Goal: Task Accomplishment & Management: Manage account settings

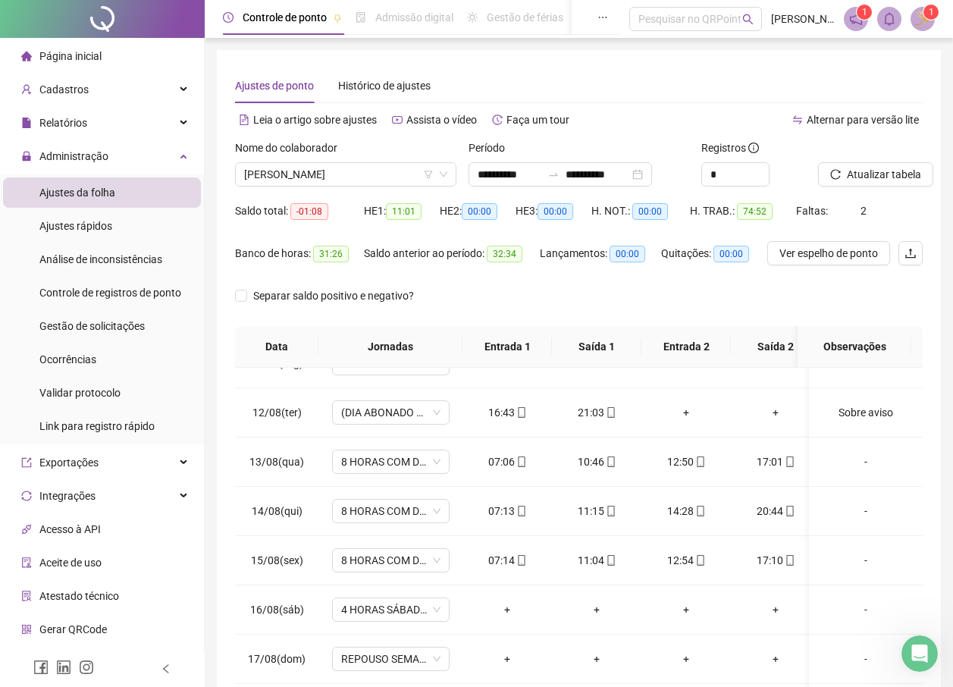
scroll to position [524, 0]
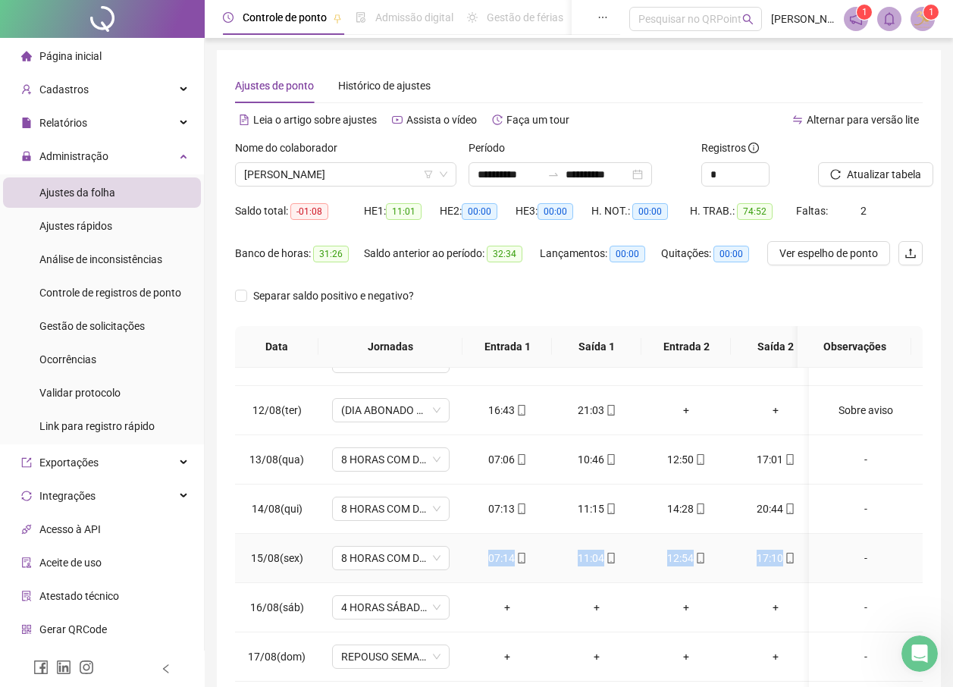
drag, startPoint x: 490, startPoint y: 559, endPoint x: 807, endPoint y: 577, distance: 317.6
click at [807, 577] on tr "15/08(sex) 8 HORAS COM DUAS HORAS DE INTERVALO 07:14 11:04 12:54 17:10 + + + + -" at bounding box center [763, 558] width 1057 height 49
copy tr "07:14 11:04 12:54 17:10 + + + +"
click at [211, 570] on div "**********" at bounding box center [579, 387] width 749 height 775
drag, startPoint x: 786, startPoint y: 555, endPoint x: 488, endPoint y: 560, distance: 298.1
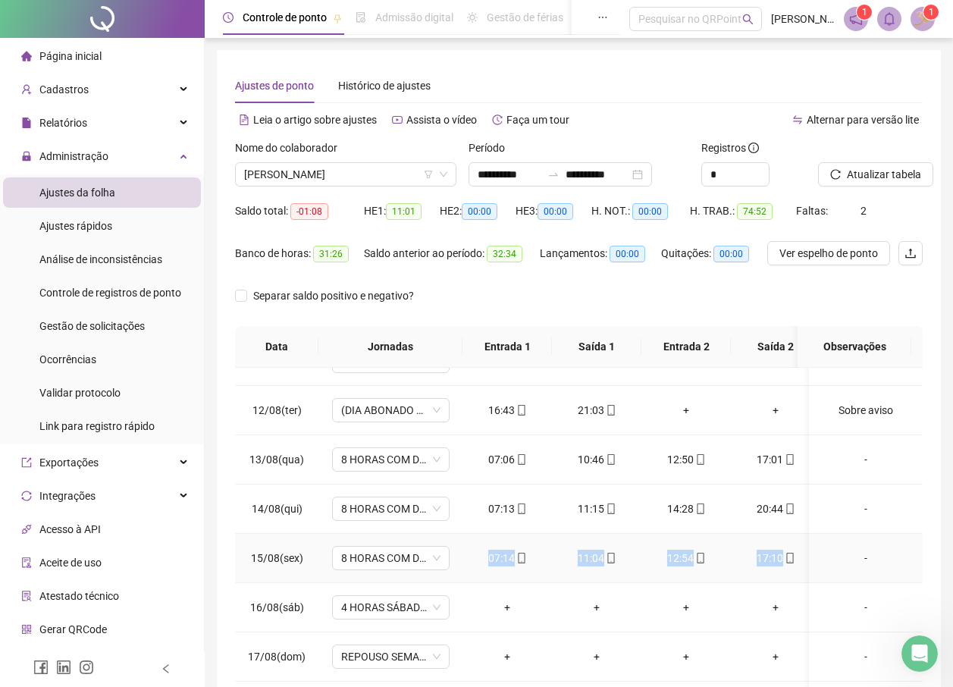
click at [488, 560] on tr "15/08(sex) 8 HORAS COM DUAS HORAS DE INTERVALO 07:14 11:04 12:54 17:10 + + + + -" at bounding box center [763, 558] width 1057 height 49
copy tr "07:14 11:04 12:54 17:10"
click at [310, 162] on div "Nome do colaborador" at bounding box center [345, 151] width 221 height 23
click at [310, 172] on span "[PERSON_NAME]" at bounding box center [345, 174] width 203 height 23
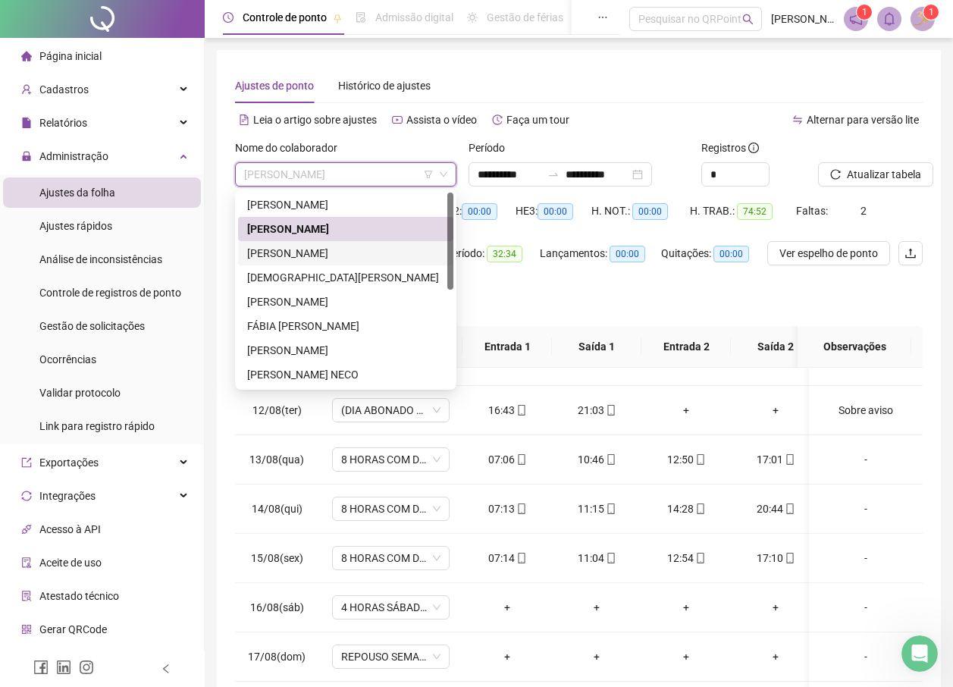
click at [347, 254] on div "[PERSON_NAME]" at bounding box center [345, 253] width 197 height 17
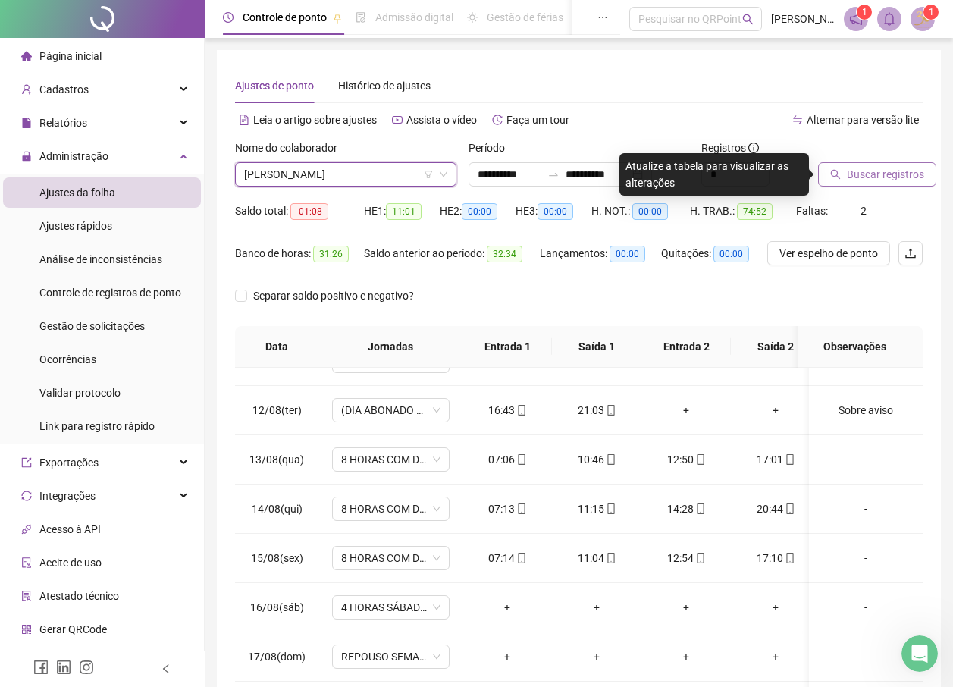
click at [897, 186] on button "Buscar registros" at bounding box center [877, 174] width 118 height 24
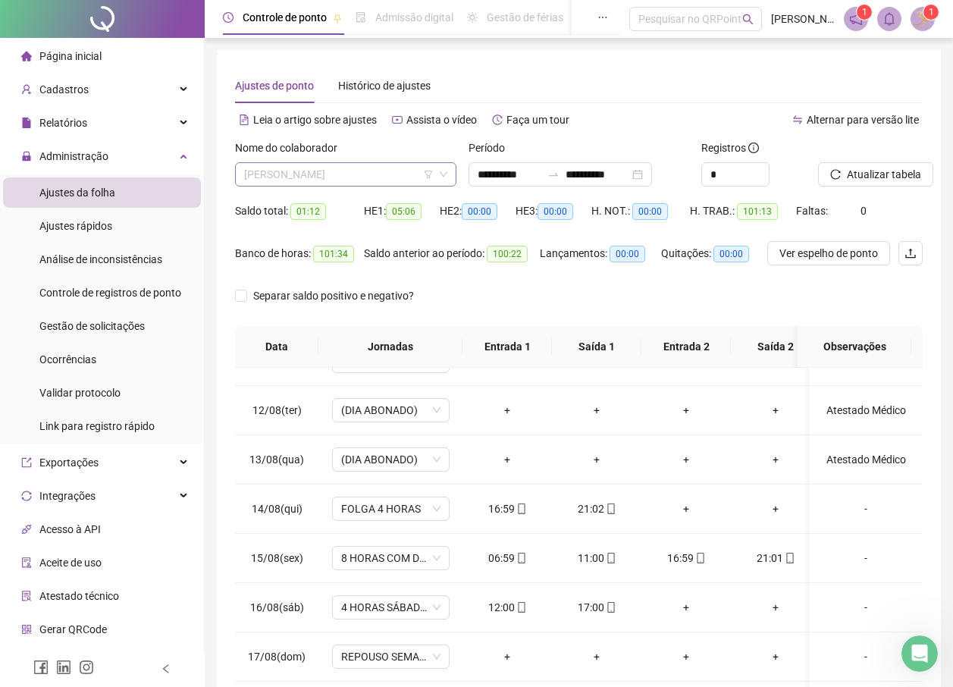
click at [376, 169] on span "[PERSON_NAME]" at bounding box center [345, 174] width 203 height 23
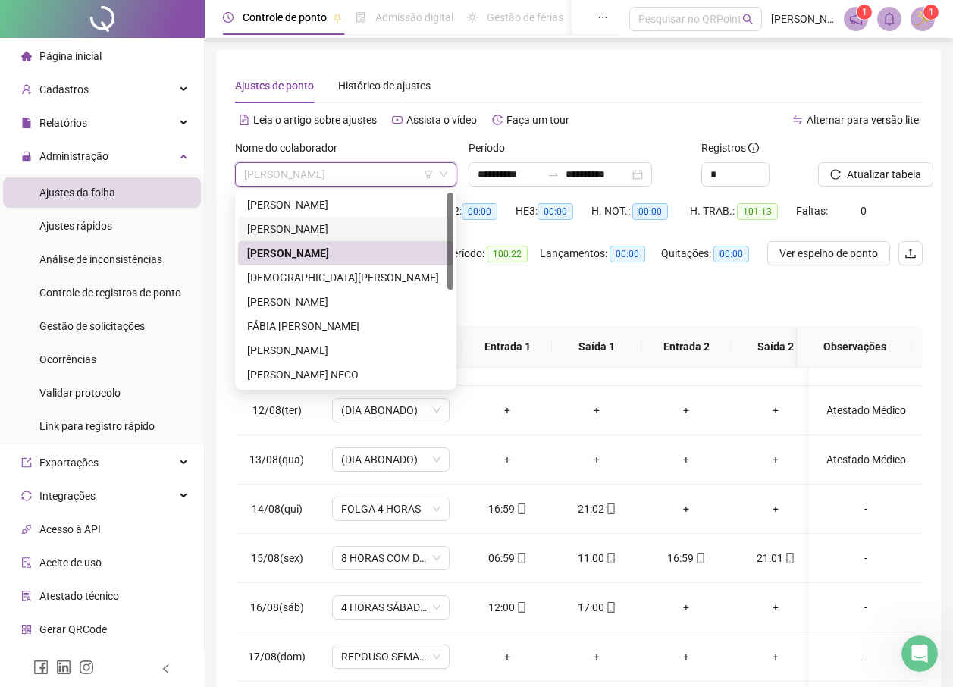
click at [325, 231] on div "[PERSON_NAME]" at bounding box center [345, 229] width 197 height 17
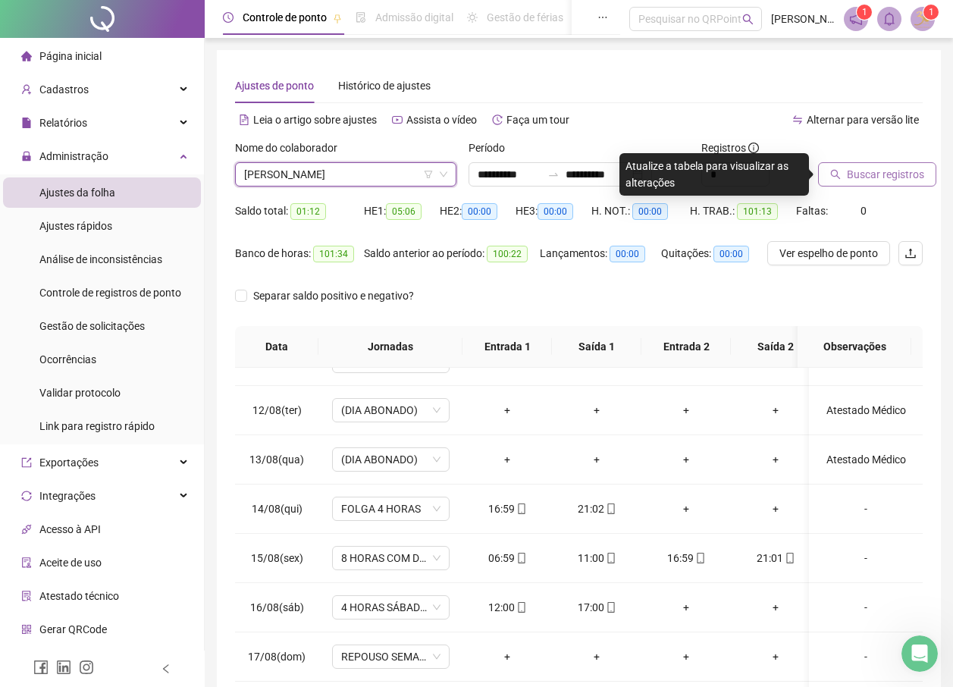
click at [875, 173] on span "Buscar registros" at bounding box center [885, 174] width 77 height 17
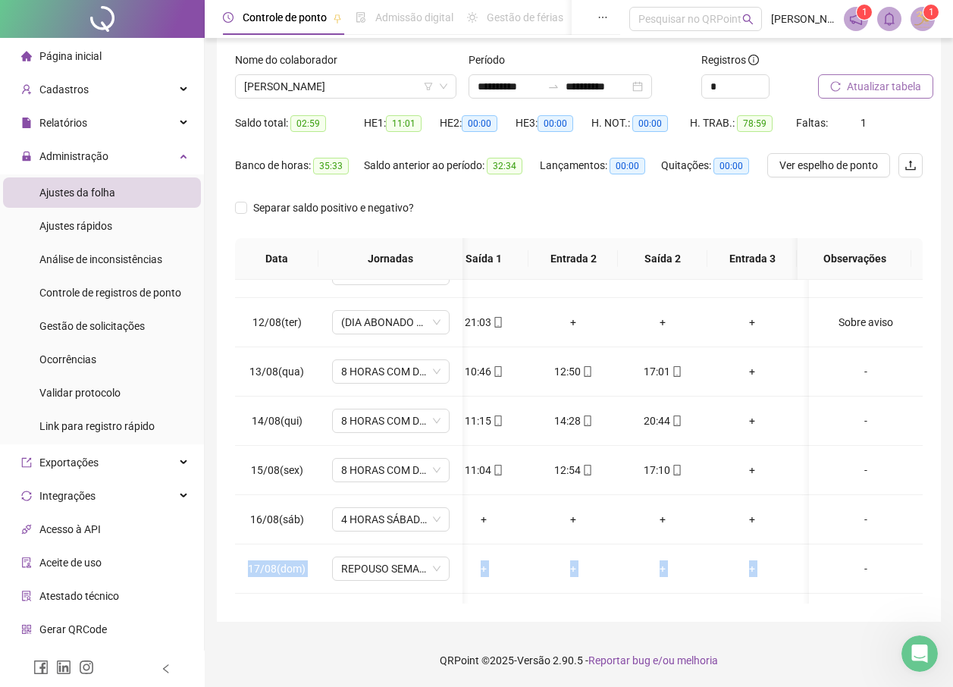
scroll to position [0, 381]
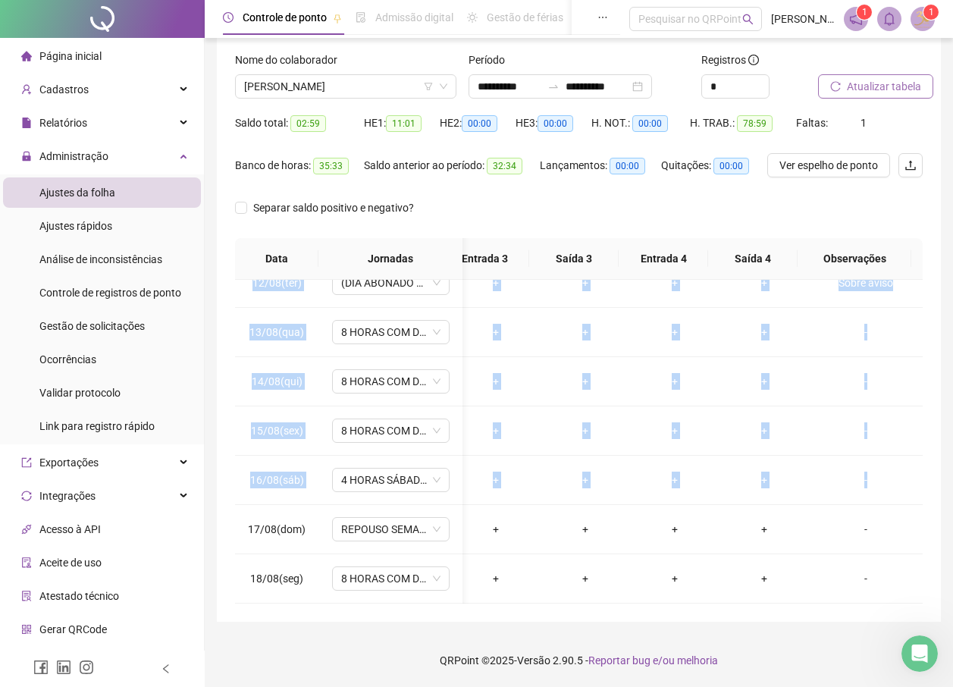
drag, startPoint x: 911, startPoint y: 514, endPoint x: 929, endPoint y: 600, distance: 87.6
click at [929, 600] on div "**********" at bounding box center [579, 292] width 724 height 660
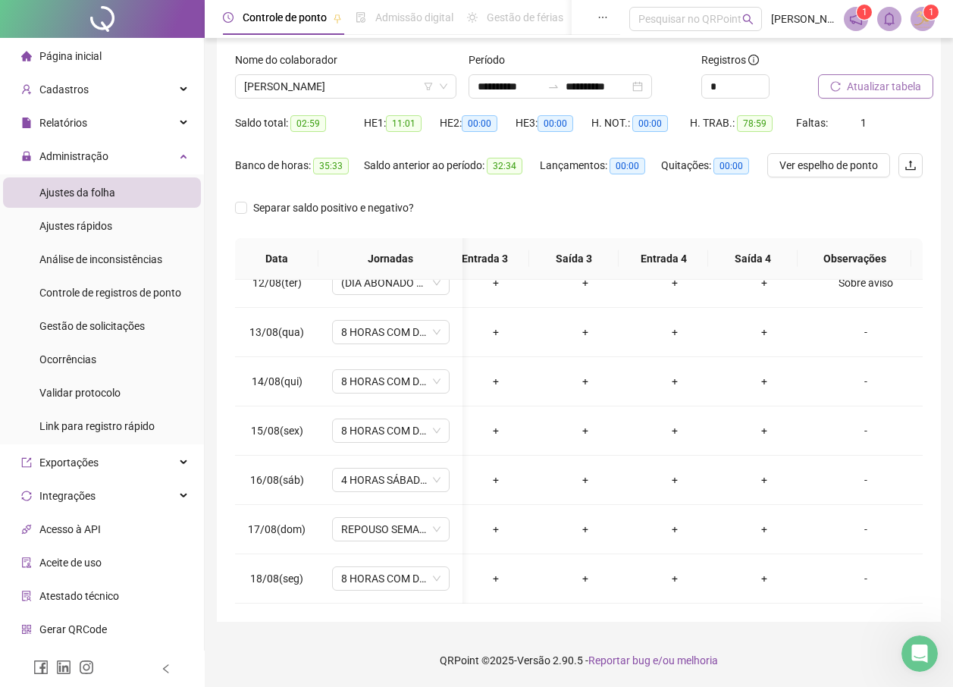
drag, startPoint x: 929, startPoint y: 600, endPoint x: 809, endPoint y: 640, distance: 126.4
click at [809, 640] on footer "QRPoint © 2025 - Versão 2.90.5 - Reportar bug e/ou melhoria" at bounding box center [579, 660] width 749 height 53
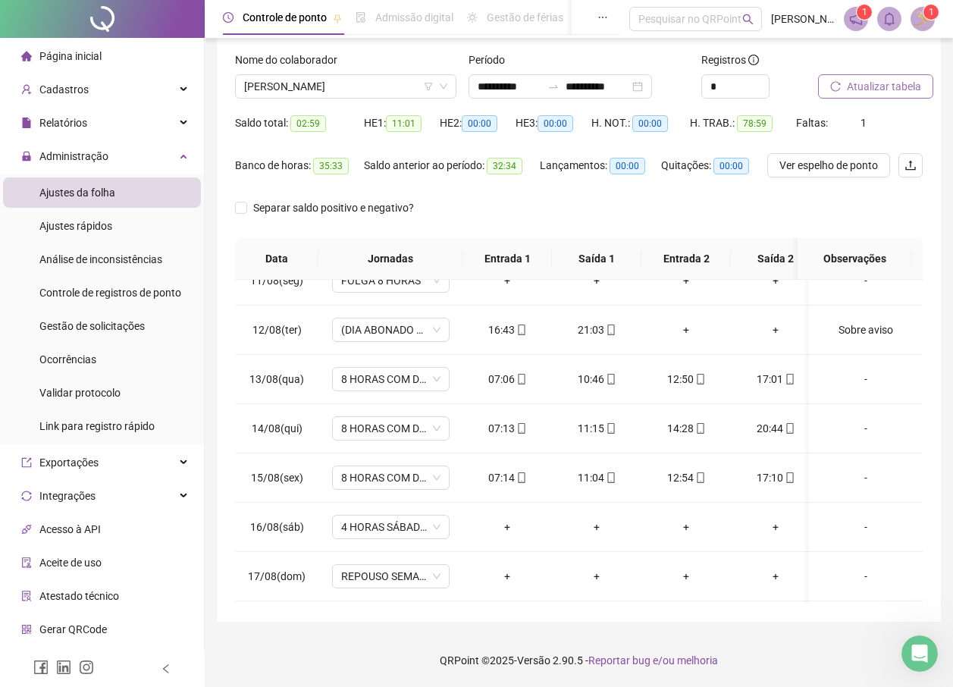
scroll to position [575, 0]
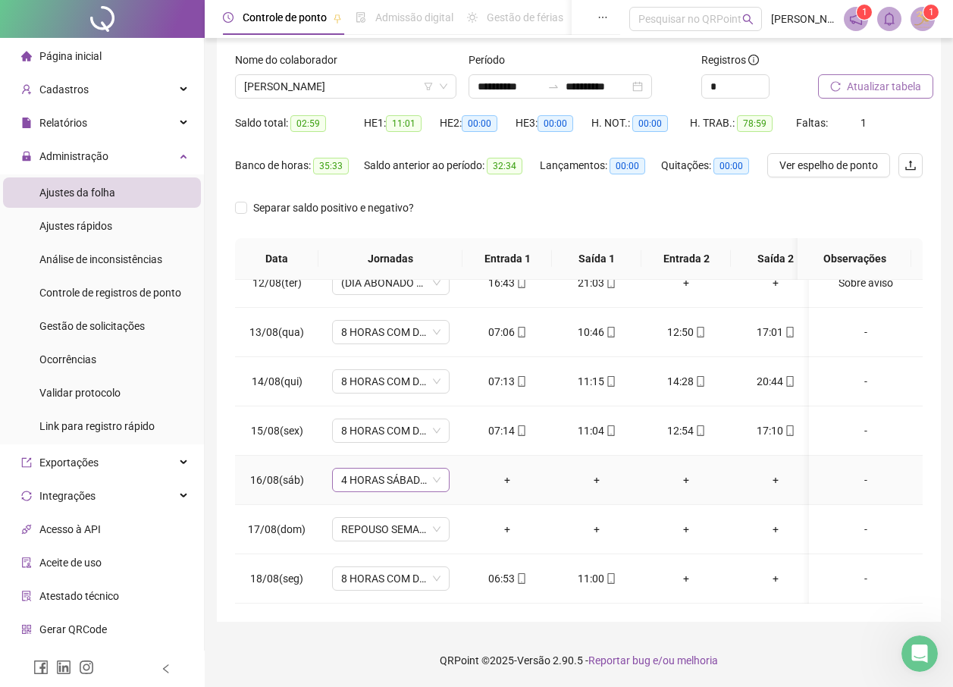
click at [398, 469] on span "4 HORAS SÁBADO 1.3" at bounding box center [390, 480] width 99 height 23
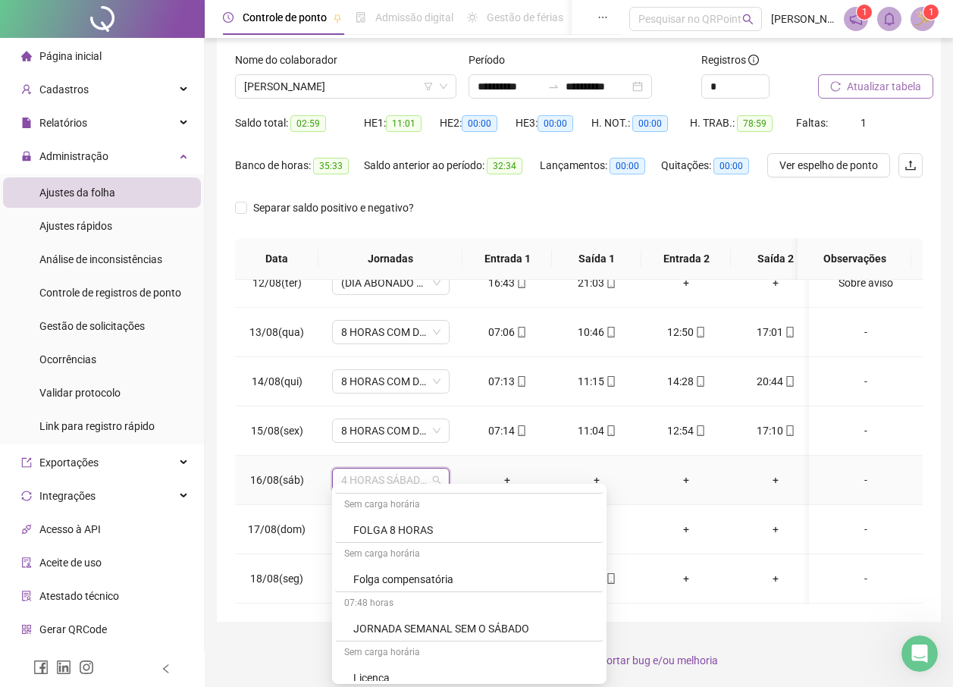
scroll to position [703, 0]
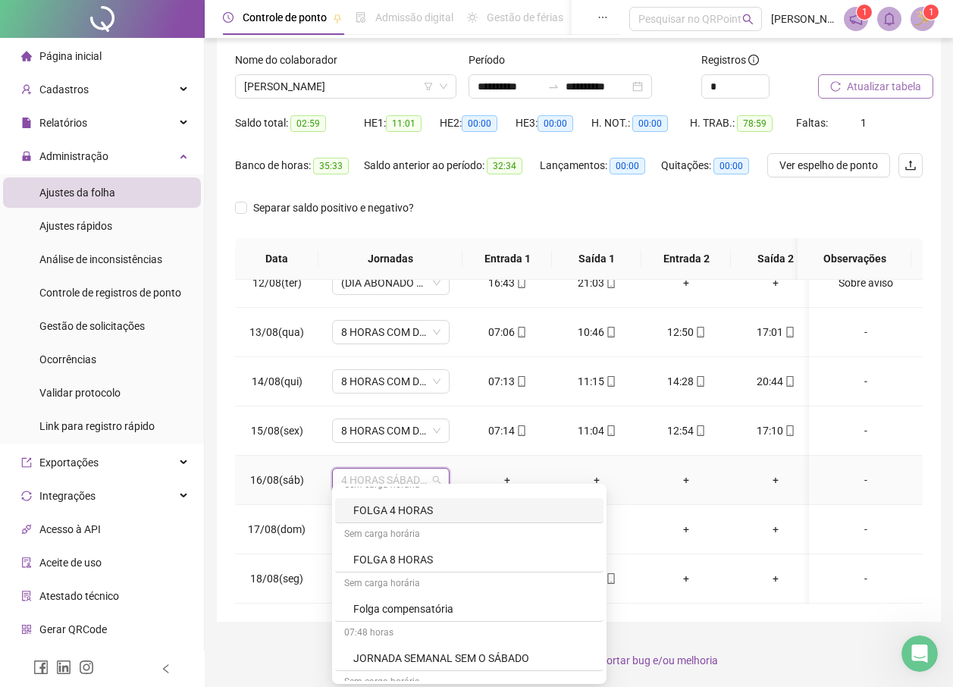
click at [416, 502] on div "FOLGA 4 HORAS" at bounding box center [473, 510] width 241 height 17
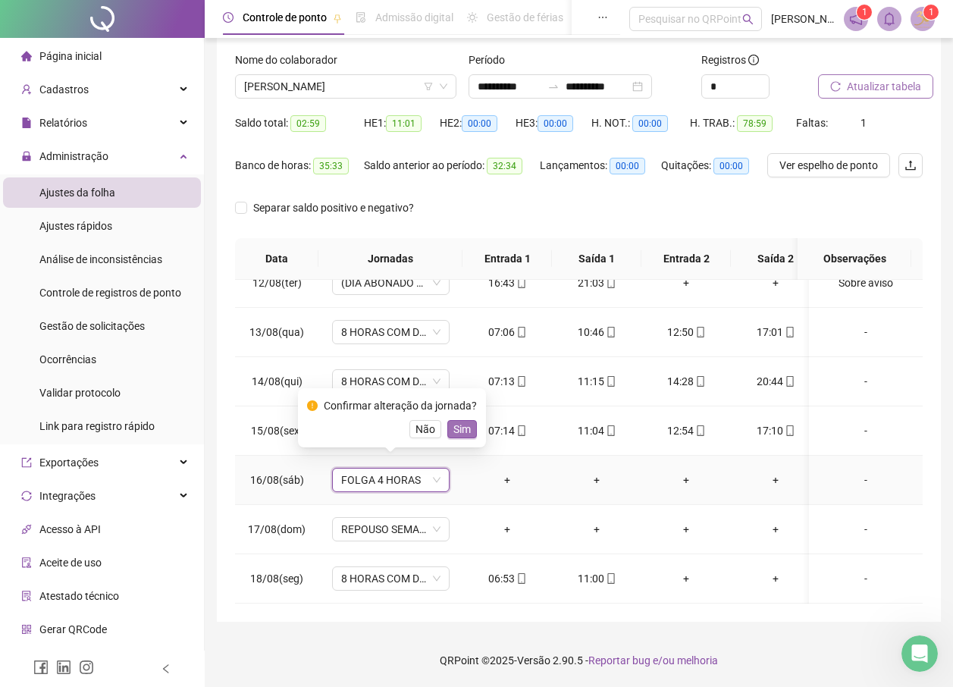
click at [454, 425] on span "Sim" at bounding box center [462, 429] width 17 height 17
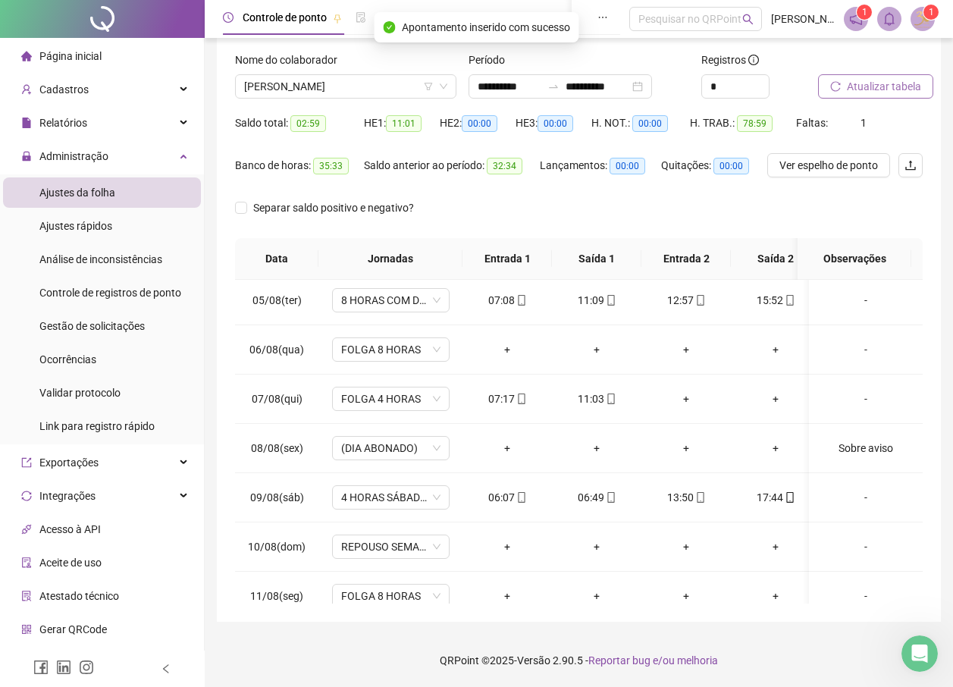
scroll to position [0, 0]
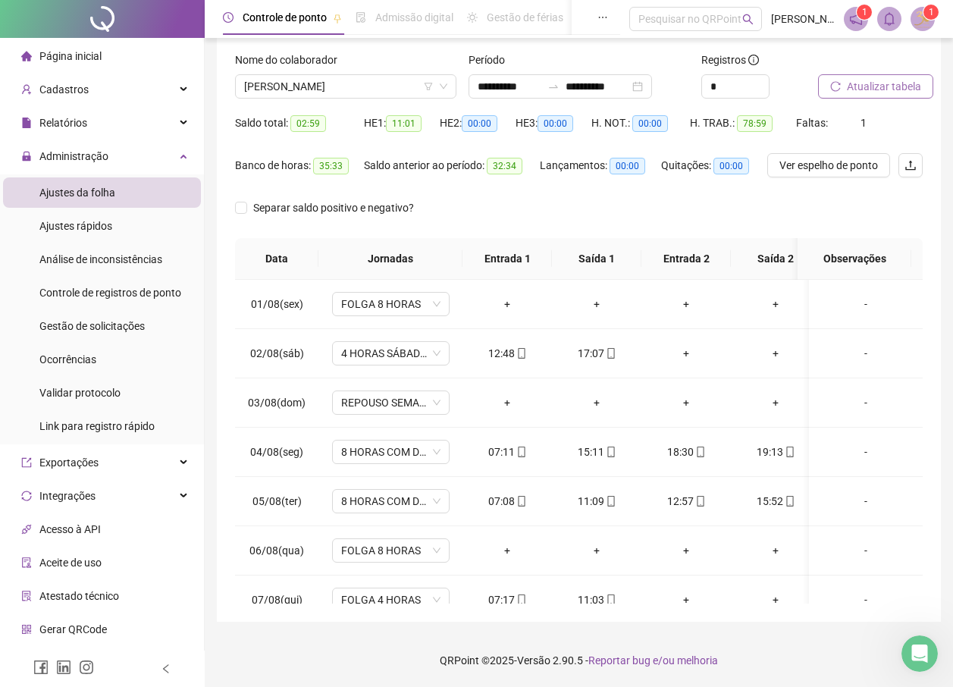
click at [853, 83] on span "Atualizar tabela" at bounding box center [884, 86] width 74 height 17
click at [344, 89] on span "[PERSON_NAME]" at bounding box center [345, 86] width 203 height 23
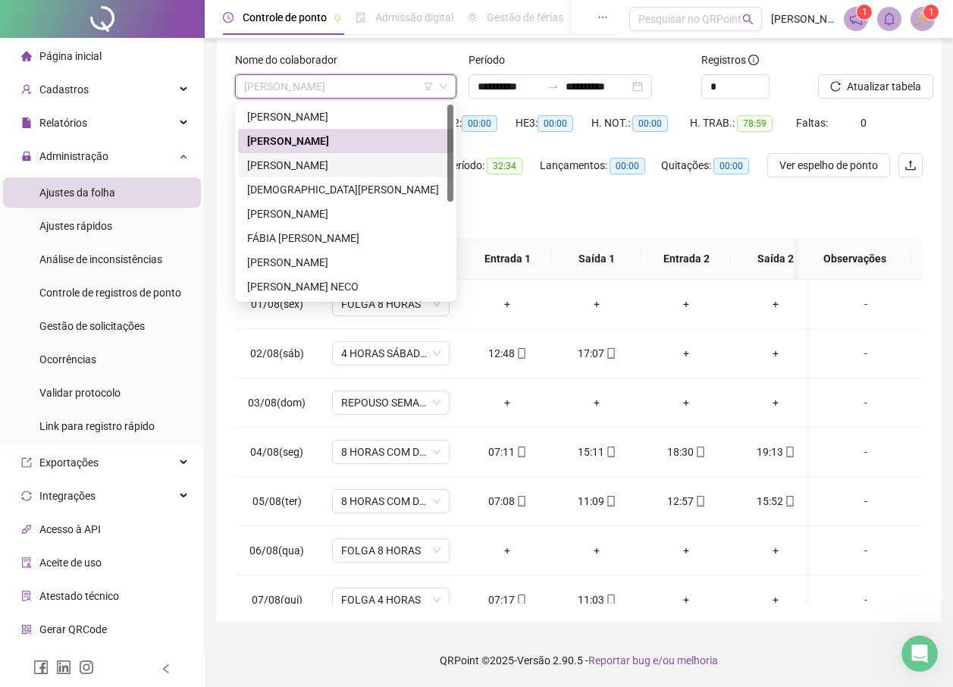
click at [342, 166] on div "[PERSON_NAME]" at bounding box center [345, 165] width 197 height 17
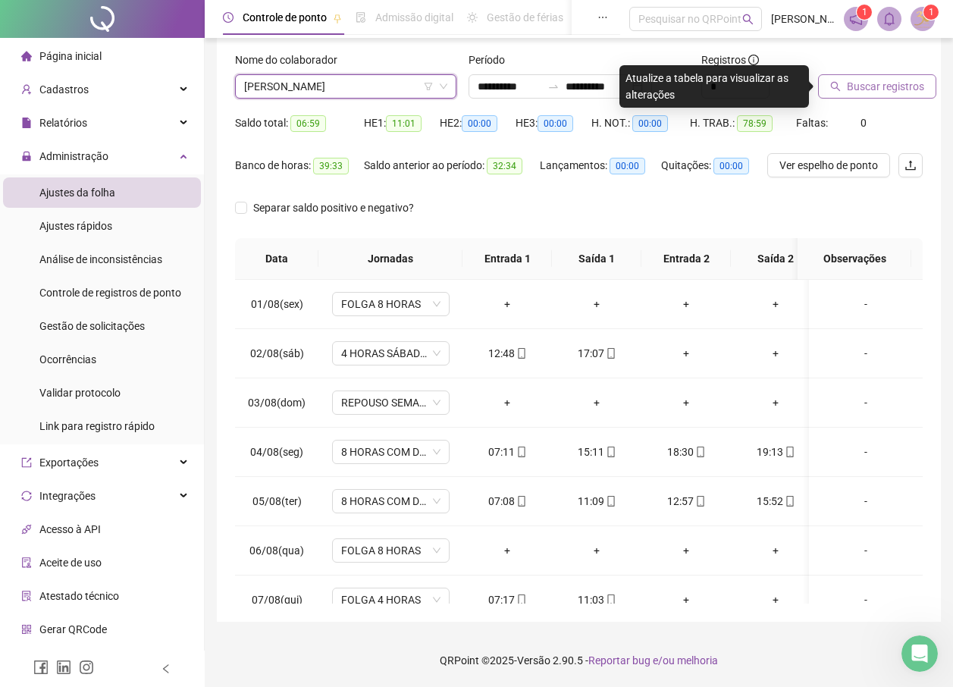
click at [886, 98] on button "Buscar registros" at bounding box center [877, 86] width 118 height 24
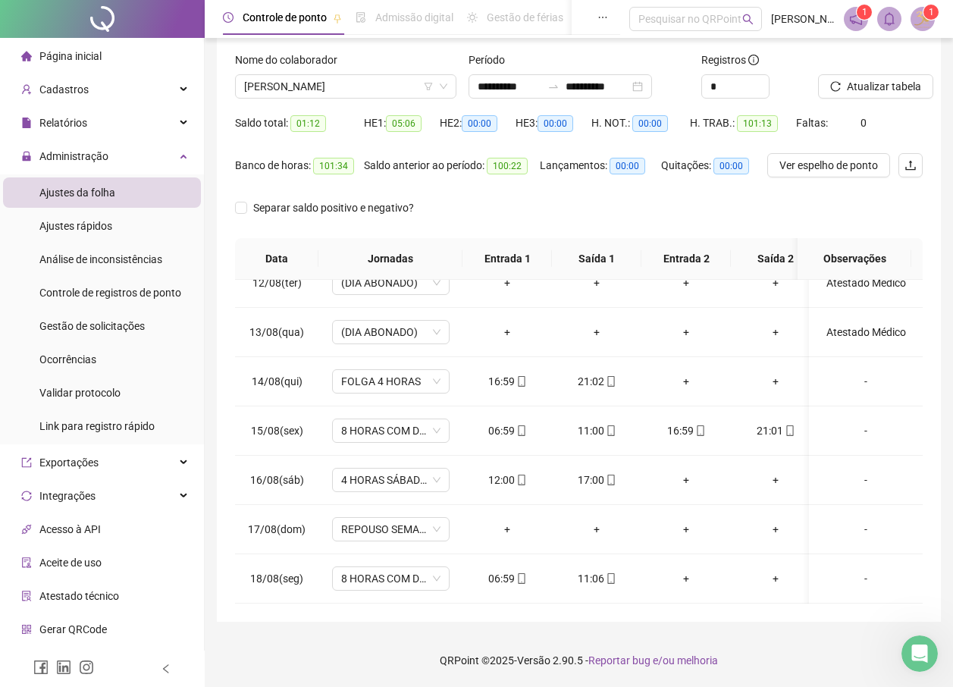
scroll to position [575, 0]
drag, startPoint x: 668, startPoint y: 420, endPoint x: 784, endPoint y: 431, distance: 116.5
click at [784, 431] on tr "15/08(sex) 8 HORAS COM DUAS HORAS DE INTERVALO 06:59 11:00 16:59 21:01 + + + + -" at bounding box center [763, 431] width 1057 height 49
copy tr "16:59 21:01"
drag, startPoint x: 481, startPoint y: 462, endPoint x: 605, endPoint y: 464, distance: 124.4
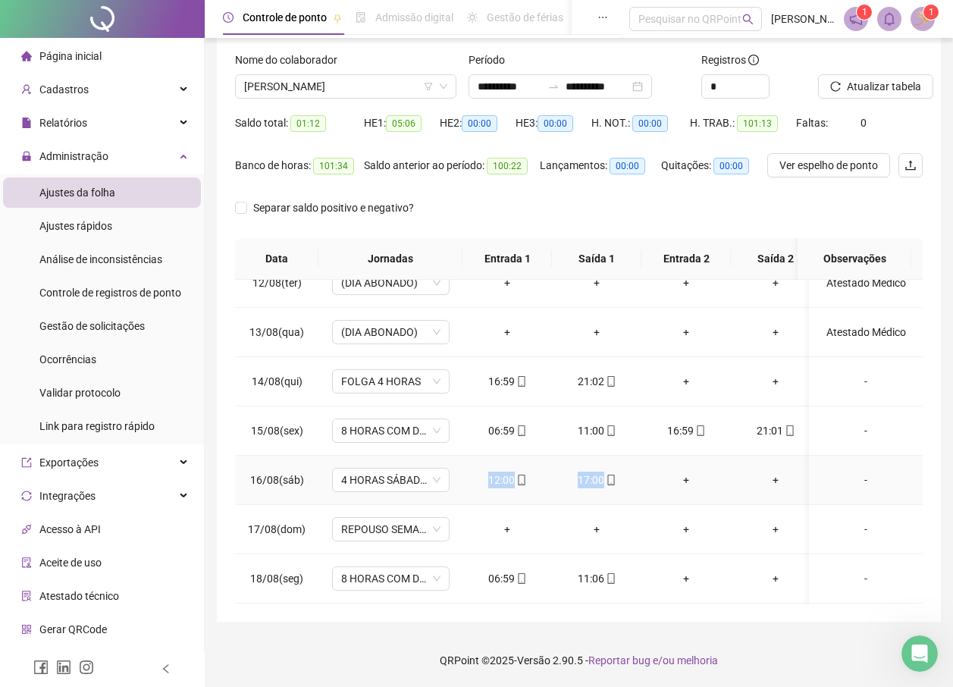
click at [605, 464] on tr "16/08(sáb) 4 HORAS SÁBADO 1.1 12:00 17:00 + + + + + + -" at bounding box center [763, 480] width 1057 height 49
copy tr "12:00 17:00"
drag, startPoint x: 489, startPoint y: 568, endPoint x: 609, endPoint y: 569, distance: 119.8
click at [609, 569] on tr "18/08(seg) 8 HORAS COM DUAS HORAS DE INTERVALO 06:59 11:06 + + + + + + -" at bounding box center [763, 578] width 1057 height 49
copy tr "06:59 11:06"
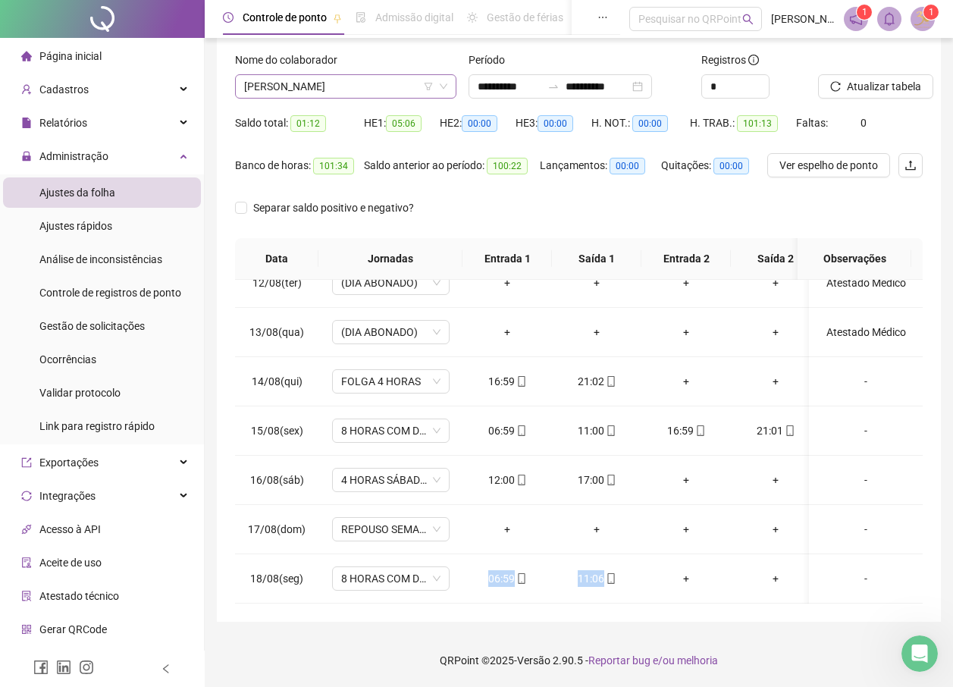
click at [335, 85] on span "[PERSON_NAME]" at bounding box center [345, 86] width 203 height 23
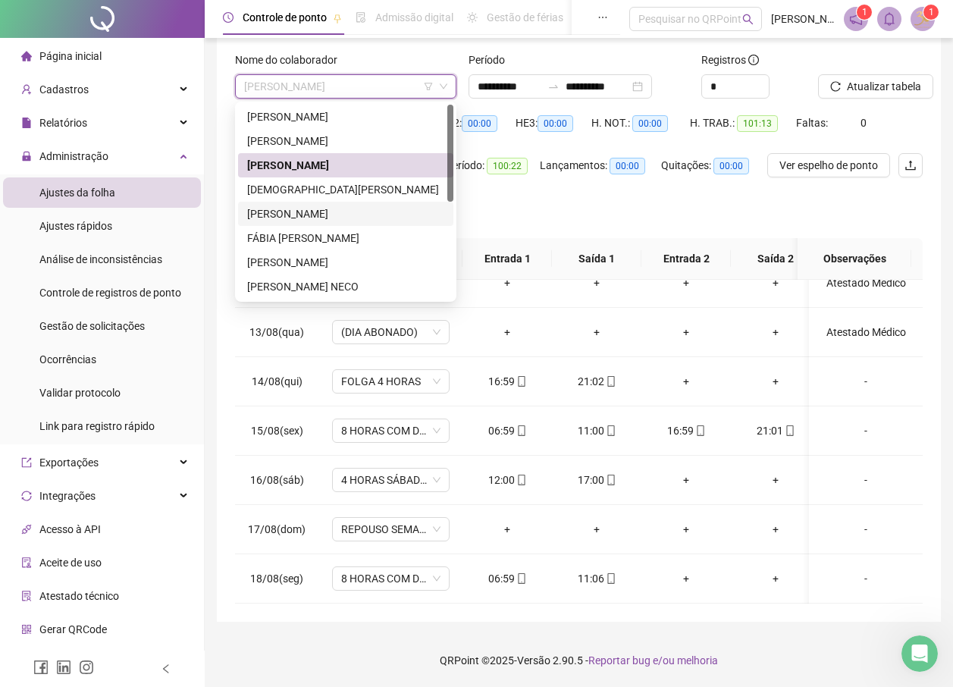
click at [328, 211] on div "[PERSON_NAME]" at bounding box center [345, 214] width 197 height 17
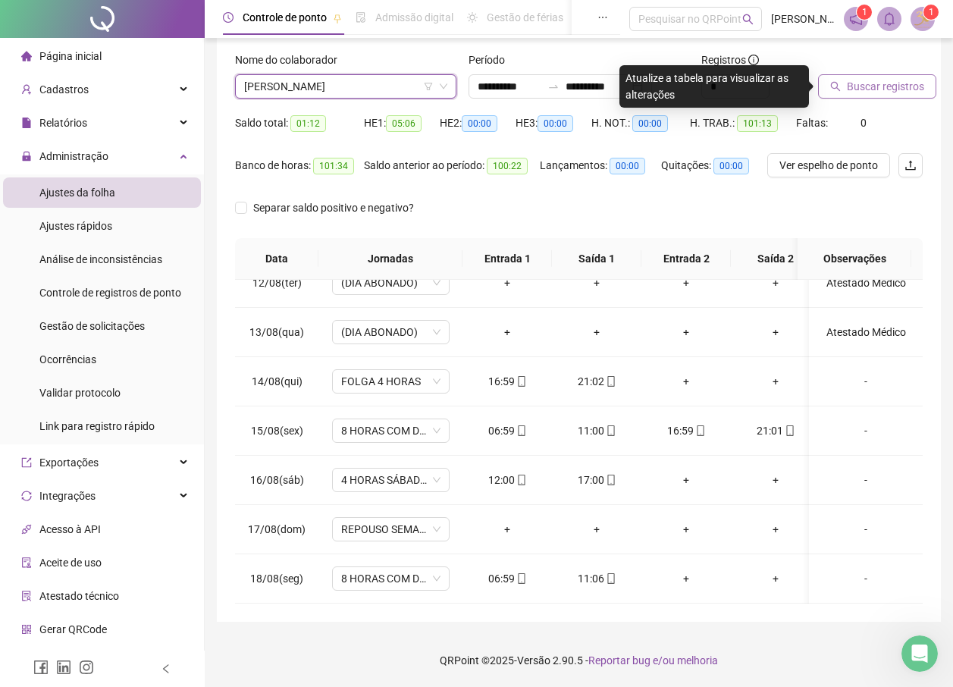
click at [867, 80] on span "Buscar registros" at bounding box center [885, 86] width 77 height 17
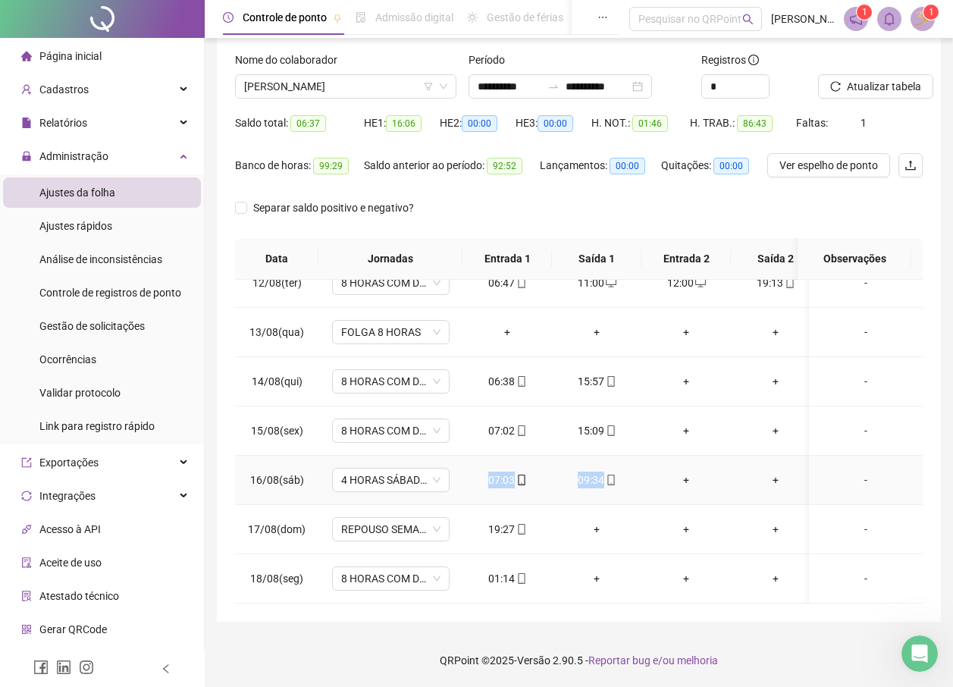
drag, startPoint x: 488, startPoint y: 467, endPoint x: 611, endPoint y: 465, distance: 122.9
click at [611, 465] on tr "16/08(sáb) 4 HORAS SÁBADO 1.2 07:03 09:34 + + + + + + -" at bounding box center [763, 480] width 1057 height 49
copy tr "07:03 09:34"
click at [506, 570] on div "01:14" at bounding box center [507, 578] width 65 height 17
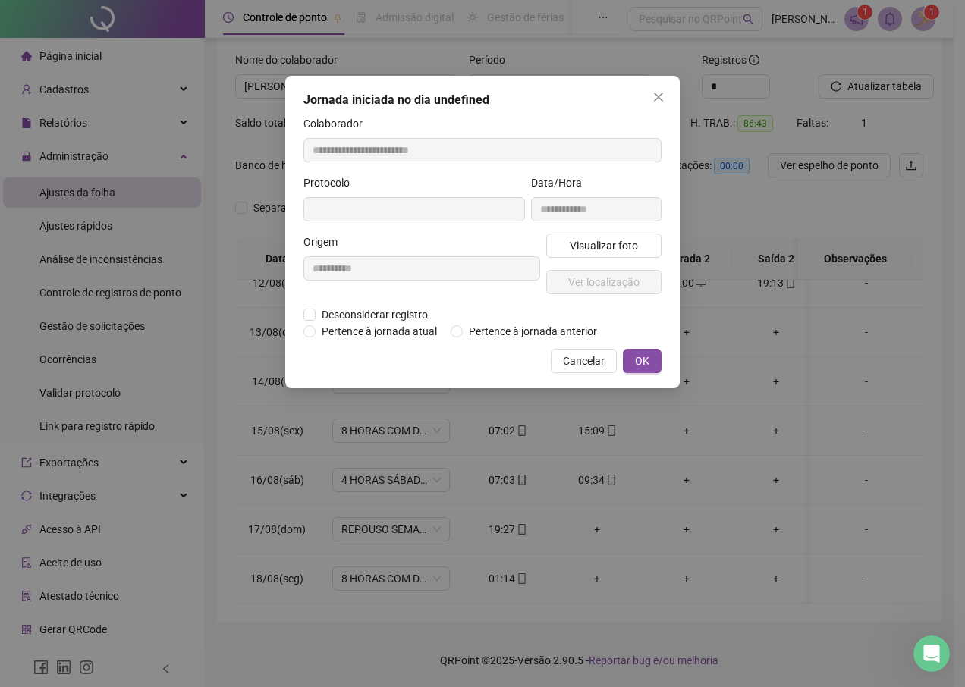
type input "**********"
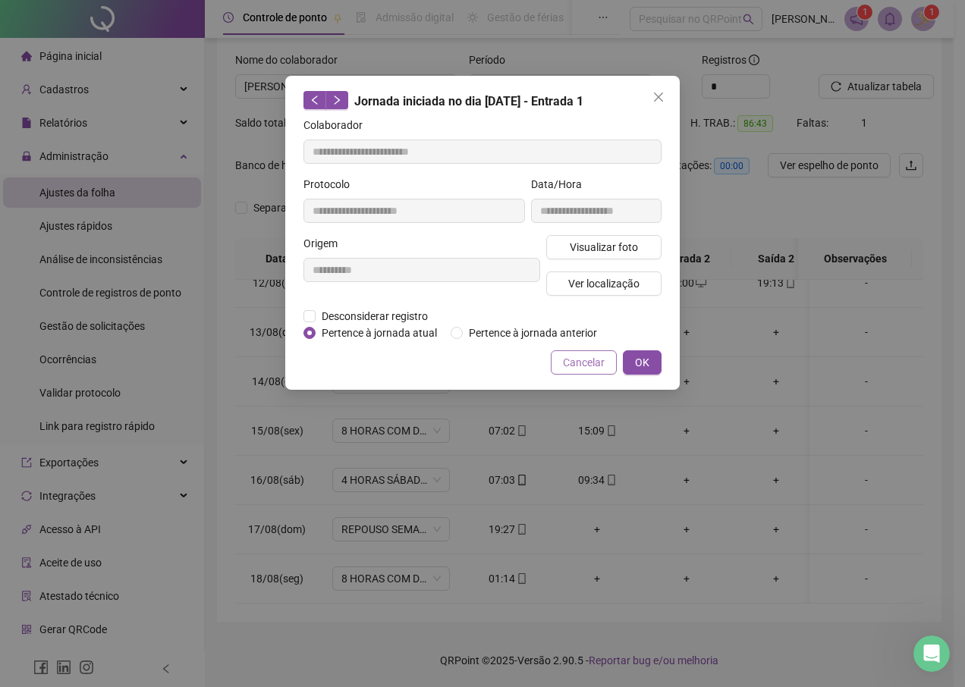
click at [567, 364] on span "Cancelar" at bounding box center [584, 362] width 42 height 17
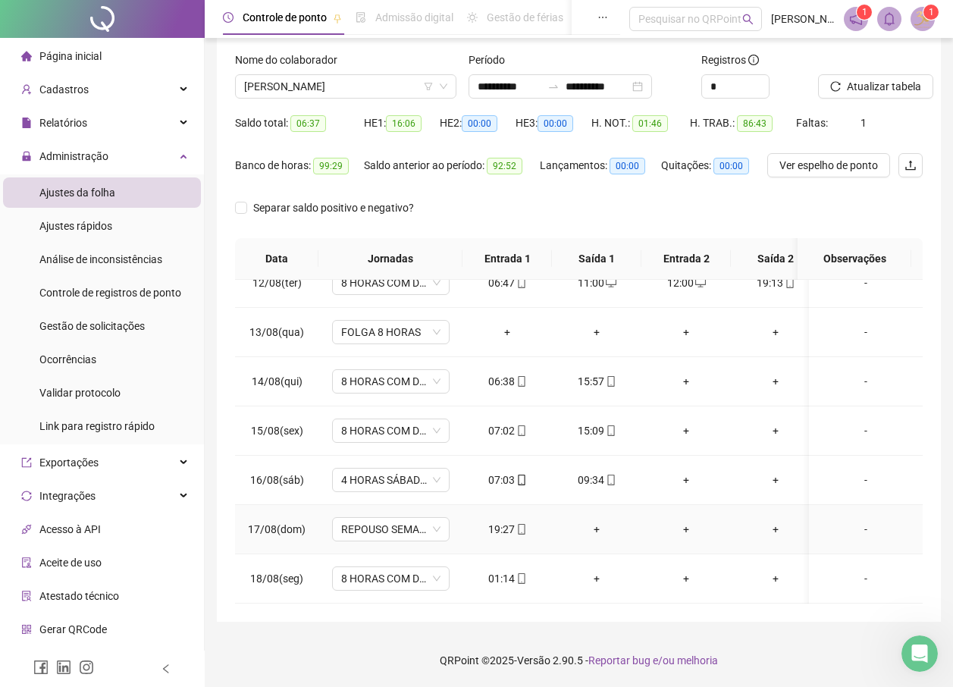
click at [601, 521] on div "+" at bounding box center [596, 529] width 65 height 17
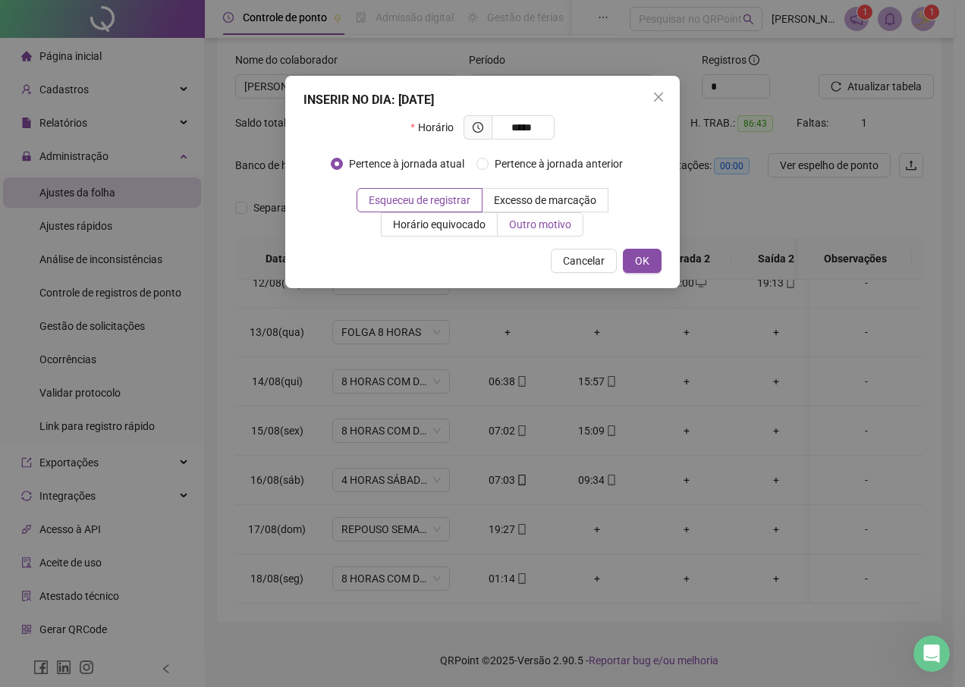
type input "*****"
click at [540, 226] on span "Outro motivo" at bounding box center [540, 224] width 62 height 12
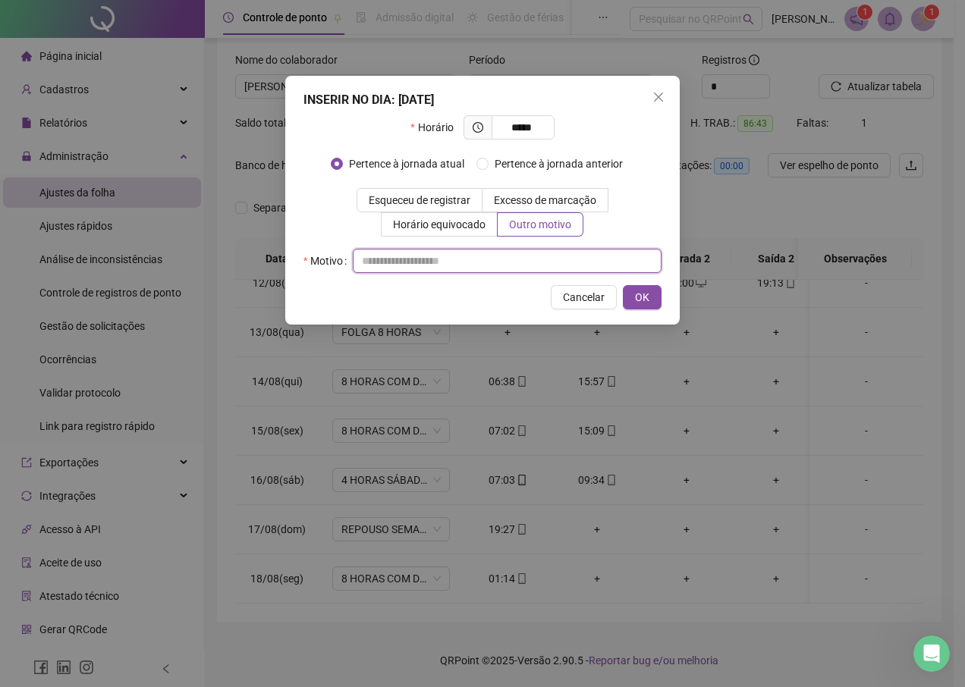
click at [504, 262] on input "text" at bounding box center [507, 261] width 309 height 24
type input "*"
click at [645, 293] on span "OK" at bounding box center [642, 297] width 14 height 17
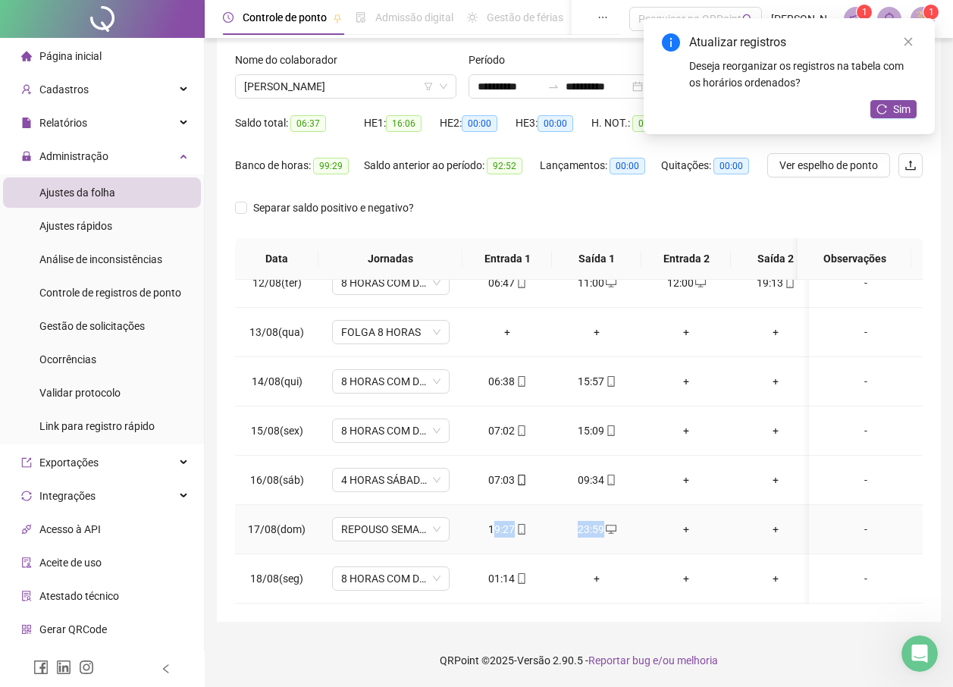
drag, startPoint x: 492, startPoint y: 515, endPoint x: 601, endPoint y: 518, distance: 108.5
click at [601, 518] on tr "17/08(dom) REPOUSO SEMANAL REMUNERADO 19:27 23:59 + + + + + + -" at bounding box center [763, 529] width 1057 height 49
drag, startPoint x: 489, startPoint y: 518, endPoint x: 605, endPoint y: 516, distance: 116.1
click at [605, 516] on tr "17/08(dom) REPOUSO SEMANAL REMUNERADO 19:27 23:59 + + + + + + -" at bounding box center [763, 529] width 1057 height 49
copy tr "19:27 23:59"
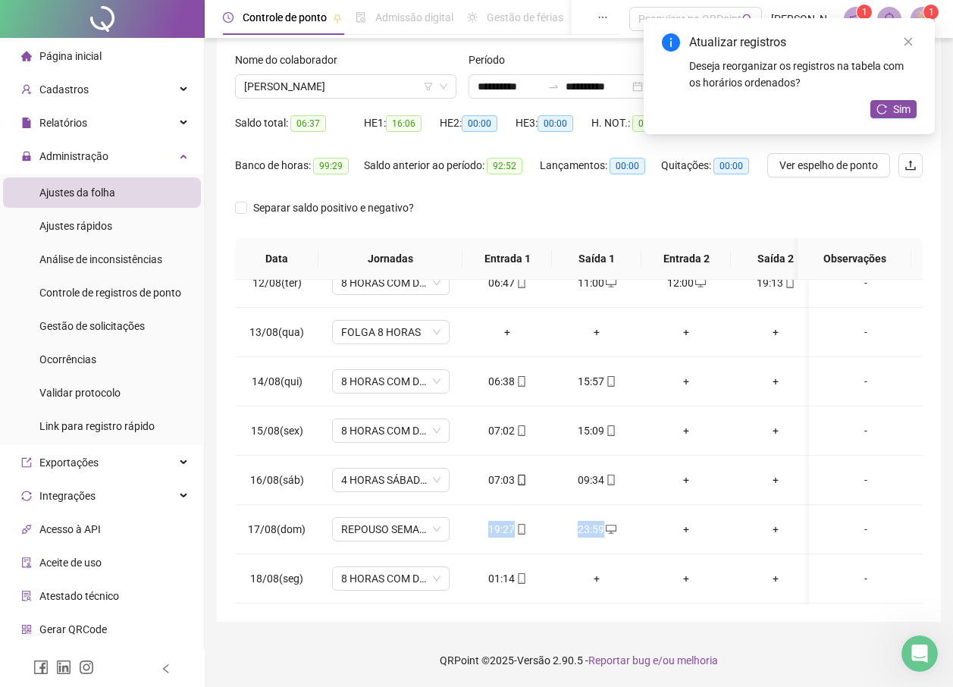
copy tr "19:27 23:59"
click at [914, 111] on button "Sim" at bounding box center [894, 109] width 46 height 18
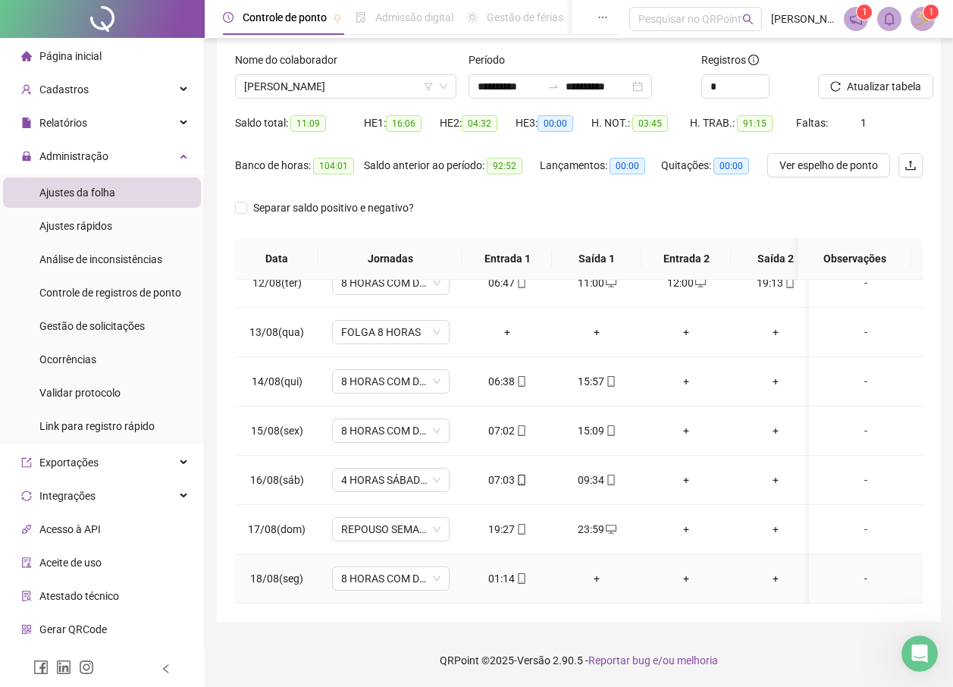
click at [501, 570] on div "01:14" at bounding box center [507, 578] width 65 height 17
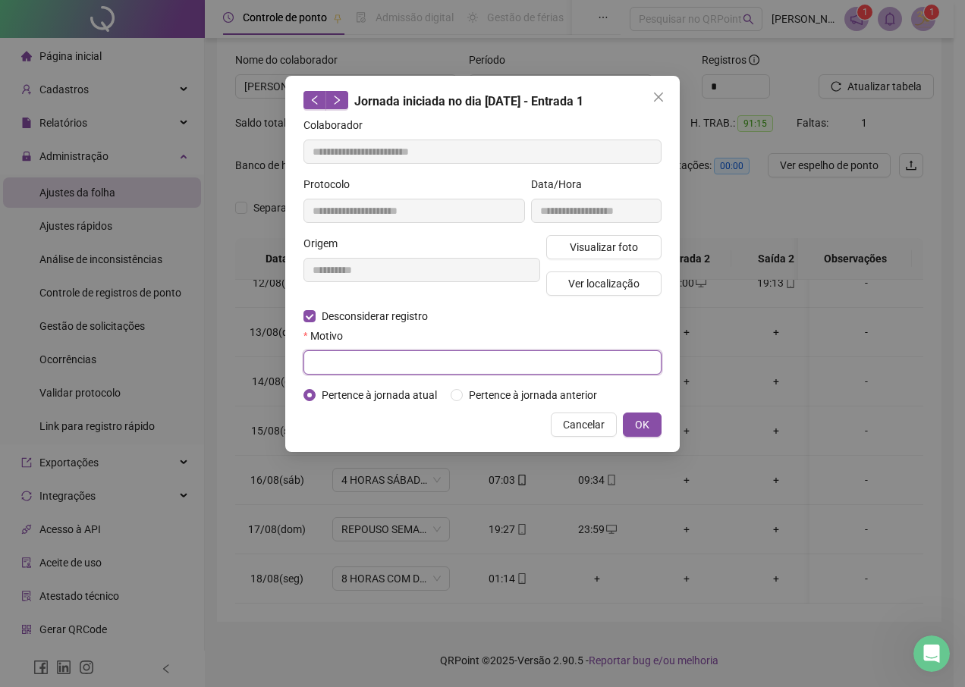
click at [359, 354] on input "text" at bounding box center [482, 362] width 358 height 24
type input "*"
click at [658, 434] on button "OK" at bounding box center [642, 425] width 39 height 24
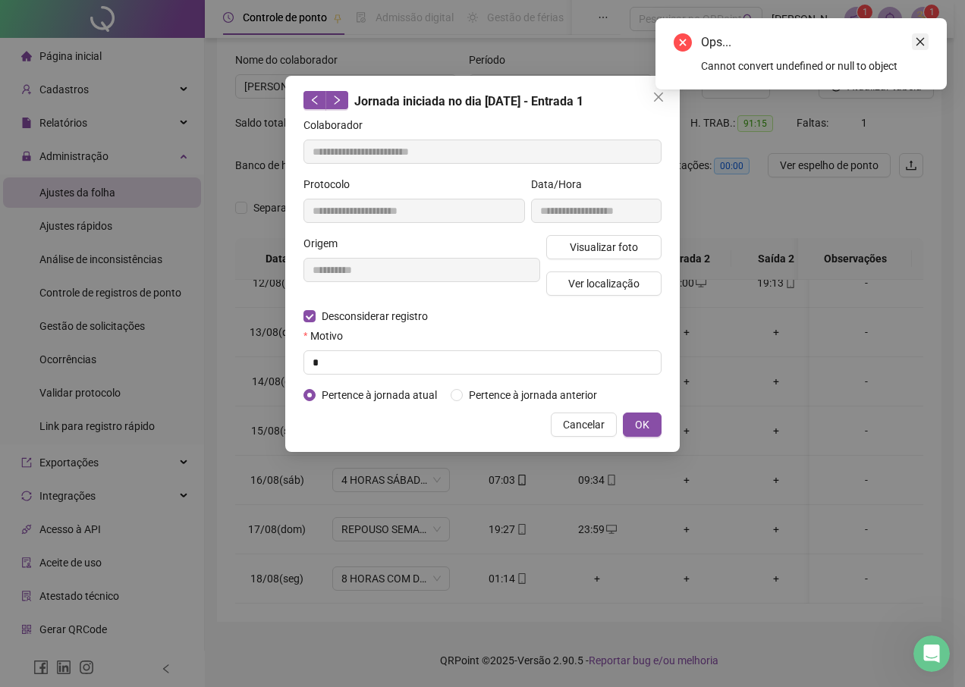
click at [925, 42] on icon "close" at bounding box center [920, 41] width 11 height 11
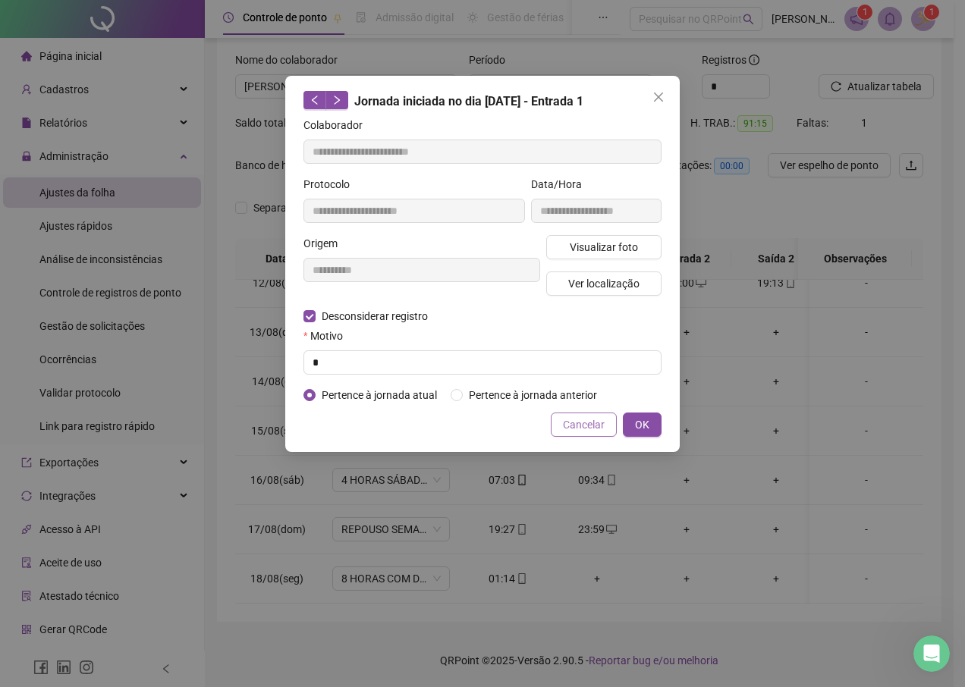
click at [599, 427] on span "Cancelar" at bounding box center [584, 424] width 42 height 17
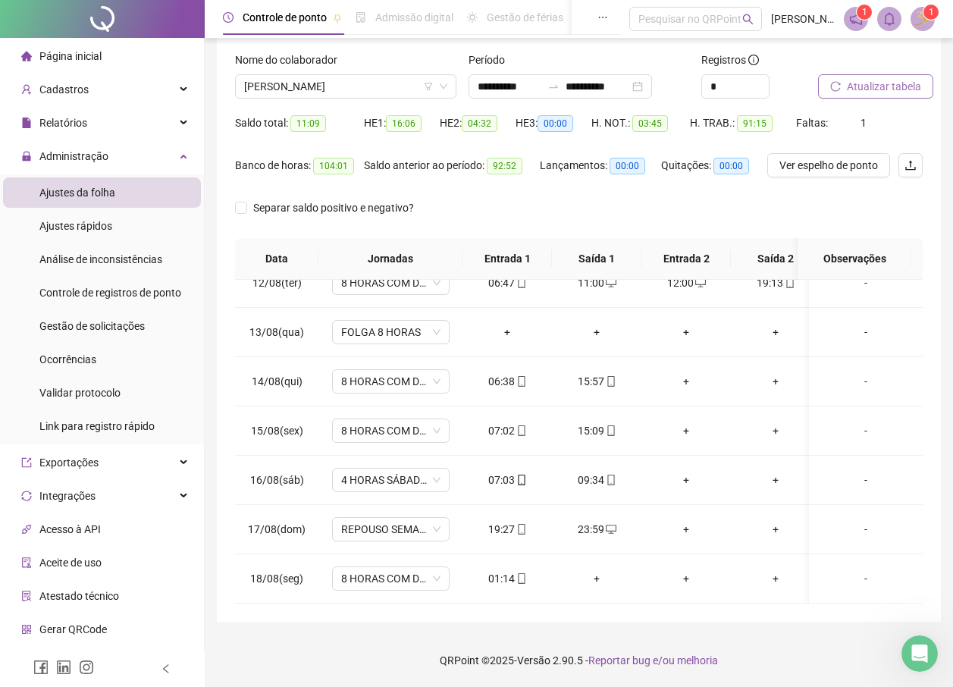
click at [875, 86] on span "Atualizar tabela" at bounding box center [884, 86] width 74 height 17
click at [405, 570] on span "8 HORAS COM DUAS HORAS DE INTERVALO" at bounding box center [390, 578] width 99 height 23
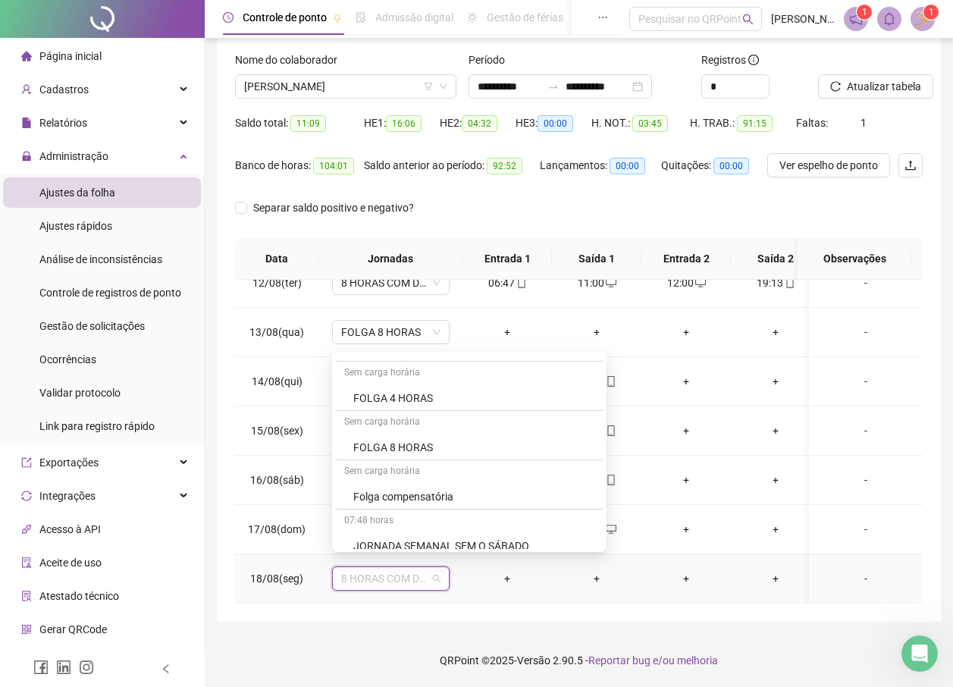
scroll to position [669, 0]
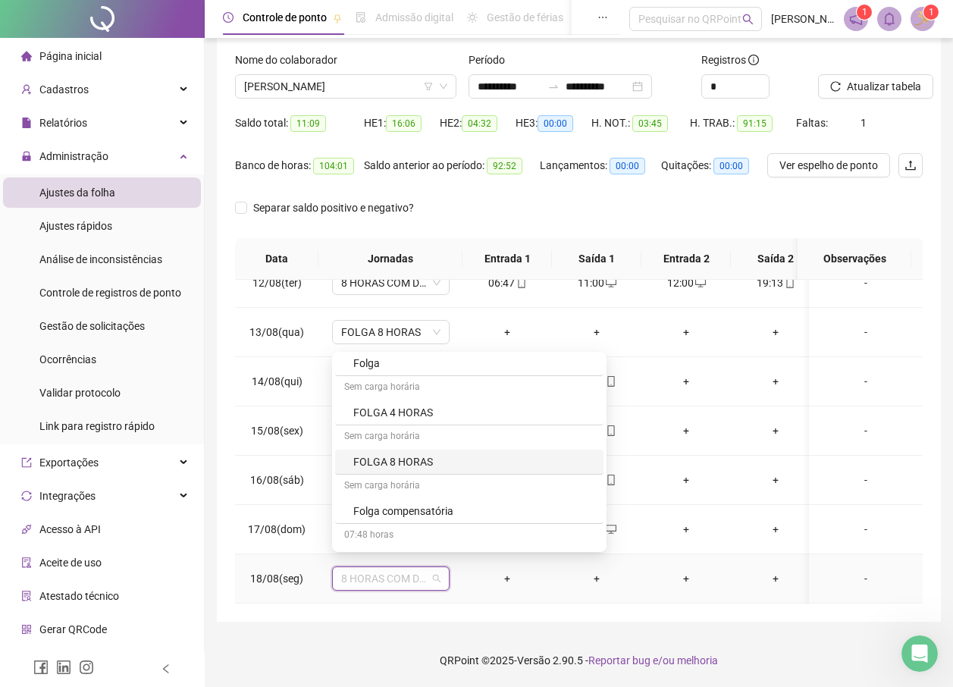
click at [385, 458] on div "FOLGA 8 HORAS" at bounding box center [473, 462] width 241 height 17
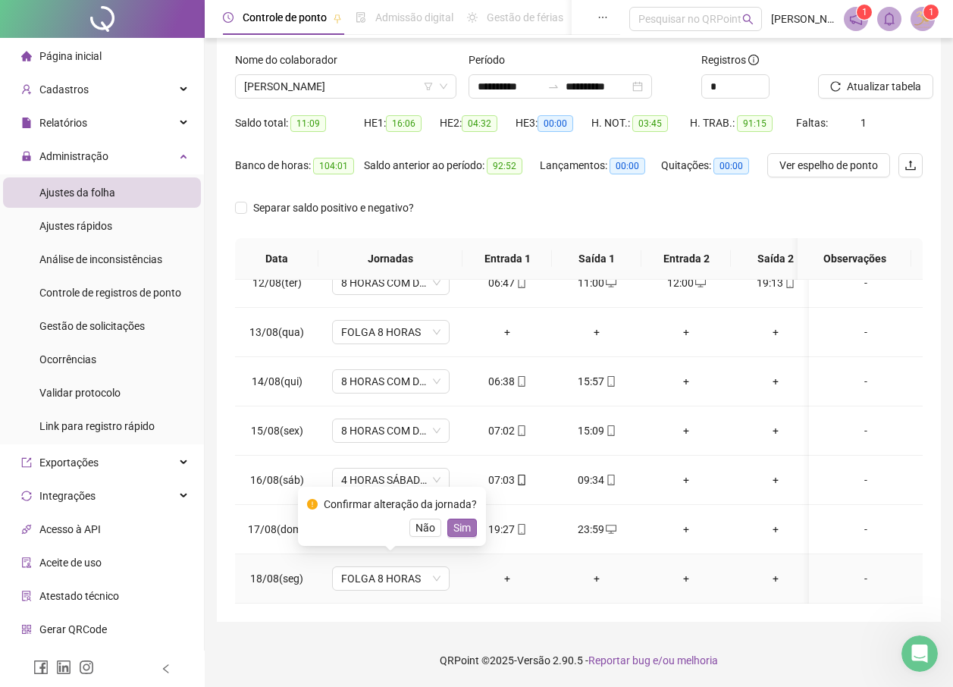
click at [468, 524] on button "Sim" at bounding box center [462, 528] width 30 height 18
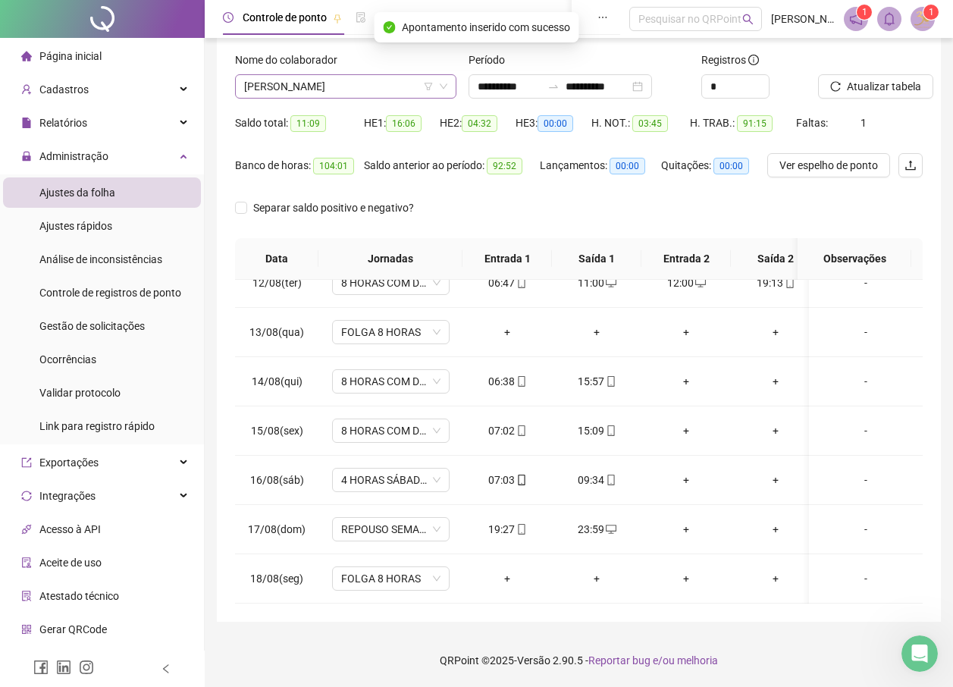
click at [372, 85] on span "[PERSON_NAME]" at bounding box center [345, 86] width 203 height 23
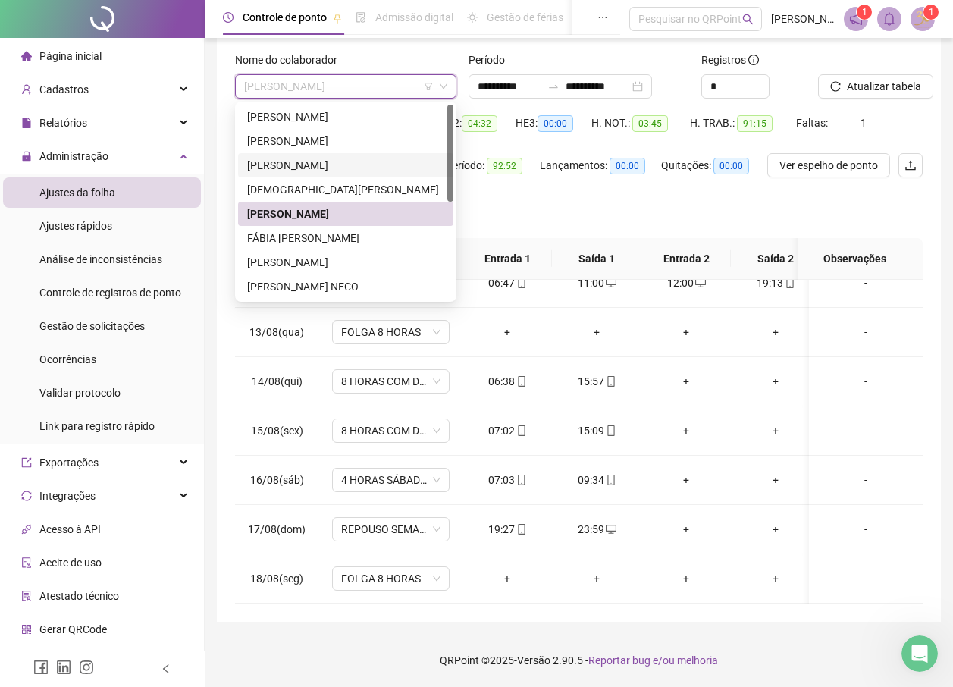
click at [599, 199] on div "Separar saldo positivo e negativo?" at bounding box center [579, 217] width 688 height 42
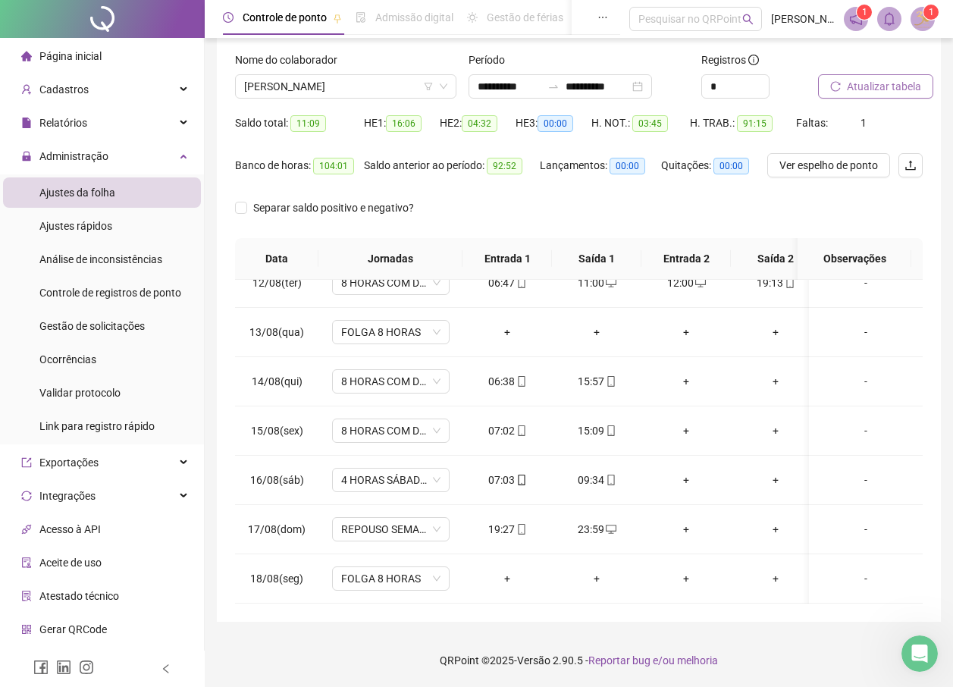
click at [873, 87] on span "Atualizar tabela" at bounding box center [884, 86] width 74 height 17
click at [336, 86] on span "[PERSON_NAME]" at bounding box center [345, 86] width 203 height 23
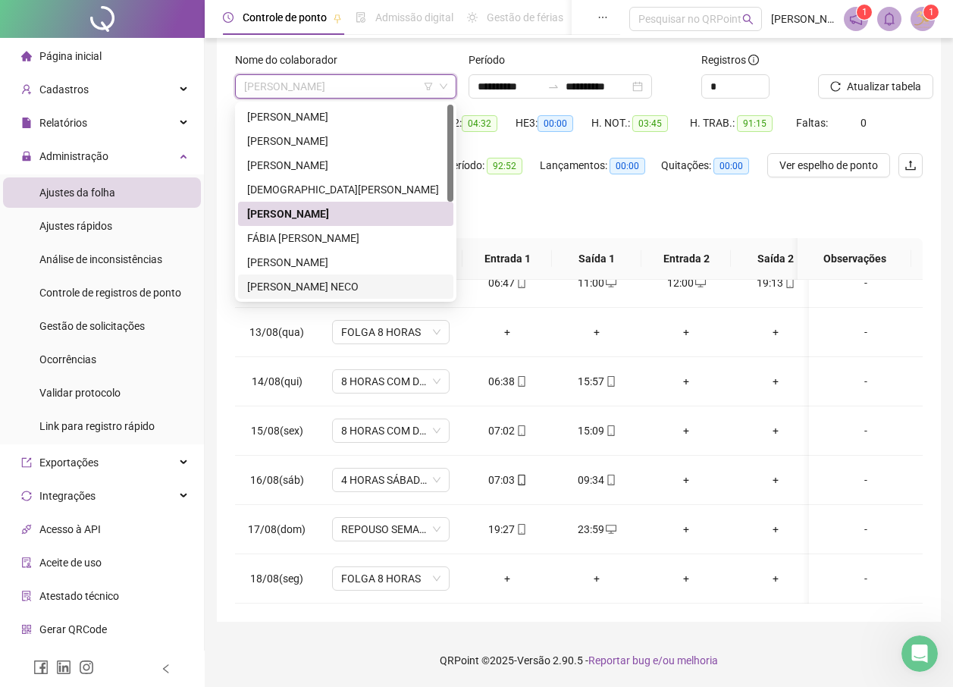
click at [327, 294] on div "[PERSON_NAME] NECO" at bounding box center [345, 286] width 197 height 17
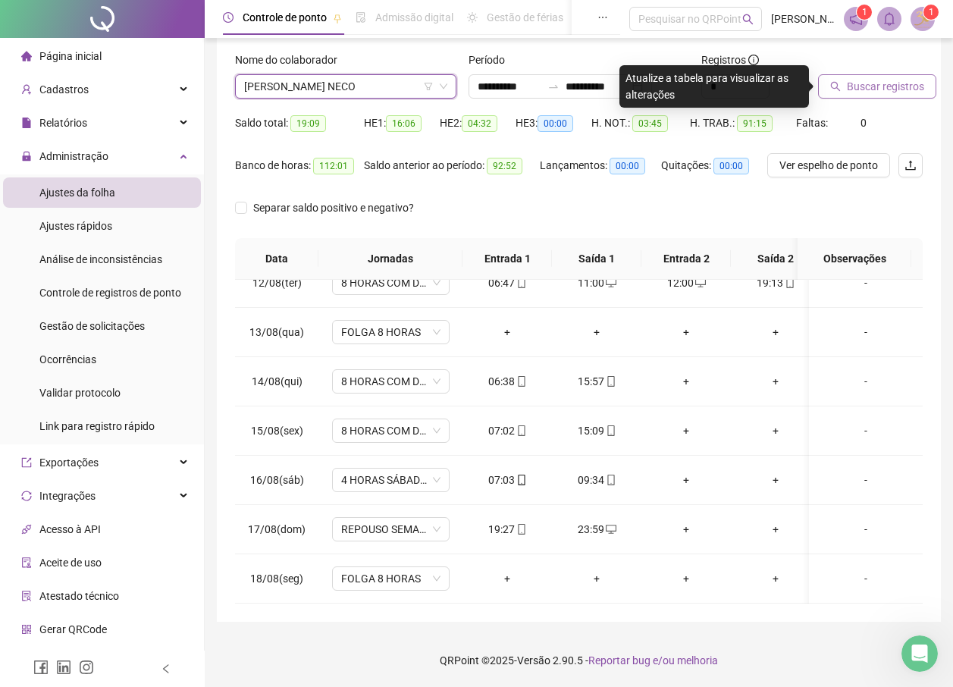
click at [877, 86] on span "Buscar registros" at bounding box center [885, 86] width 77 height 17
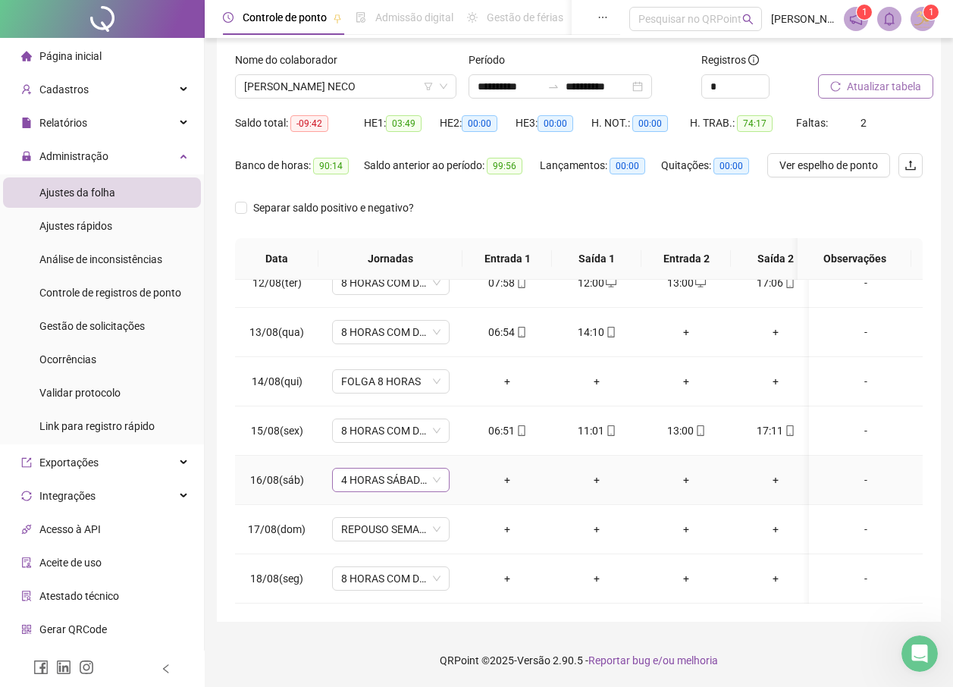
click at [413, 471] on span "4 HORAS SÁBADO 1.1" at bounding box center [390, 480] width 99 height 23
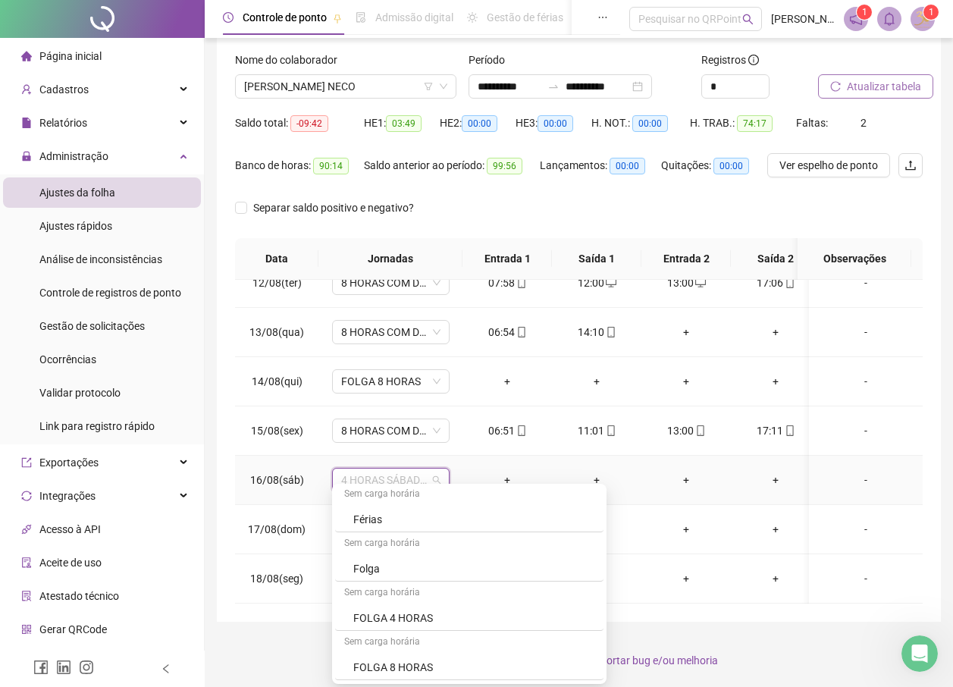
scroll to position [639, 0]
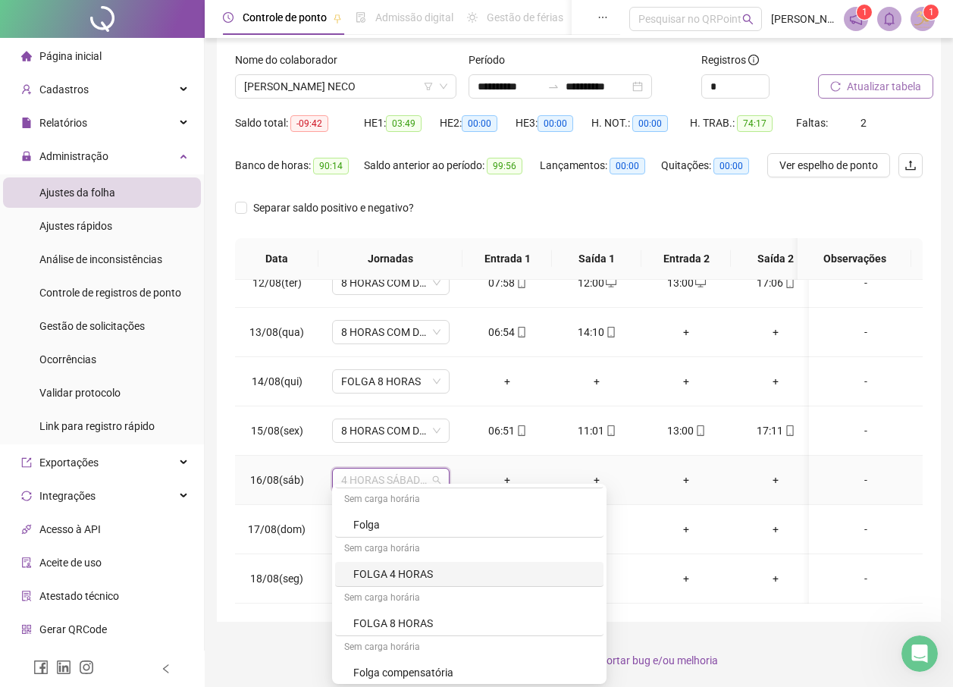
click at [360, 572] on div "FOLGA 4 HORAS" at bounding box center [473, 574] width 241 height 17
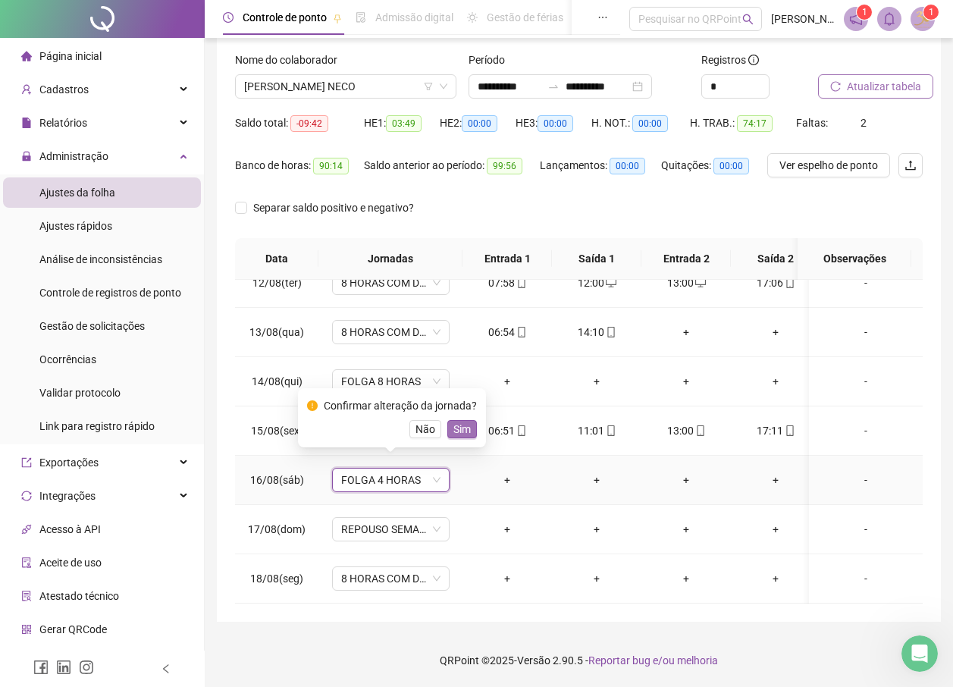
click at [455, 427] on span "Sim" at bounding box center [462, 429] width 17 height 17
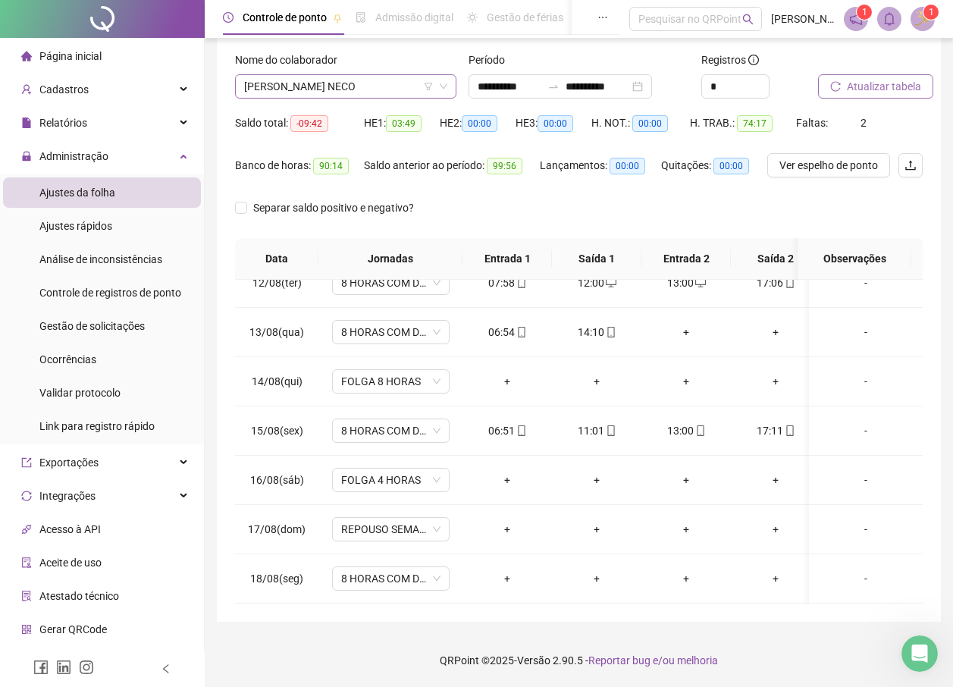
click at [369, 87] on span "[PERSON_NAME] NECO" at bounding box center [345, 86] width 203 height 23
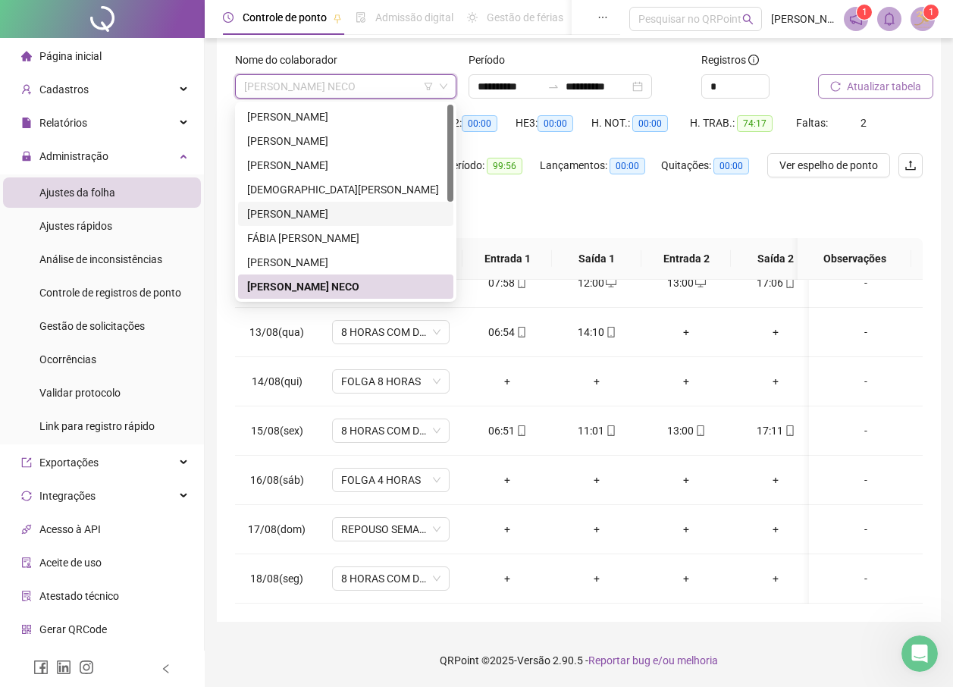
click at [282, 215] on div "[PERSON_NAME]" at bounding box center [345, 214] width 197 height 17
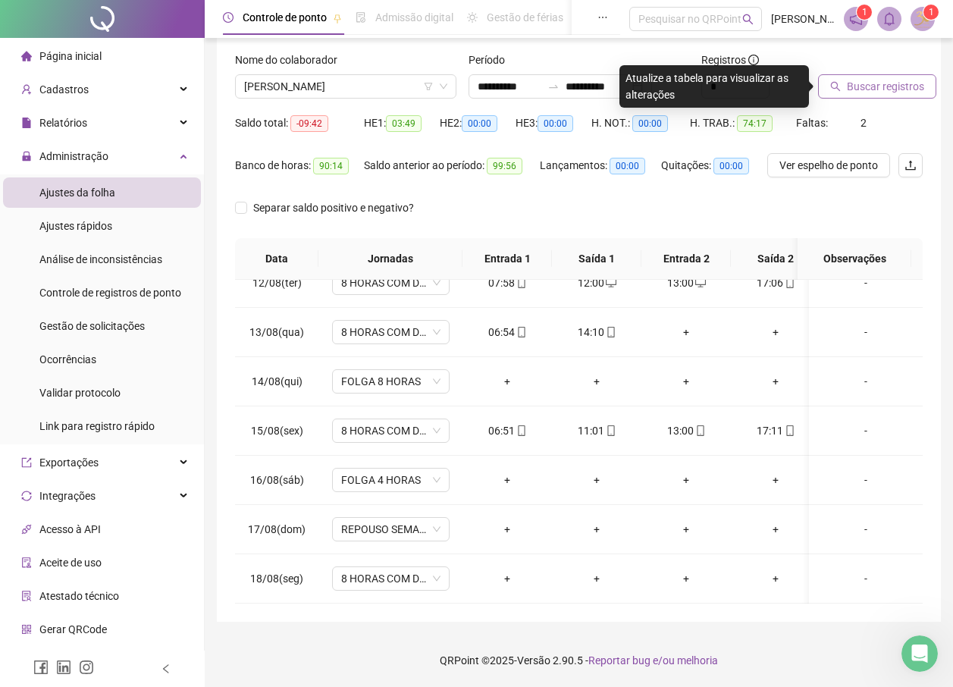
click at [903, 89] on span "Buscar registros" at bounding box center [885, 86] width 77 height 17
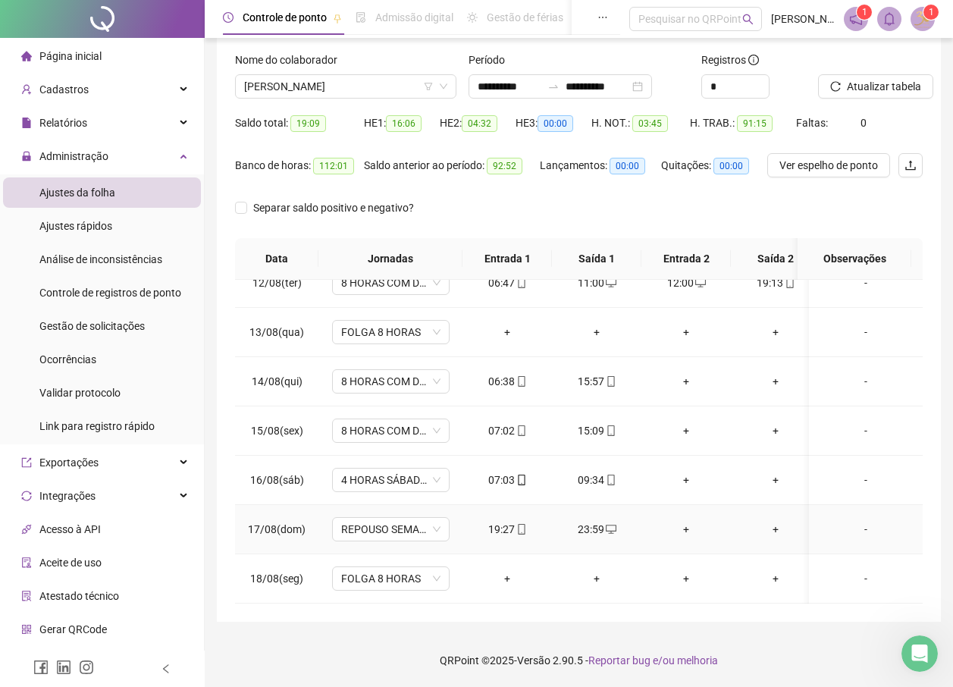
click at [504, 521] on div "19:27" at bounding box center [507, 529] width 65 height 17
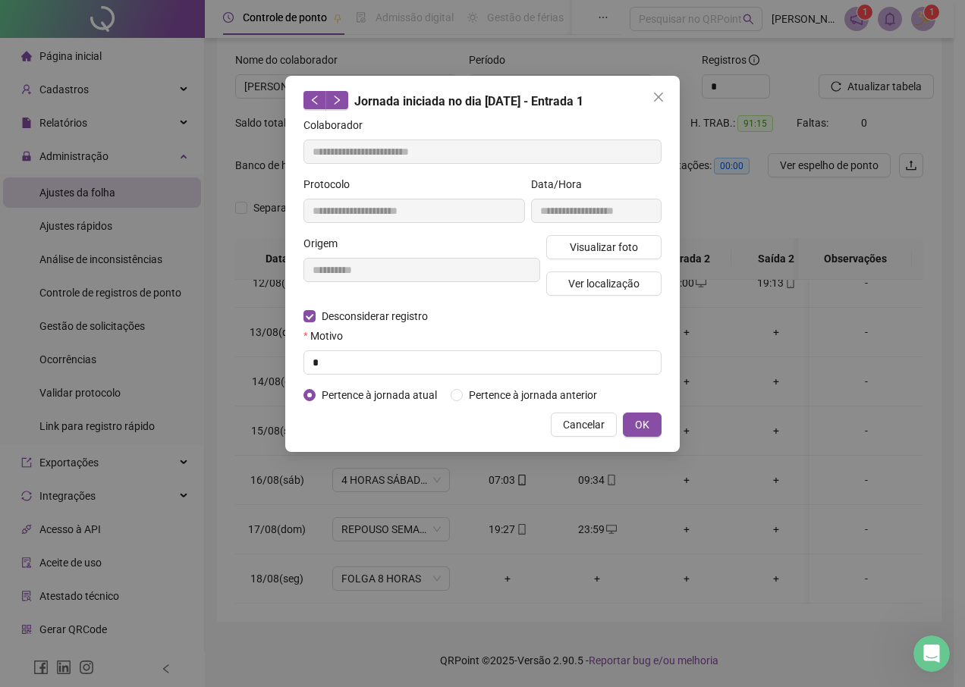
type input "**********"
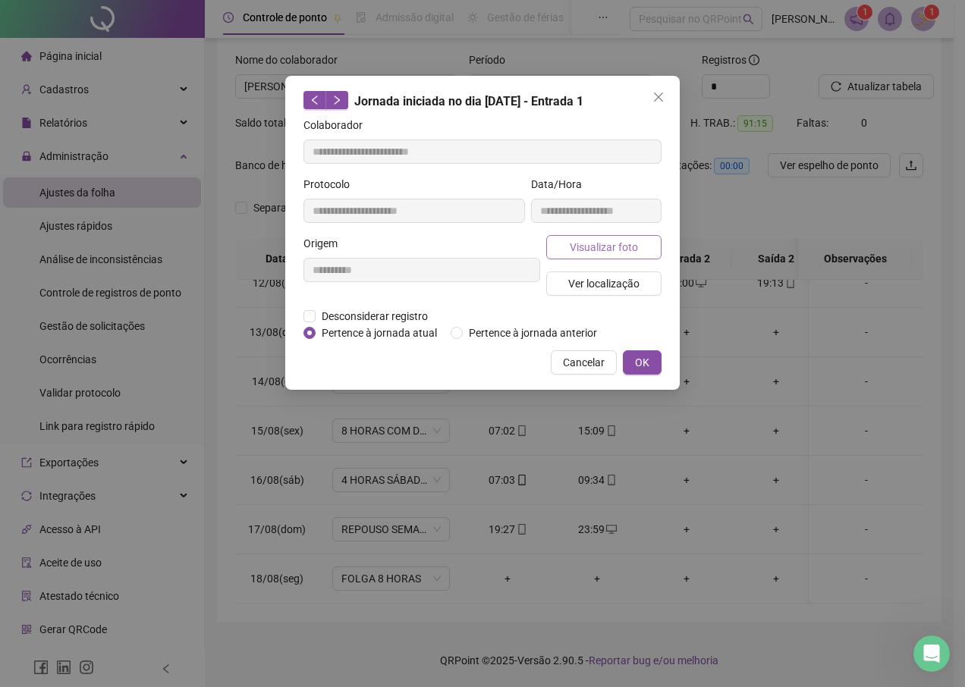
click at [628, 250] on span "Visualizar foto" at bounding box center [604, 247] width 68 height 17
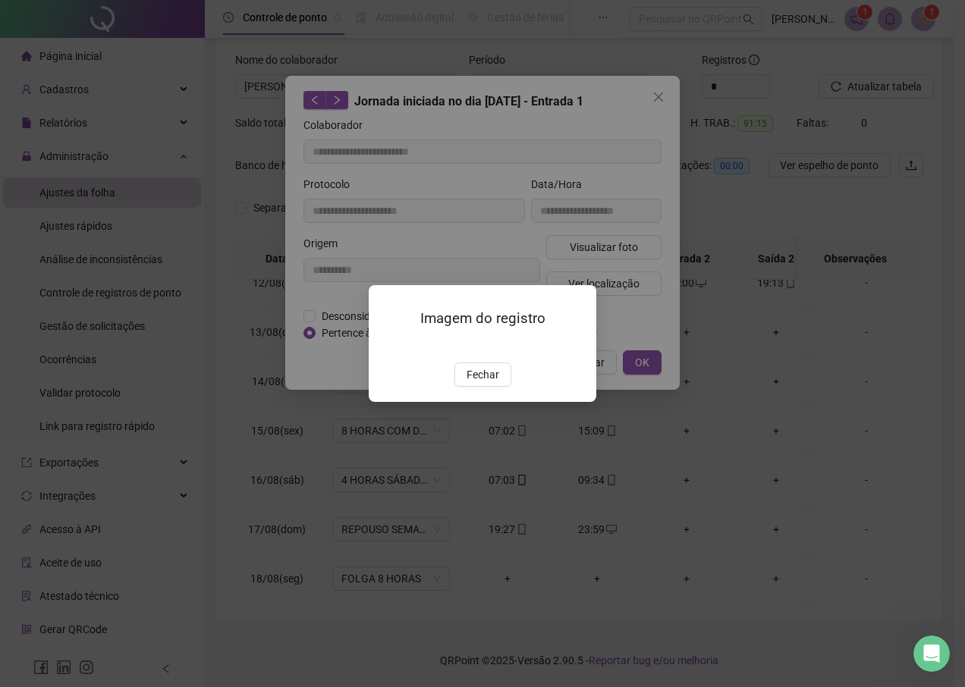
click at [387, 346] on img at bounding box center [387, 346] width 0 height 0
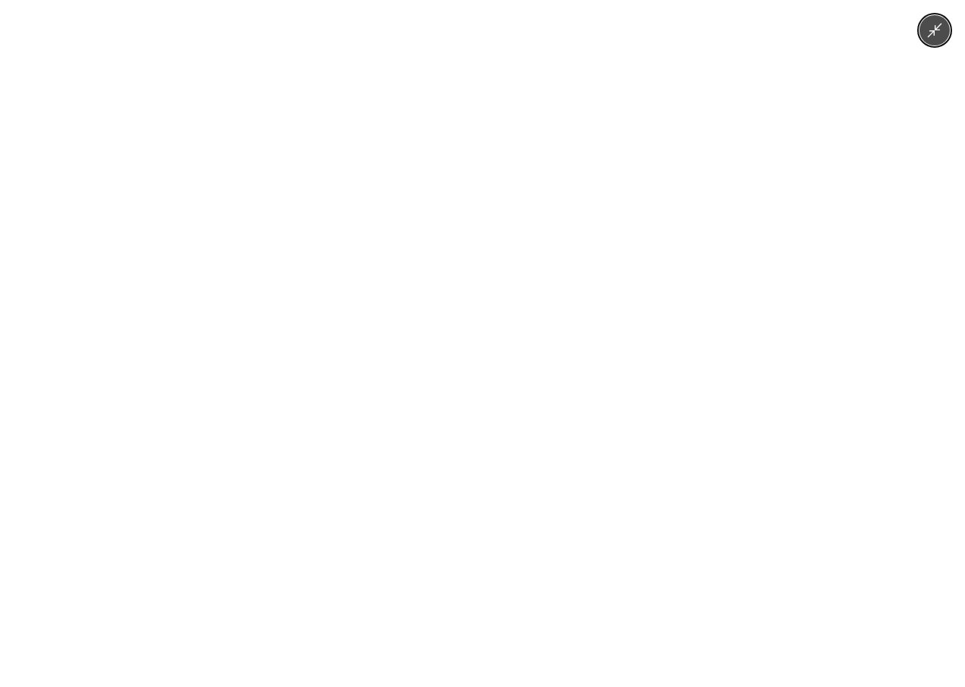
click at [492, 353] on img at bounding box center [483, 343] width 516 height 687
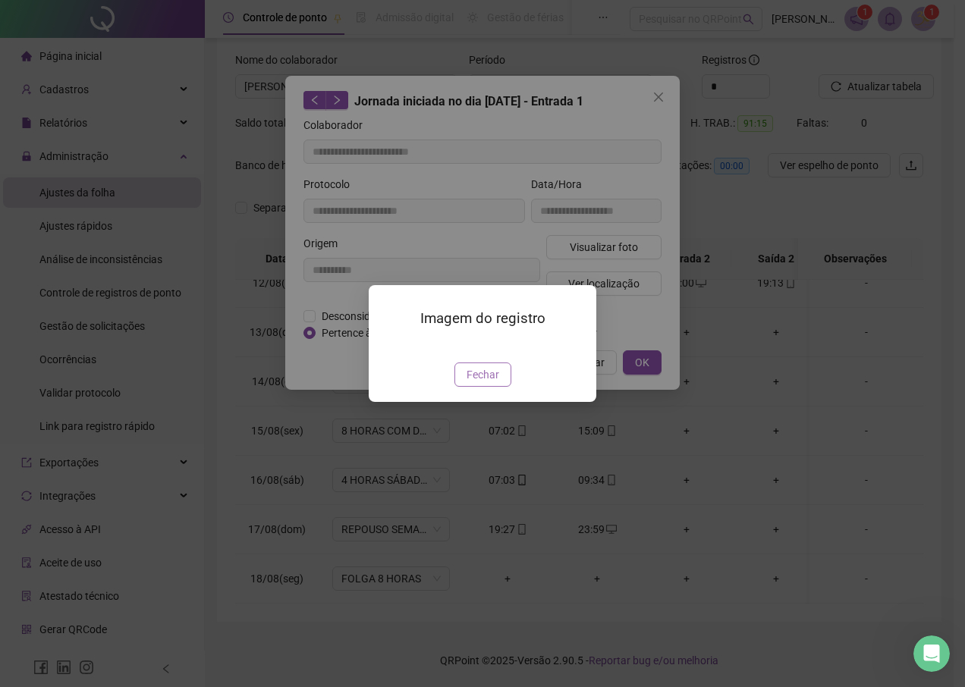
click at [466, 383] on span "Fechar" at bounding box center [482, 374] width 33 height 17
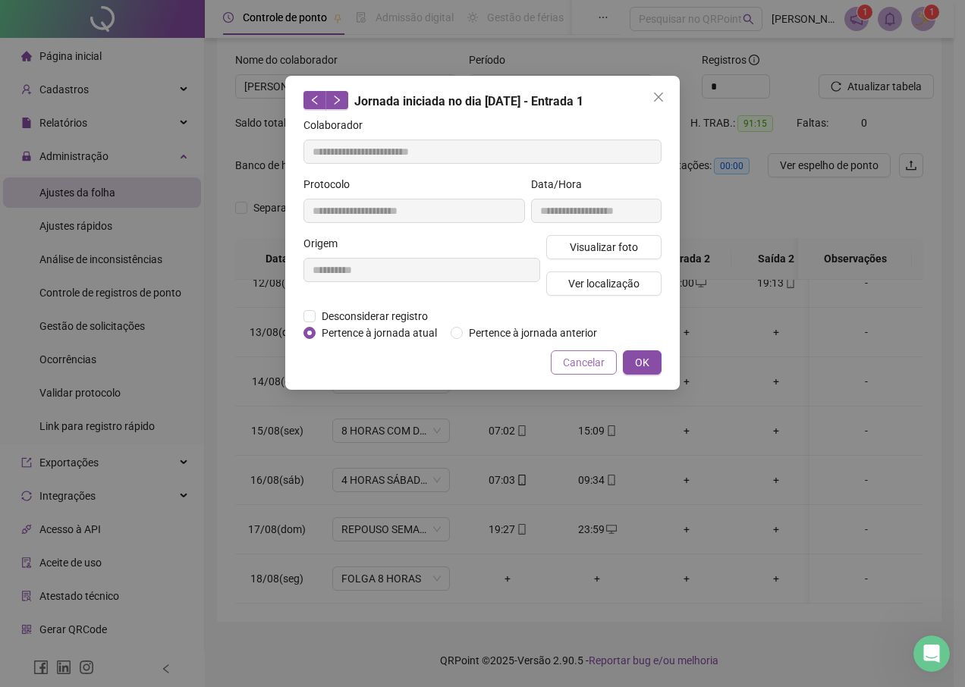
click at [573, 372] on button "Cancelar" at bounding box center [584, 362] width 66 height 24
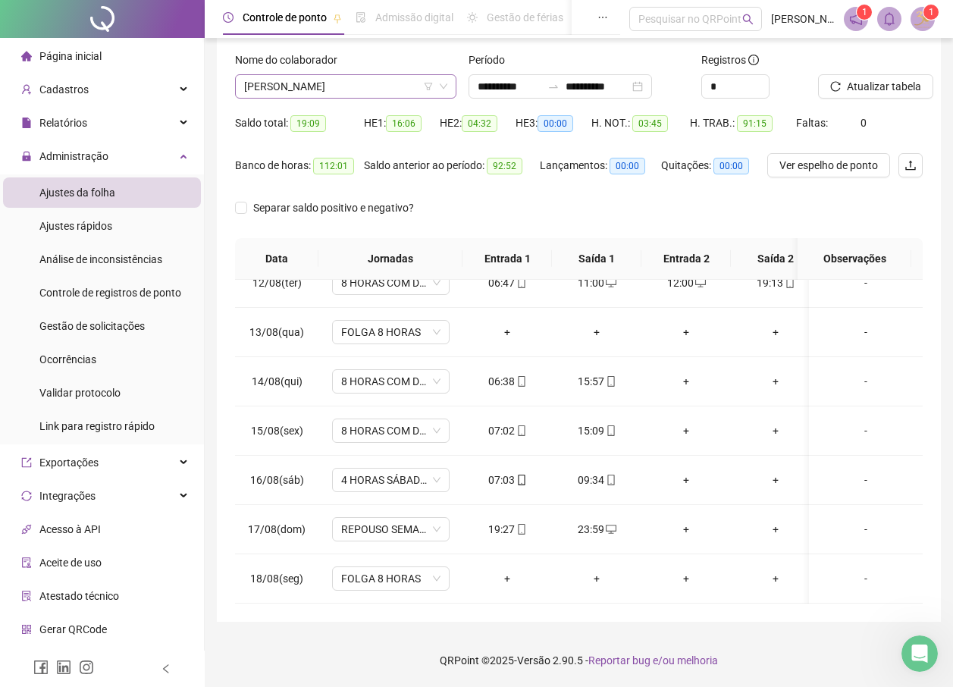
click at [348, 94] on span "[PERSON_NAME]" at bounding box center [345, 86] width 203 height 23
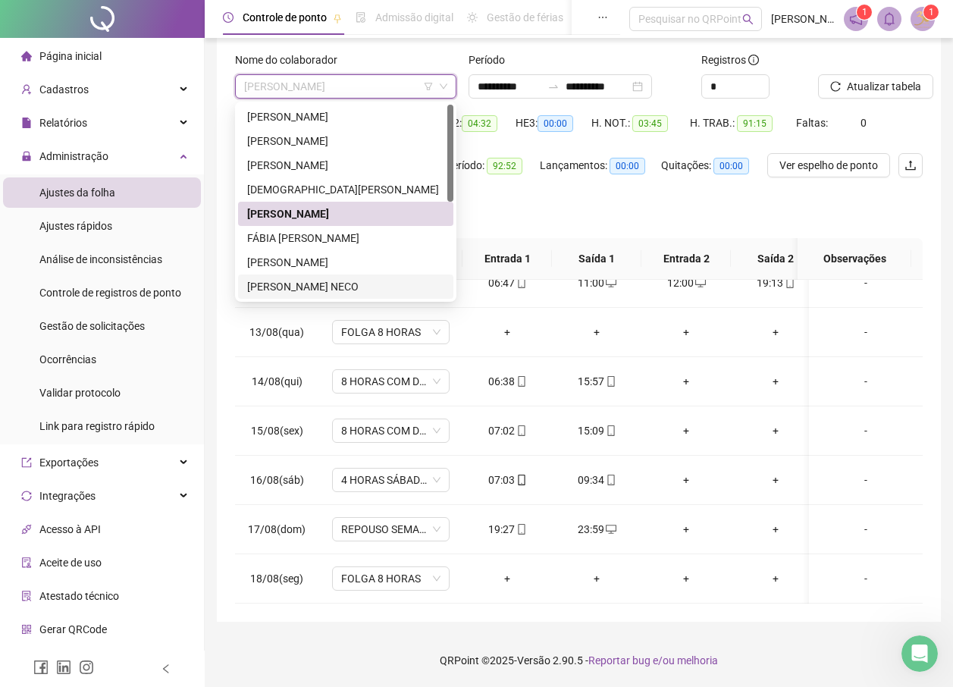
click at [297, 278] on div "[PERSON_NAME] NECO" at bounding box center [345, 286] width 197 height 17
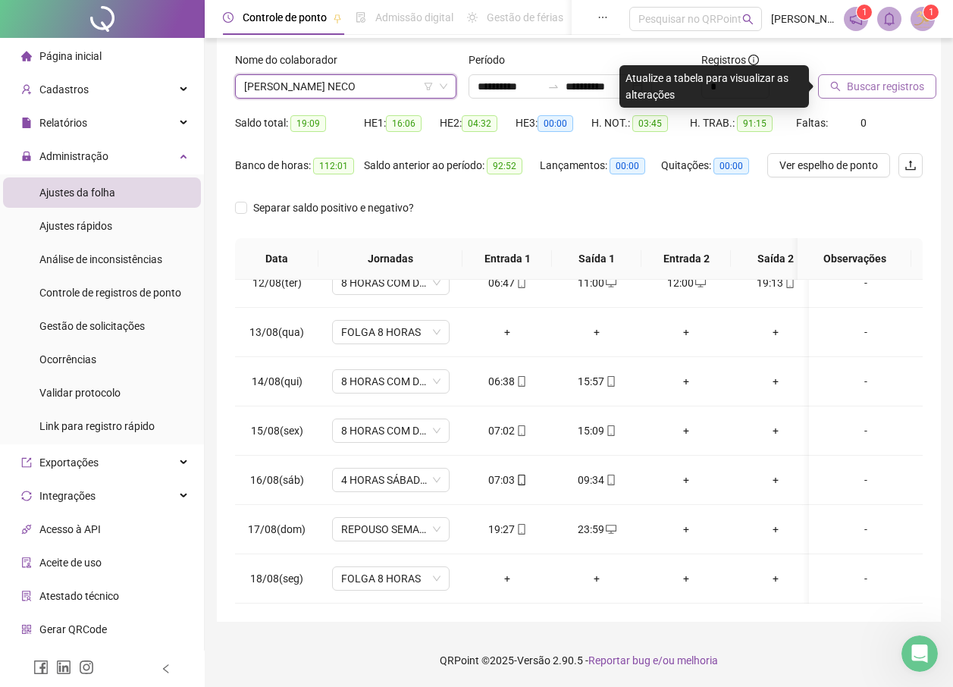
click at [867, 86] on span "Buscar registros" at bounding box center [885, 86] width 77 height 17
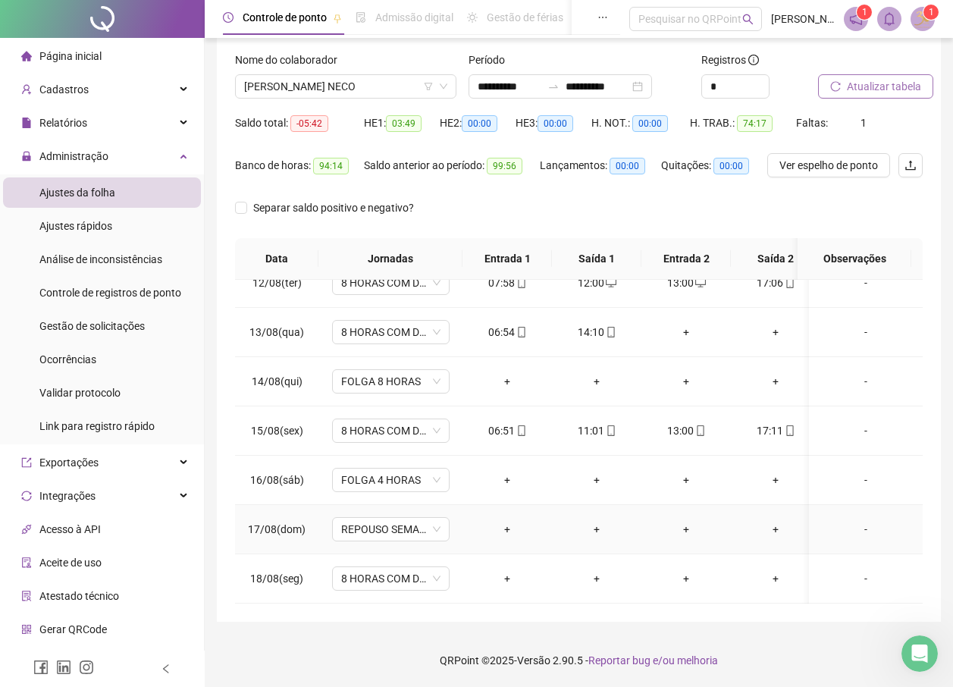
click at [507, 521] on div "+" at bounding box center [507, 529] width 65 height 17
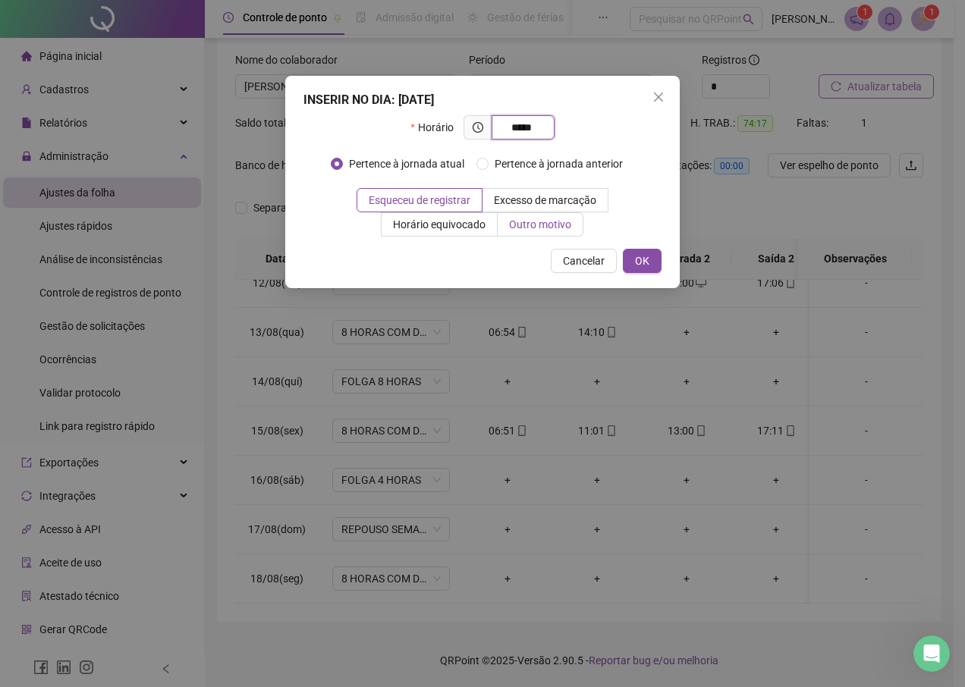
type input "*****"
click at [507, 220] on label "Outro motivo" at bounding box center [541, 224] width 86 height 24
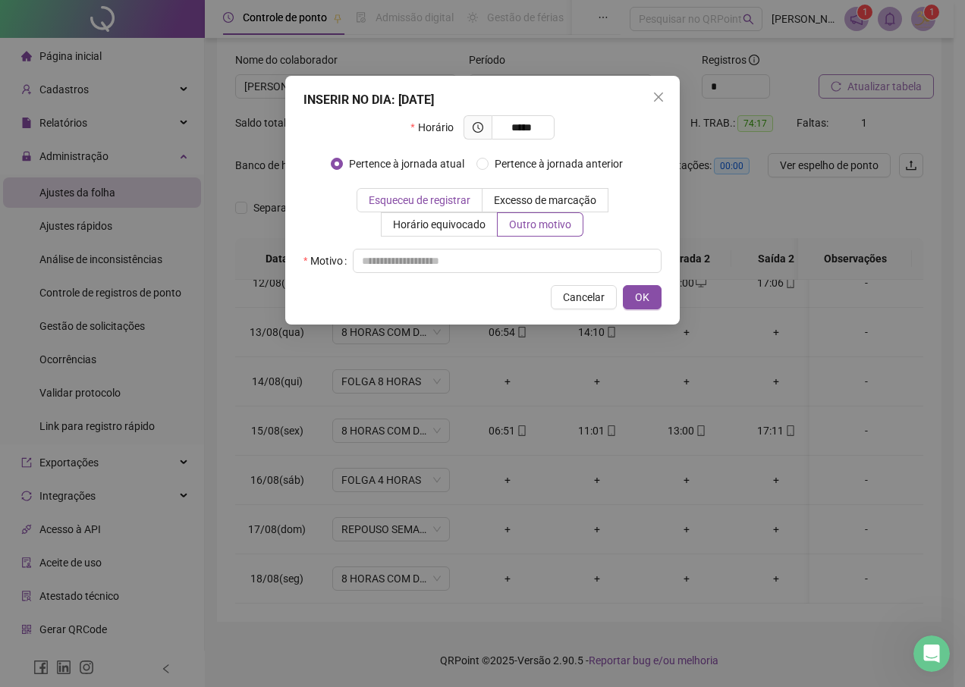
click at [445, 197] on span "Esqueceu de registrar" at bounding box center [420, 200] width 102 height 12
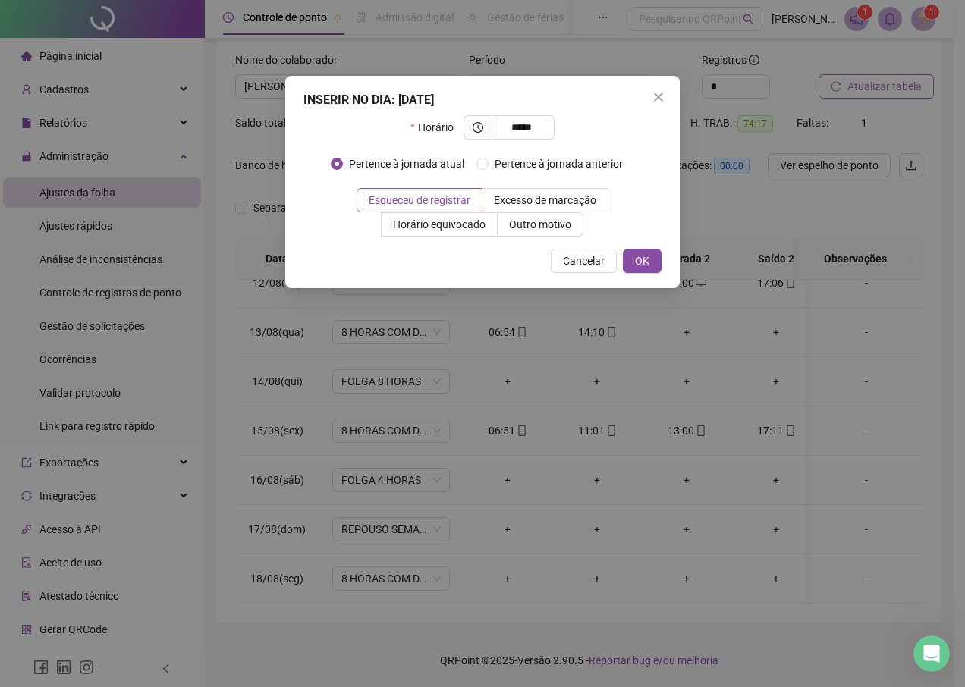
click at [528, 238] on div "INSERIR NO DIA : [DATE] Horário ***** Pertence à jornada atual Pertence à jorna…" at bounding box center [482, 182] width 394 height 212
click at [528, 229] on span "Outro motivo" at bounding box center [540, 224] width 62 height 12
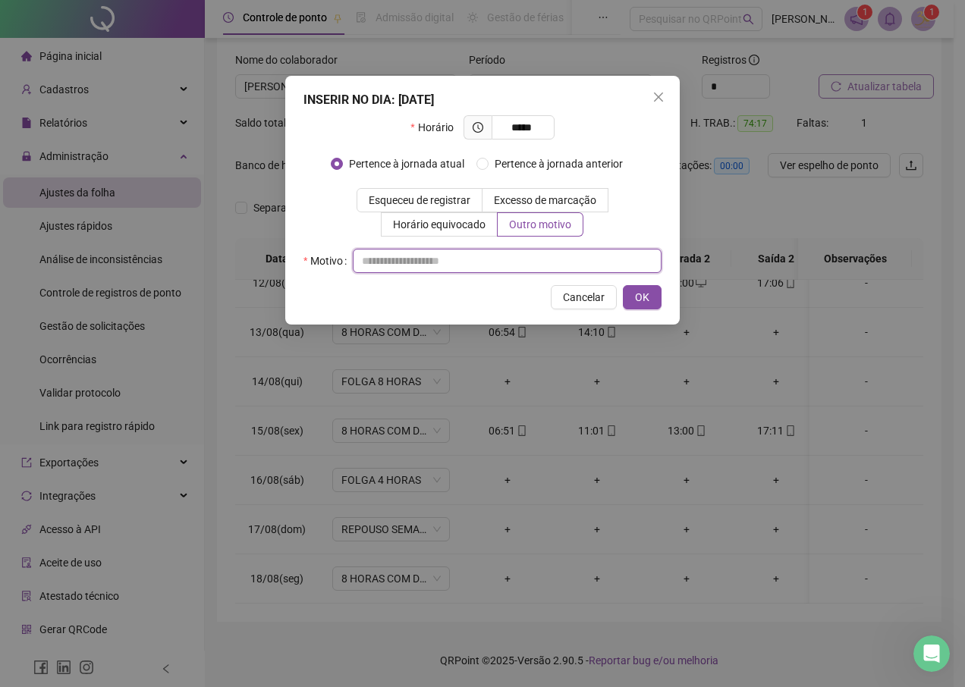
click at [433, 263] on input "text" at bounding box center [507, 261] width 309 height 24
click at [451, 207] on label "Esqueceu de registrar" at bounding box center [419, 200] width 126 height 24
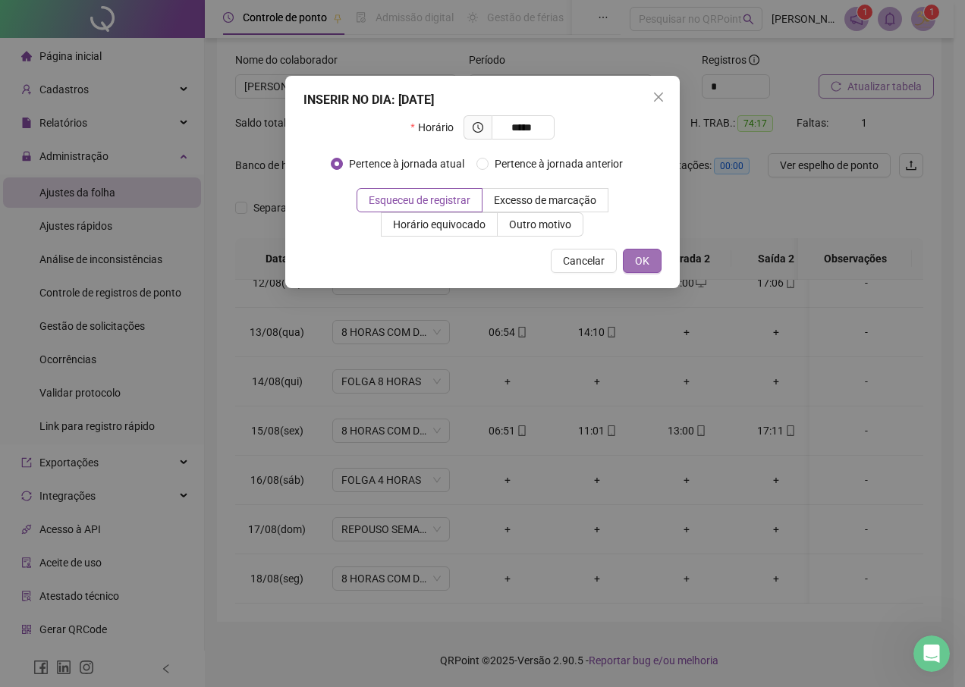
click at [636, 272] on button "OK" at bounding box center [642, 261] width 39 height 24
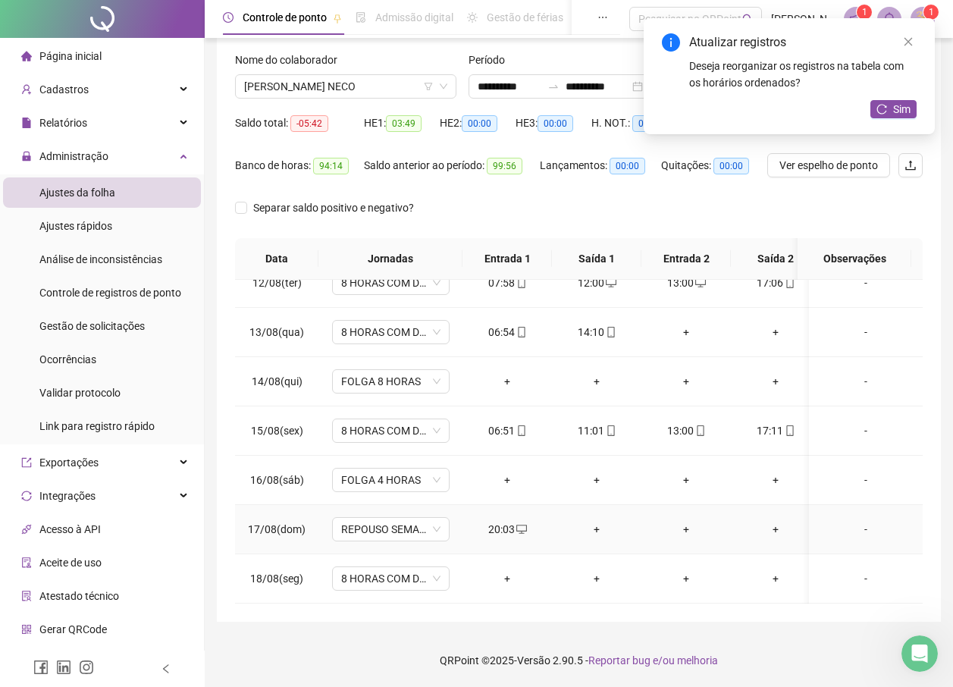
click at [597, 521] on div "+" at bounding box center [596, 529] width 65 height 17
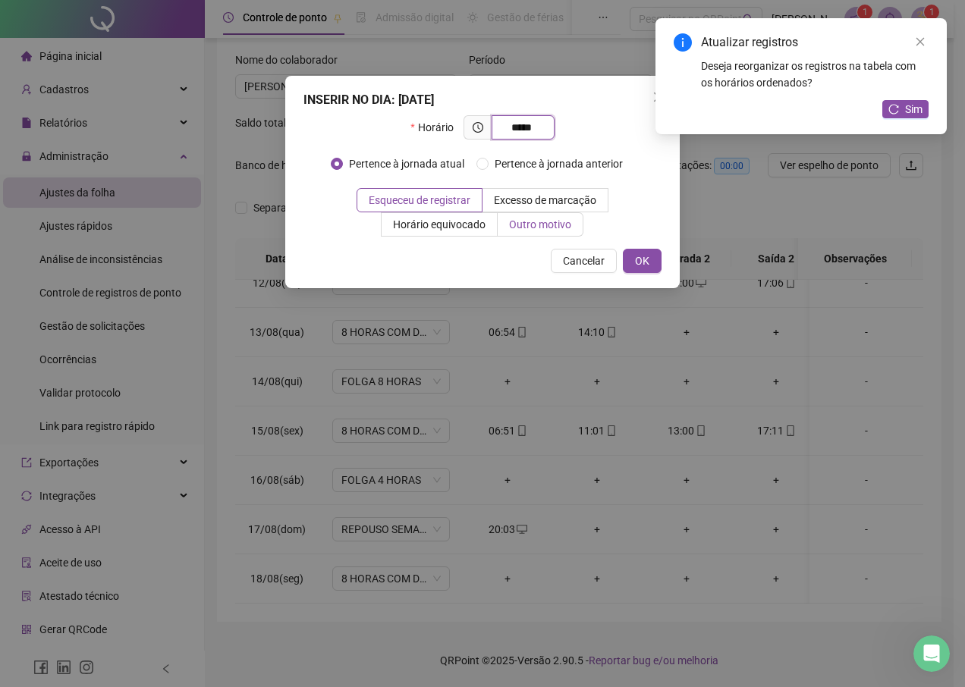
type input "*****"
click at [514, 229] on span "Outro motivo" at bounding box center [540, 224] width 62 height 12
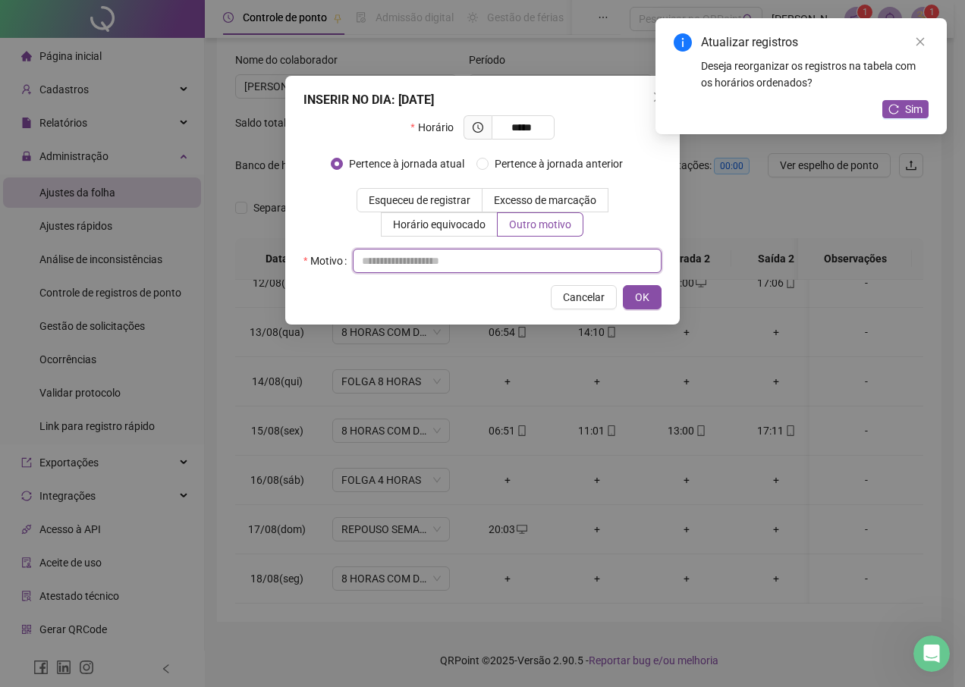
click at [452, 258] on input "text" at bounding box center [507, 261] width 309 height 24
type input "*"
click at [641, 294] on span "OK" at bounding box center [642, 297] width 14 height 17
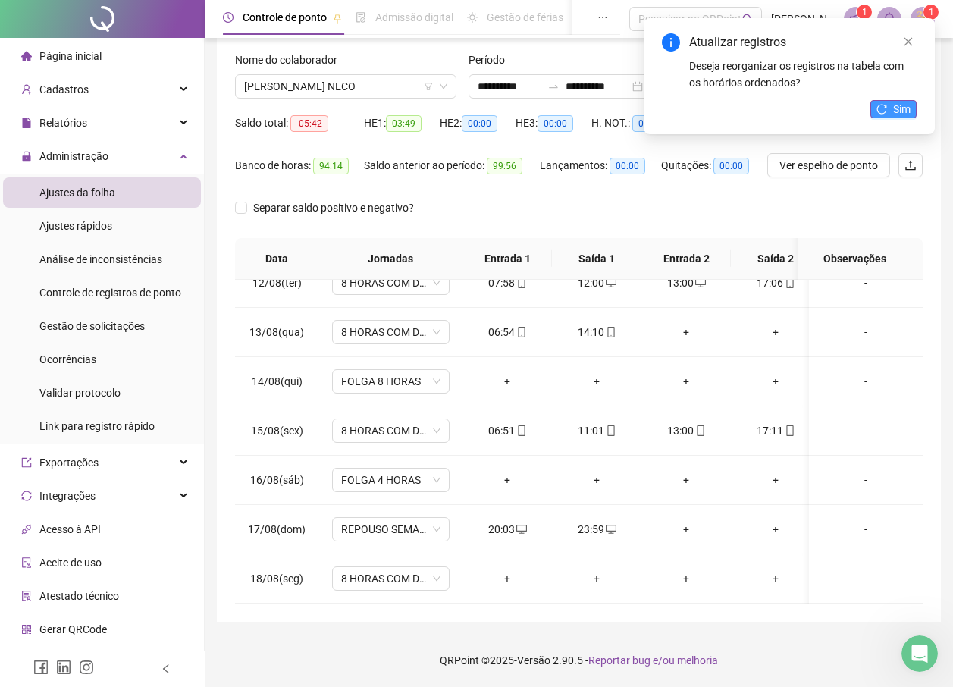
click at [893, 112] on button "Sim" at bounding box center [894, 109] width 46 height 18
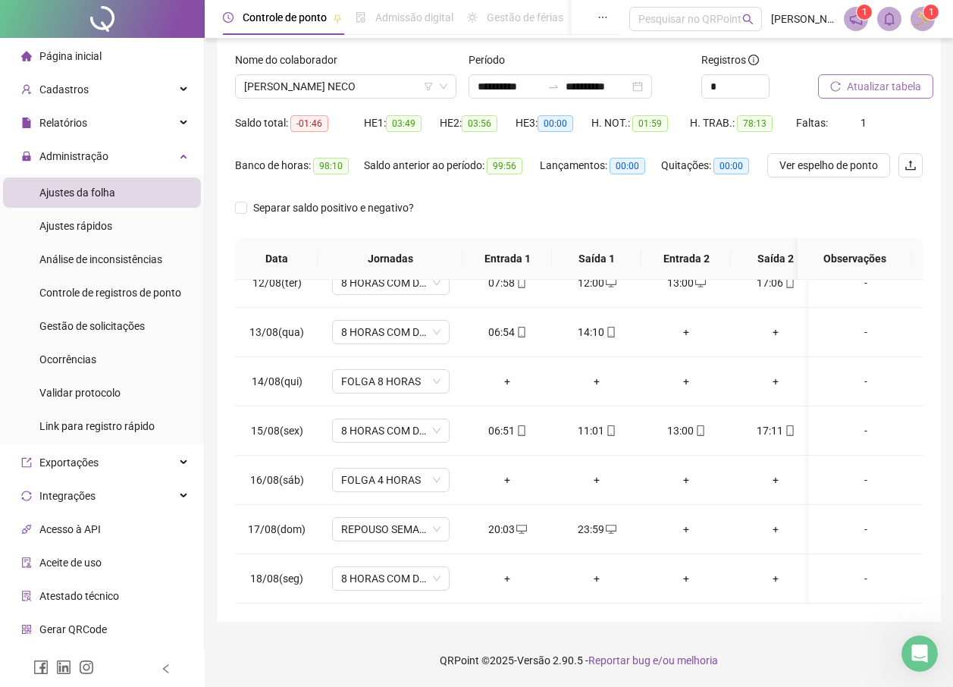
click at [887, 86] on span "Atualizar tabela" at bounding box center [884, 86] width 74 height 17
drag, startPoint x: 668, startPoint y: 421, endPoint x: 783, endPoint y: 422, distance: 115.3
click at [783, 422] on tr "15/08(sex) 8 HORAS COM DUAS HORAS DE INTERVALO 06:51 11:01 13:00 17:11 + + + + -" at bounding box center [763, 431] width 1057 height 49
copy tr "13:00 17:11"
click at [888, 89] on span "Atualizar tabela" at bounding box center [884, 86] width 74 height 17
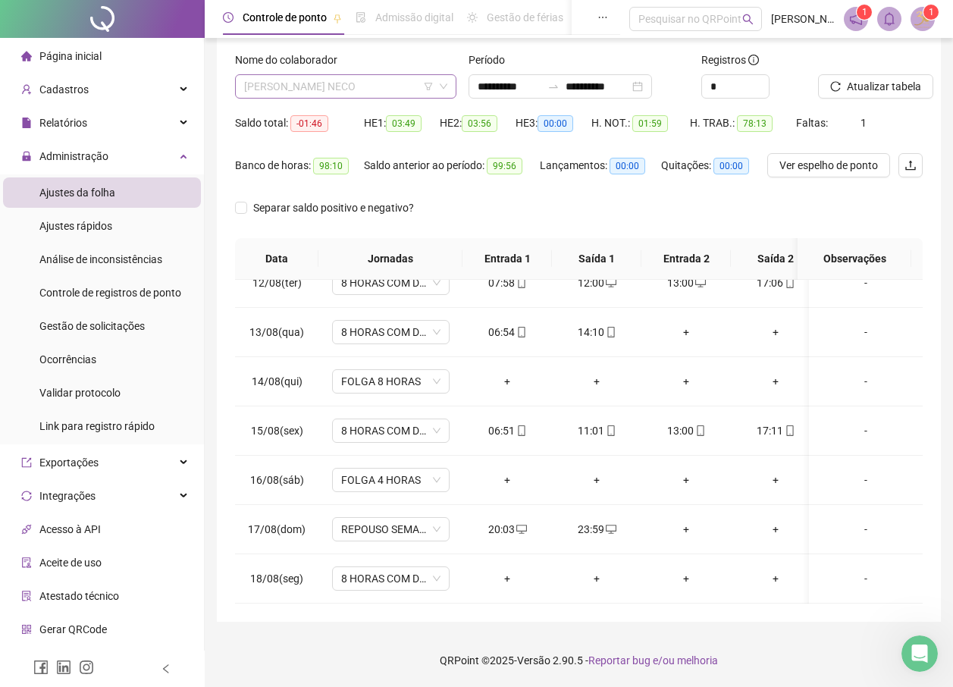
click at [347, 86] on span "[PERSON_NAME] NECO" at bounding box center [345, 86] width 203 height 23
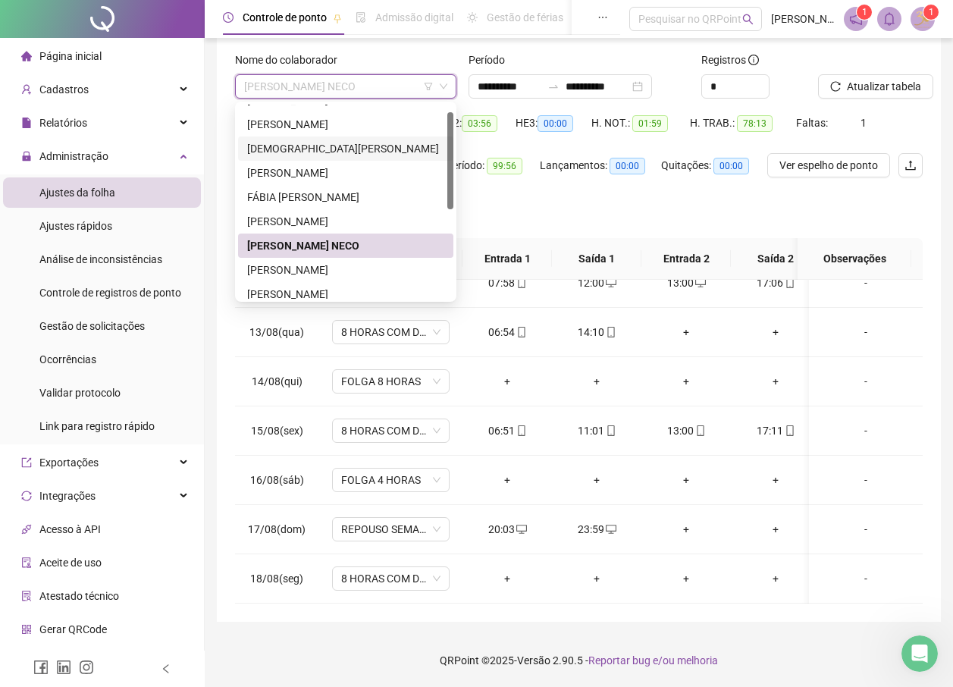
scroll to position [47, 0]
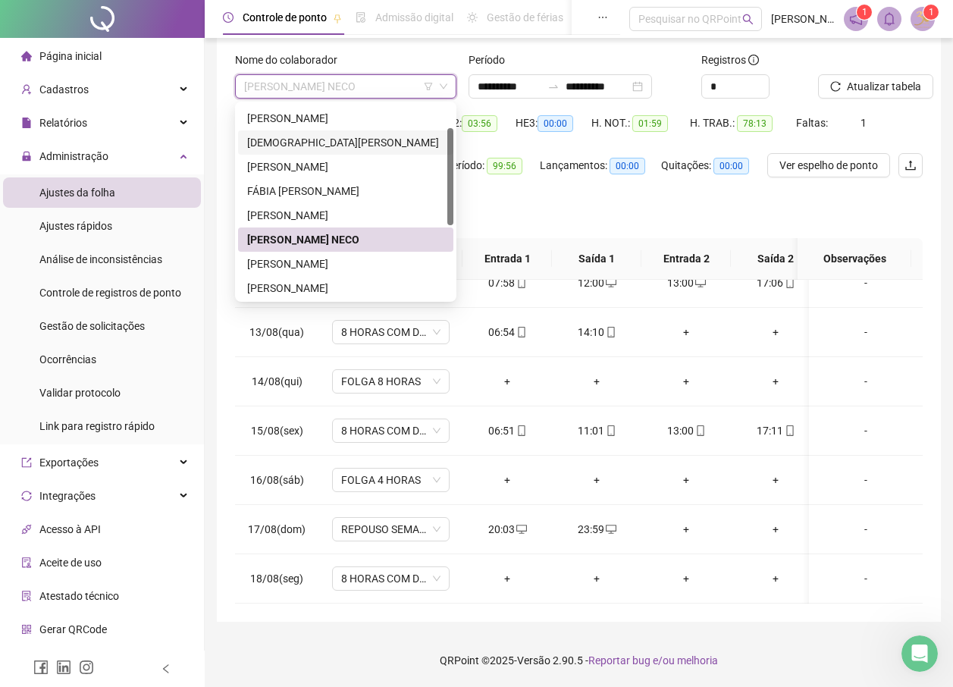
drag, startPoint x: 453, startPoint y: 174, endPoint x: 453, endPoint y: 197, distance: 23.5
click at [453, 197] on div at bounding box center [450, 176] width 6 height 97
click at [253, 266] on div "[PERSON_NAME]" at bounding box center [345, 264] width 197 height 17
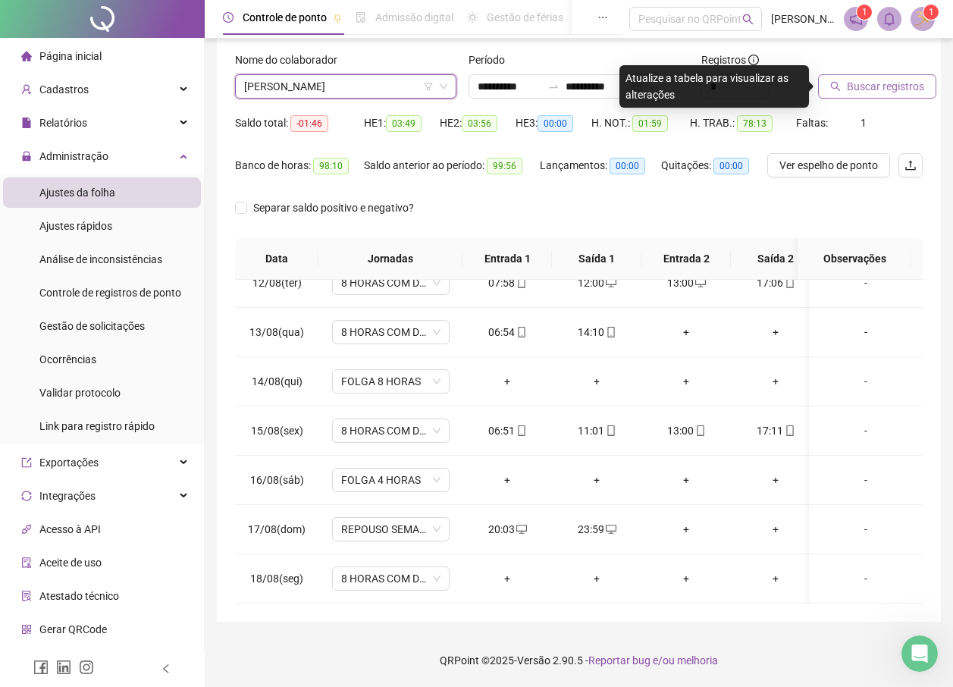
click at [883, 90] on span "Buscar registros" at bounding box center [885, 86] width 77 height 17
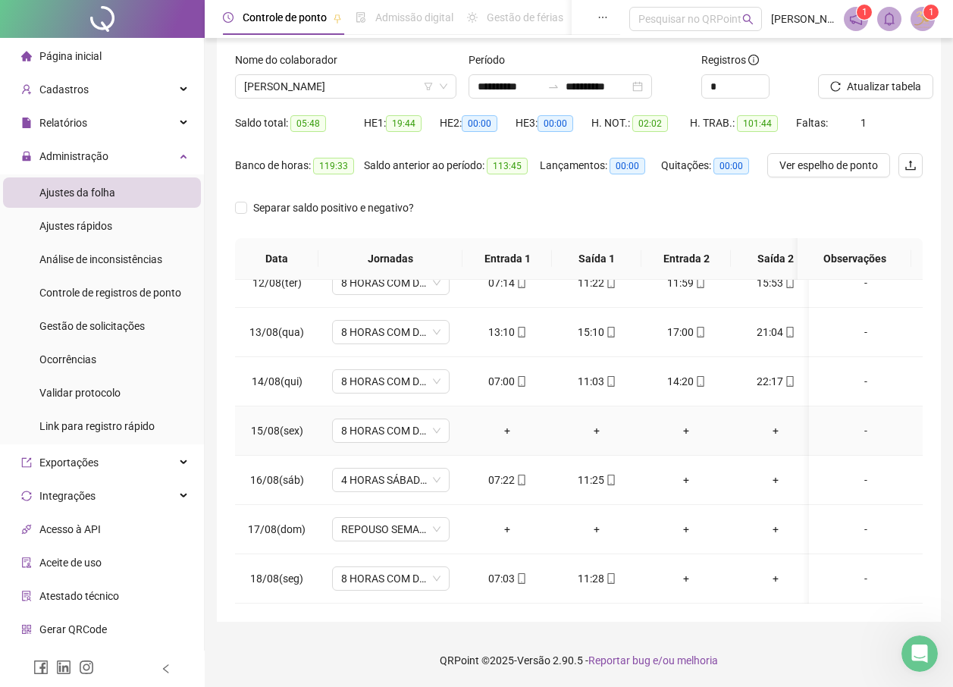
click at [392, 407] on td "8 HORAS COM DUAS HORAS DE INTERVALO" at bounding box center [391, 431] width 144 height 49
click at [394, 419] on span "8 HORAS COM DUAS HORAS DE INTERVALO" at bounding box center [390, 430] width 99 height 23
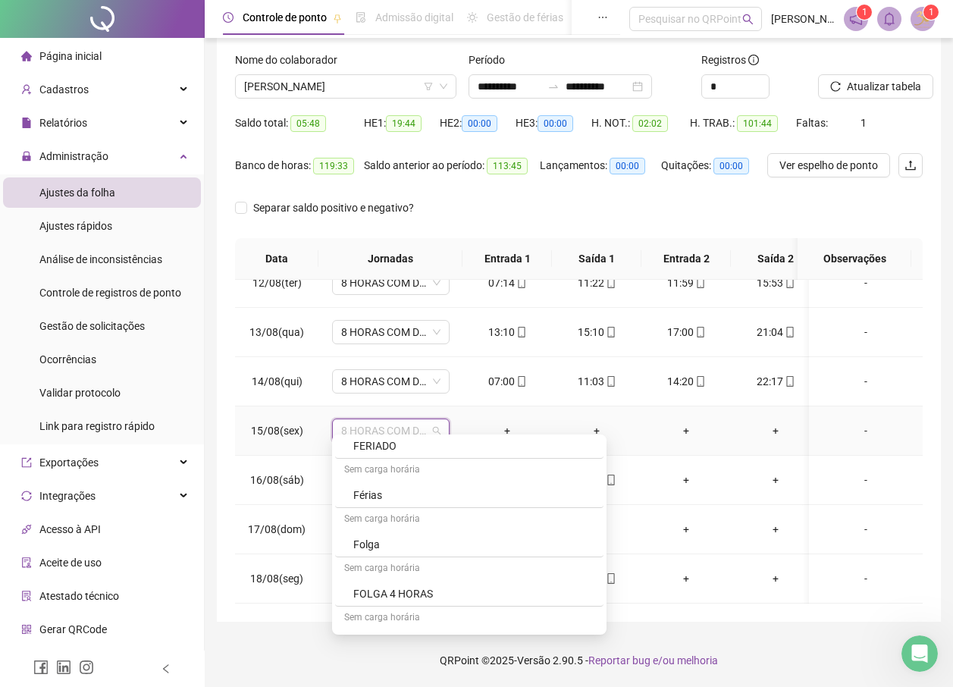
scroll to position [595, 0]
click at [421, 570] on div "FOLGA 4 HORAS" at bounding box center [473, 569] width 241 height 17
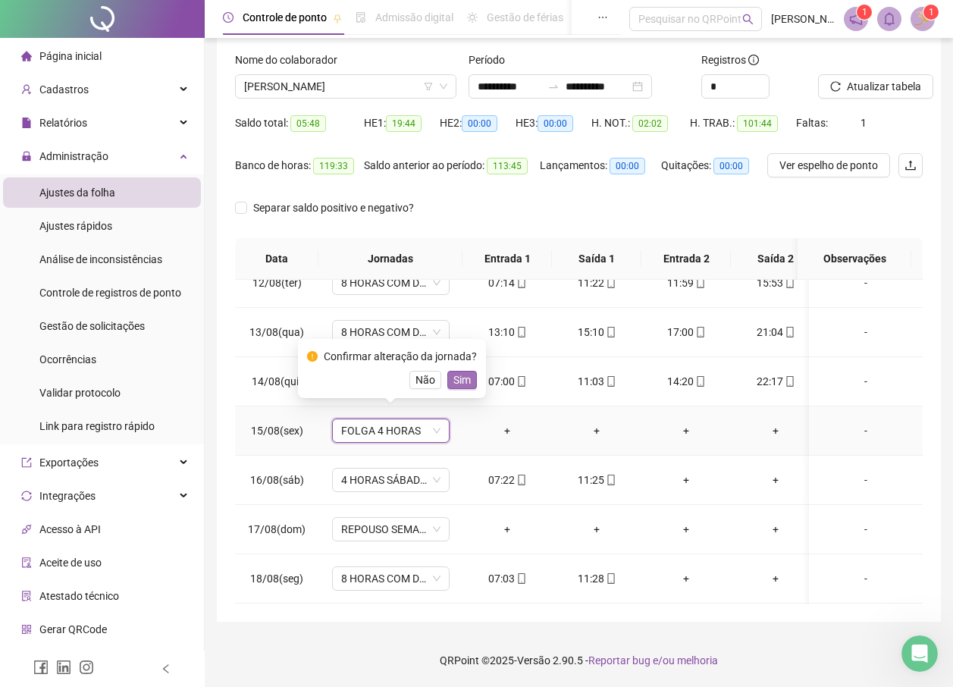
click at [454, 382] on span "Sim" at bounding box center [462, 380] width 17 height 17
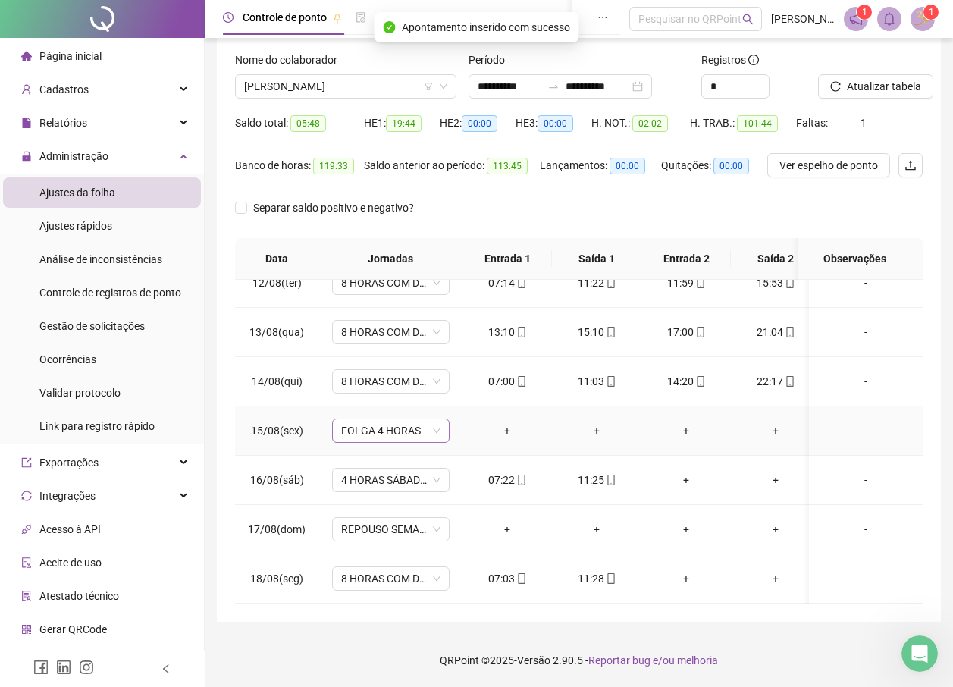
click at [422, 421] on span "FOLGA 4 HORAS" at bounding box center [390, 430] width 99 height 23
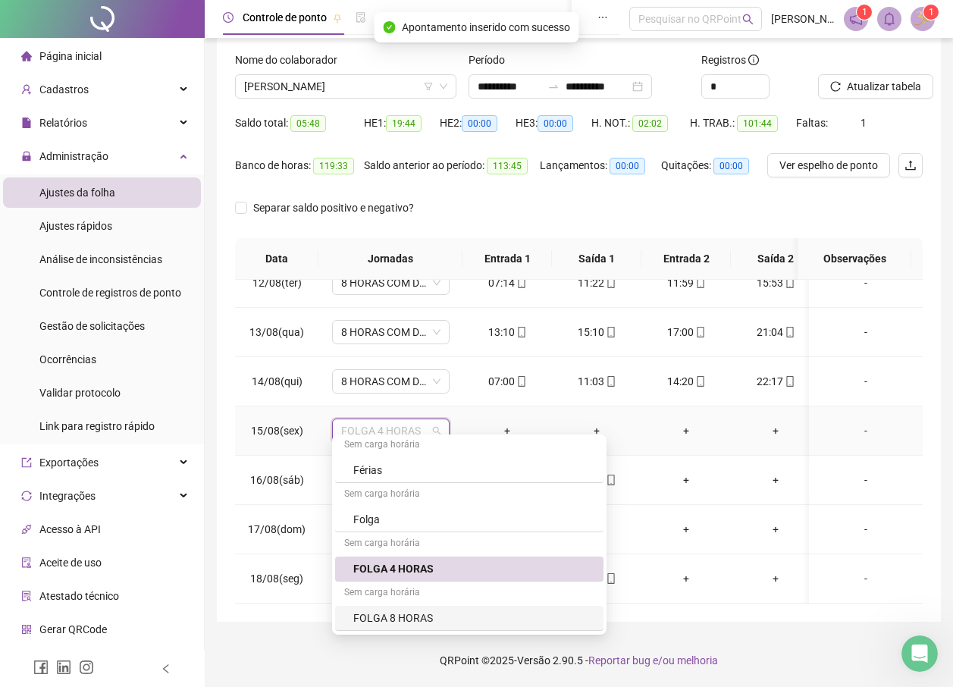
click at [413, 616] on div "FOLGA 8 HORAS" at bounding box center [473, 618] width 241 height 17
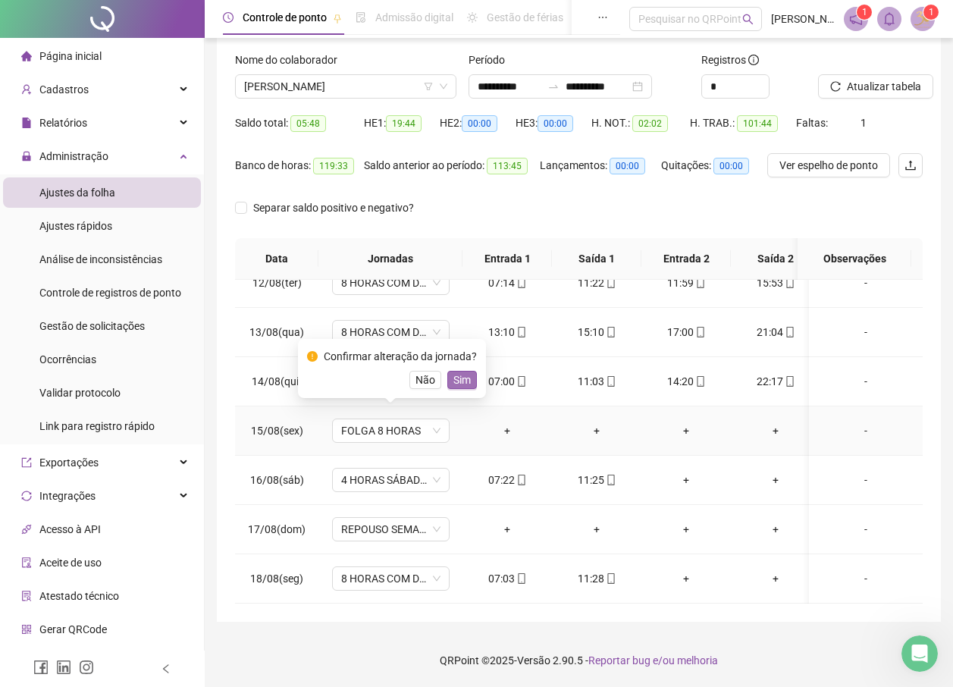
click at [457, 379] on span "Sim" at bounding box center [462, 380] width 17 height 17
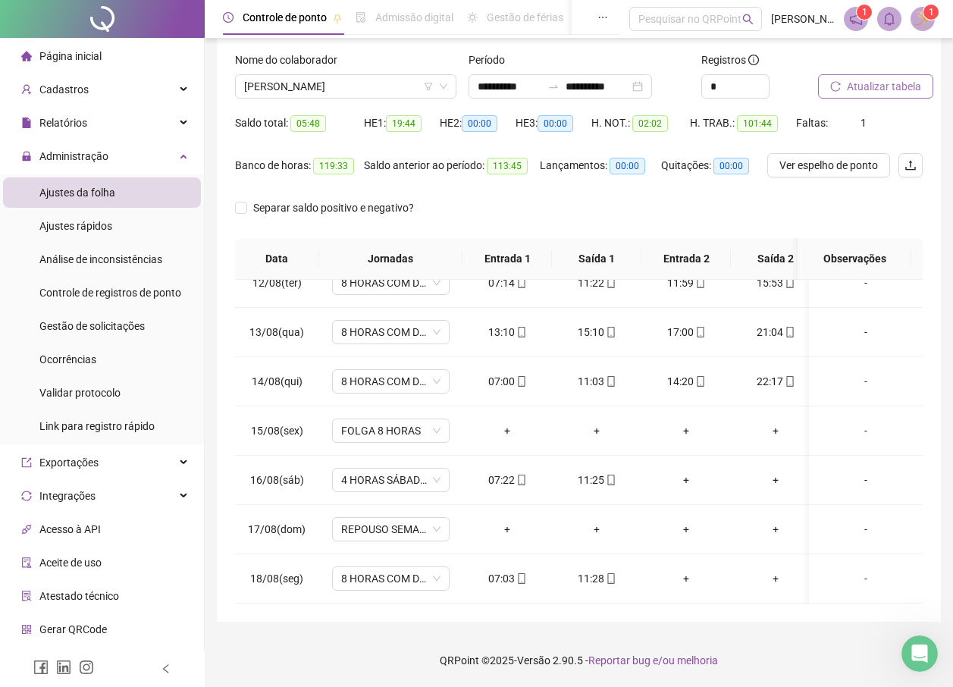
click at [890, 81] on span "Atualizar tabela" at bounding box center [884, 86] width 74 height 17
click at [336, 94] on span "[PERSON_NAME]" at bounding box center [345, 86] width 203 height 23
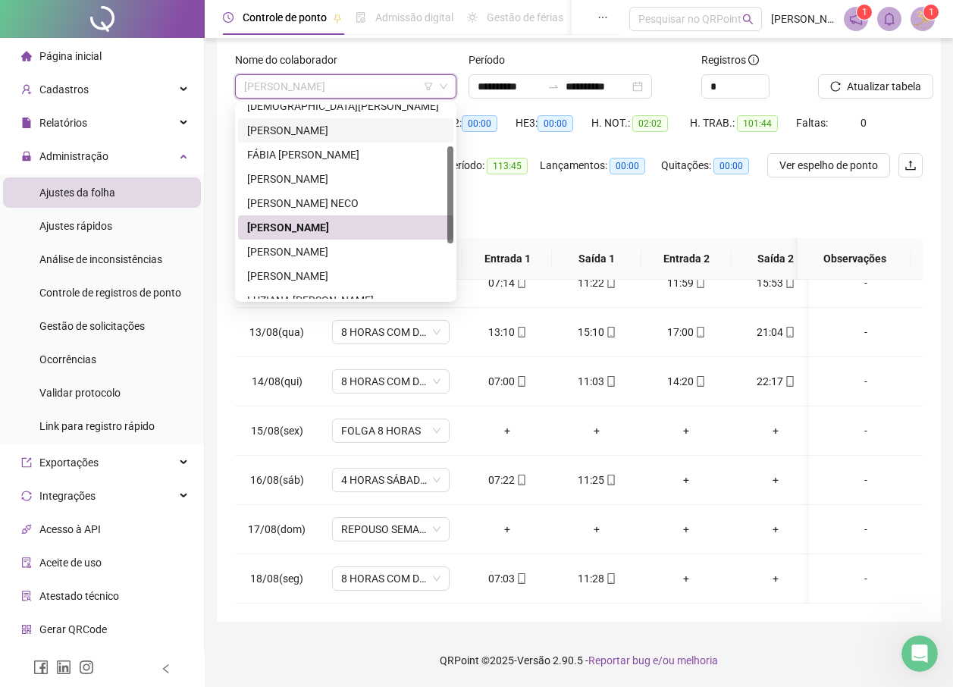
scroll to position [106, 0]
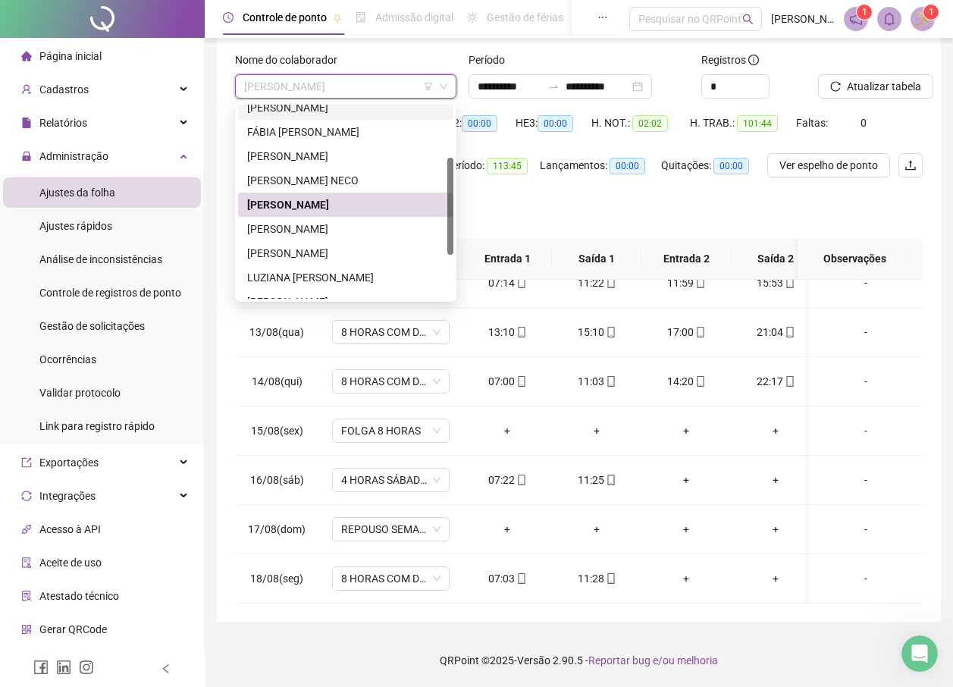
drag, startPoint x: 451, startPoint y: 177, endPoint x: 451, endPoint y: 206, distance: 29.6
click at [451, 206] on div at bounding box center [450, 206] width 6 height 97
click at [303, 245] on div "[PERSON_NAME]" at bounding box center [345, 253] width 197 height 17
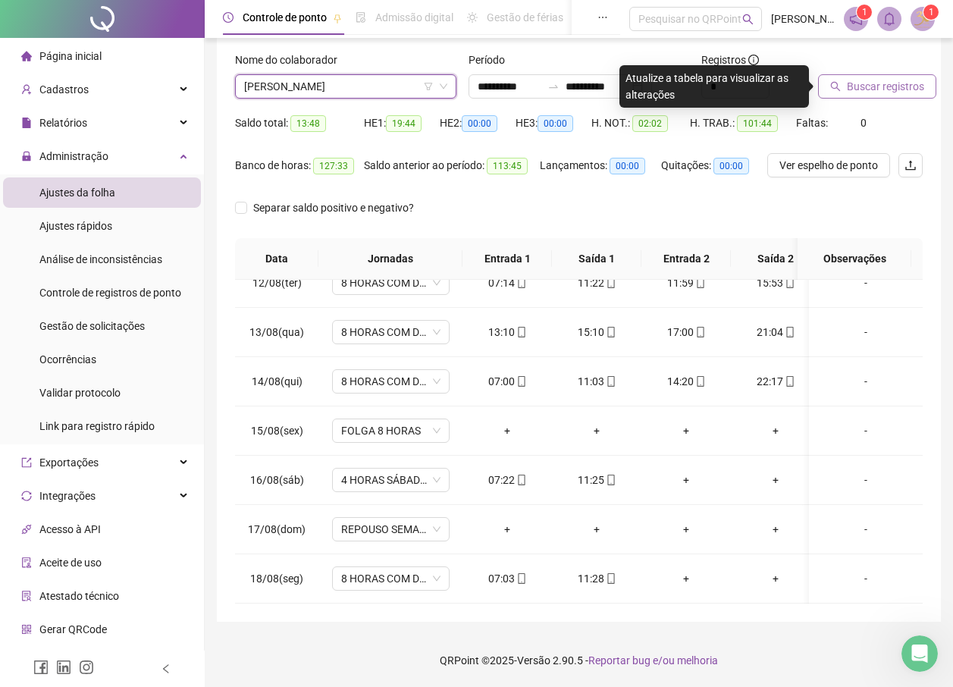
click at [884, 80] on span "Buscar registros" at bounding box center [885, 86] width 77 height 17
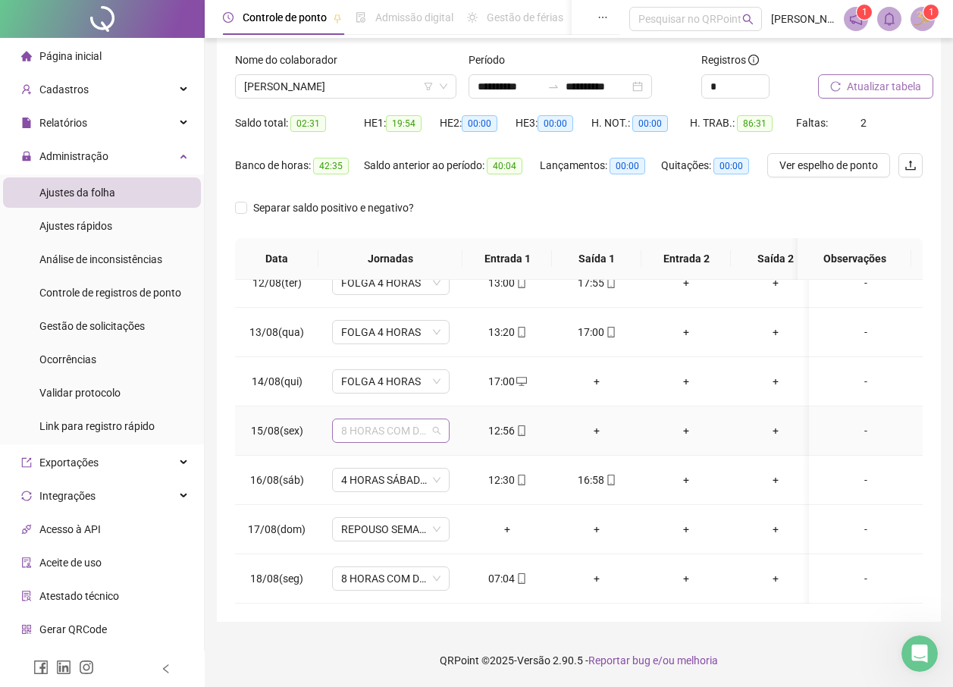
click at [407, 419] on span "8 HORAS COM DUAS HORAS DE ALMOÇO 1.3" at bounding box center [390, 430] width 99 height 23
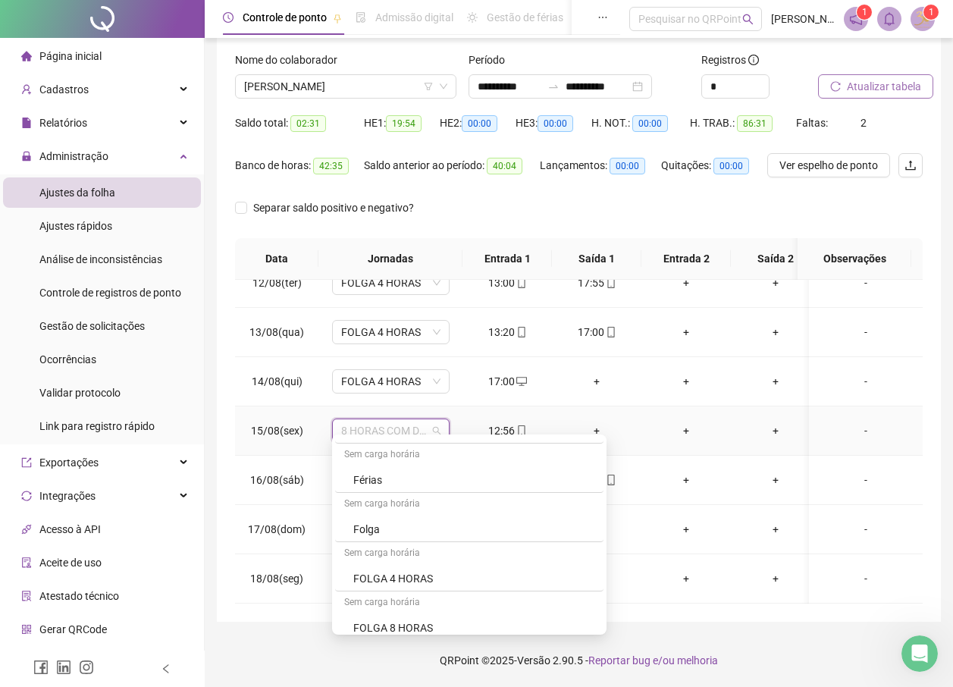
scroll to position [615, 0]
click at [400, 552] on div "FOLGA 4 HORAS" at bounding box center [473, 549] width 241 height 17
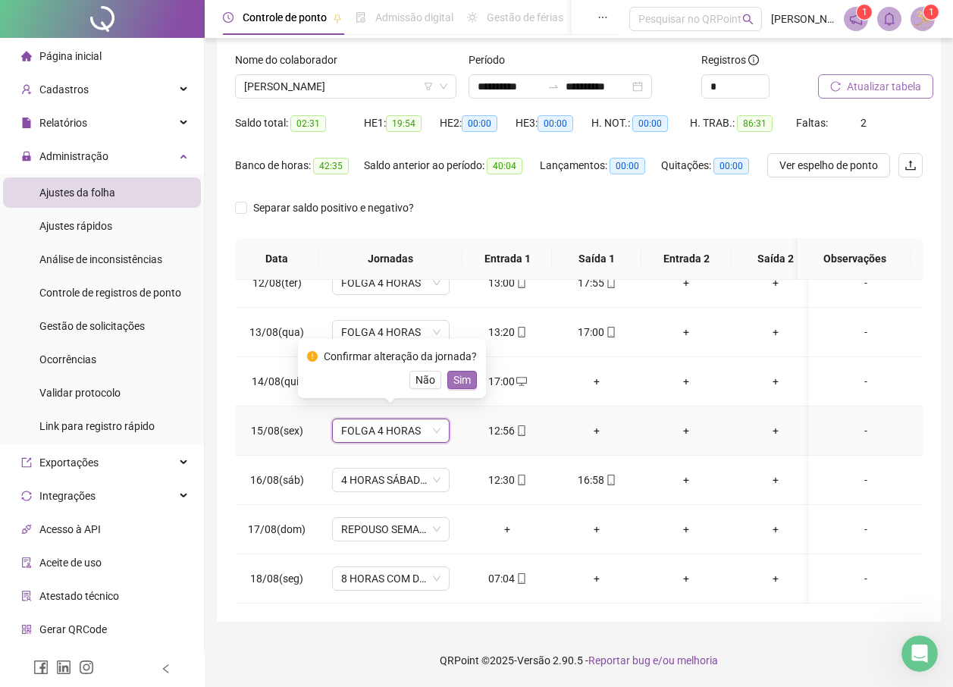
click at [458, 378] on span "Sim" at bounding box center [462, 380] width 17 height 17
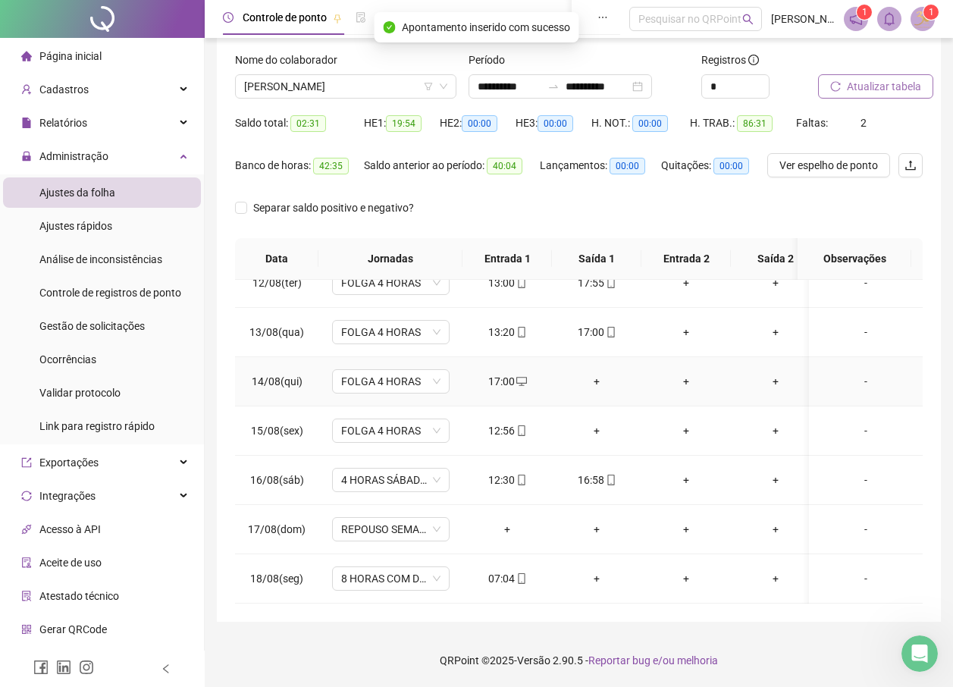
click at [596, 373] on div "+" at bounding box center [596, 381] width 65 height 17
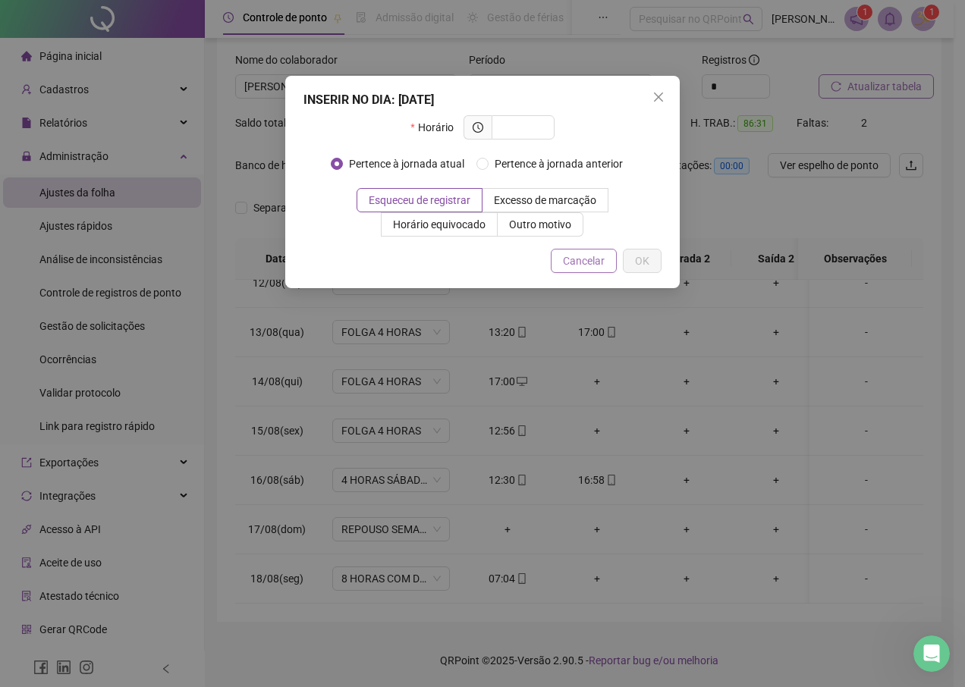
click at [565, 257] on span "Cancelar" at bounding box center [584, 261] width 42 height 17
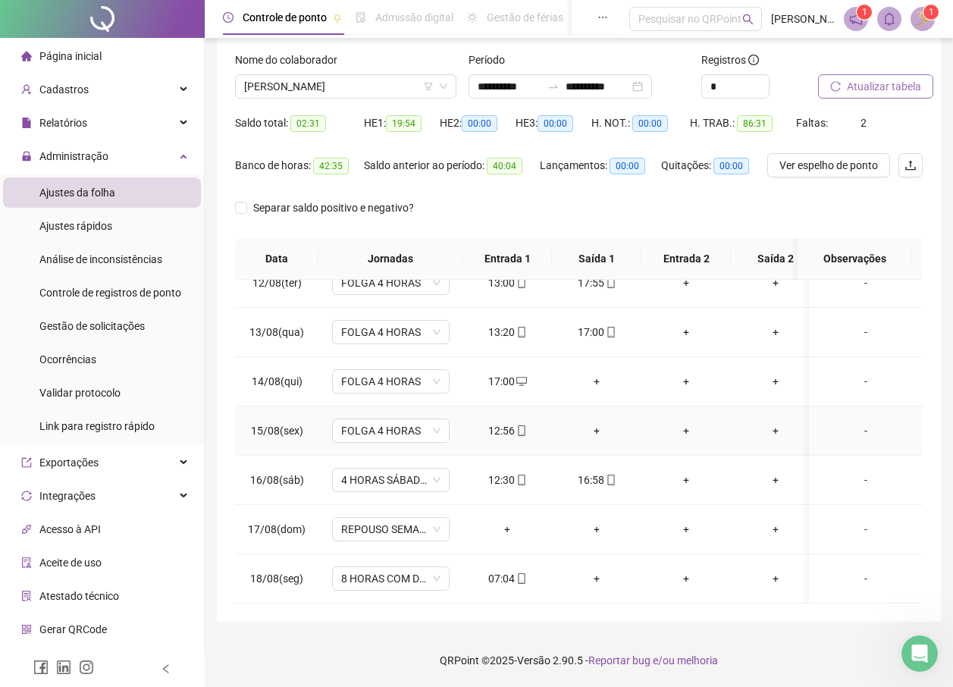
click at [601, 422] on div "+" at bounding box center [596, 430] width 65 height 17
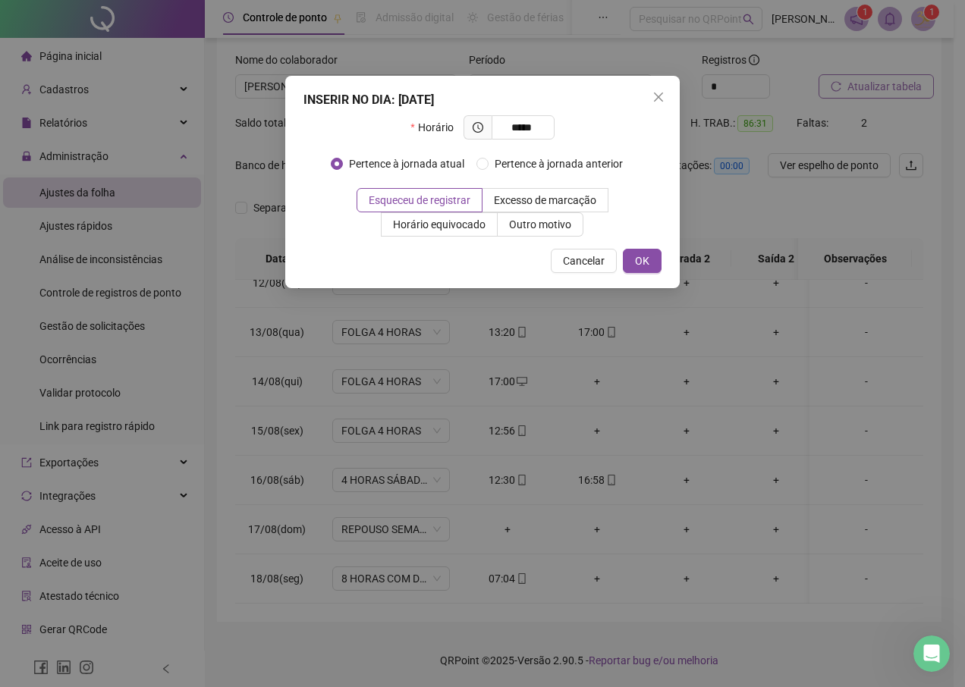
type input "*****"
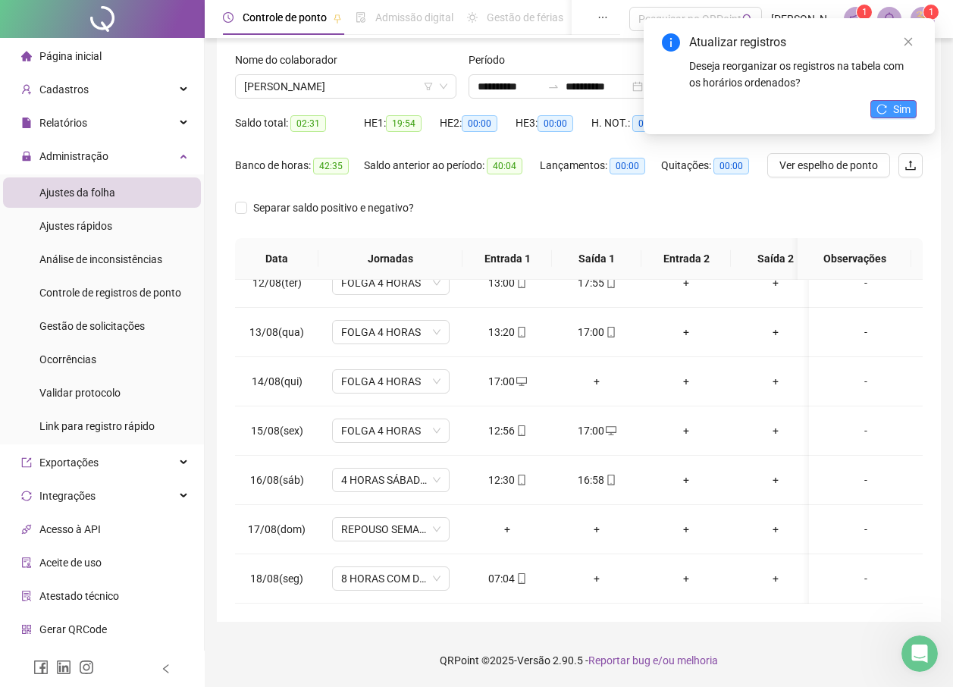
click at [903, 102] on span "Sim" at bounding box center [901, 109] width 17 height 17
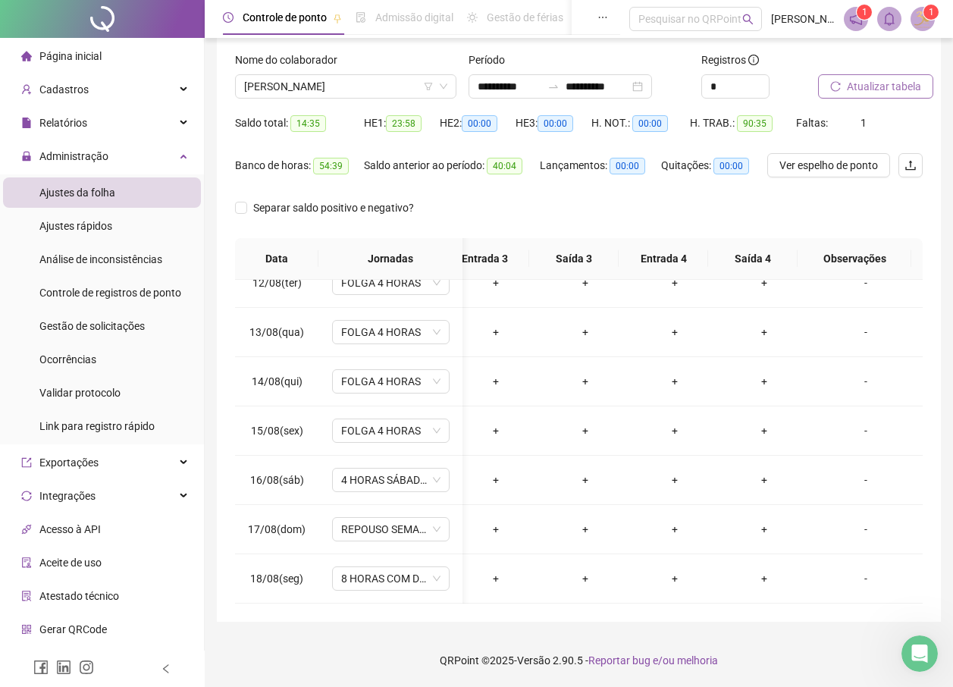
scroll to position [0, 0]
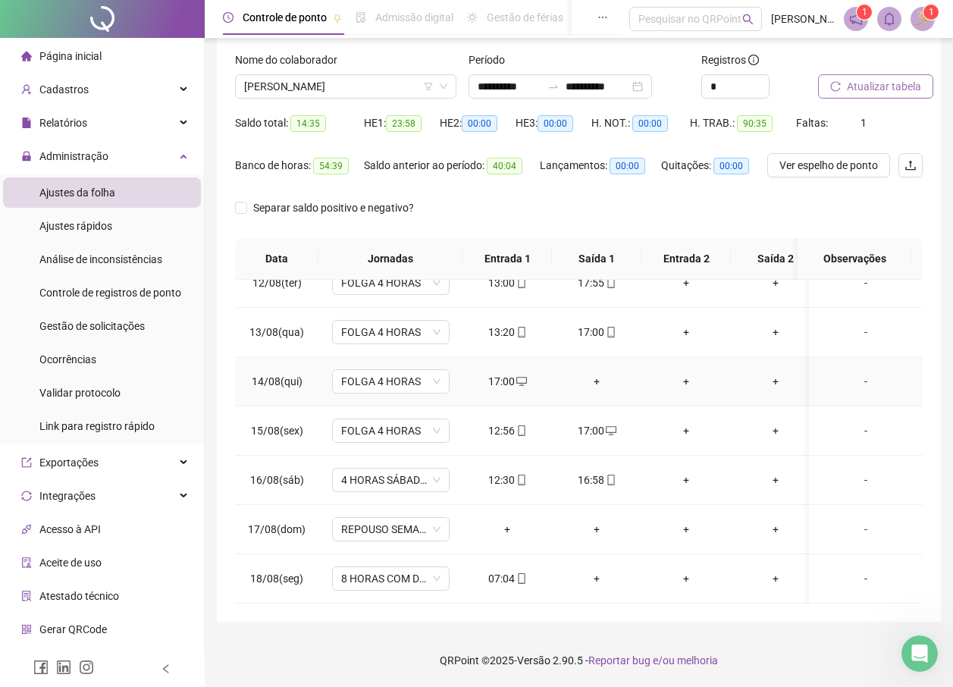
click at [598, 373] on div "+" at bounding box center [596, 381] width 65 height 17
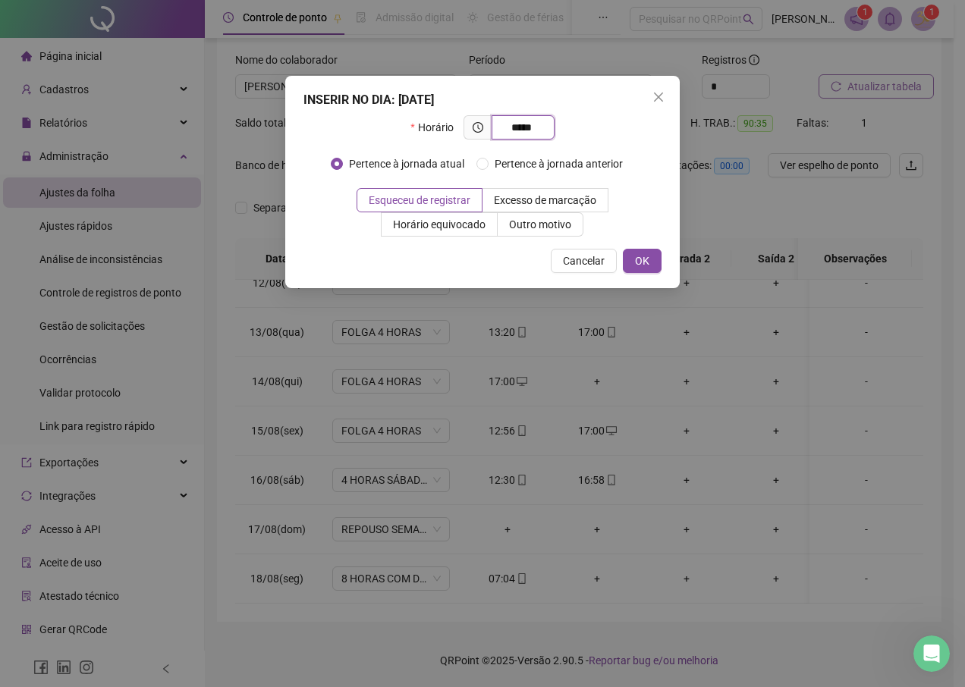
type input "*****"
drag, startPoint x: 629, startPoint y: 263, endPoint x: 629, endPoint y: 274, distance: 10.6
click at [629, 263] on button "OK" at bounding box center [642, 261] width 39 height 24
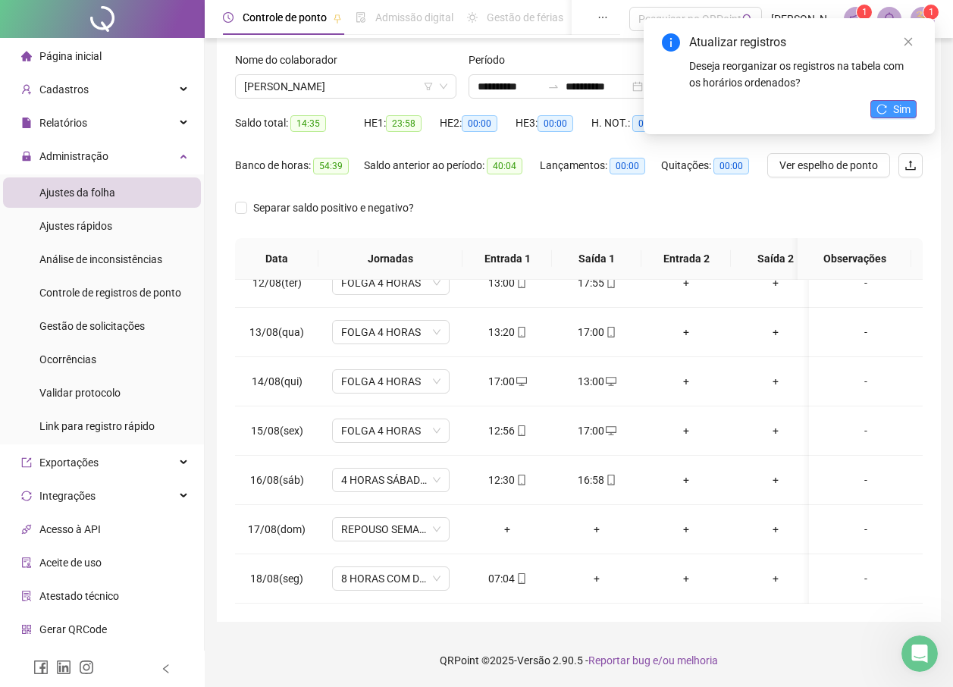
click at [890, 108] on button "Sim" at bounding box center [894, 109] width 46 height 18
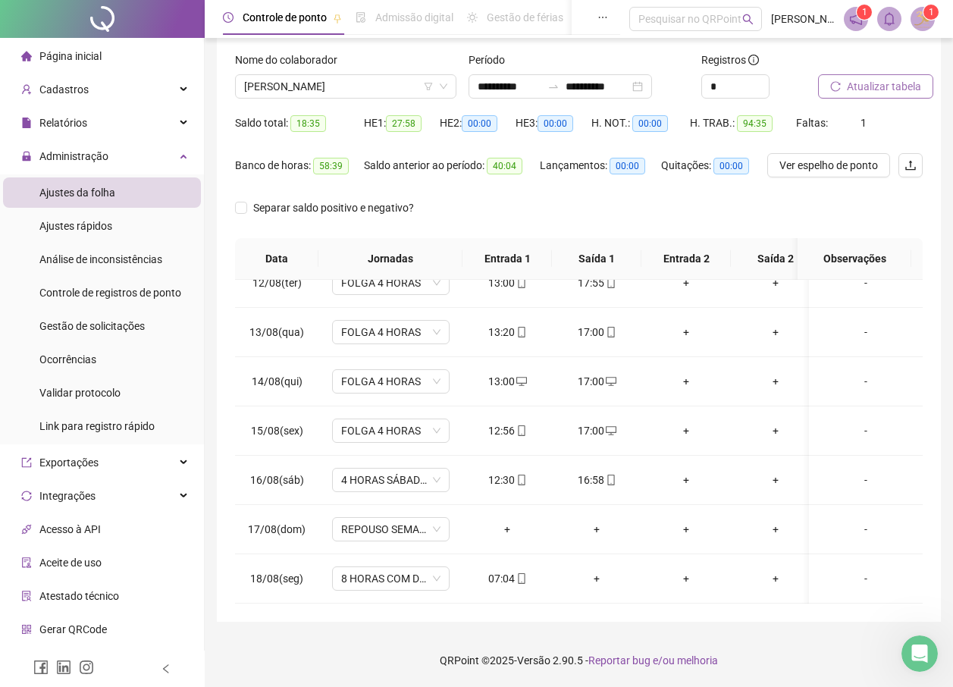
click at [875, 89] on span "Atualizar tabela" at bounding box center [884, 86] width 74 height 17
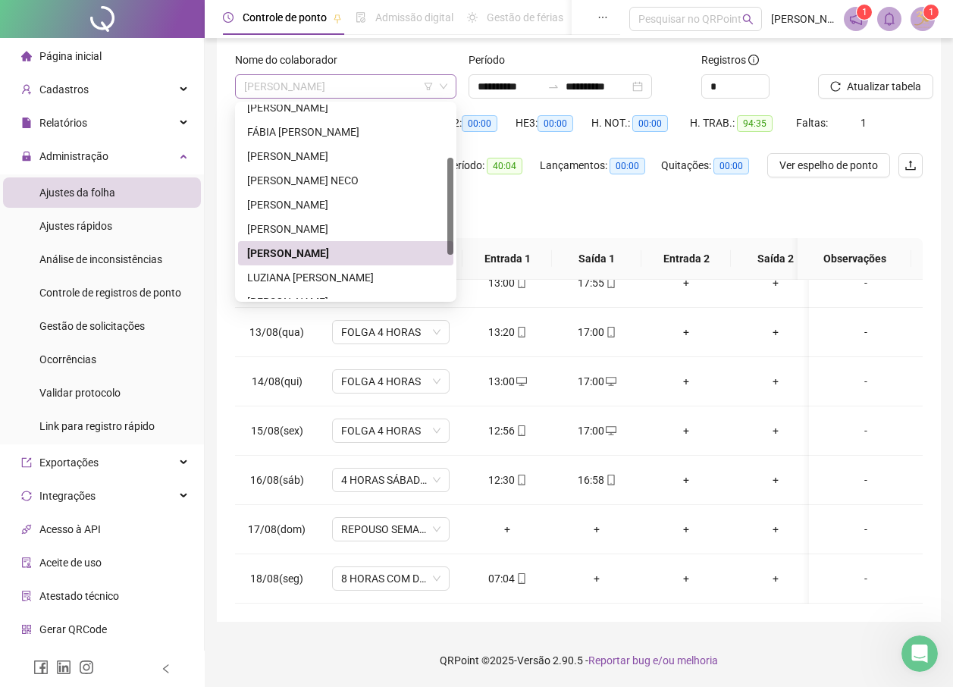
click at [361, 93] on span "[PERSON_NAME]" at bounding box center [345, 86] width 203 height 23
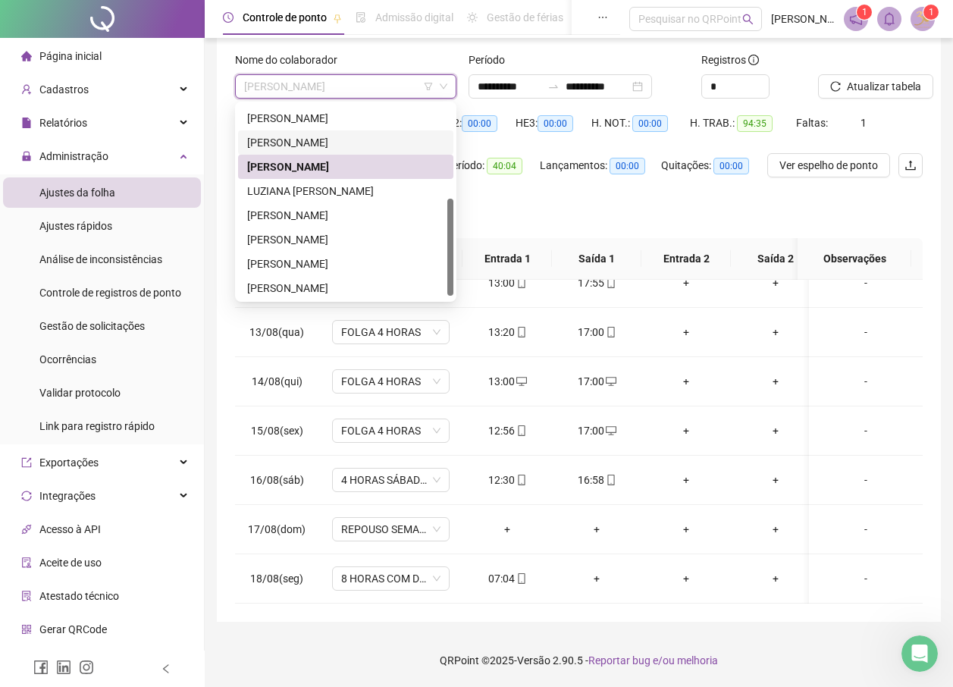
scroll to position [194, 0]
drag, startPoint x: 452, startPoint y: 215, endPoint x: 459, endPoint y: 270, distance: 55.8
click at [459, 270] on body "**********" at bounding box center [476, 255] width 953 height 687
click at [318, 243] on div "[PERSON_NAME]" at bounding box center [345, 238] width 197 height 17
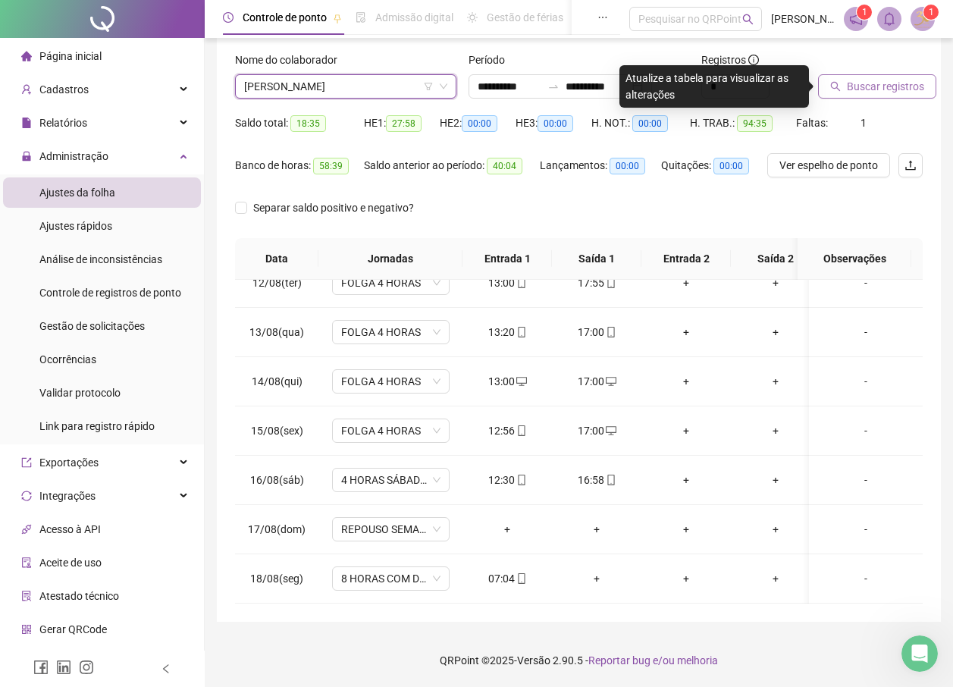
click at [862, 93] on span "Buscar registros" at bounding box center [885, 86] width 77 height 17
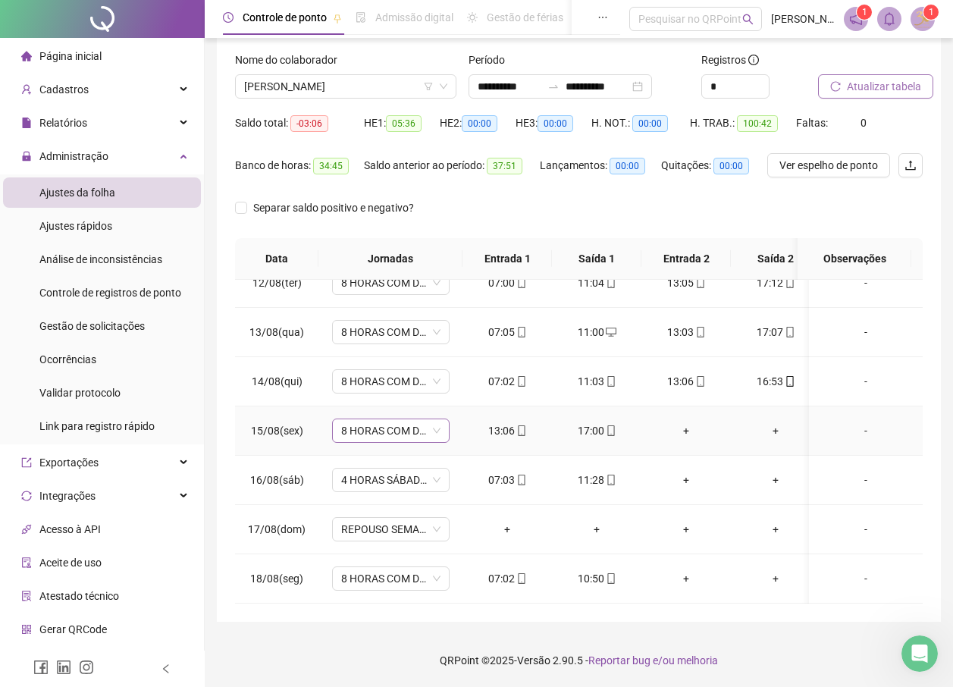
click at [373, 419] on span "8 HORAS COM DUAS HORAS DE INTERVALO" at bounding box center [390, 430] width 99 height 23
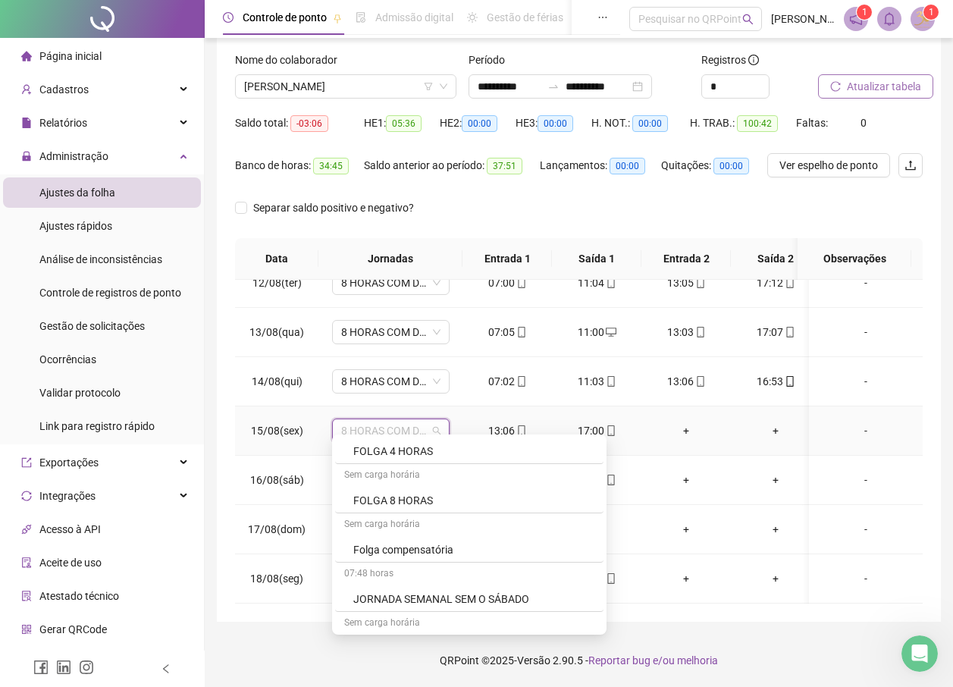
scroll to position [679, 0]
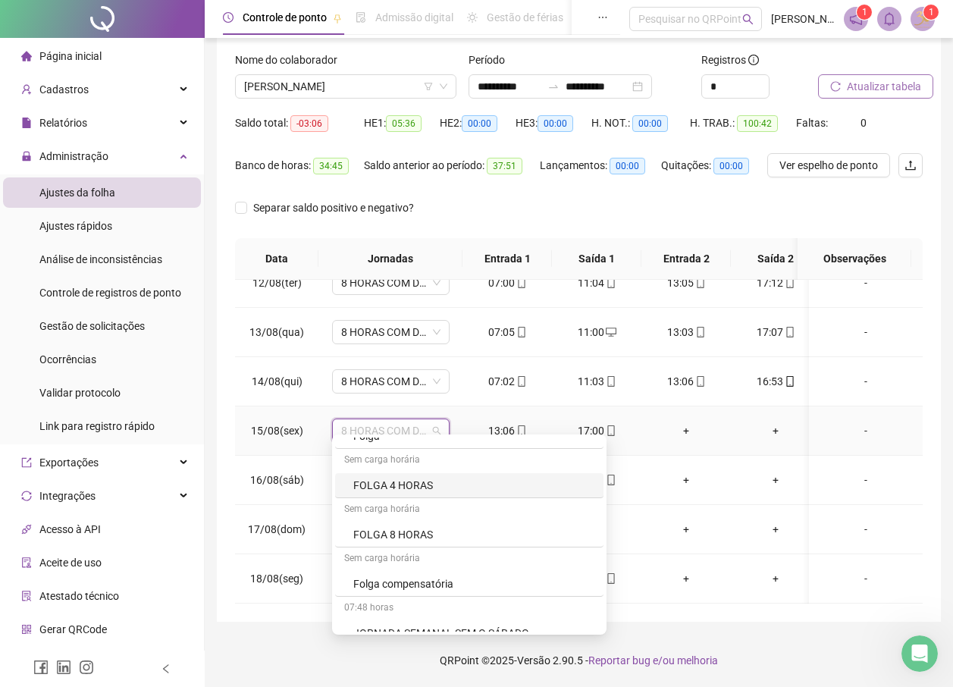
click at [412, 479] on div "FOLGA 4 HORAS" at bounding box center [473, 485] width 241 height 17
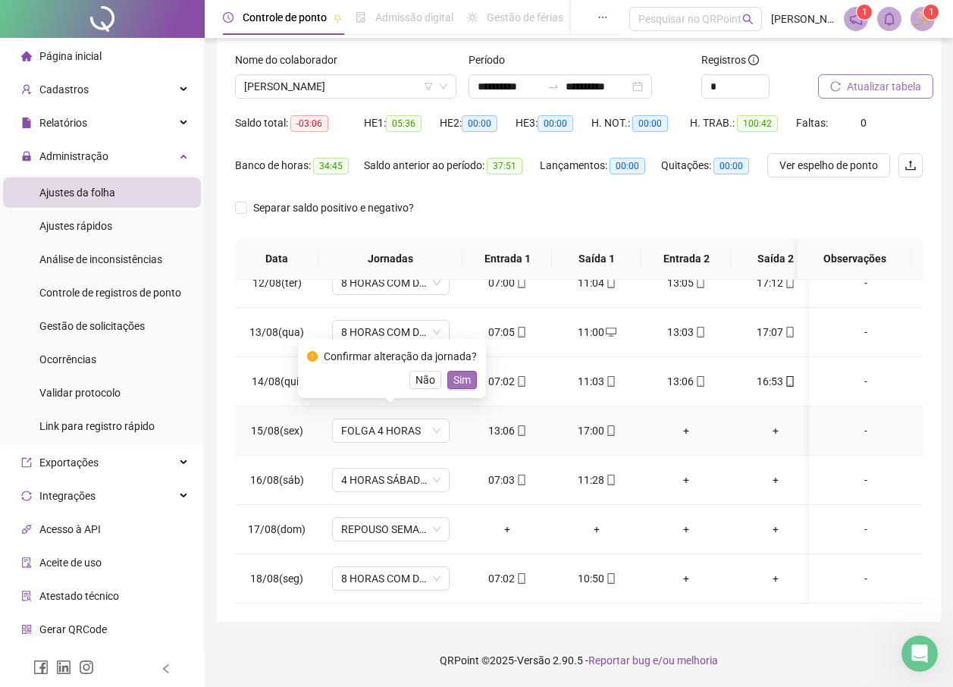
click at [456, 377] on span "Sim" at bounding box center [462, 380] width 17 height 17
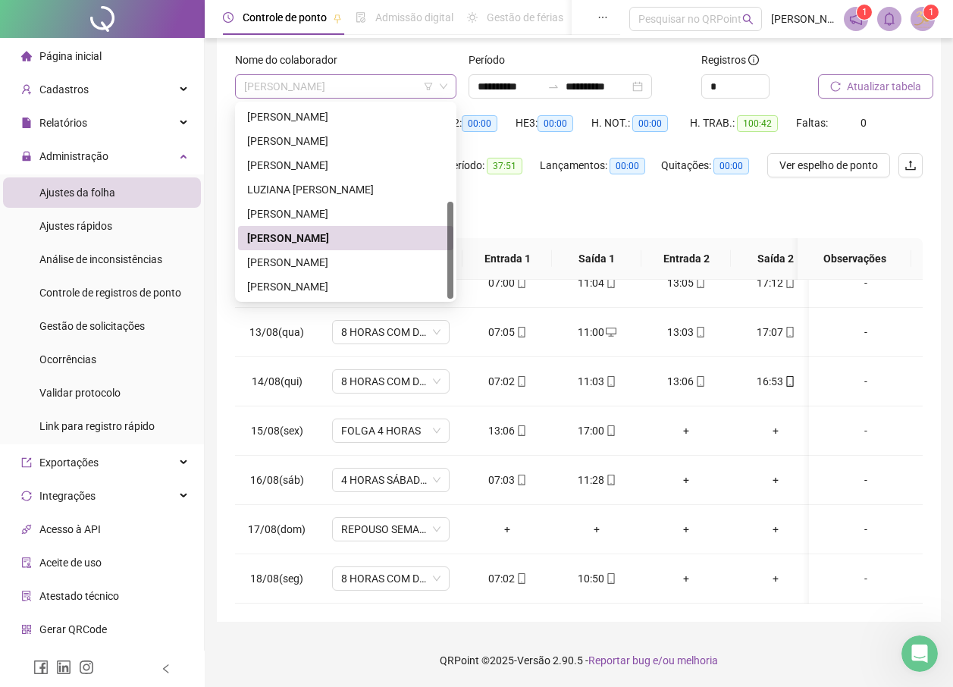
click at [362, 87] on span "[PERSON_NAME]" at bounding box center [345, 86] width 203 height 23
click at [305, 286] on div "[PERSON_NAME]" at bounding box center [345, 286] width 197 height 17
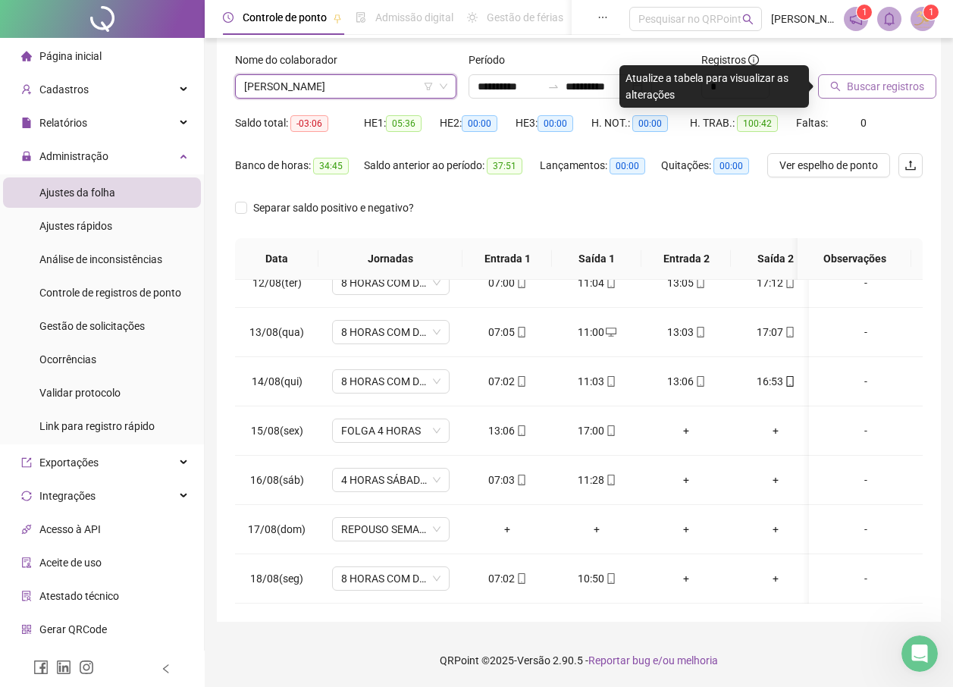
click at [903, 91] on span "Buscar registros" at bounding box center [885, 86] width 77 height 17
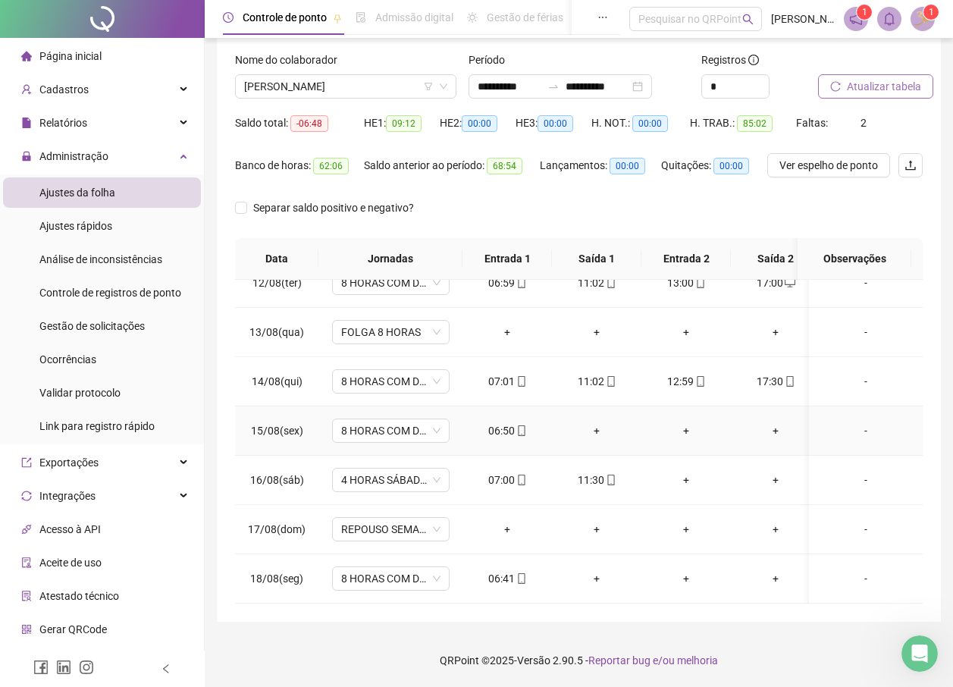
click at [777, 422] on div "+" at bounding box center [775, 430] width 65 height 17
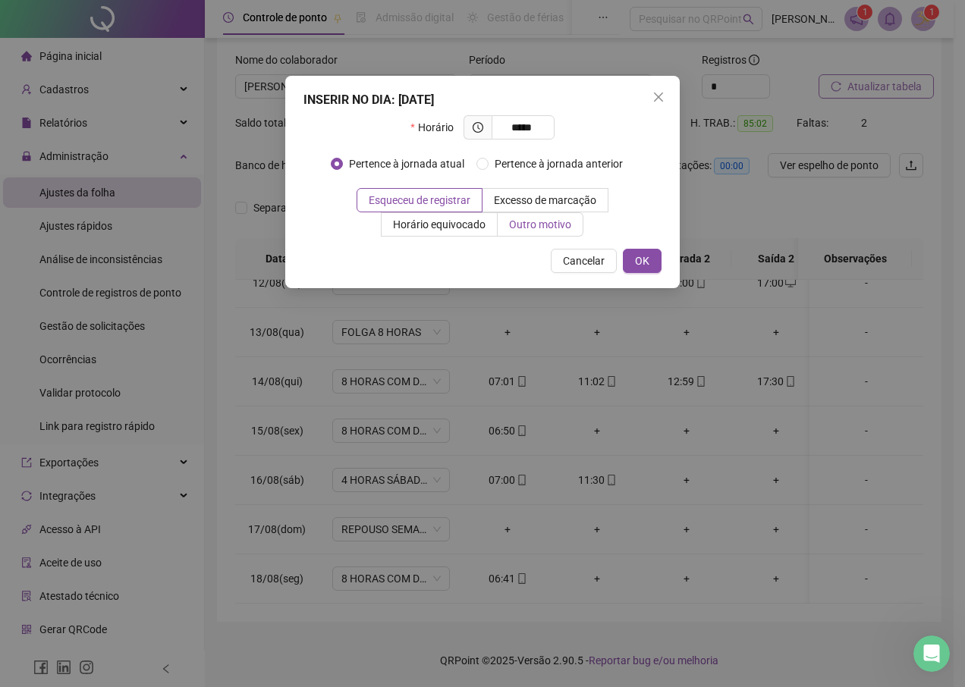
type input "*****"
click at [549, 227] on span "Outro motivo" at bounding box center [540, 224] width 62 height 12
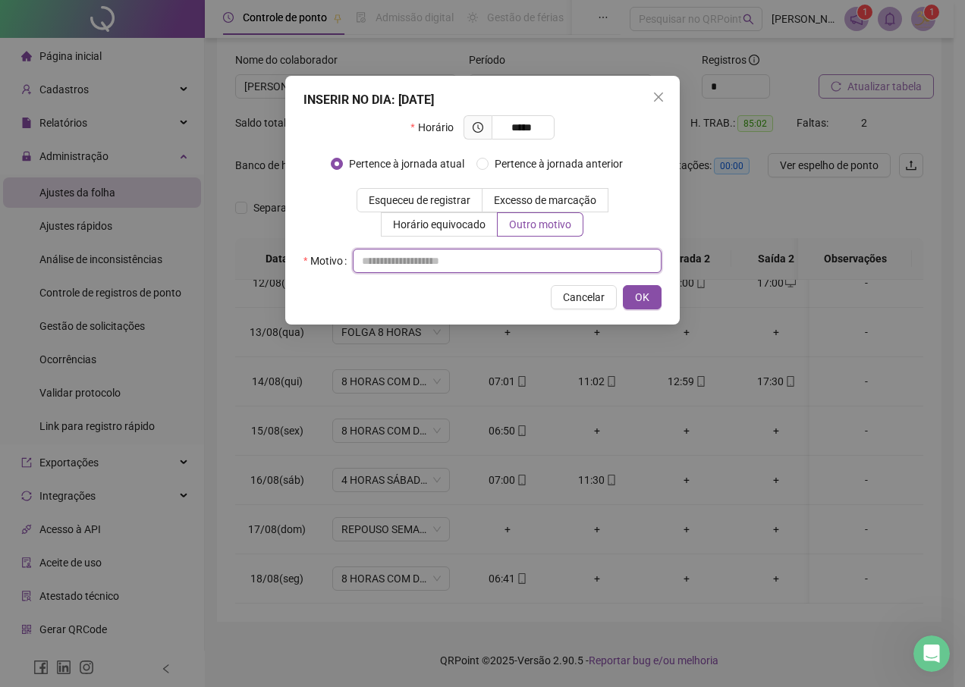
click at [494, 259] on input "text" at bounding box center [507, 261] width 309 height 24
type input "*"
click at [642, 300] on span "OK" at bounding box center [642, 297] width 14 height 17
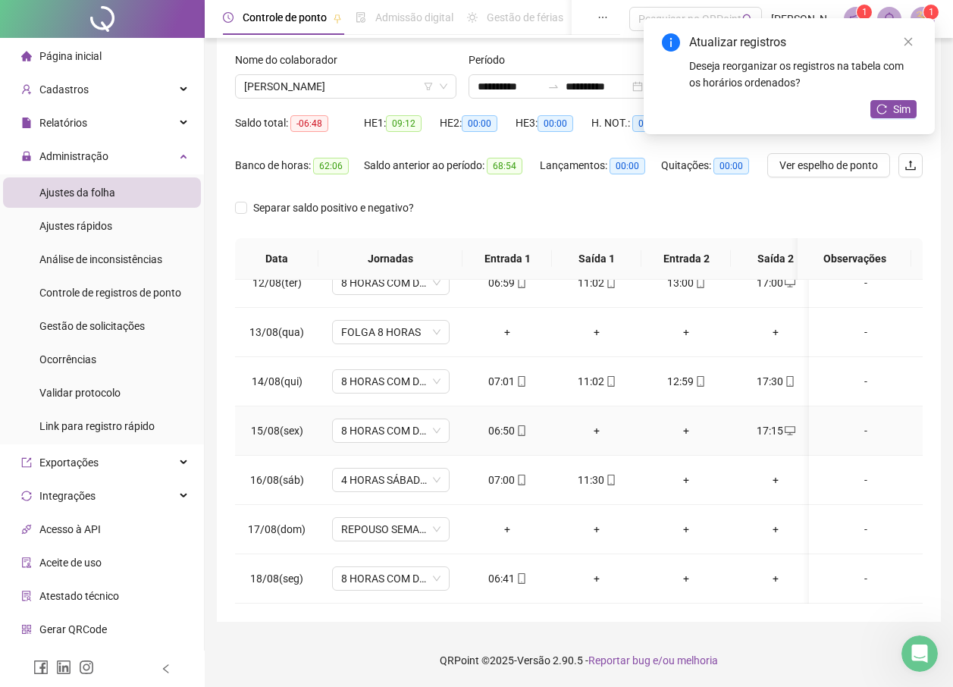
click at [594, 422] on div "+" at bounding box center [596, 430] width 65 height 17
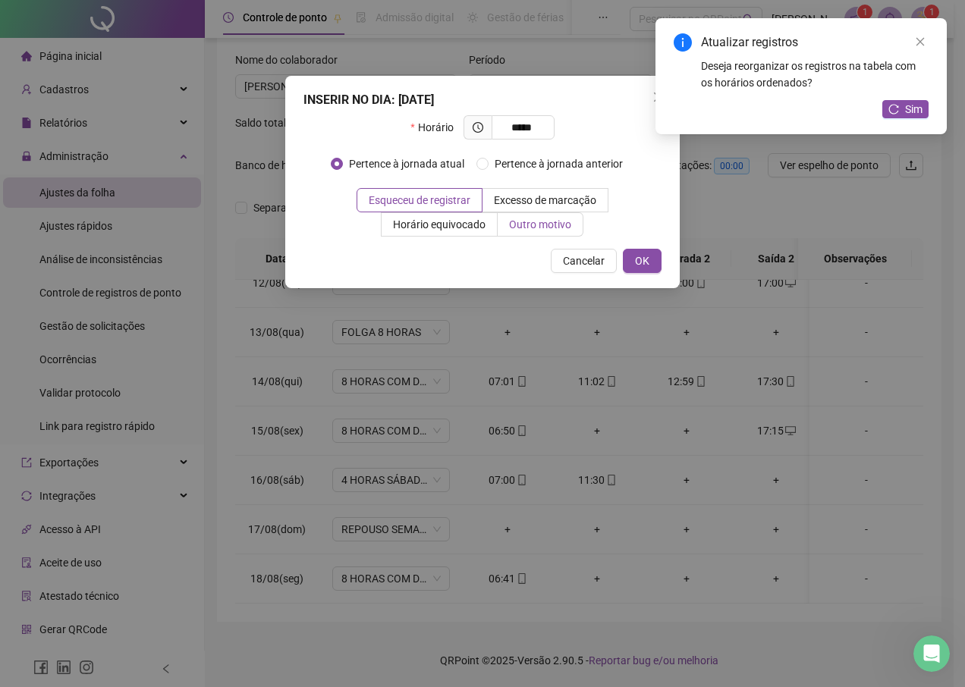
type input "*****"
click at [518, 221] on span "Outro motivo" at bounding box center [540, 224] width 62 height 12
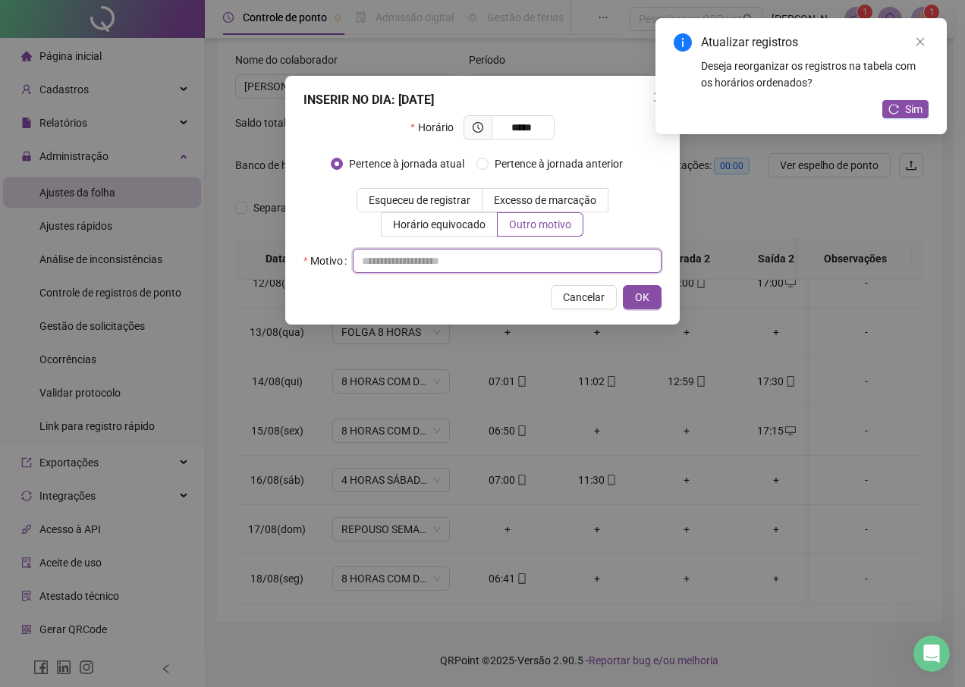
click at [490, 262] on input "text" at bounding box center [507, 261] width 309 height 24
type input "*"
click at [652, 294] on button "OK" at bounding box center [642, 297] width 39 height 24
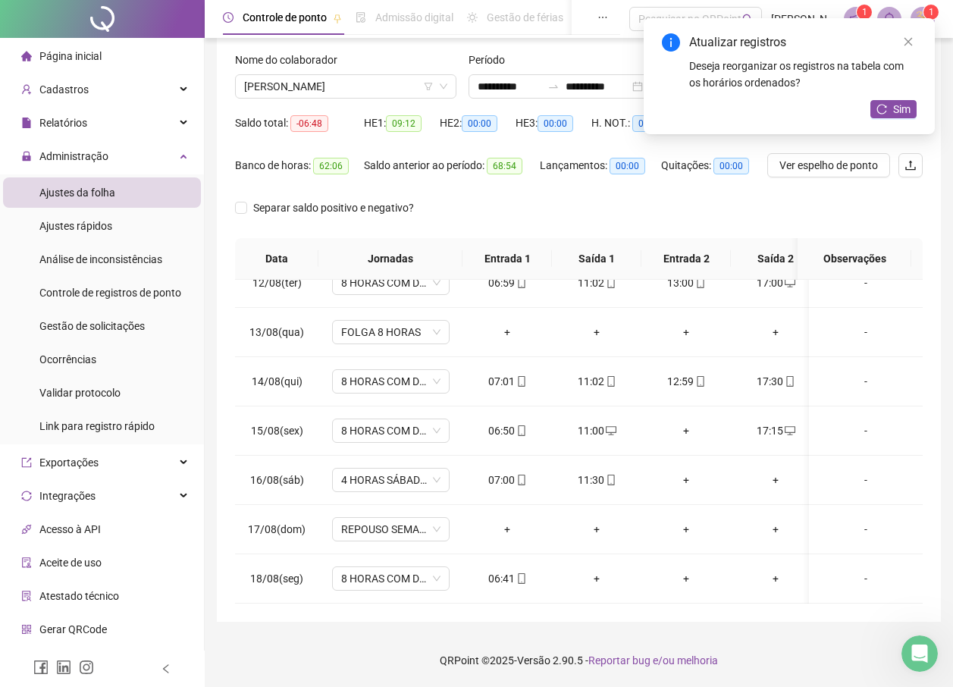
click at [688, 422] on div "+" at bounding box center [686, 430] width 65 height 17
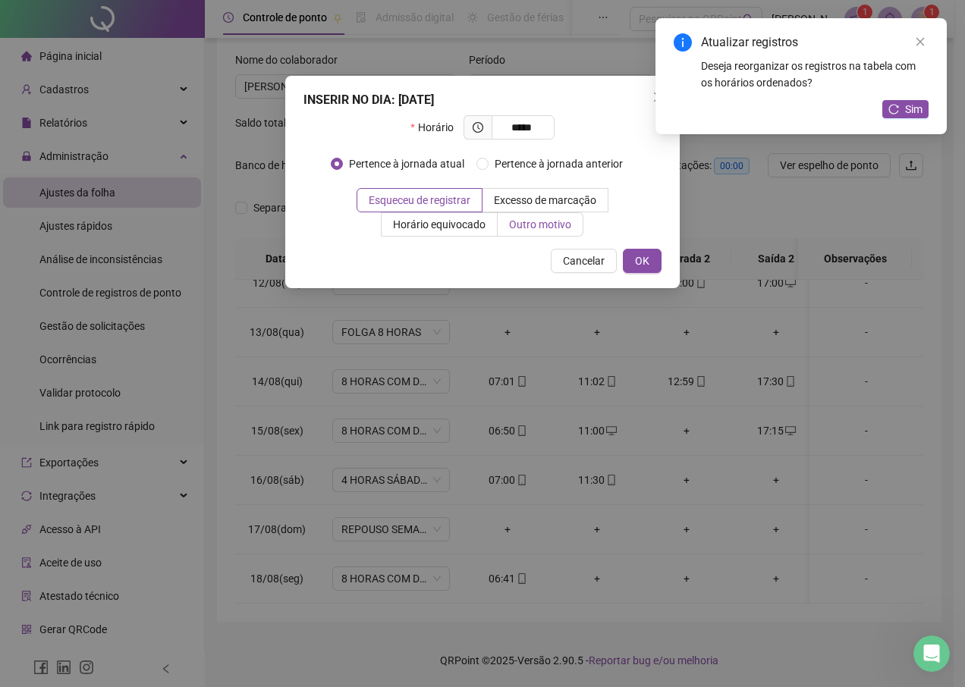
type input "*****"
click at [509, 225] on span "Outro motivo" at bounding box center [540, 224] width 62 height 12
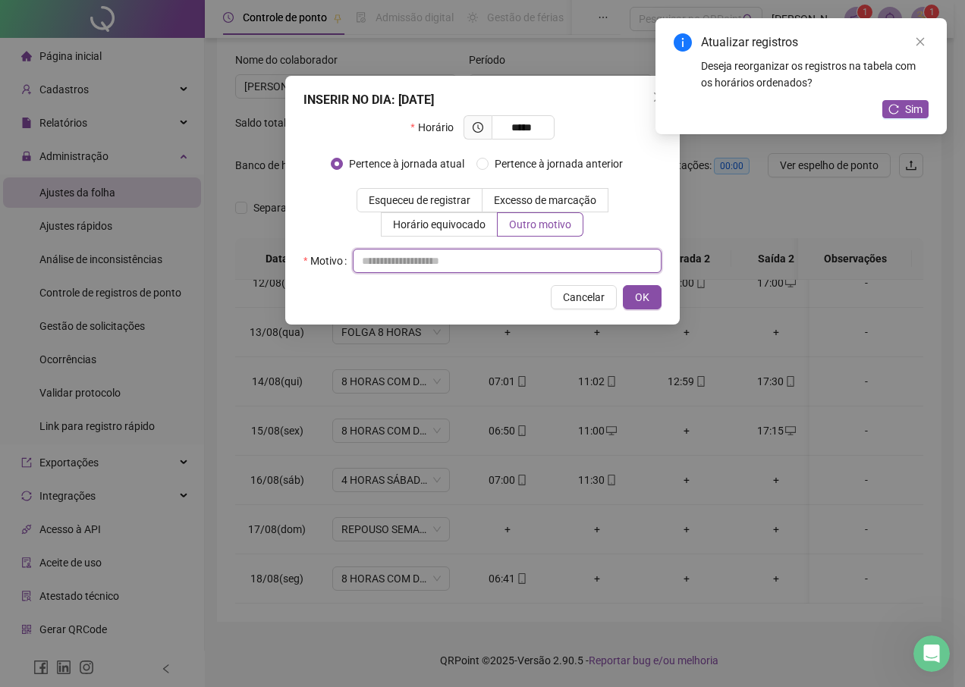
click at [508, 264] on input "text" at bounding box center [507, 261] width 309 height 24
type input "*"
click at [648, 303] on span "OK" at bounding box center [642, 297] width 14 height 17
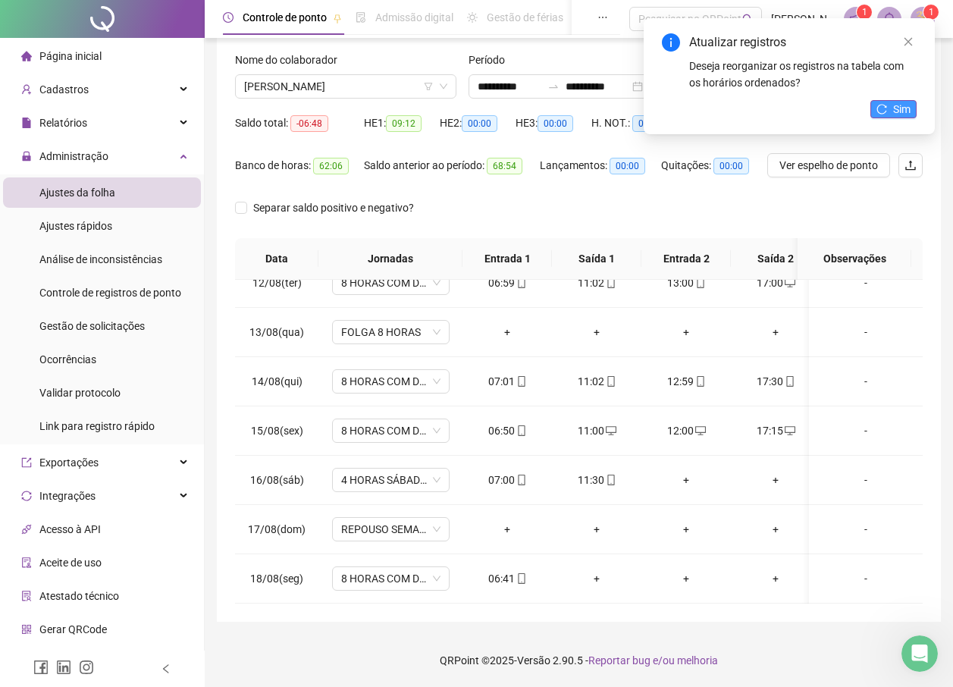
click at [881, 109] on icon "reload" at bounding box center [882, 109] width 11 height 11
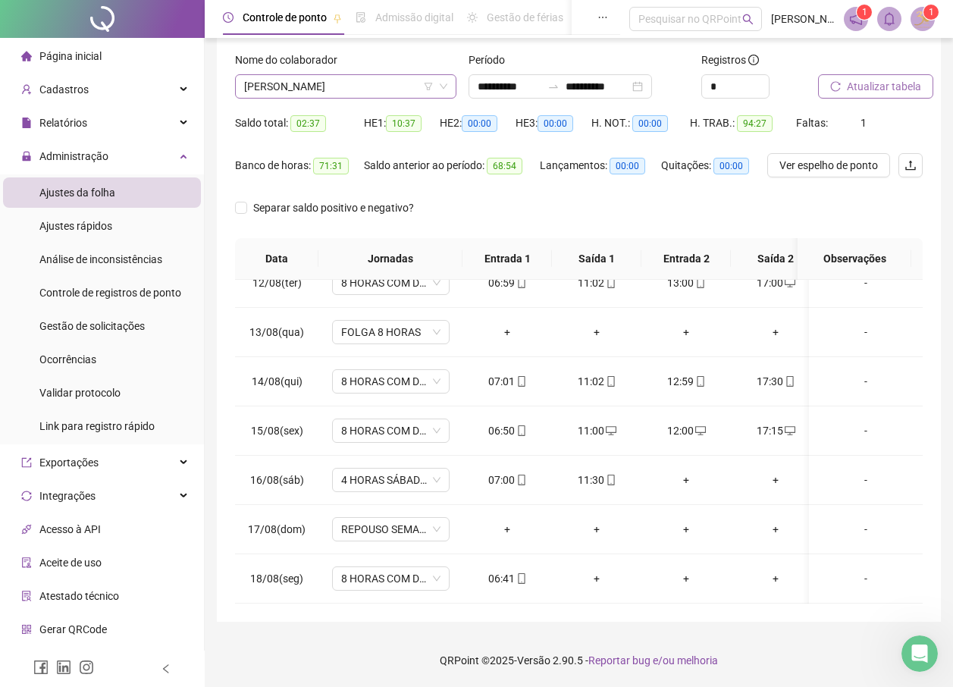
click at [337, 80] on span "[PERSON_NAME]" at bounding box center [345, 86] width 203 height 23
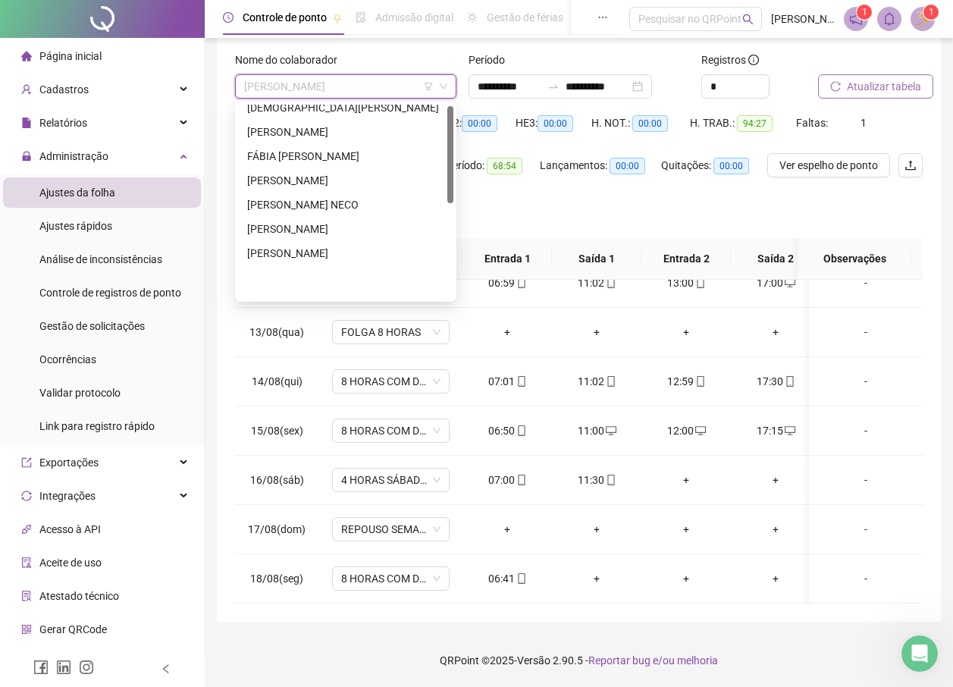
scroll to position [0, 0]
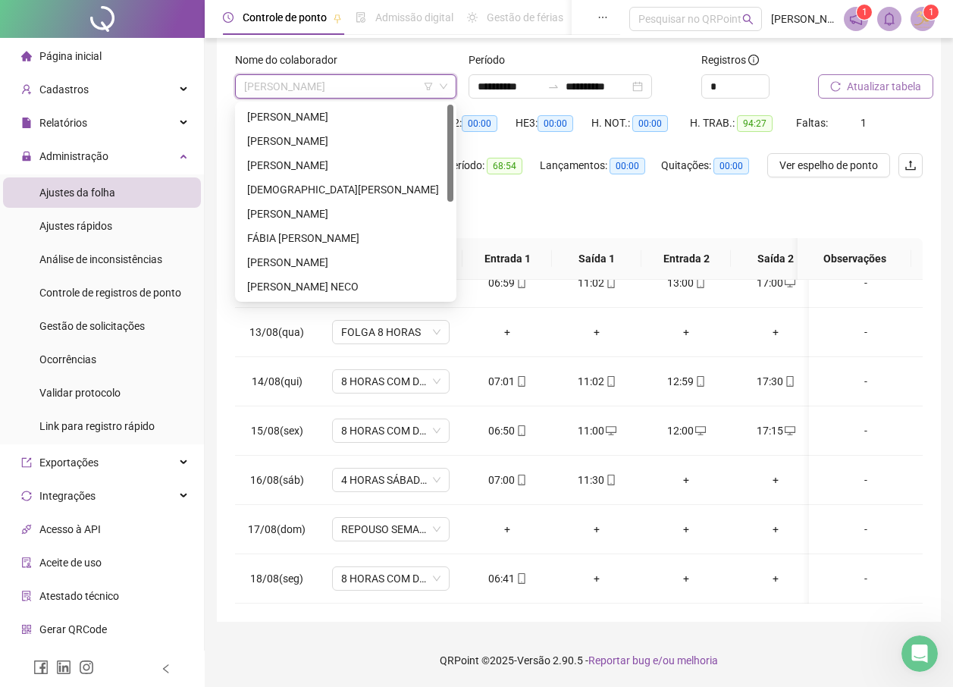
drag, startPoint x: 449, startPoint y: 262, endPoint x: 461, endPoint y: 118, distance: 144.6
click at [461, 118] on body "**********" at bounding box center [476, 255] width 953 height 687
click at [288, 187] on div "[DEMOGRAPHIC_DATA][PERSON_NAME]" at bounding box center [345, 189] width 197 height 17
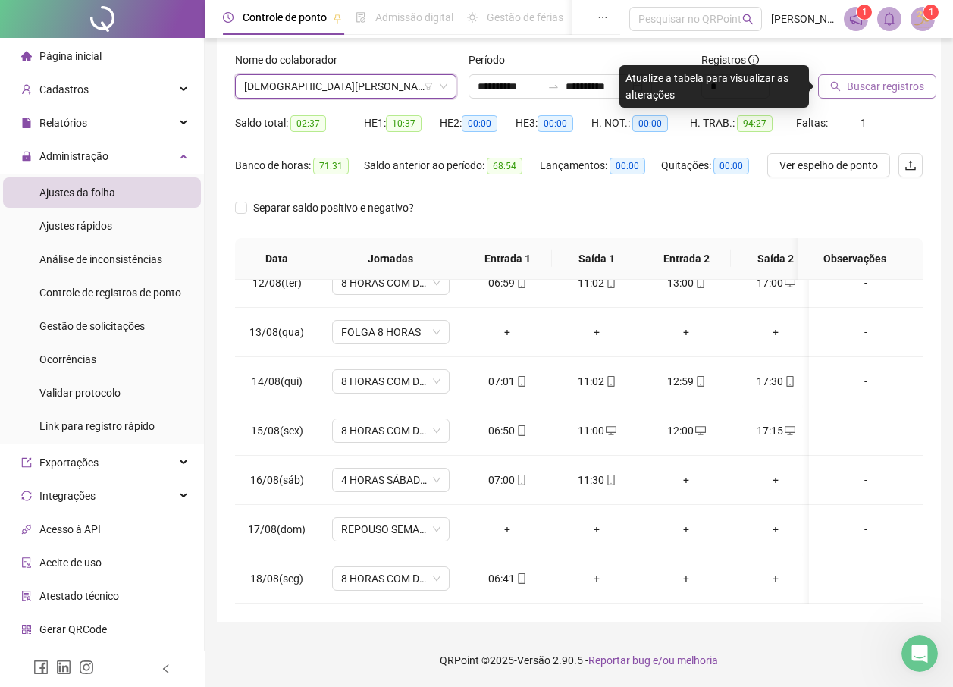
click at [820, 59] on label at bounding box center [824, 60] width 12 height 17
click at [832, 83] on icon "search" at bounding box center [836, 87] width 10 height 10
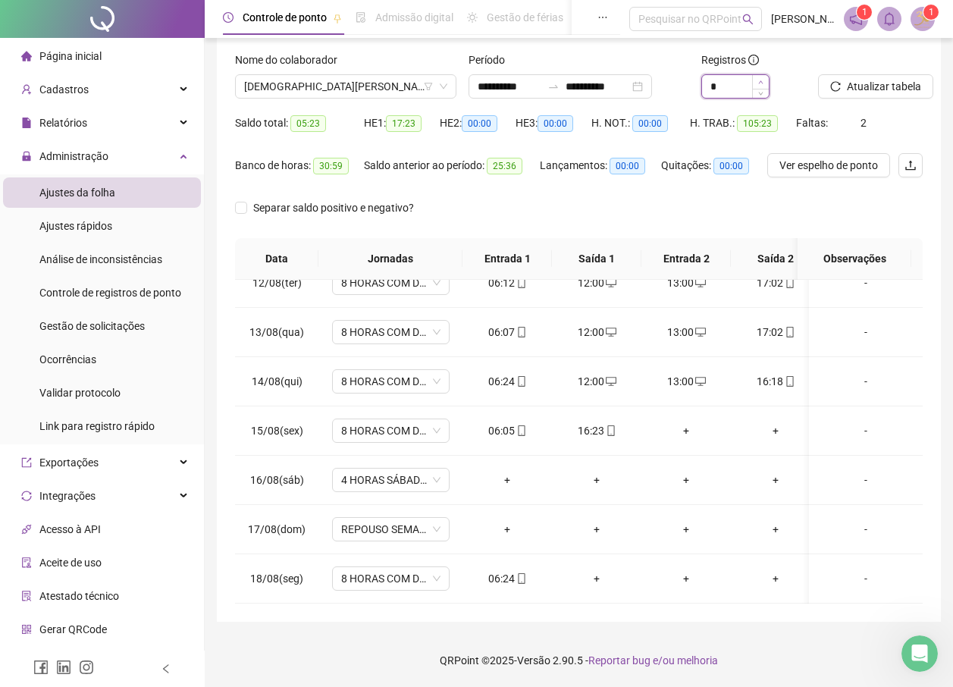
click at [767, 77] on span "Increase Value" at bounding box center [760, 82] width 17 height 14
click at [763, 93] on icon "down" at bounding box center [760, 91] width 5 height 5
type input "*"
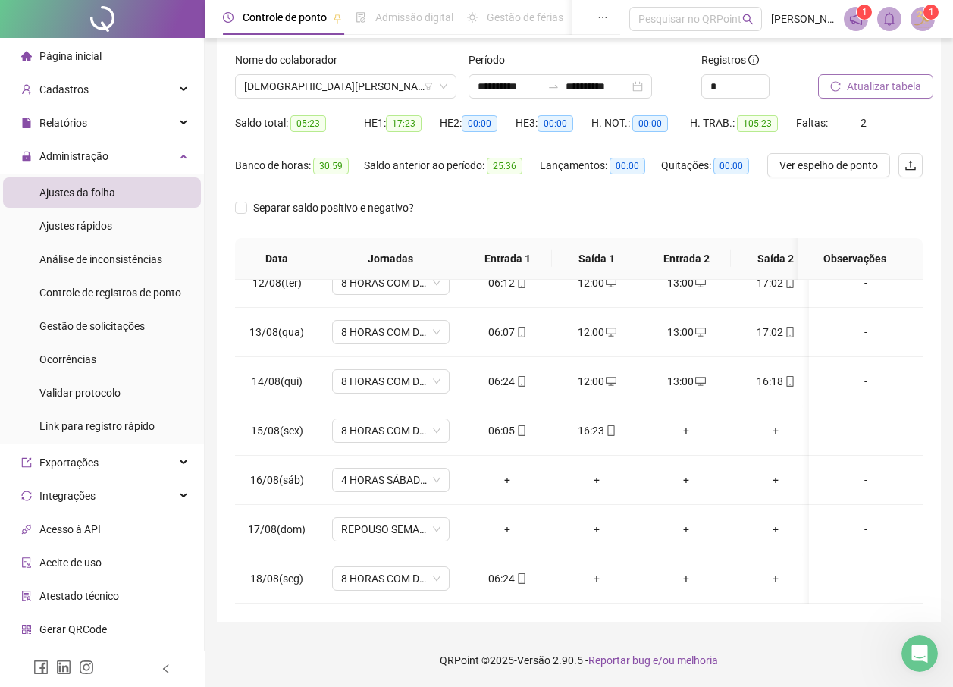
click at [858, 80] on span "Atualizar tabela" at bounding box center [884, 86] width 74 height 17
click at [414, 473] on span "4 HORAS SÁBADO 1.2" at bounding box center [390, 480] width 99 height 23
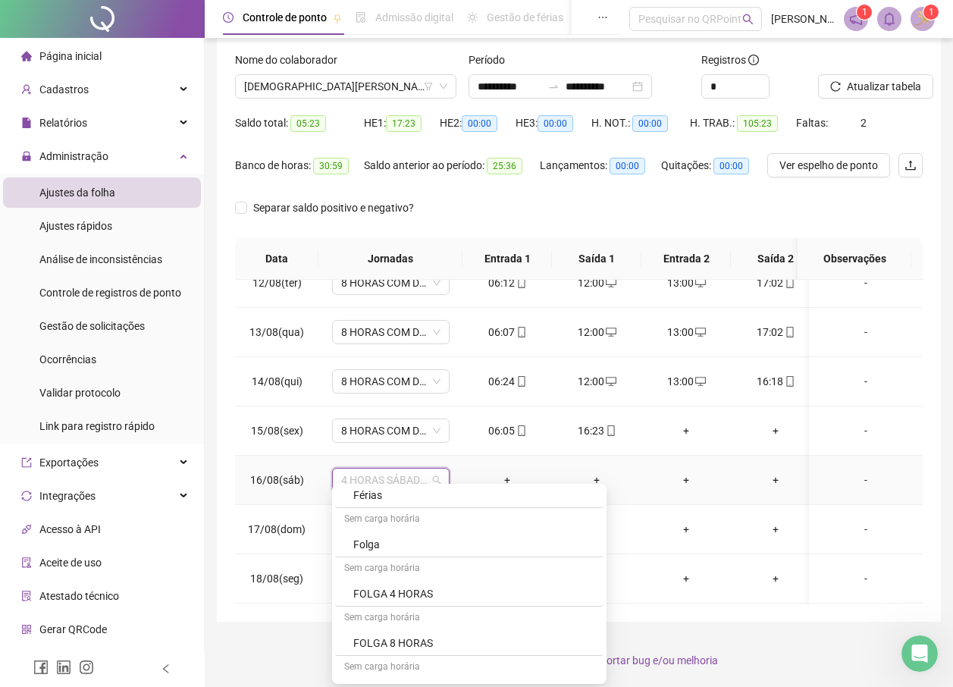
scroll to position [610, 0]
click at [412, 606] on div "FOLGA 4 HORAS" at bounding box center [473, 603] width 241 height 17
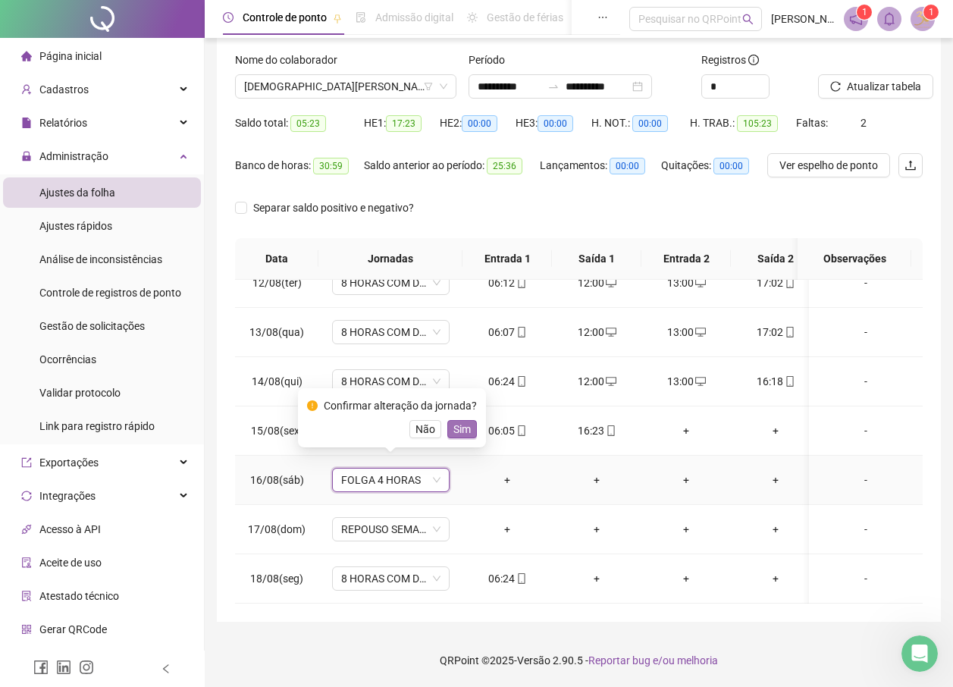
click at [469, 431] on button "Sim" at bounding box center [462, 429] width 30 height 18
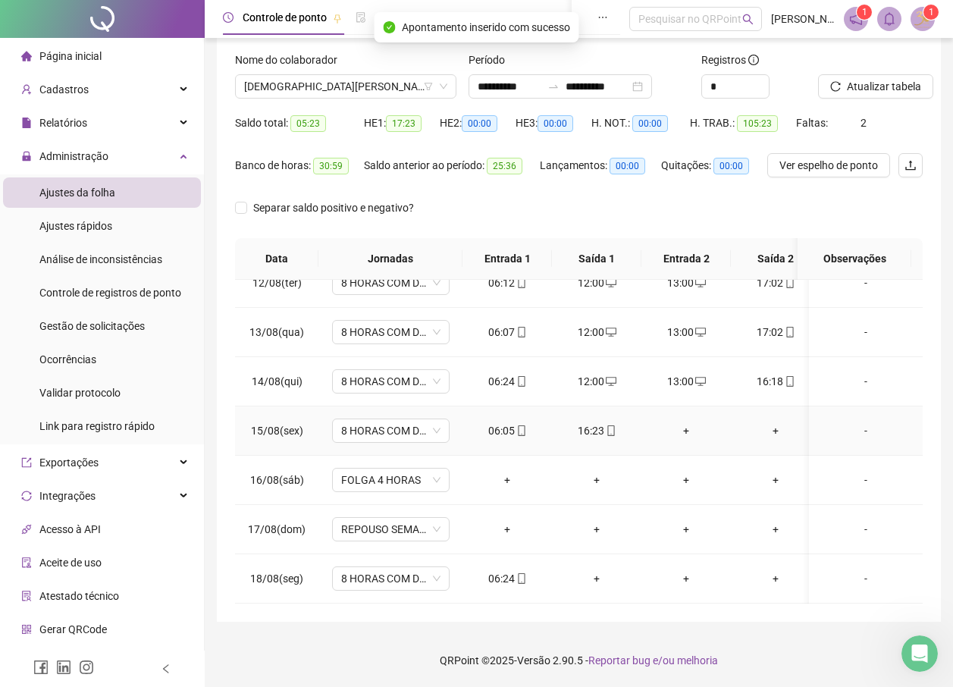
click at [687, 422] on div "+" at bounding box center [686, 430] width 65 height 17
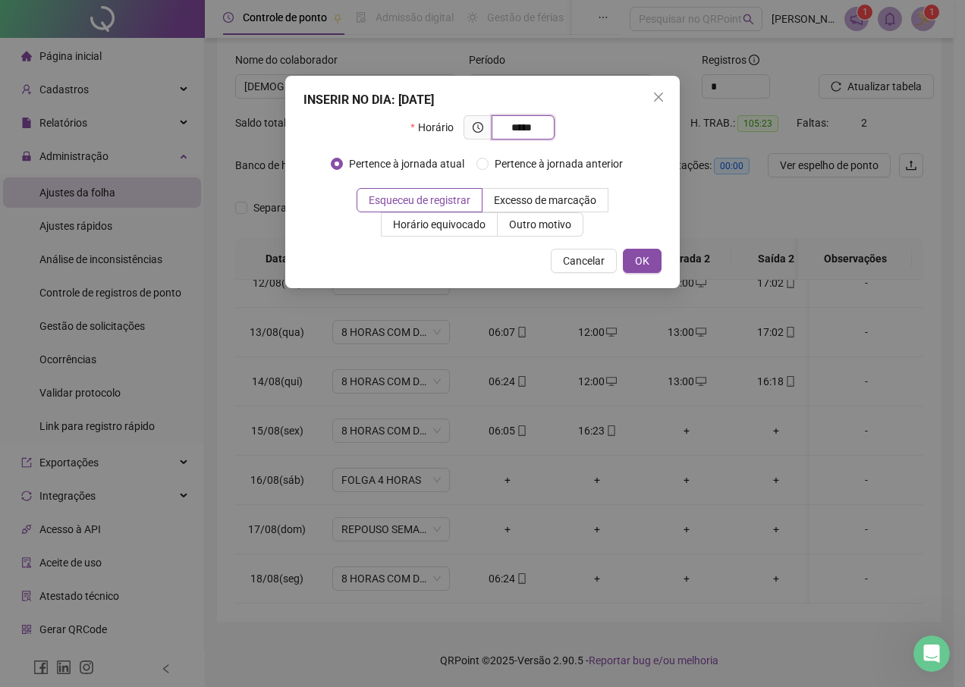
type input "*****"
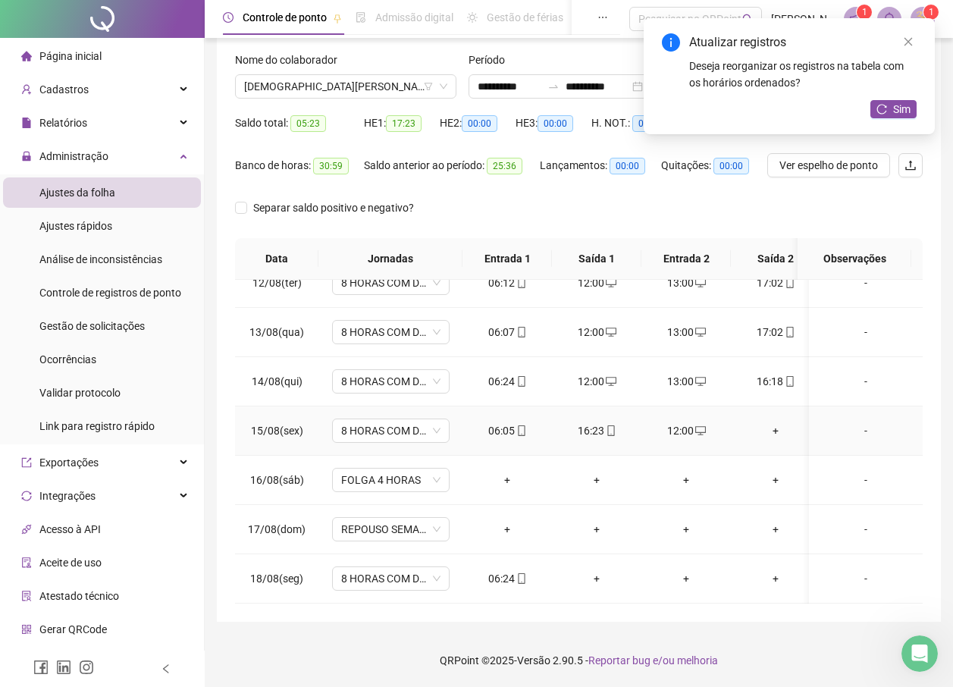
click at [780, 422] on div "+" at bounding box center [775, 430] width 65 height 17
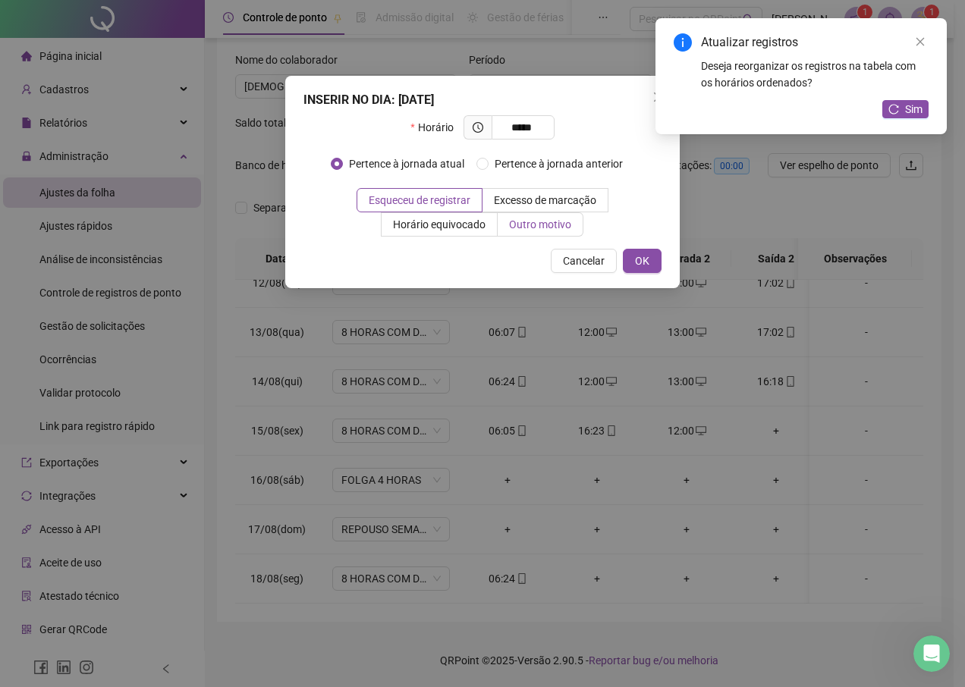
type input "*****"
click at [546, 225] on span "Outro motivo" at bounding box center [540, 224] width 62 height 12
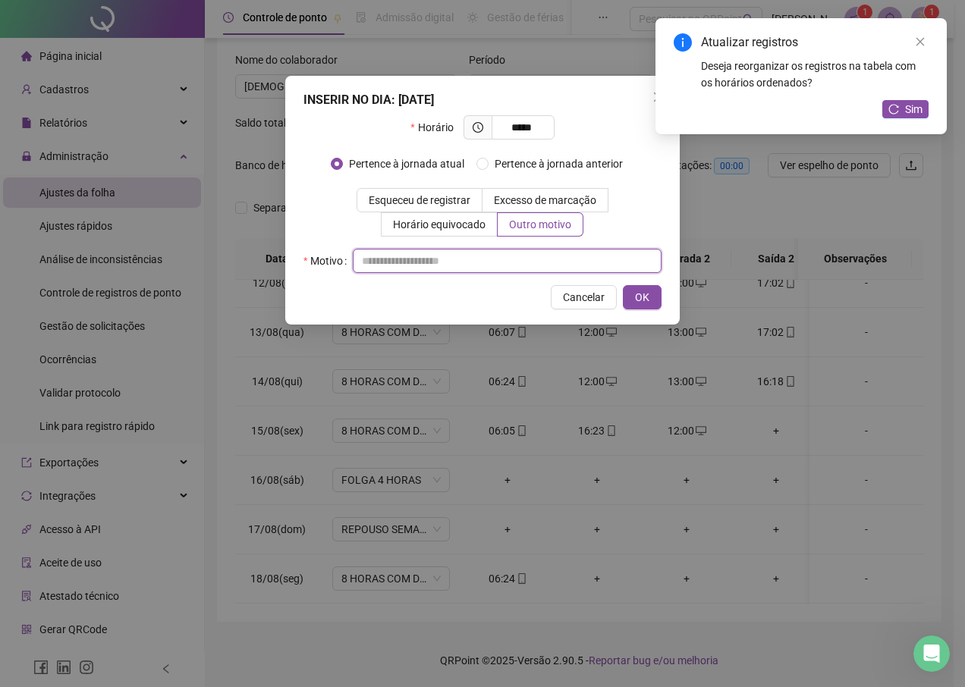
click at [523, 262] on input "text" at bounding box center [507, 261] width 309 height 24
type input "*"
click at [657, 297] on button "OK" at bounding box center [642, 297] width 39 height 24
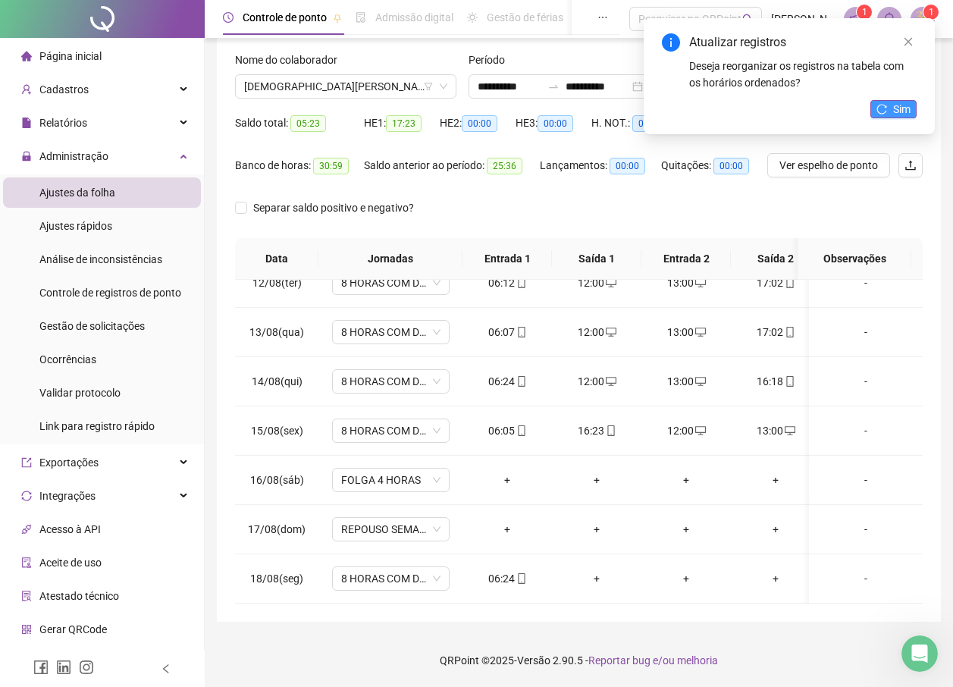
click at [903, 117] on span "Sim" at bounding box center [901, 109] width 17 height 17
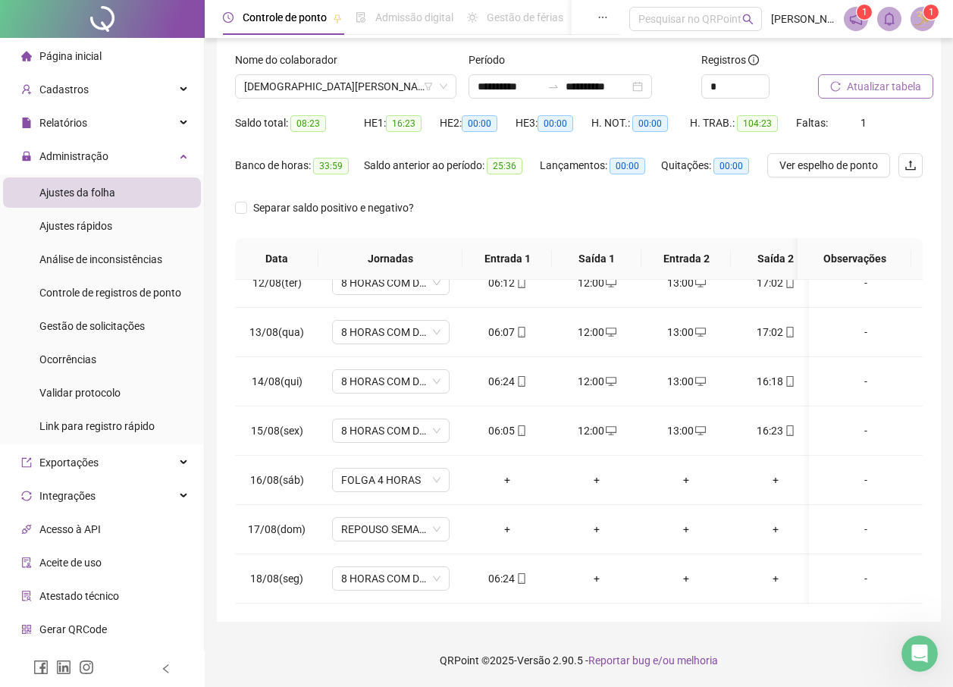
click at [892, 86] on span "Atualizar tabela" at bounding box center [884, 86] width 74 height 17
click at [292, 94] on span "[DEMOGRAPHIC_DATA][PERSON_NAME]" at bounding box center [345, 86] width 203 height 23
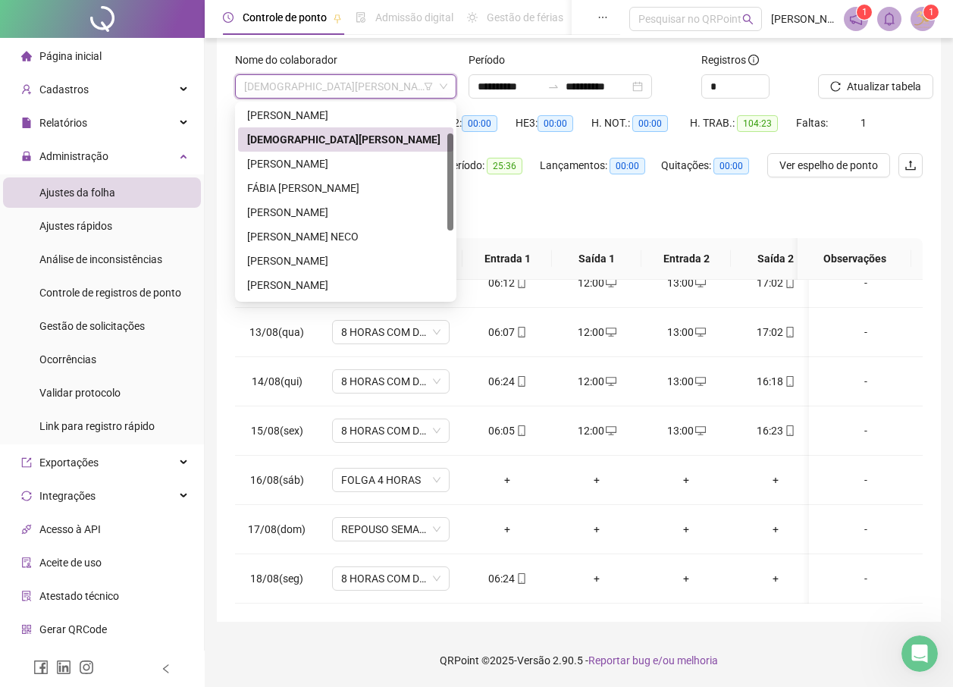
scroll to position [58, 0]
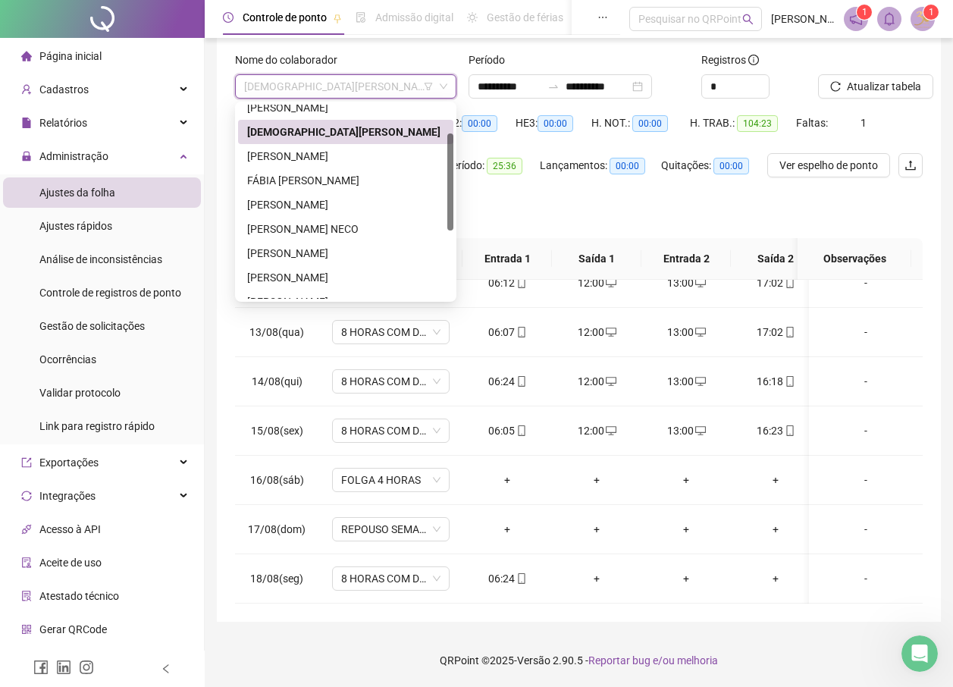
drag, startPoint x: 450, startPoint y: 149, endPoint x: 451, endPoint y: 178, distance: 28.9
click at [451, 178] on div at bounding box center [450, 181] width 6 height 97
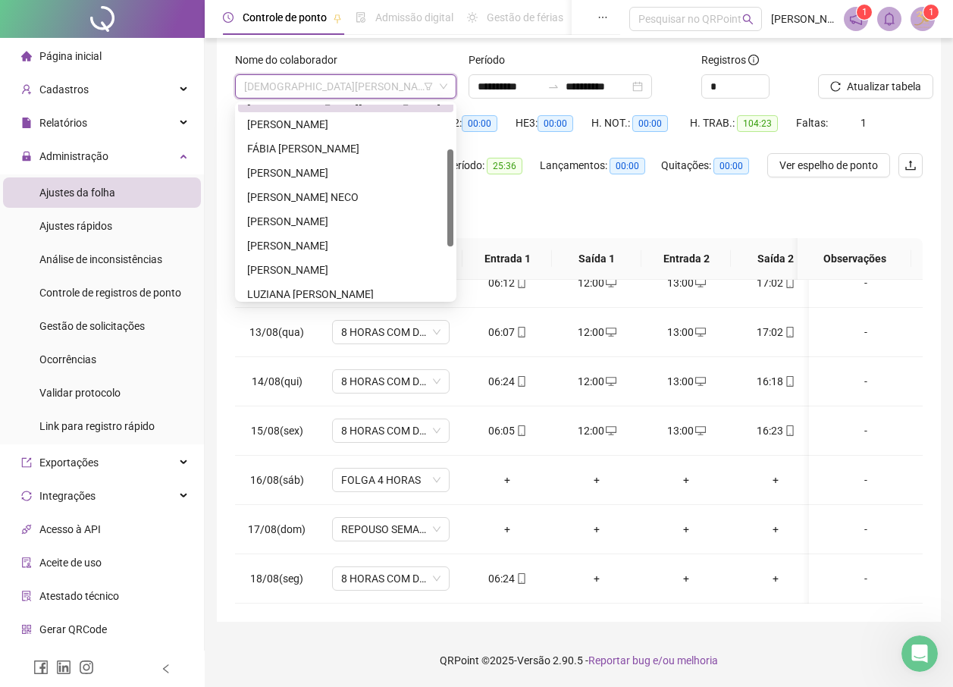
drag, startPoint x: 451, startPoint y: 178, endPoint x: 453, endPoint y: 194, distance: 16.0
click at [453, 194] on div at bounding box center [450, 197] width 6 height 97
click at [272, 246] on div "[PERSON_NAME]" at bounding box center [345, 245] width 197 height 17
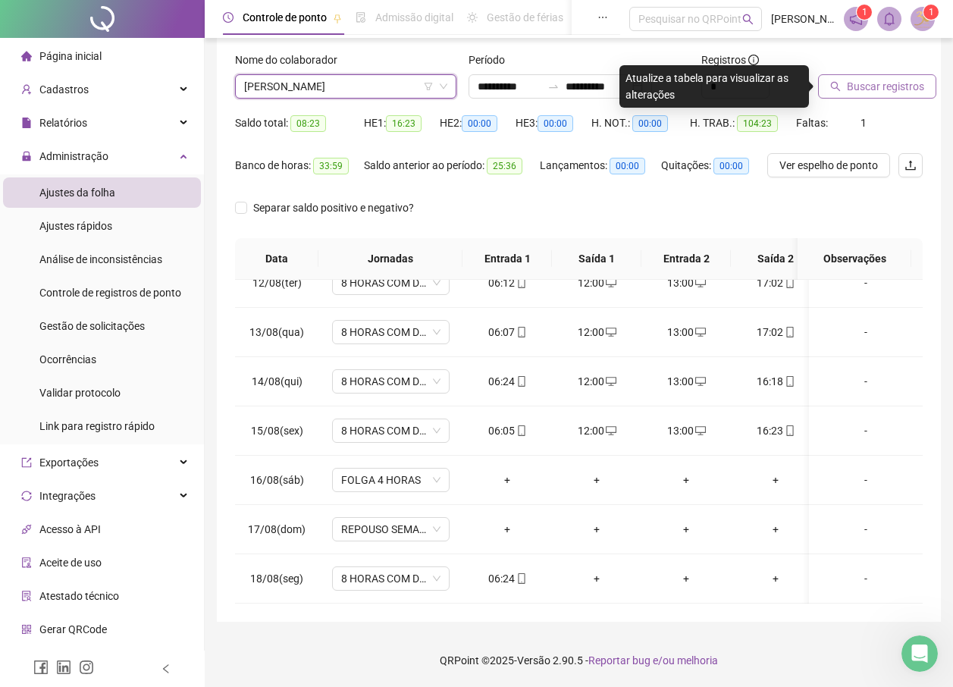
click at [878, 80] on span "Buscar registros" at bounding box center [885, 86] width 77 height 17
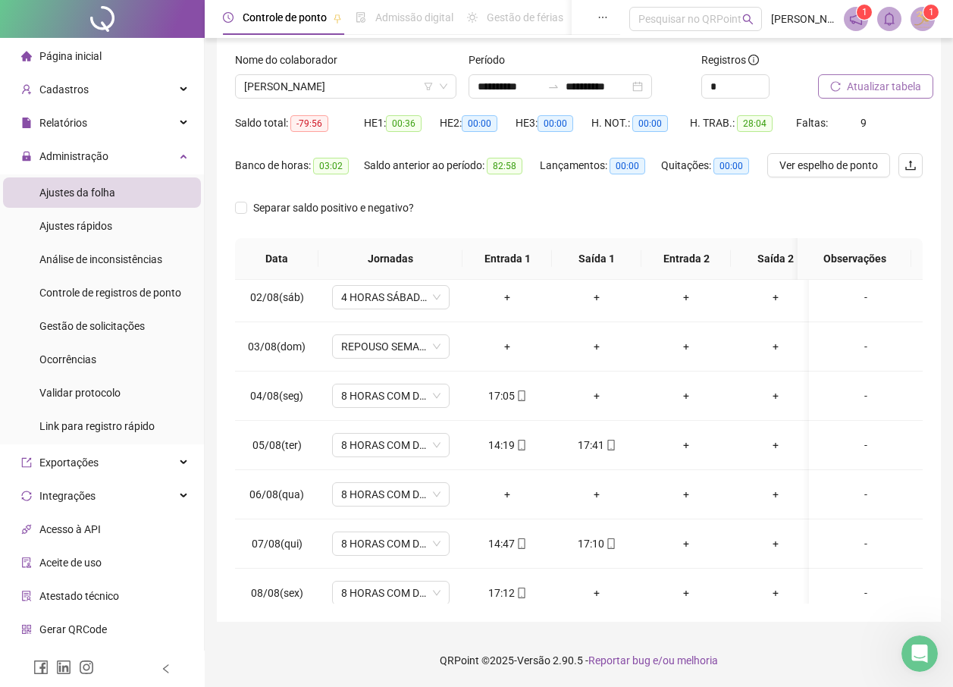
scroll to position [0, 0]
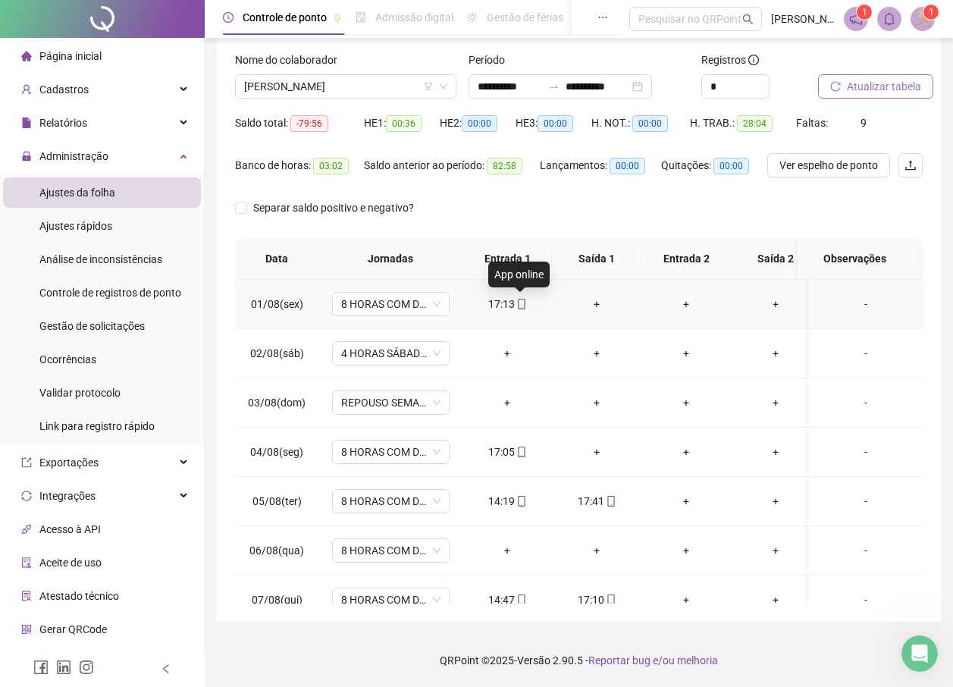
click at [519, 304] on icon "mobile" at bounding box center [522, 304] width 11 height 11
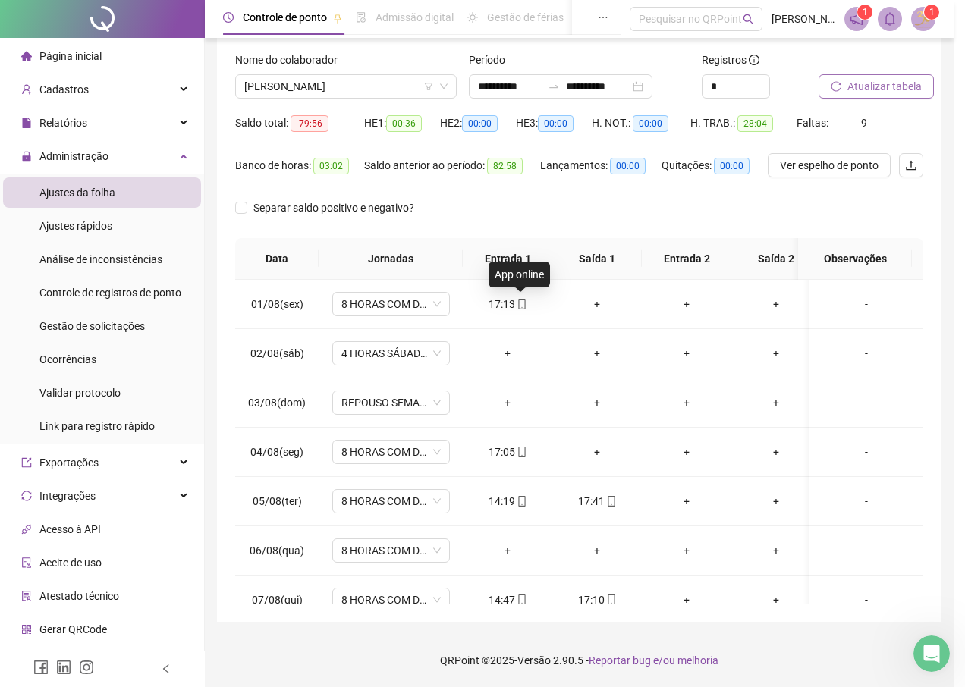
type input "**********"
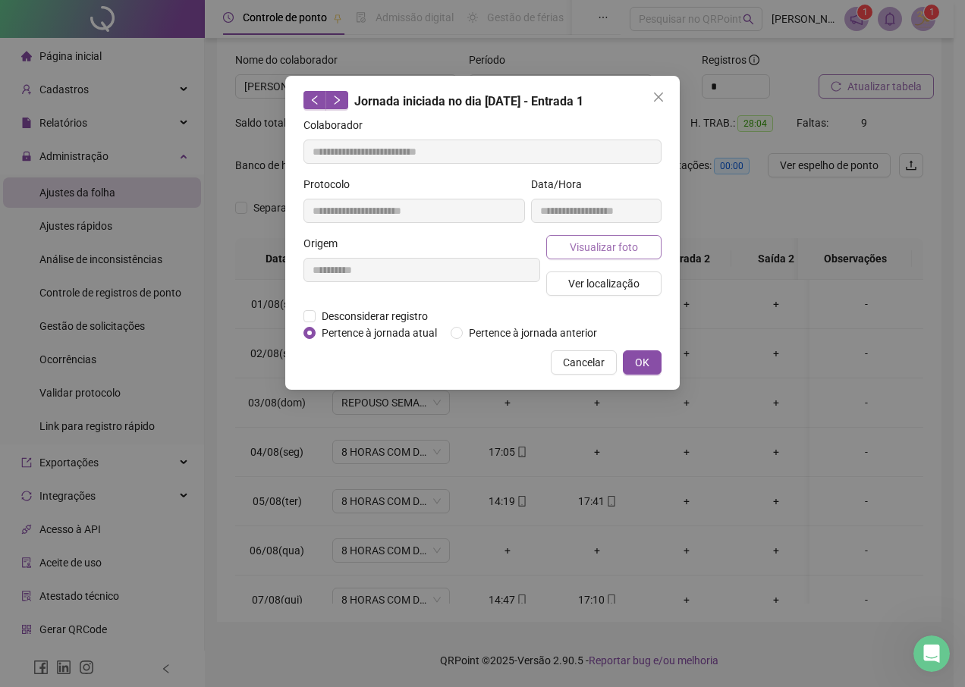
click at [598, 239] on span "Visualizar foto" at bounding box center [604, 247] width 68 height 17
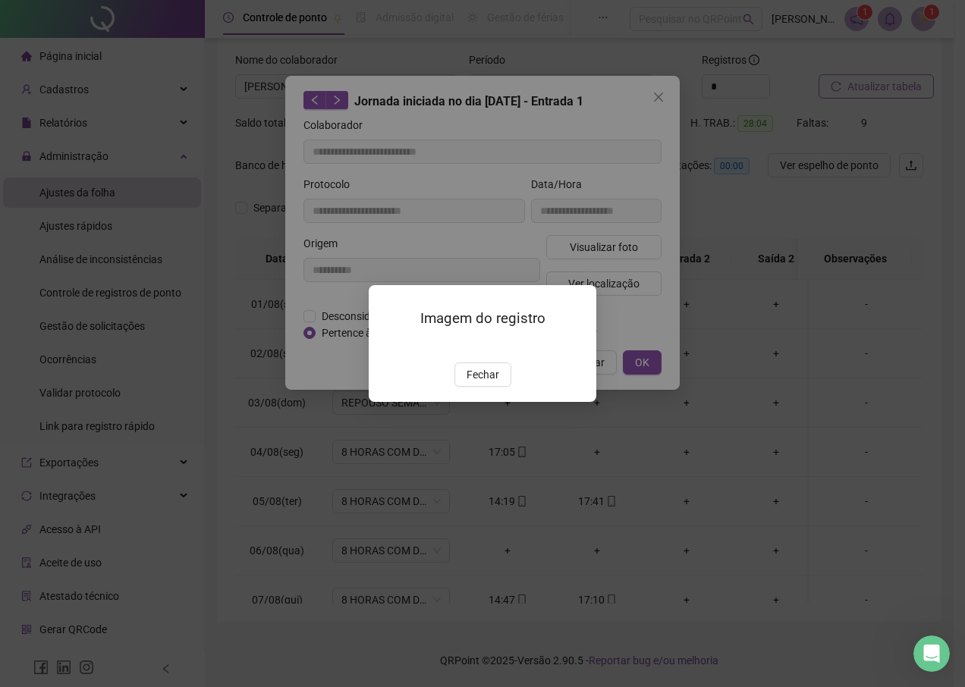
click at [387, 346] on img at bounding box center [387, 346] width 0 height 0
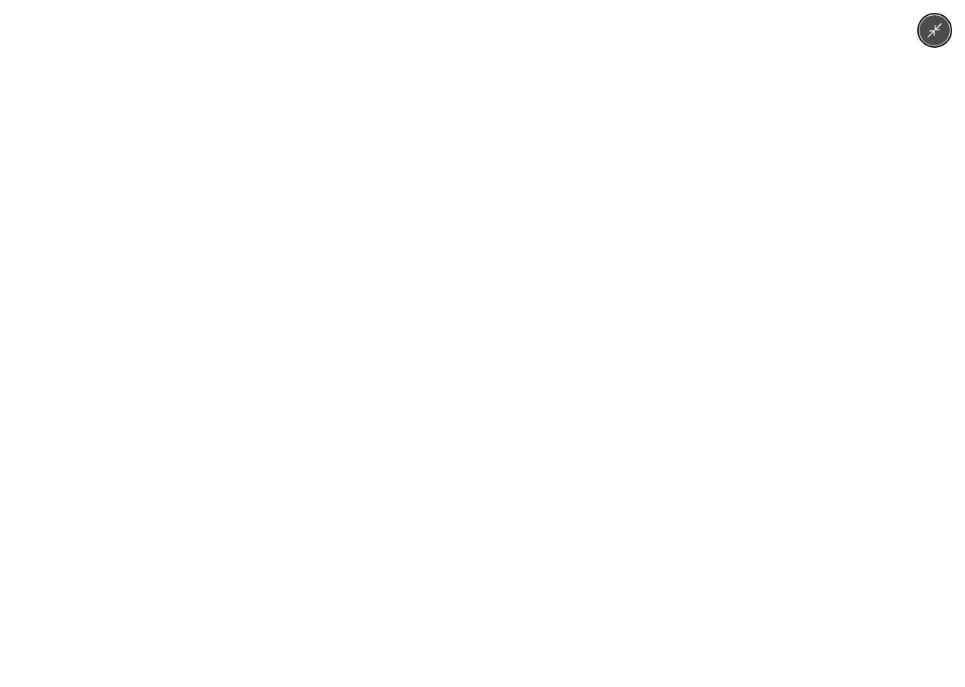
click at [447, 372] on img at bounding box center [483, 343] width 318 height 687
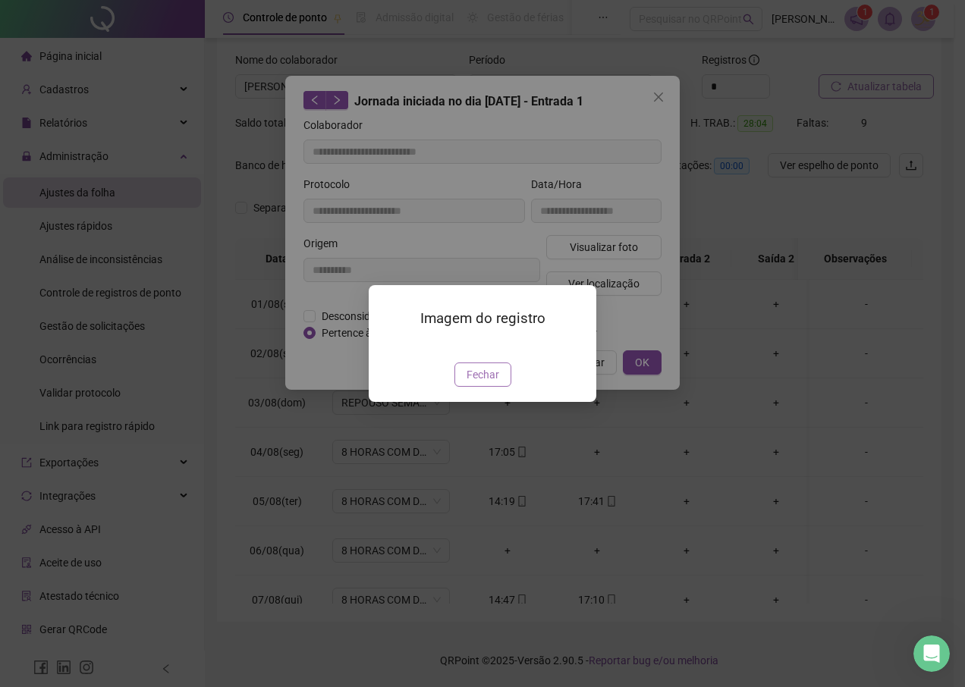
click at [482, 387] on button "Fechar" at bounding box center [482, 375] width 57 height 24
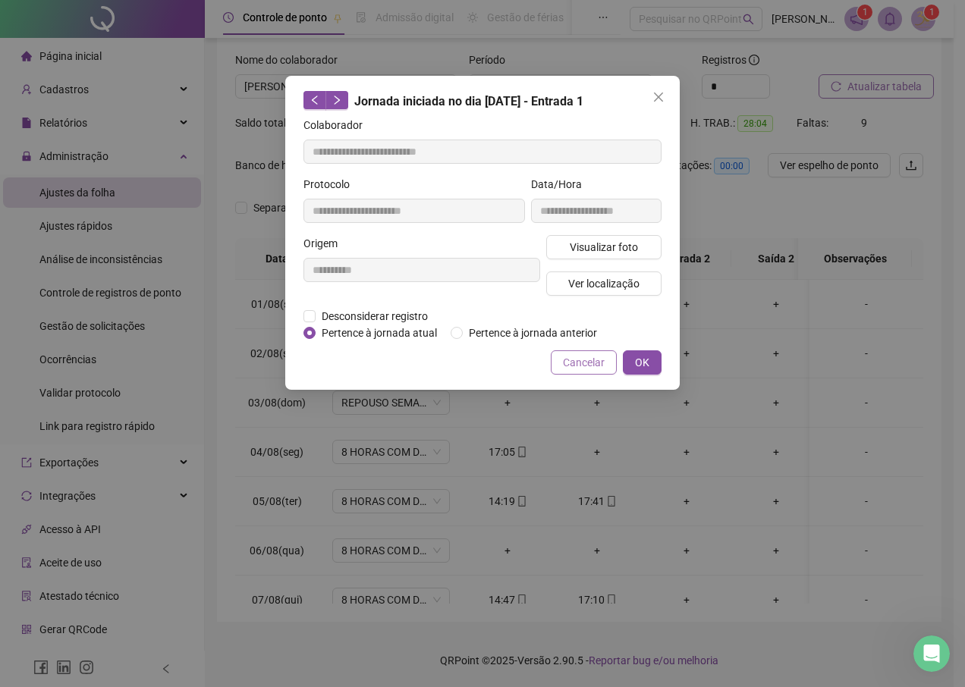
click at [567, 366] on span "Cancelar" at bounding box center [584, 362] width 42 height 17
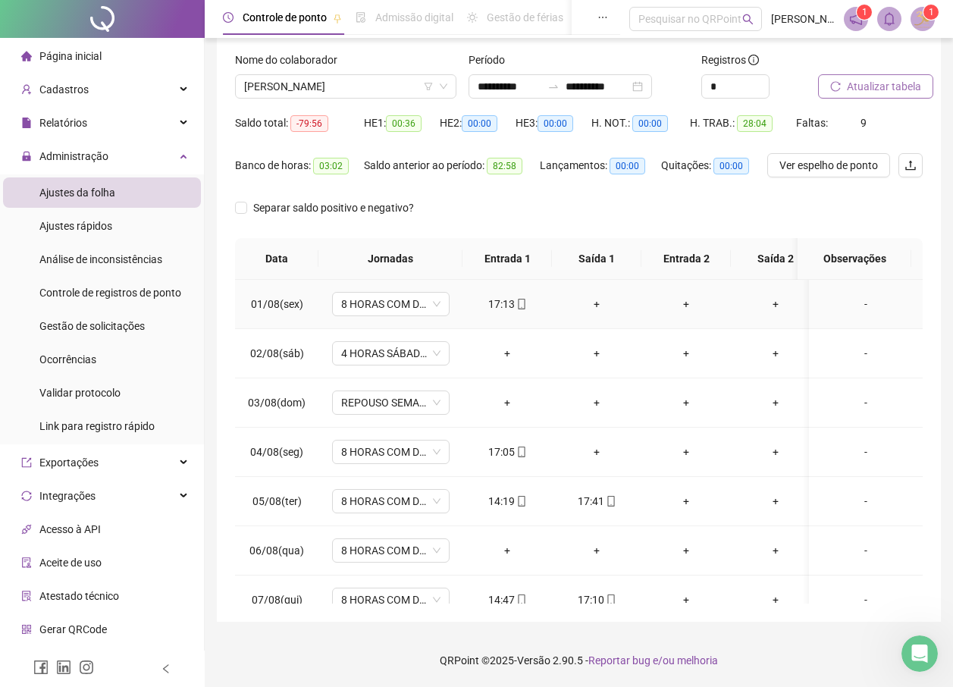
click at [599, 303] on div "+" at bounding box center [596, 304] width 65 height 17
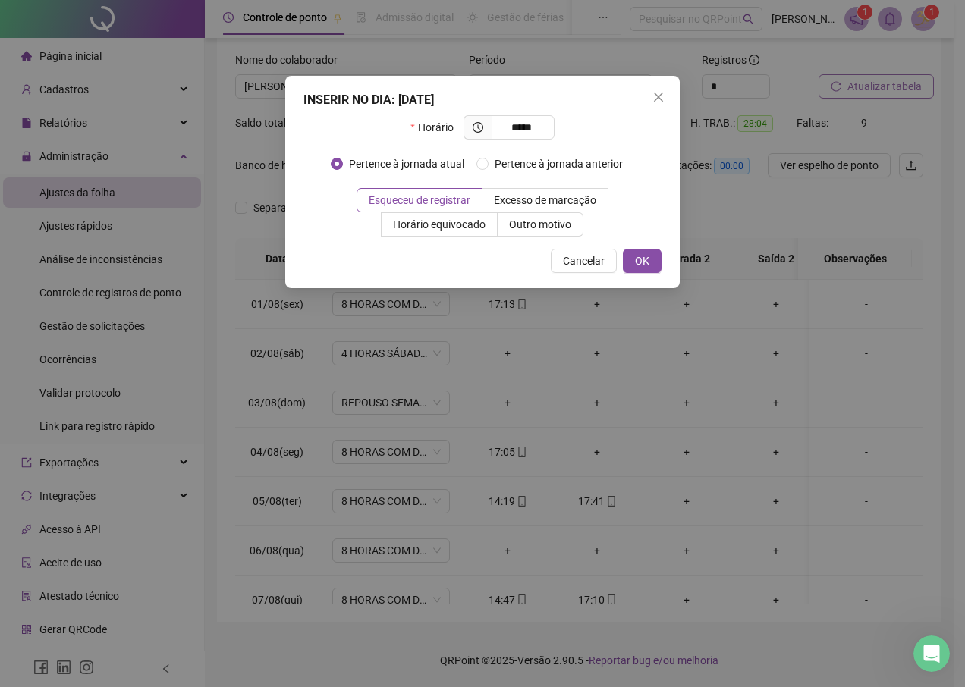
type input "*****"
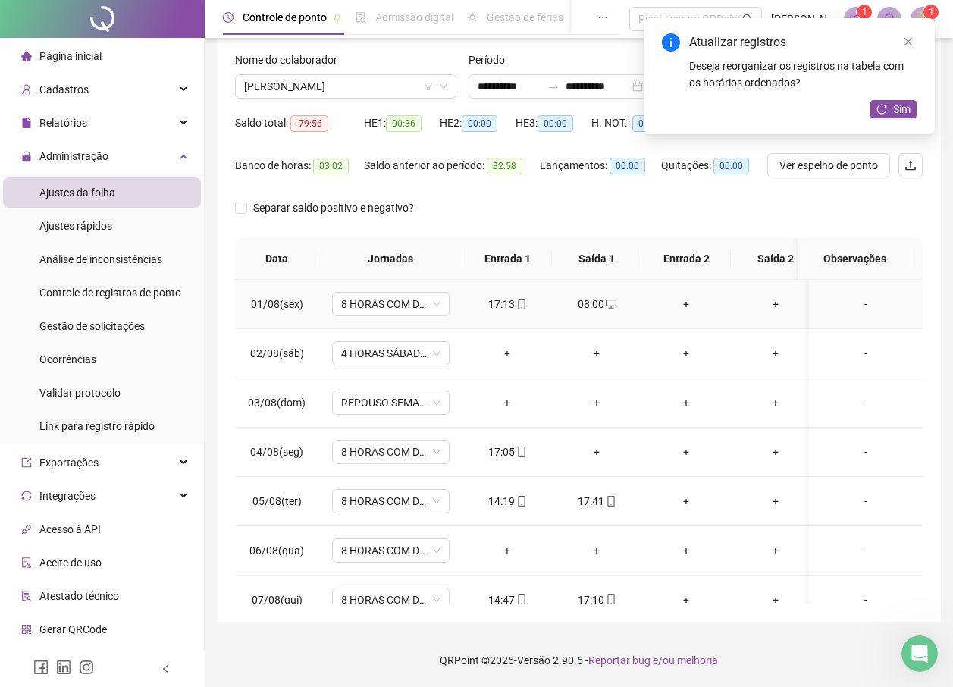
click at [689, 306] on div "+" at bounding box center [686, 304] width 65 height 17
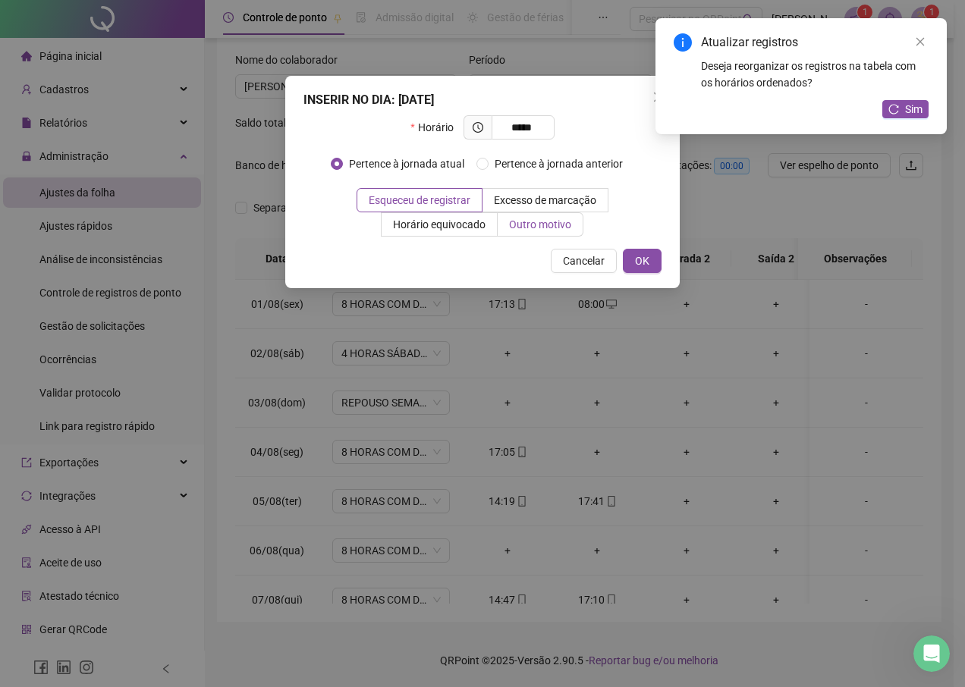
type input "*****"
click at [545, 224] on span "Outro motivo" at bounding box center [540, 224] width 62 height 12
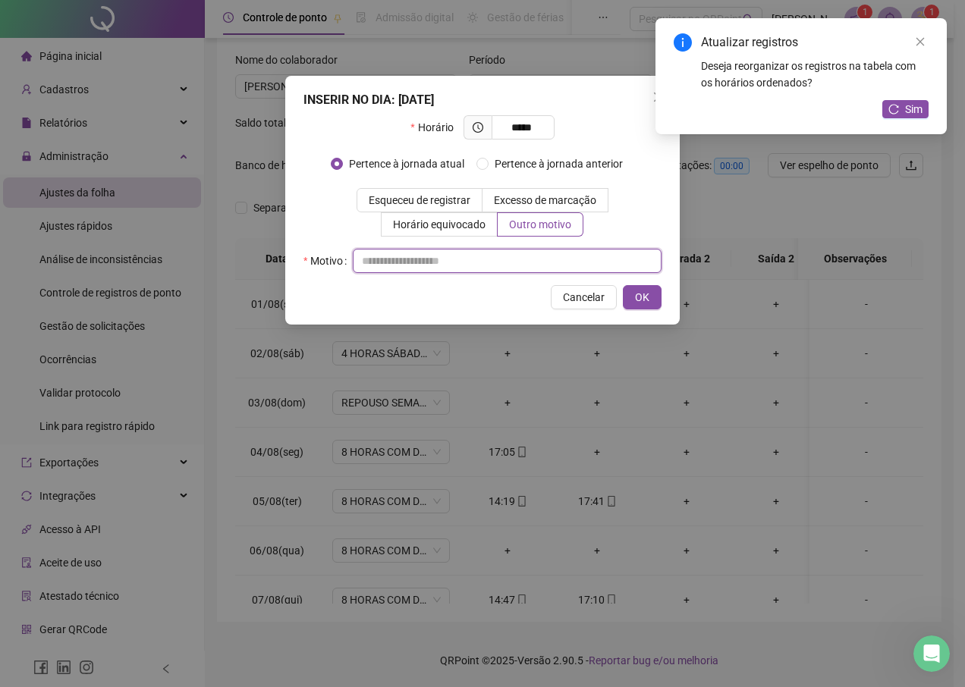
click at [527, 262] on input "text" at bounding box center [507, 261] width 309 height 24
type input "*"
click at [624, 293] on button "OK" at bounding box center [642, 297] width 39 height 24
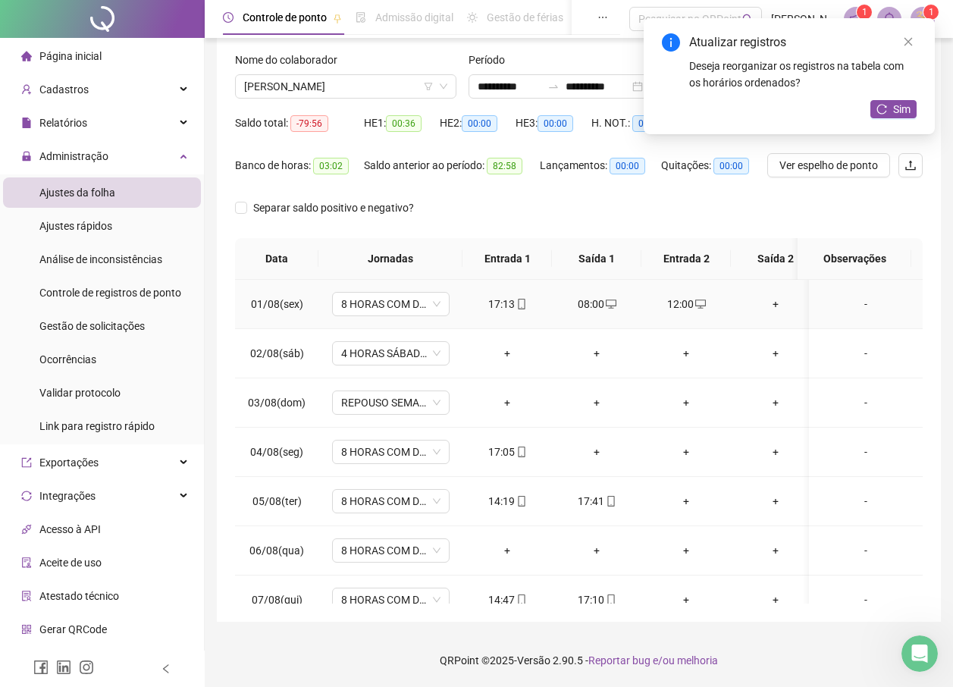
click at [773, 303] on div "+" at bounding box center [775, 304] width 65 height 17
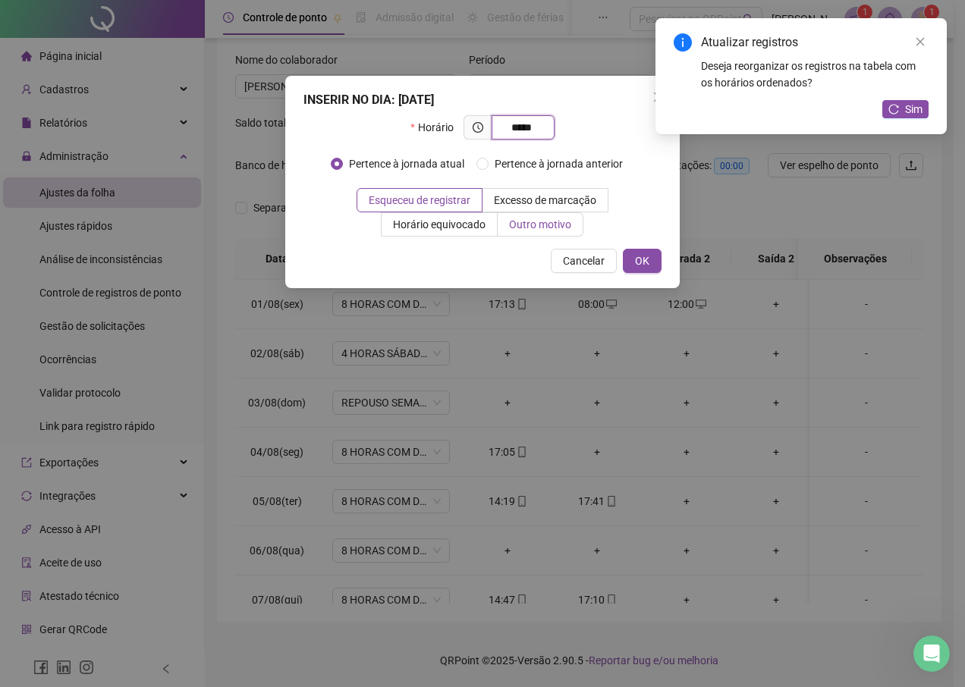
type input "*****"
click at [515, 226] on span "Outro motivo" at bounding box center [540, 224] width 62 height 12
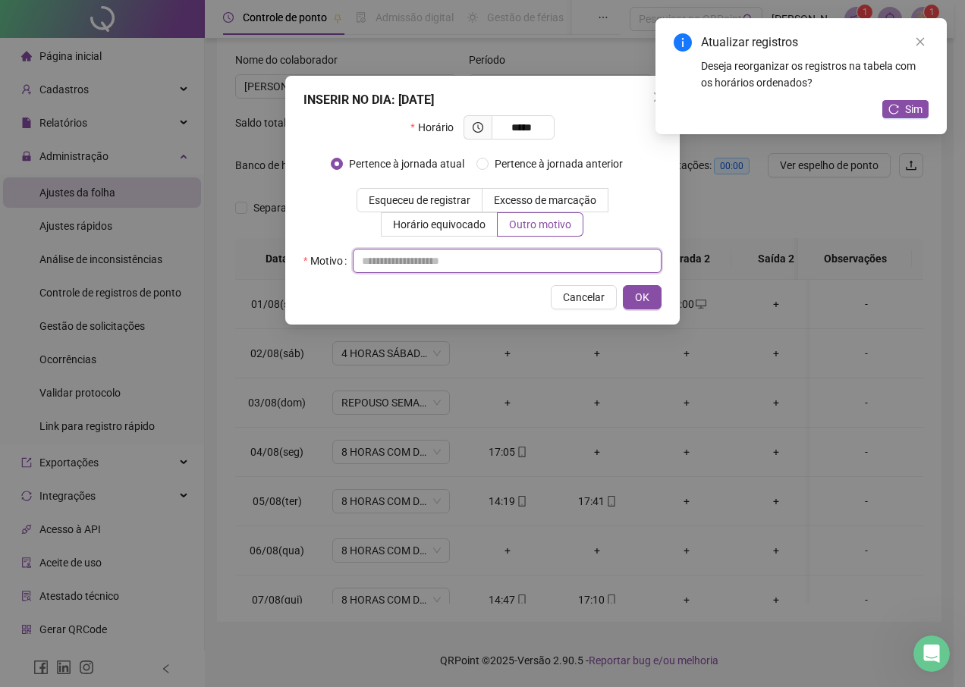
click at [469, 259] on input "text" at bounding box center [507, 261] width 309 height 24
type input "*"
click at [655, 302] on button "OK" at bounding box center [642, 297] width 39 height 24
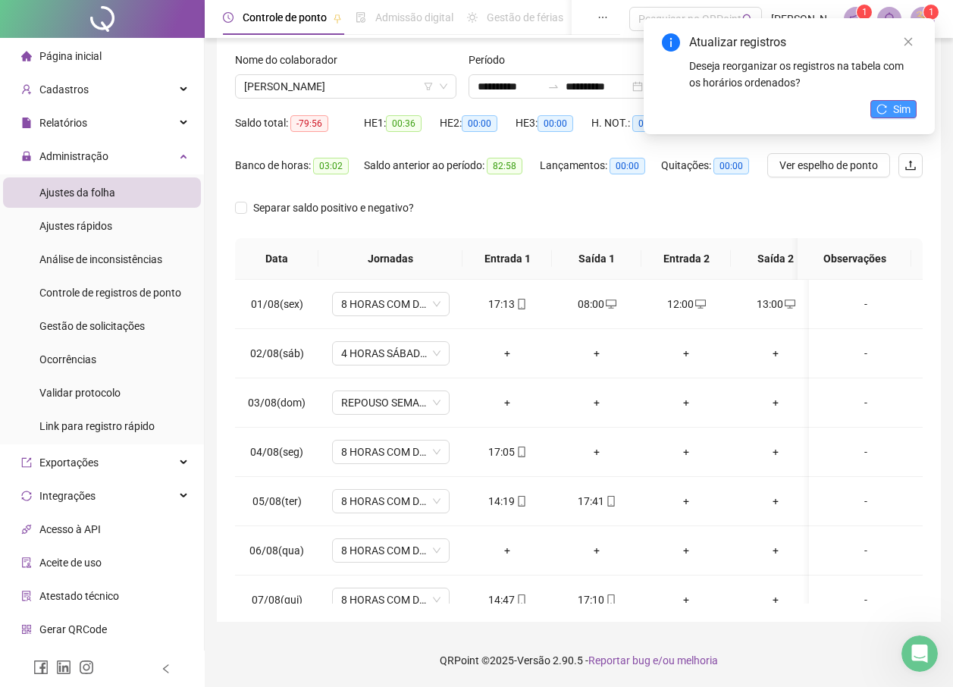
click at [900, 111] on span "Sim" at bounding box center [901, 109] width 17 height 17
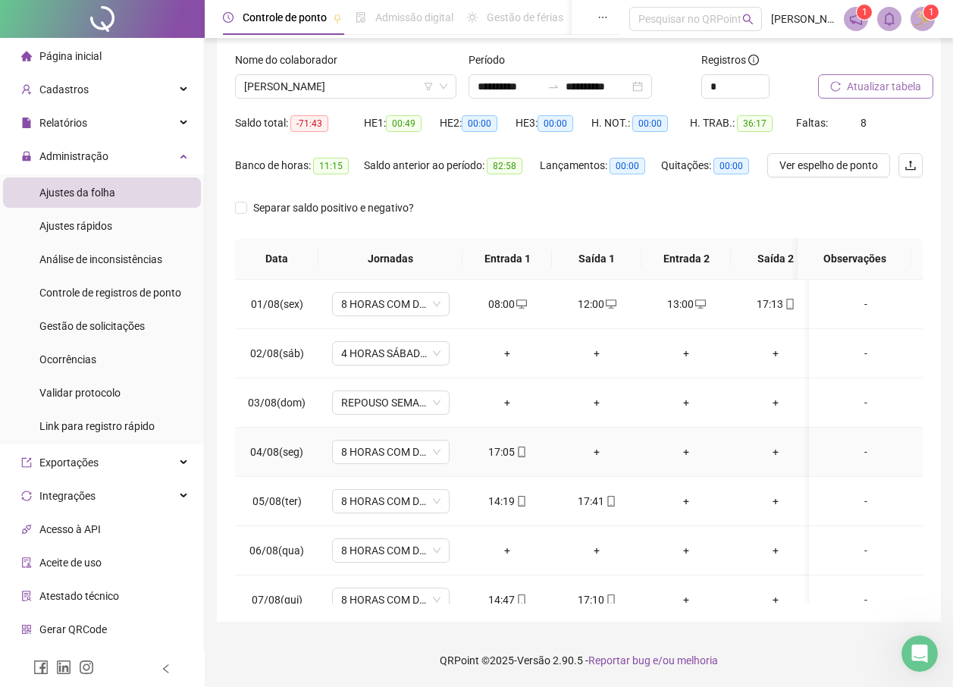
click at [590, 452] on div "+" at bounding box center [596, 452] width 65 height 17
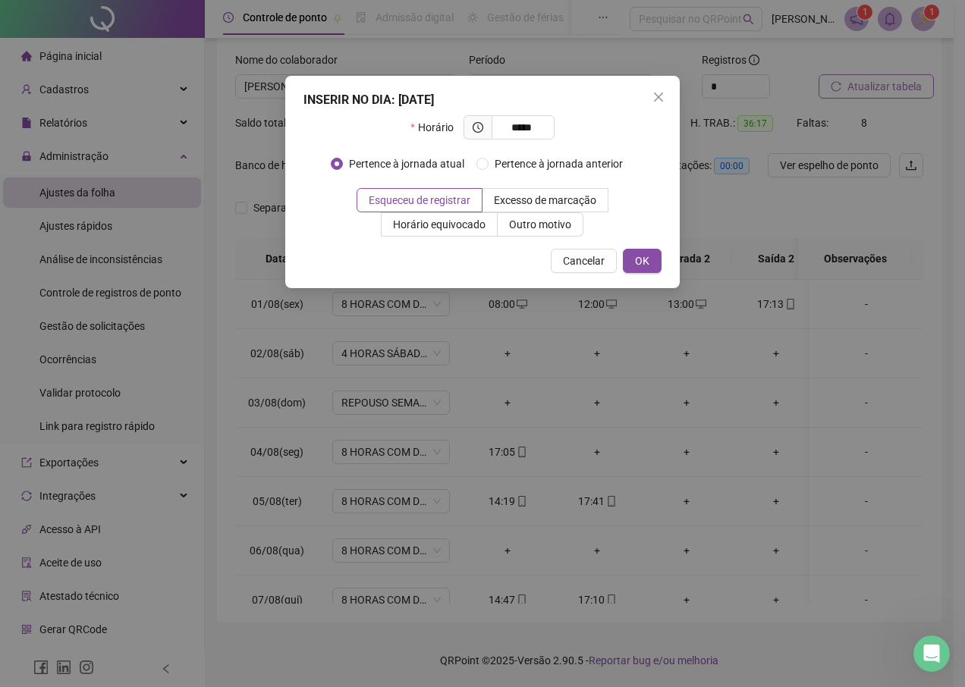
type input "*****"
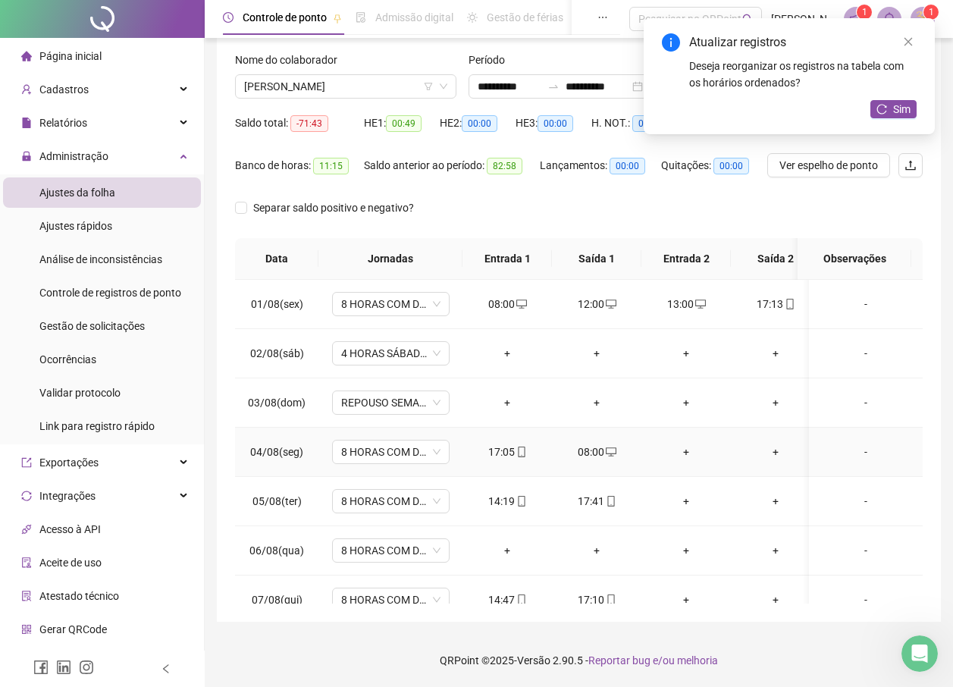
click at [680, 445] on div "+" at bounding box center [686, 452] width 65 height 17
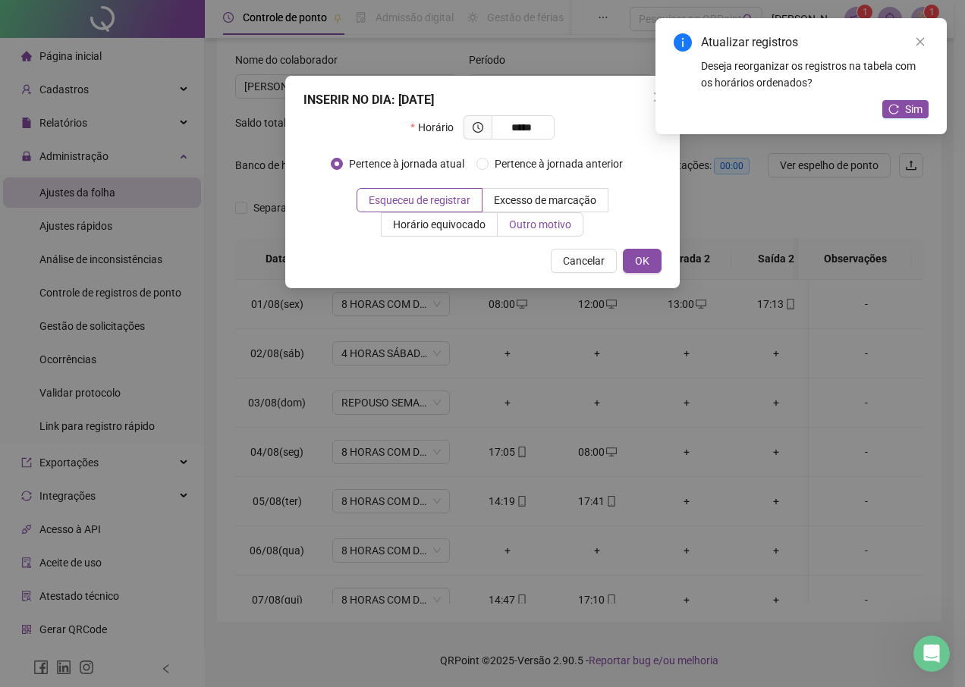
type input "*****"
click at [521, 219] on span "Outro motivo" at bounding box center [540, 224] width 62 height 12
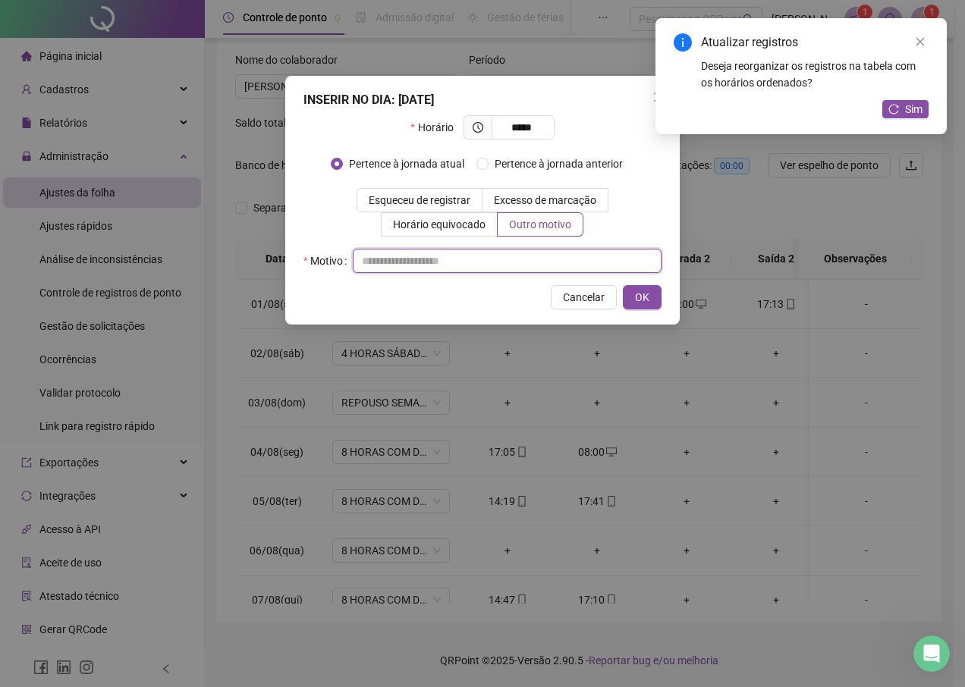
click at [460, 266] on input "text" at bounding box center [507, 261] width 309 height 24
type input "*"
click at [647, 302] on span "OK" at bounding box center [642, 297] width 14 height 17
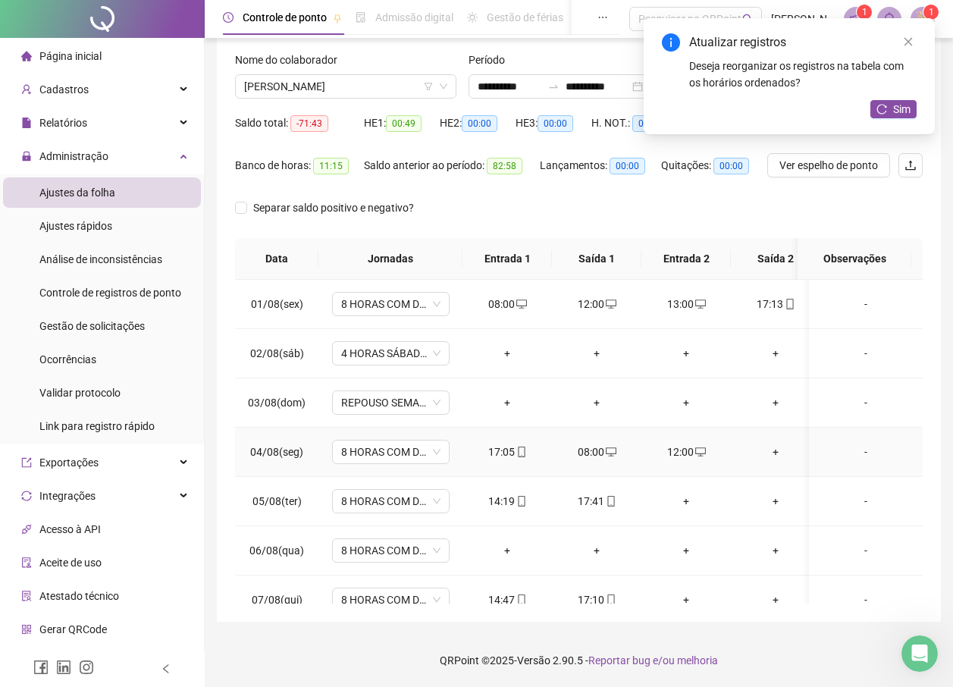
click at [777, 454] on div "+" at bounding box center [775, 452] width 65 height 17
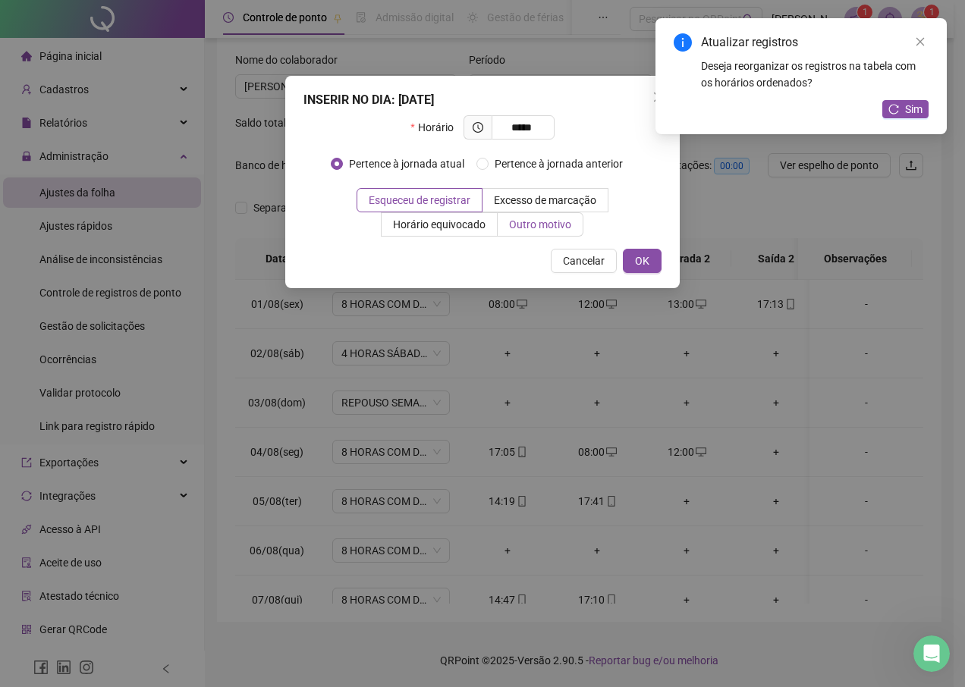
type input "*****"
click at [546, 222] on span "Outro motivo" at bounding box center [540, 224] width 62 height 12
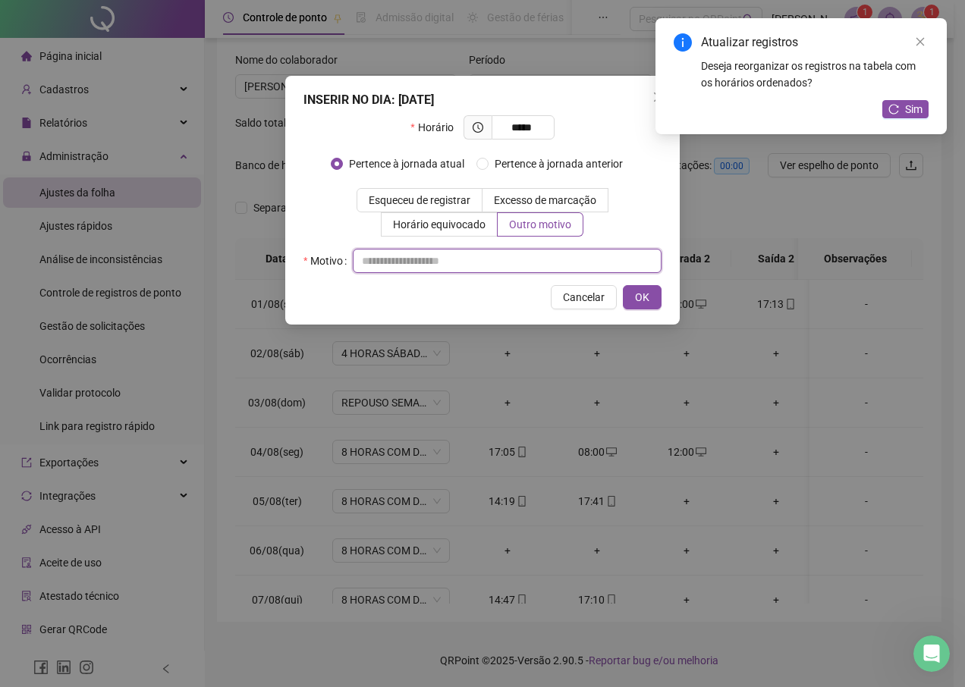
click at [466, 253] on input "text" at bounding box center [507, 261] width 309 height 24
type input "*"
click at [643, 309] on div "INSERIR NO DIA : [DATE] Horário ***** Pertence à jornada atual [GEOGRAPHIC_DATA…" at bounding box center [482, 200] width 394 height 249
click at [633, 296] on button "OK" at bounding box center [642, 297] width 39 height 24
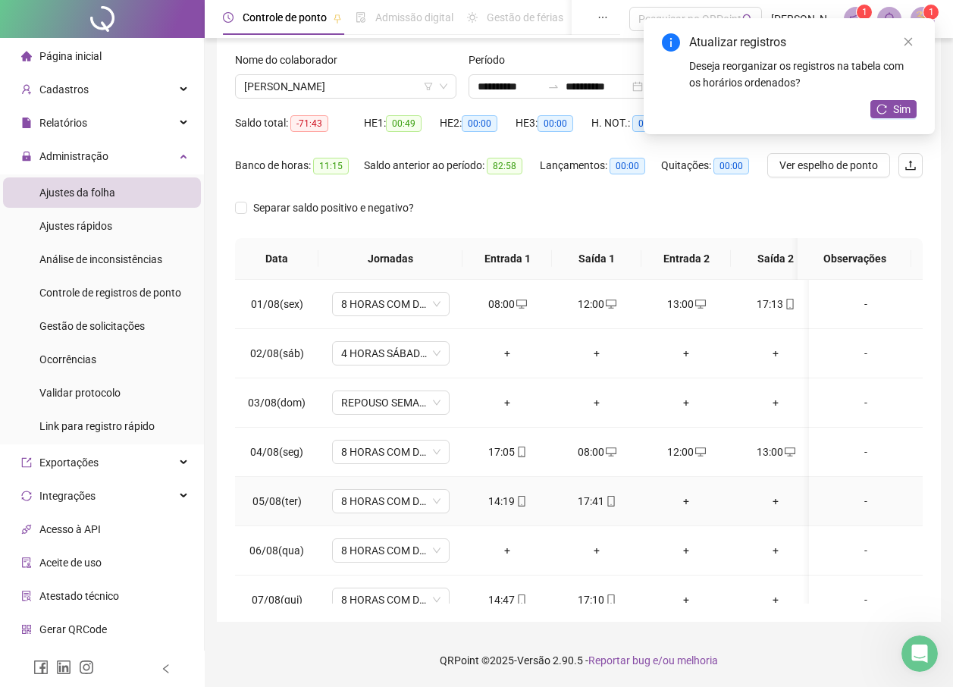
click at [691, 499] on div "+" at bounding box center [686, 501] width 65 height 17
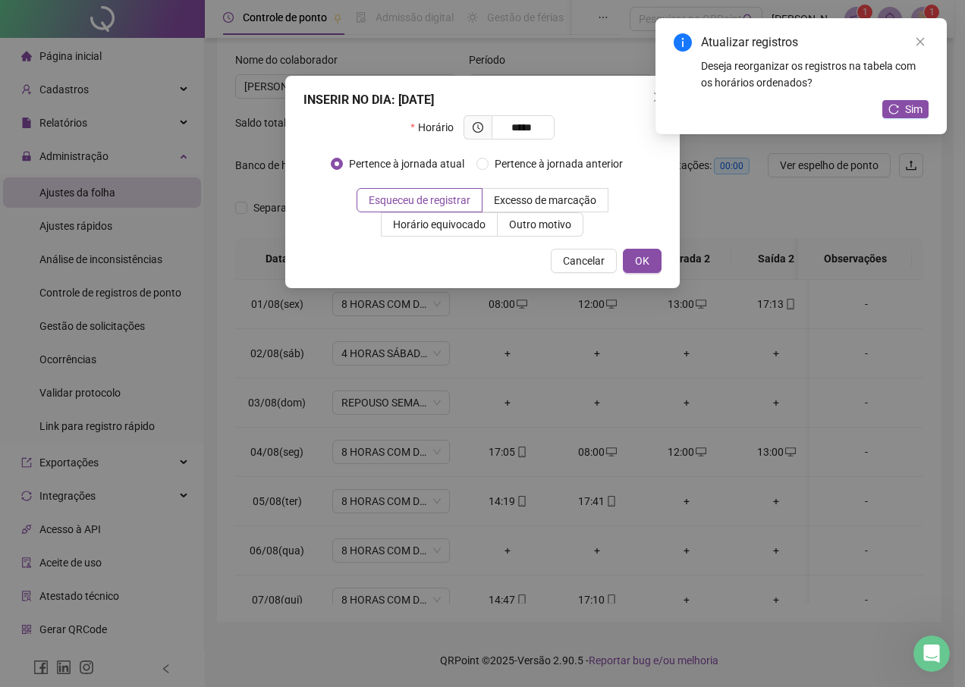
type input "*****"
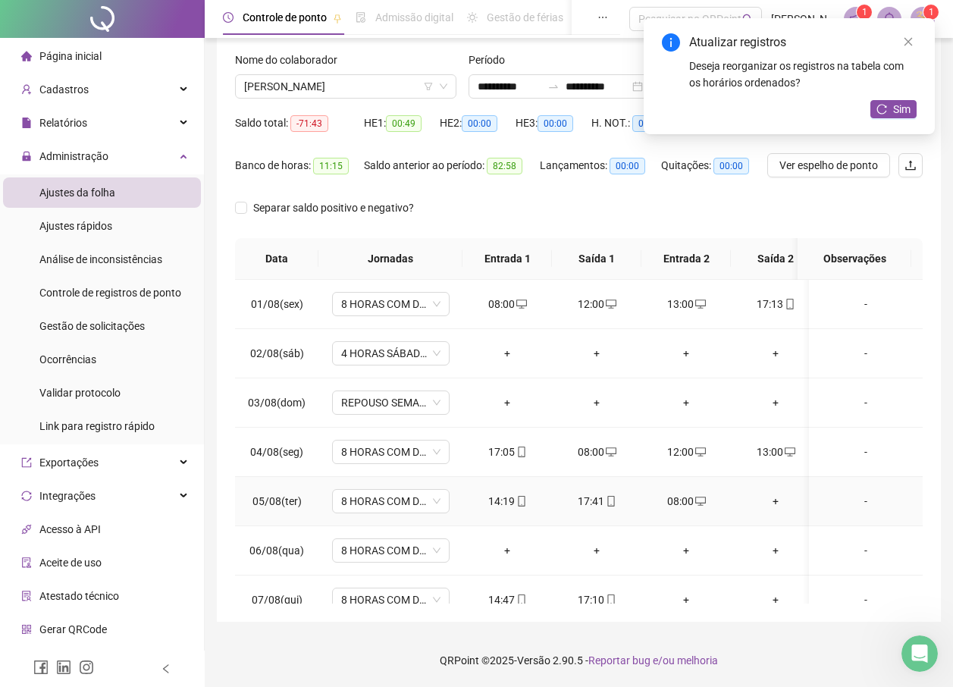
click at [776, 500] on div "+" at bounding box center [775, 501] width 65 height 17
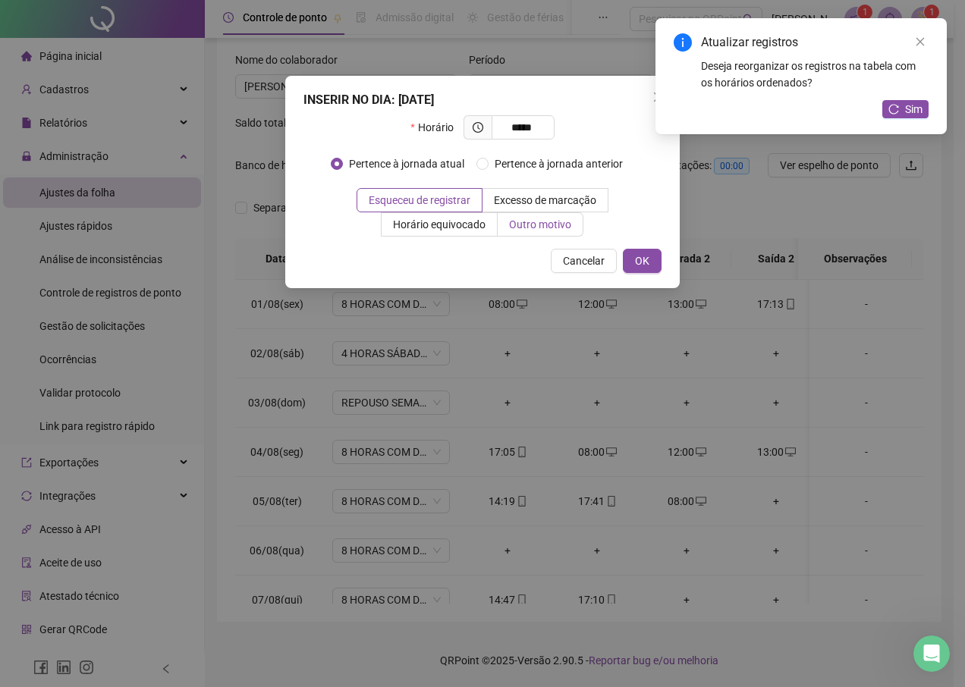
type input "*****"
click at [514, 230] on span "Outro motivo" at bounding box center [540, 224] width 62 height 12
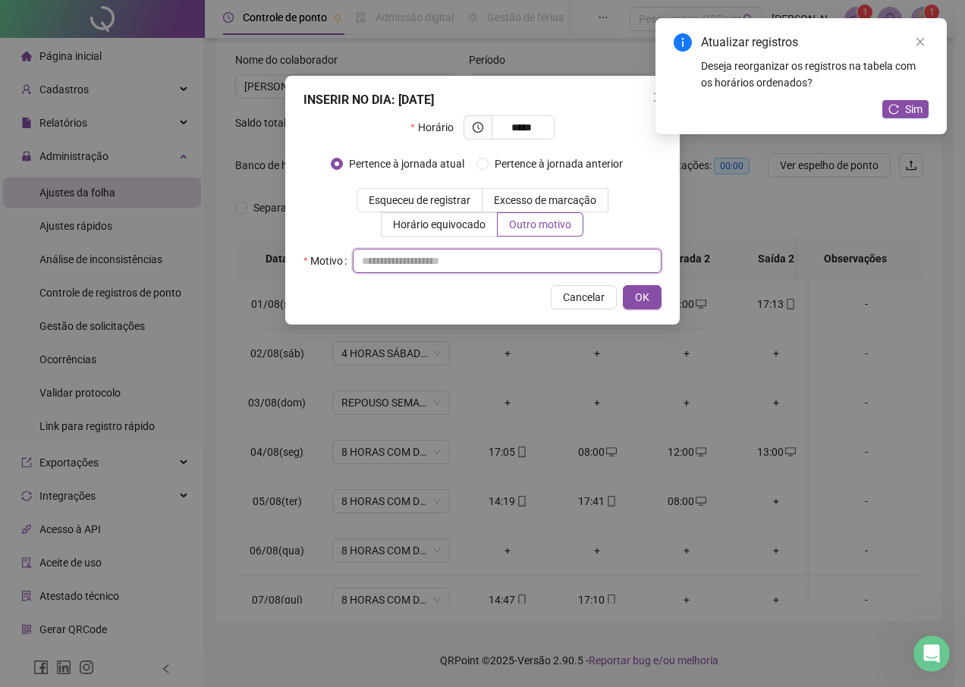
click at [474, 265] on input "text" at bounding box center [507, 261] width 309 height 24
type input "*"
click at [646, 298] on span "OK" at bounding box center [642, 297] width 14 height 17
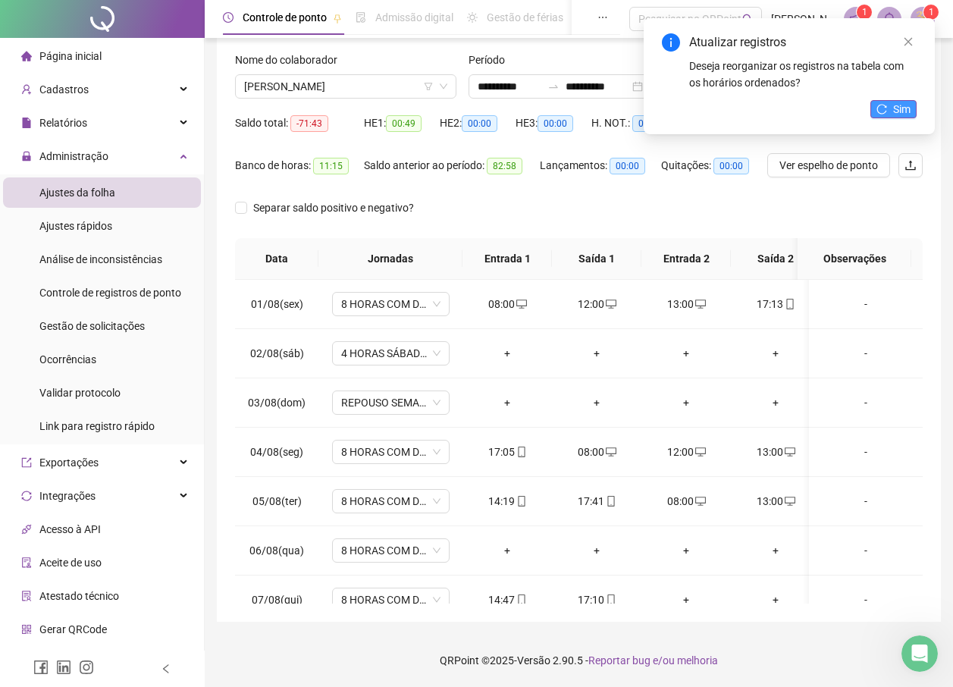
click at [903, 116] on span "Sim" at bounding box center [901, 109] width 17 height 17
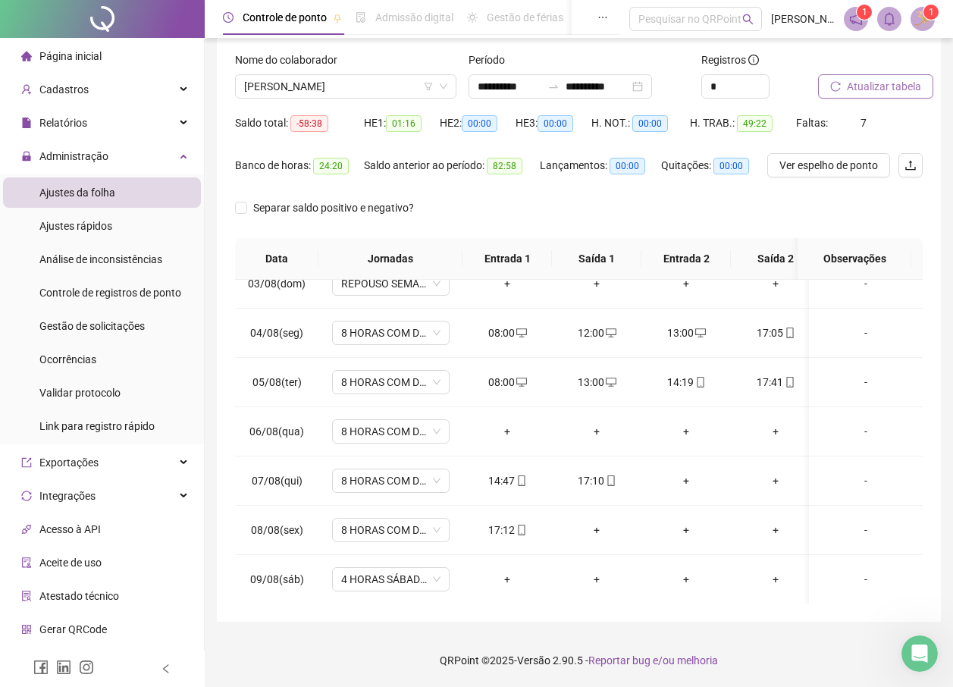
scroll to position [129, 0]
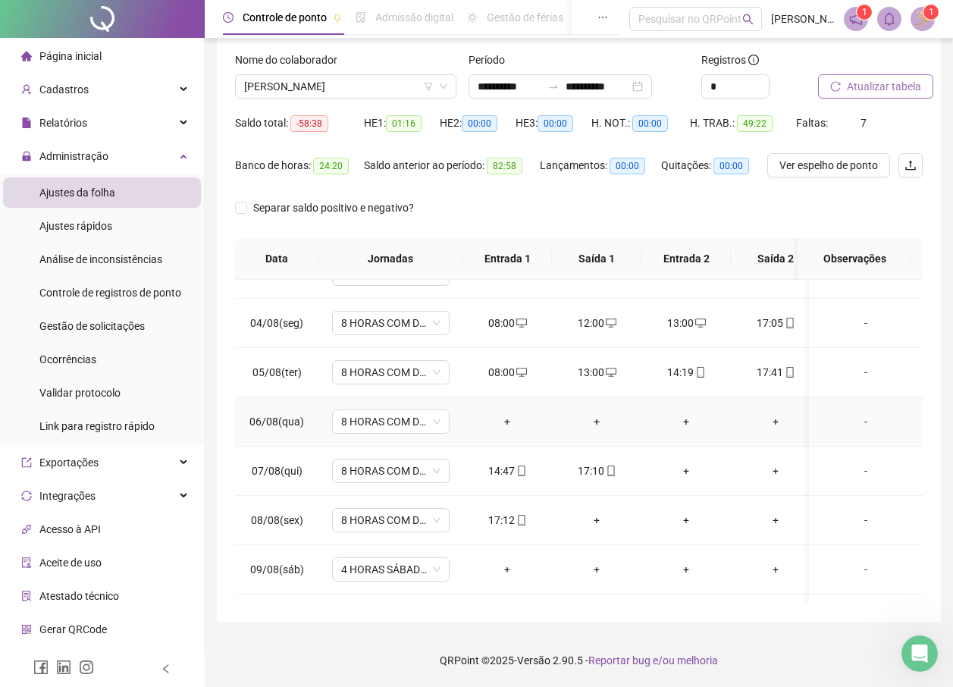
click at [503, 426] on div "+" at bounding box center [507, 421] width 65 height 17
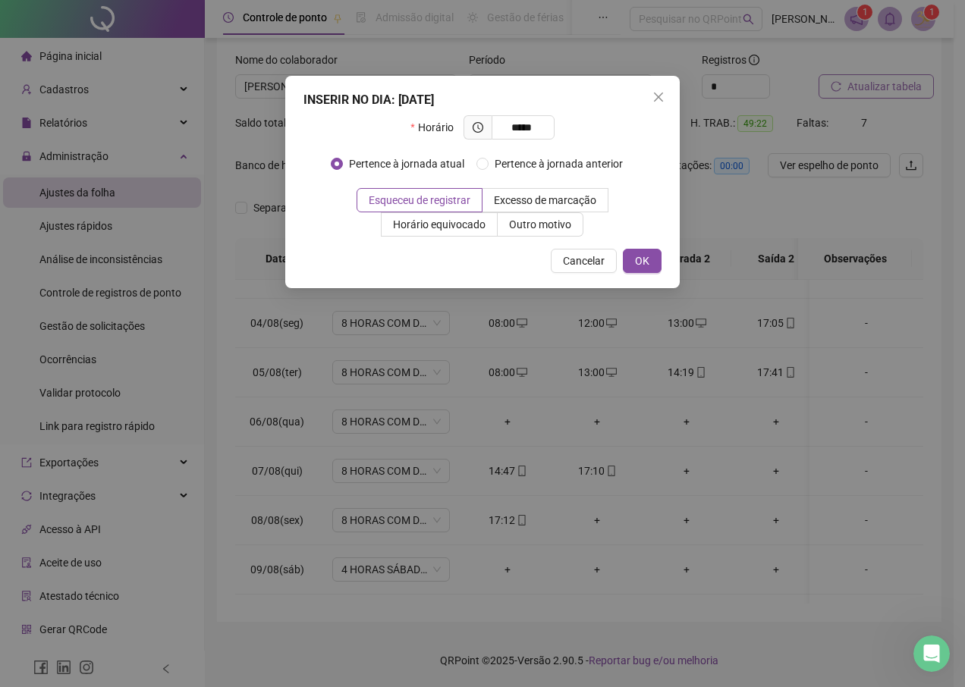
type input "*****"
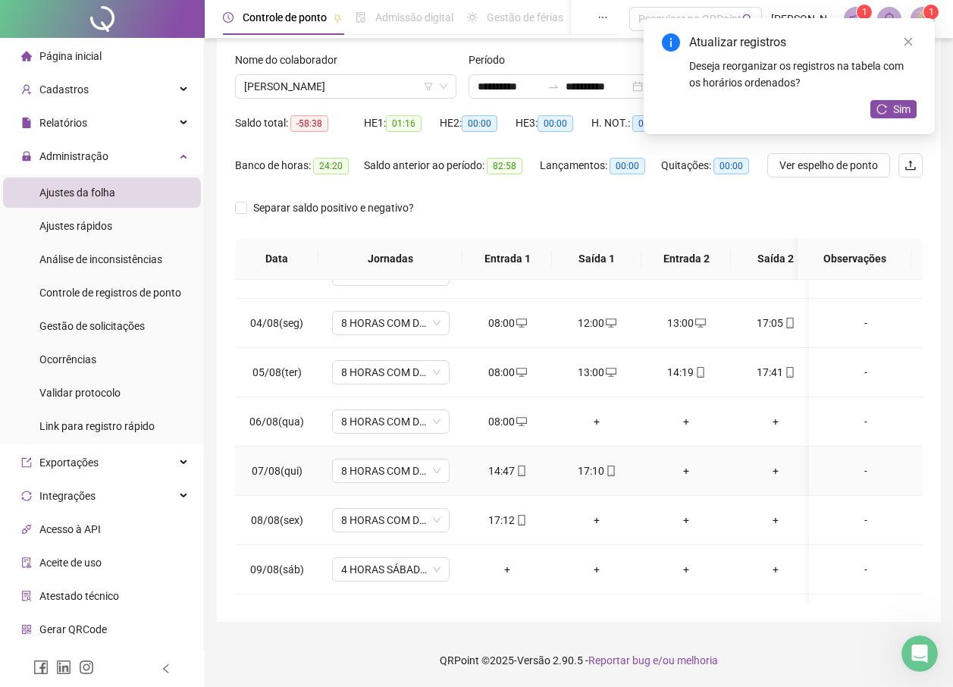
click at [681, 466] on div "+" at bounding box center [686, 471] width 65 height 17
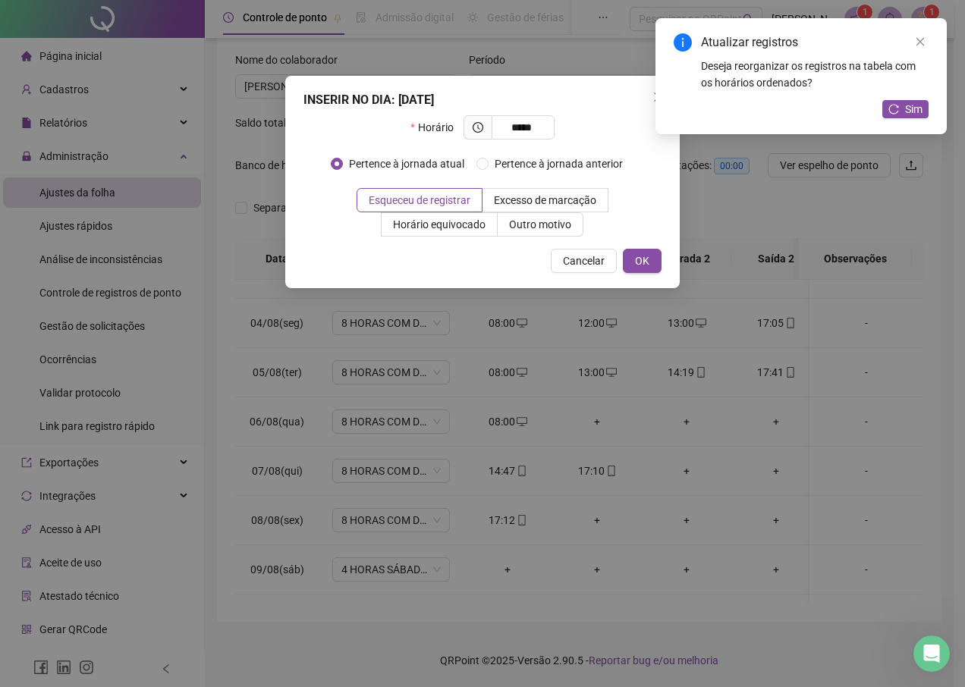
type input "*****"
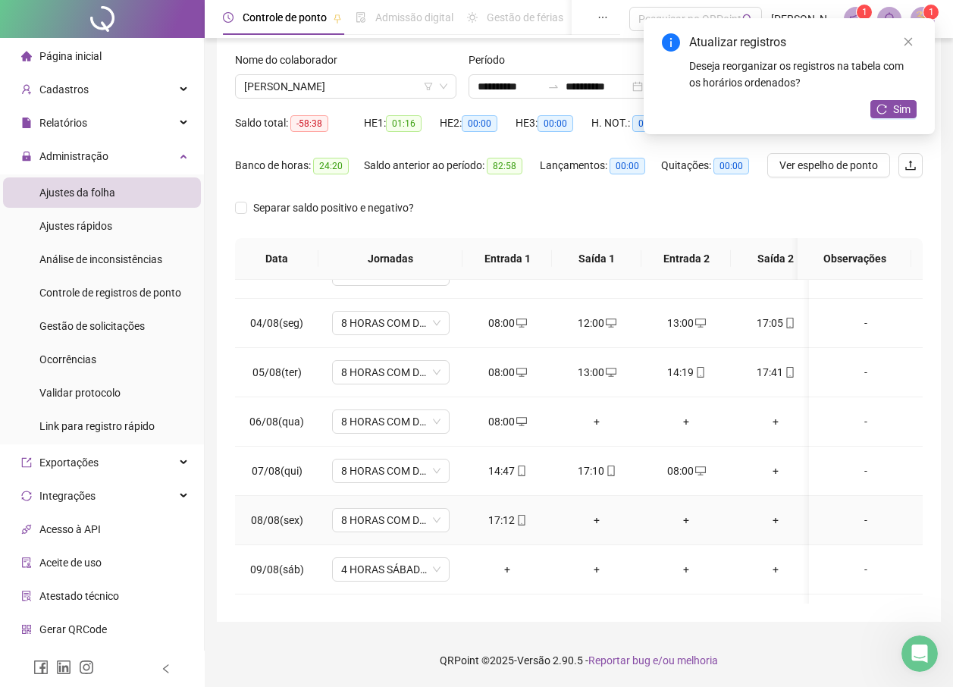
click at [601, 521] on div "+" at bounding box center [596, 520] width 65 height 17
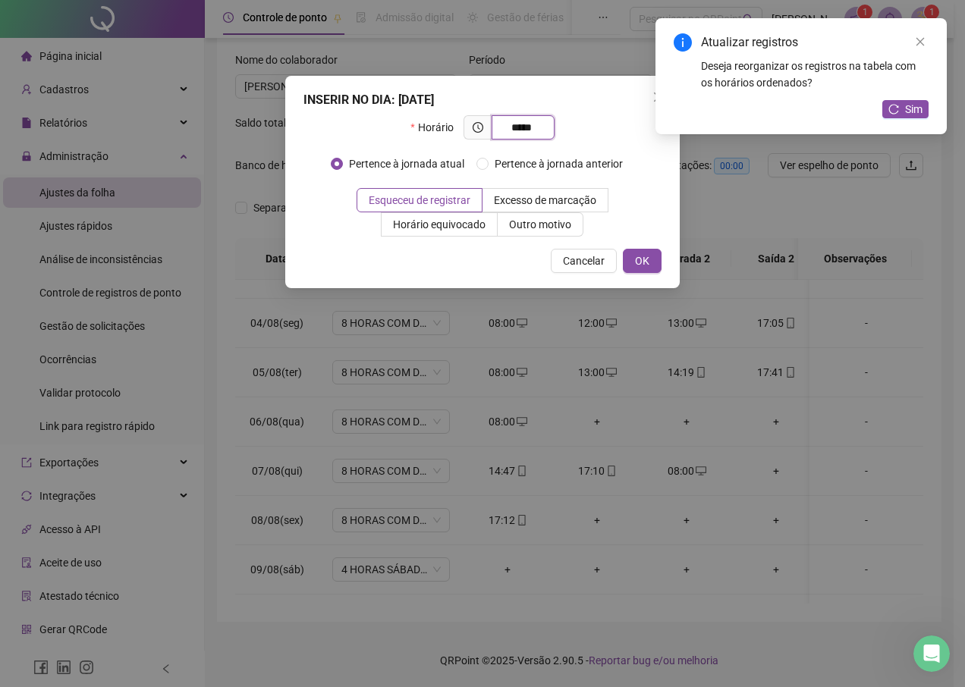
type input "*****"
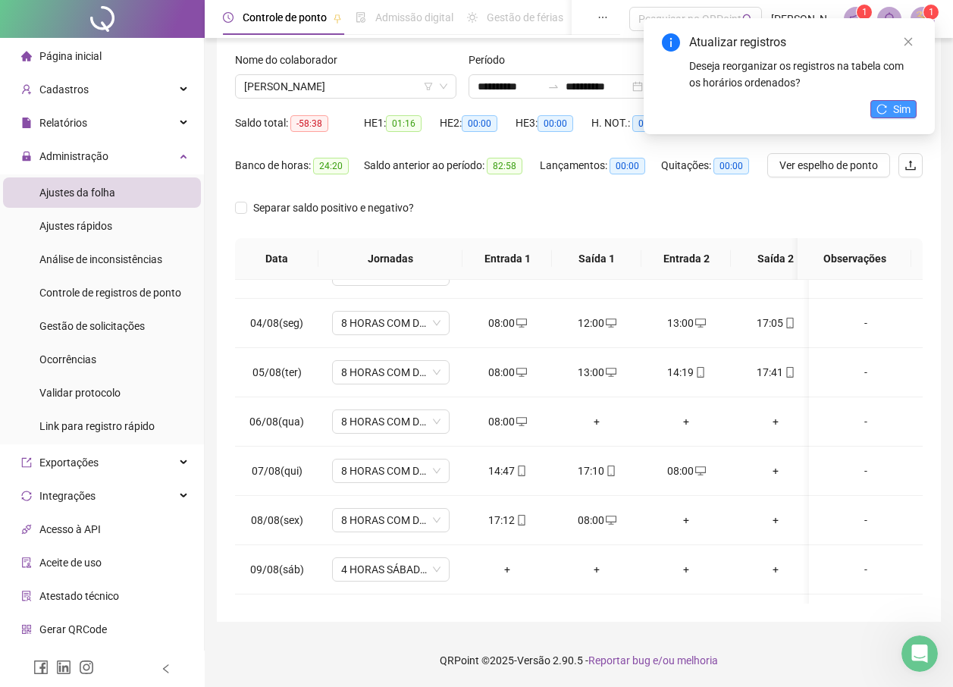
click at [903, 100] on button "Sim" at bounding box center [894, 109] width 46 height 18
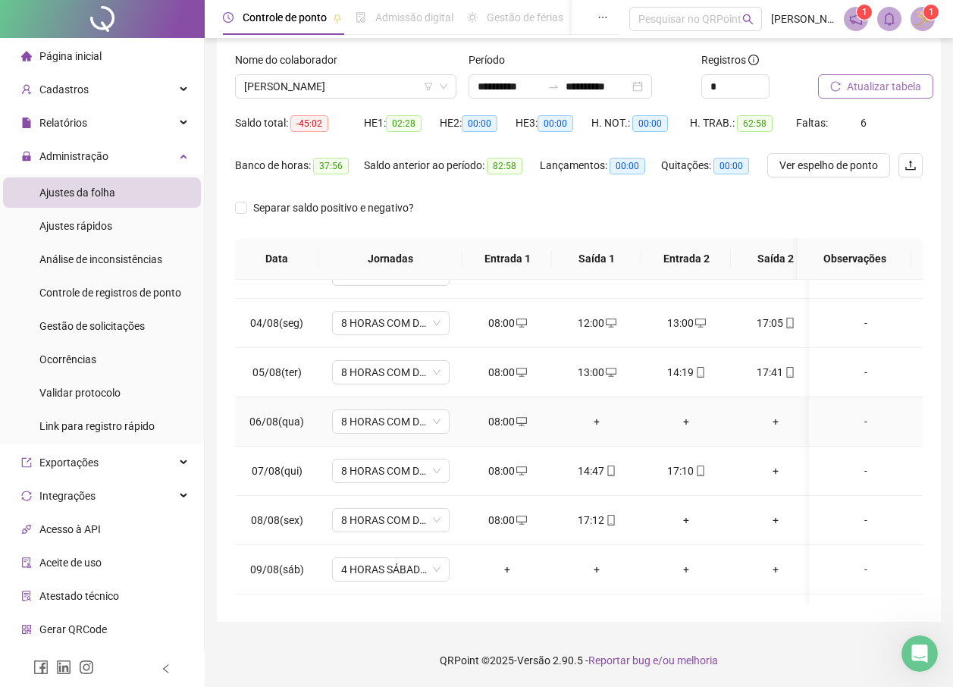
click at [598, 417] on div "+" at bounding box center [596, 421] width 65 height 17
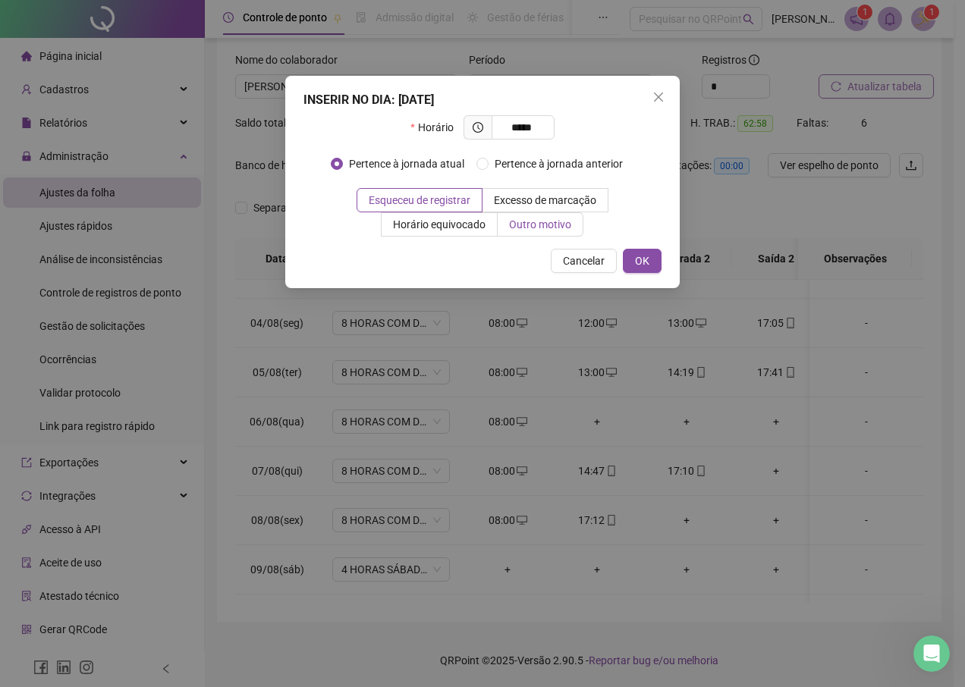
type input "*****"
click at [517, 228] on span "Outro motivo" at bounding box center [540, 224] width 62 height 12
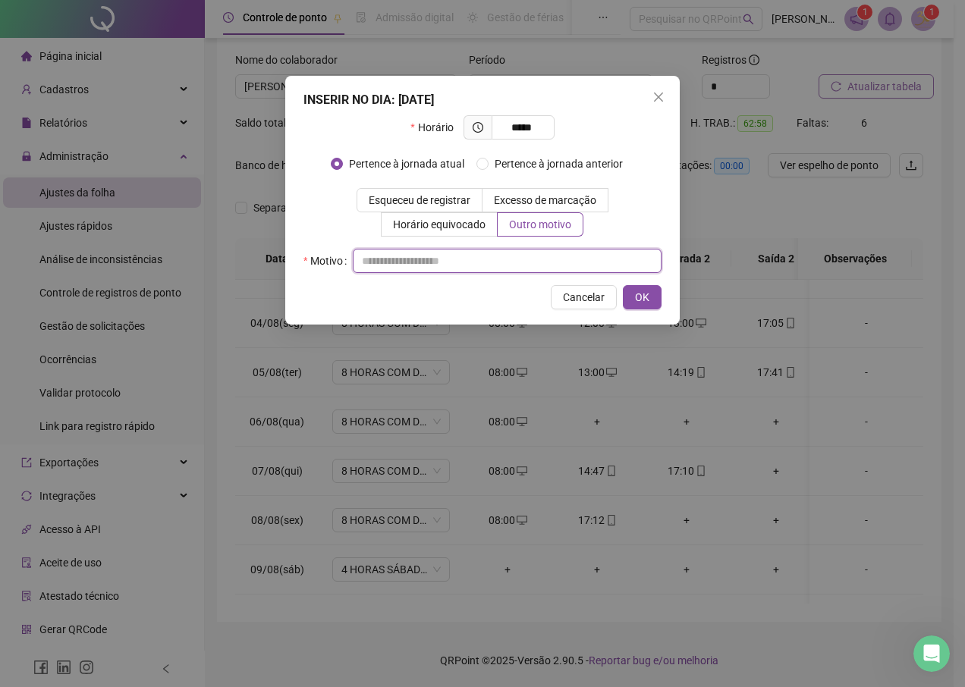
click at [500, 265] on input "text" at bounding box center [507, 261] width 309 height 24
type input "*"
click at [648, 293] on span "OK" at bounding box center [642, 297] width 14 height 17
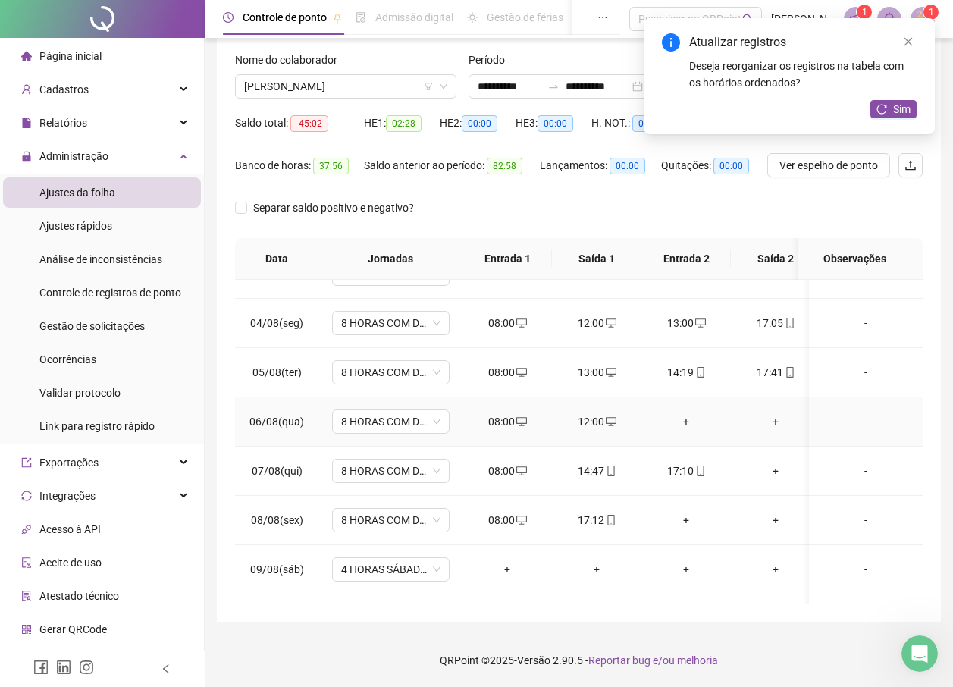
click at [688, 423] on div "+" at bounding box center [686, 421] width 65 height 17
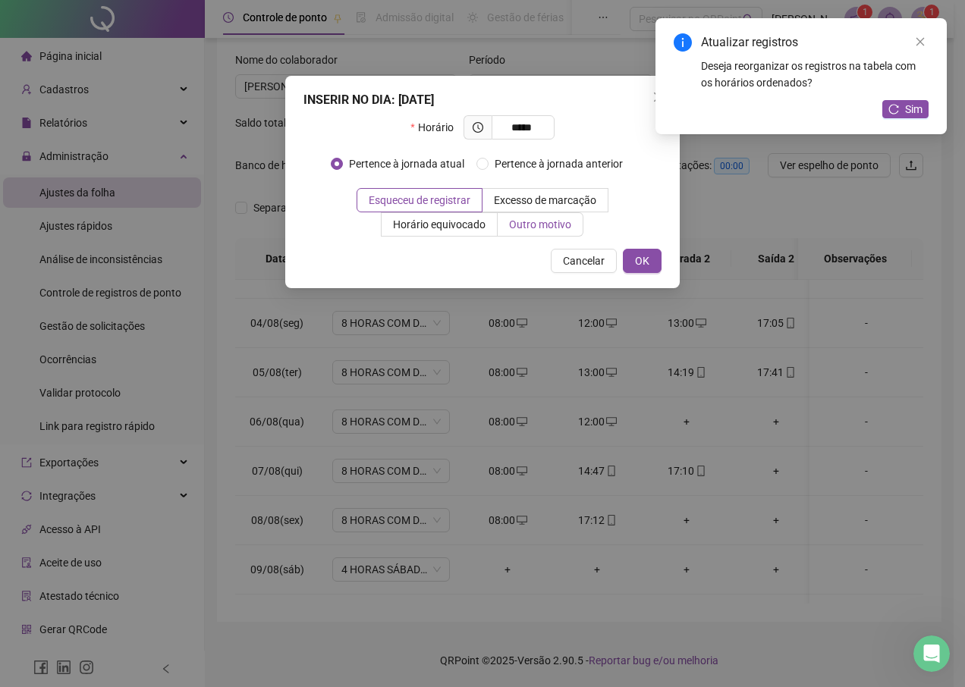
type input "*****"
click at [554, 222] on span "Outro motivo" at bounding box center [540, 224] width 62 height 12
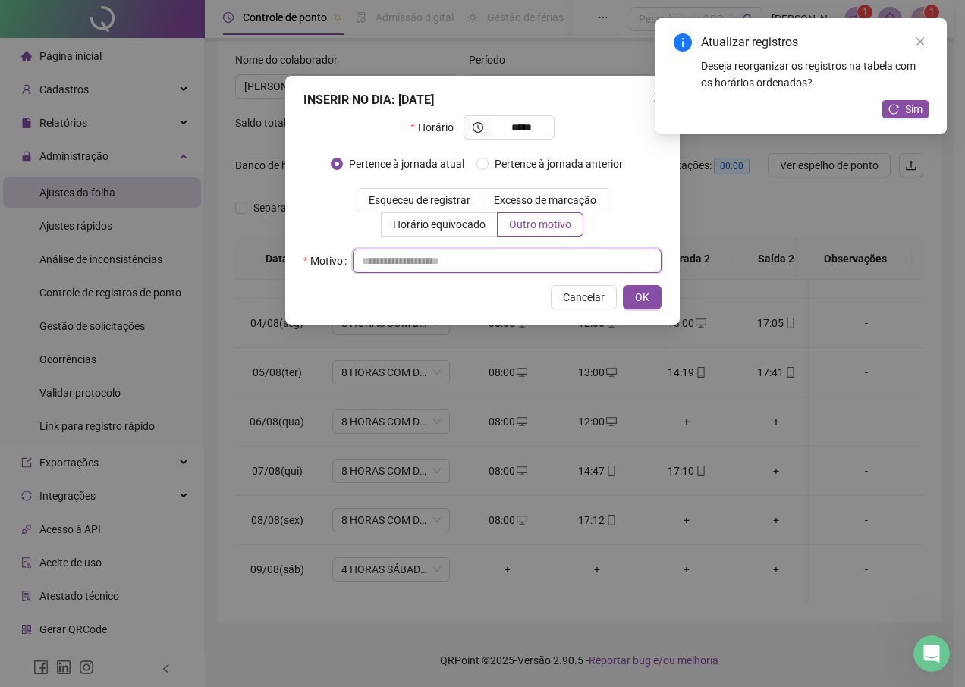
click at [489, 255] on input "text" at bounding box center [507, 261] width 309 height 24
type input "*"
click at [652, 295] on button "OK" at bounding box center [642, 297] width 39 height 24
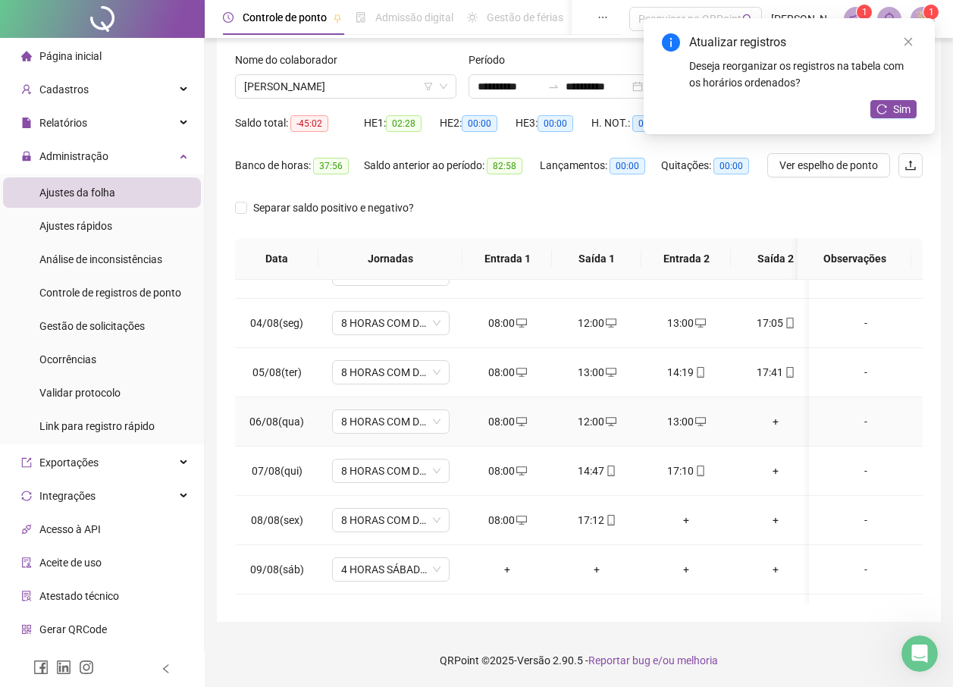
click at [776, 419] on div "+" at bounding box center [775, 421] width 65 height 17
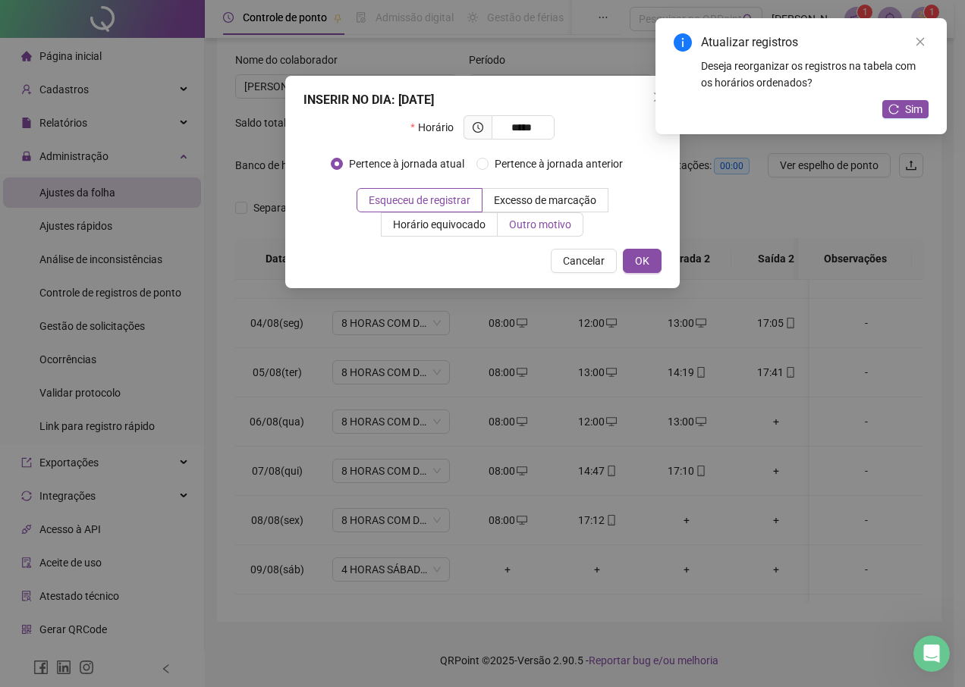
type input "*****"
click at [530, 231] on label "Outro motivo" at bounding box center [541, 224] width 86 height 24
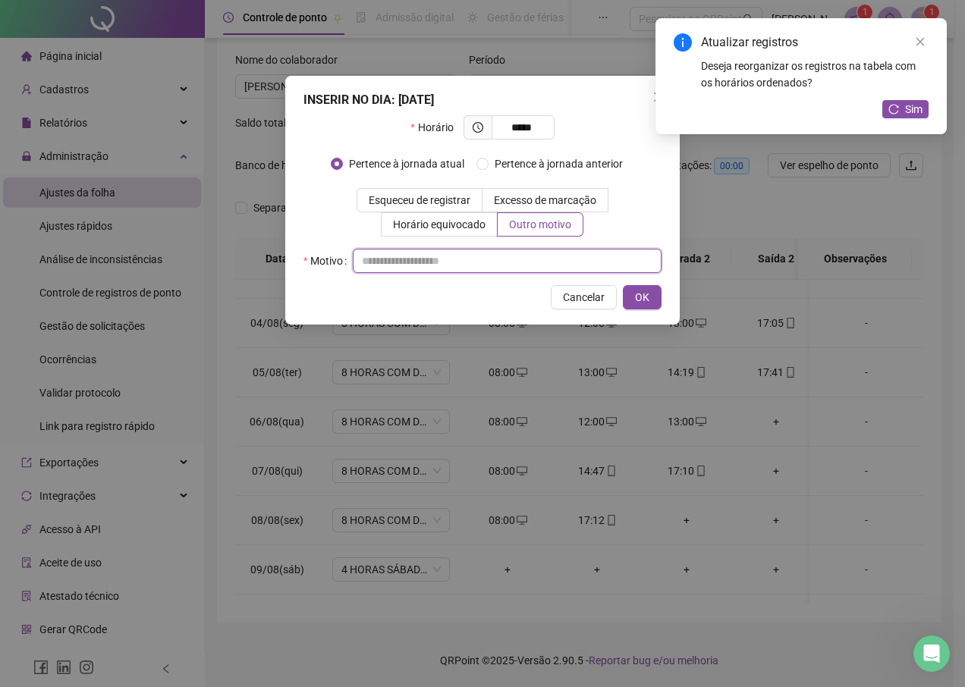
click at [494, 268] on input "text" at bounding box center [507, 261] width 309 height 24
type input "*"
click at [648, 302] on span "OK" at bounding box center [642, 297] width 14 height 17
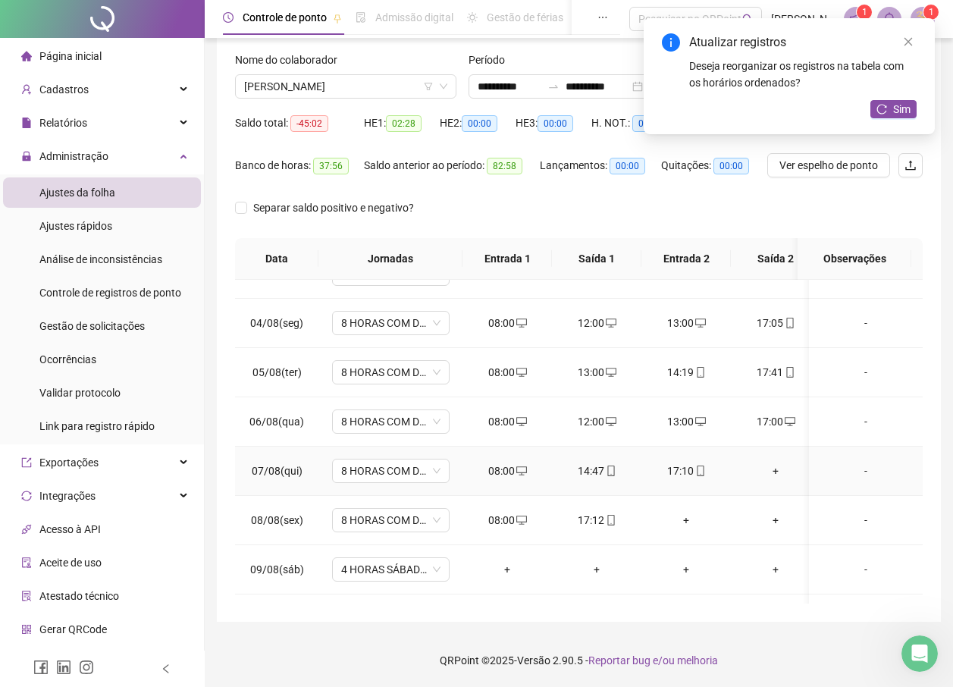
click at [780, 464] on div "+" at bounding box center [775, 471] width 65 height 17
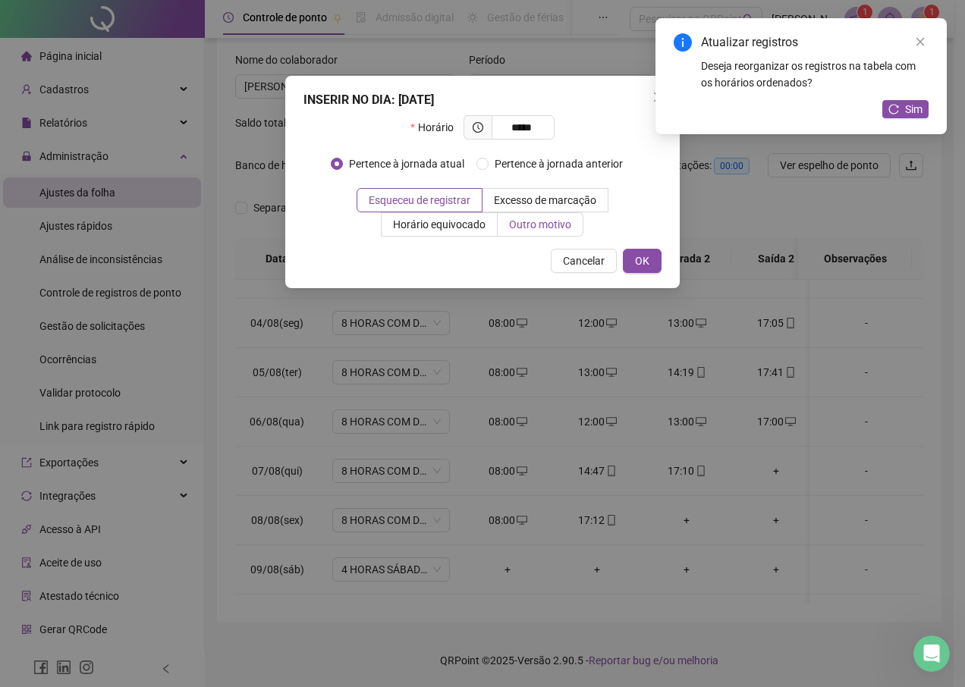
type input "*****"
click at [563, 229] on span "Outro motivo" at bounding box center [540, 224] width 62 height 12
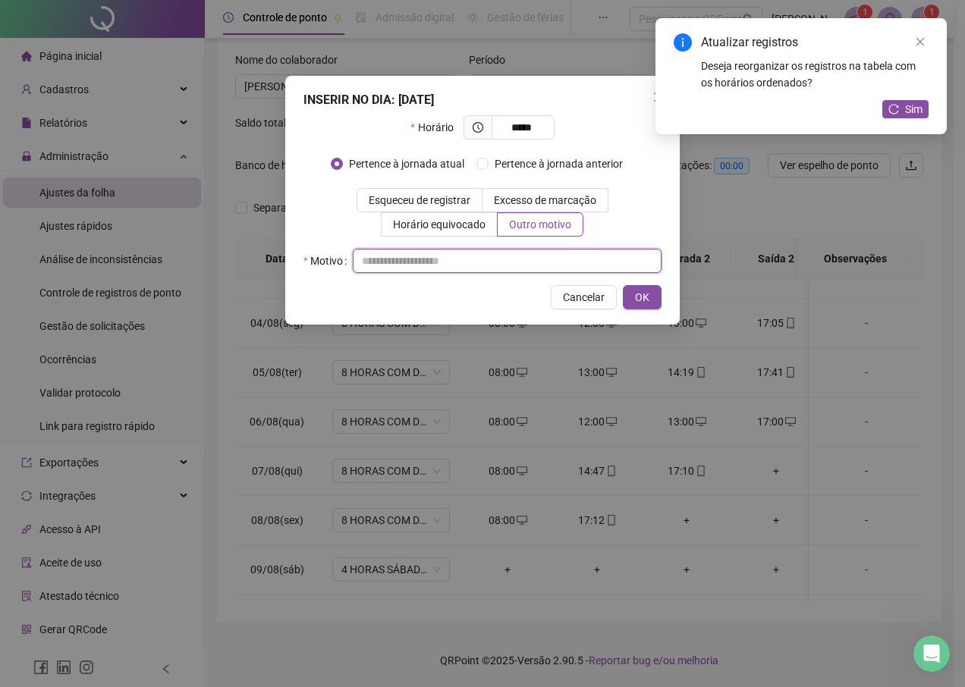
click at [513, 265] on input "text" at bounding box center [507, 261] width 309 height 24
type input "*"
click at [630, 288] on button "OK" at bounding box center [642, 297] width 39 height 24
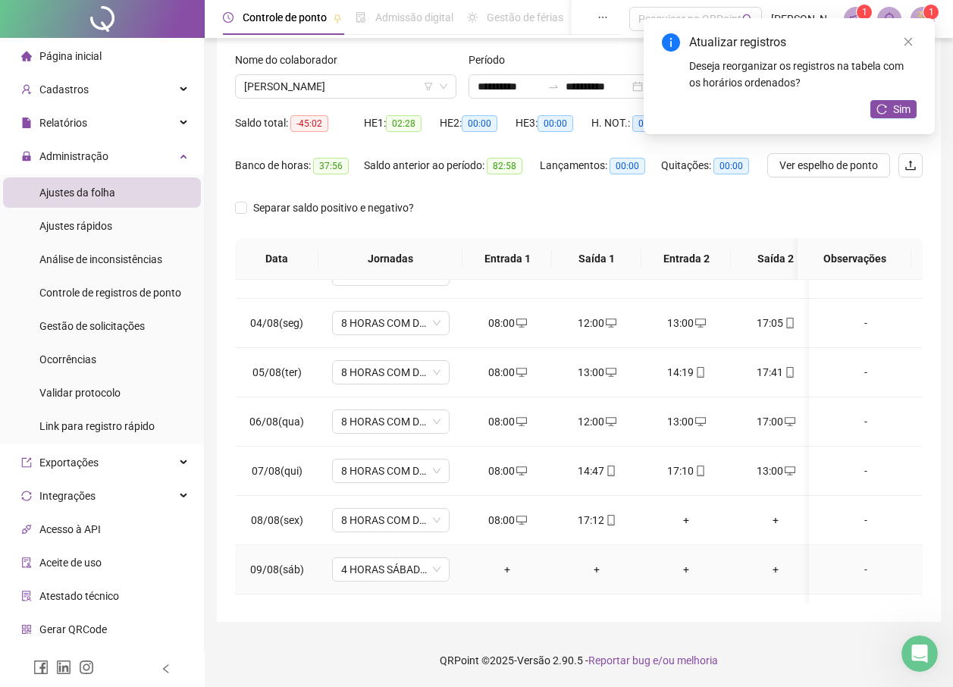
click at [504, 568] on div "+" at bounding box center [507, 569] width 65 height 17
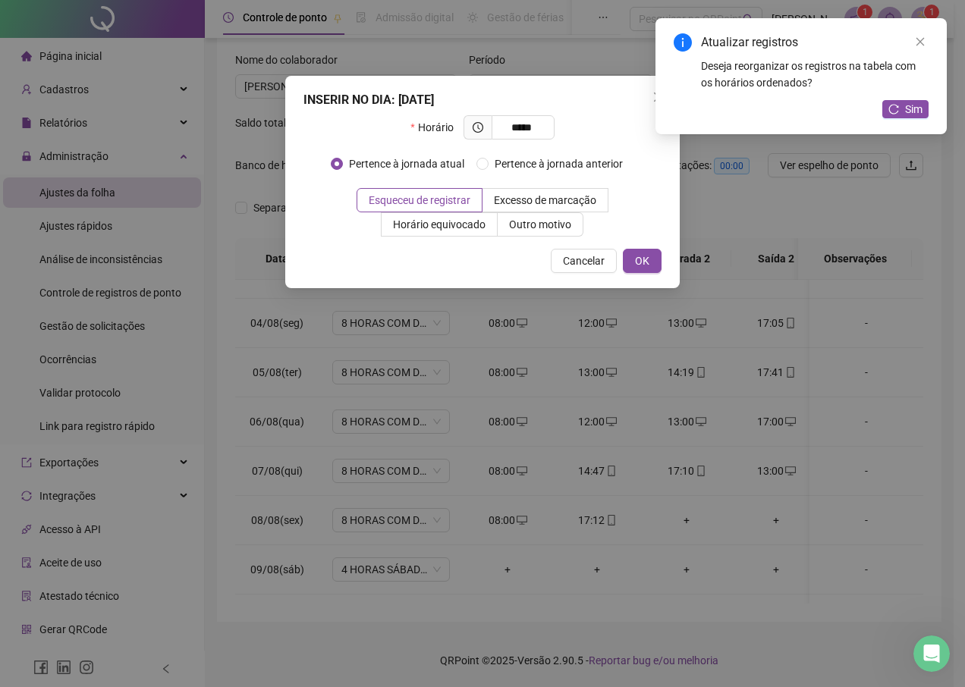
type input "*****"
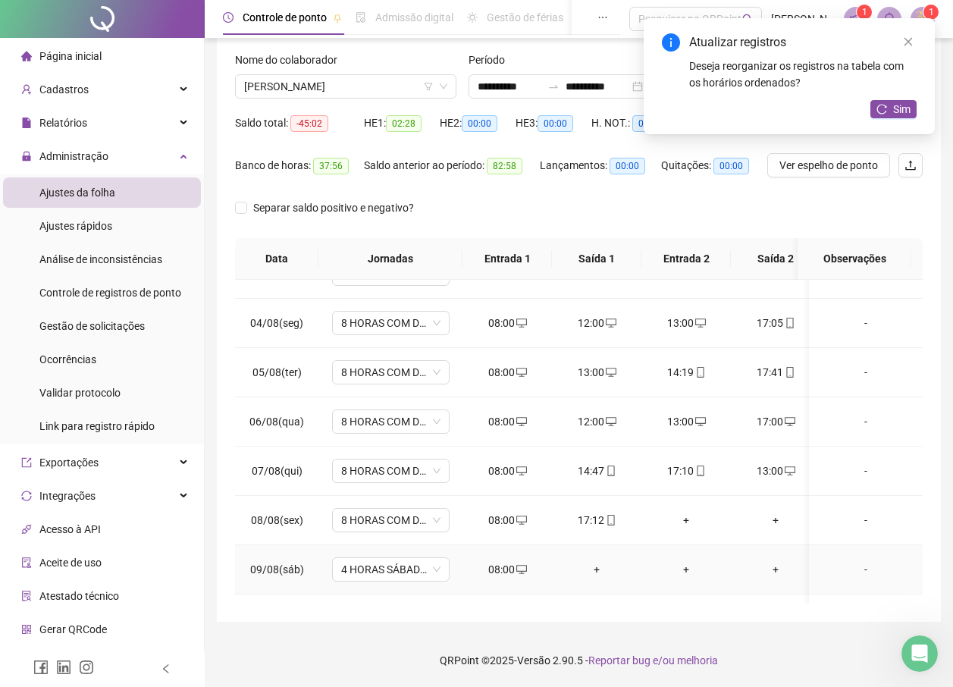
click at [601, 564] on div "+" at bounding box center [596, 569] width 65 height 17
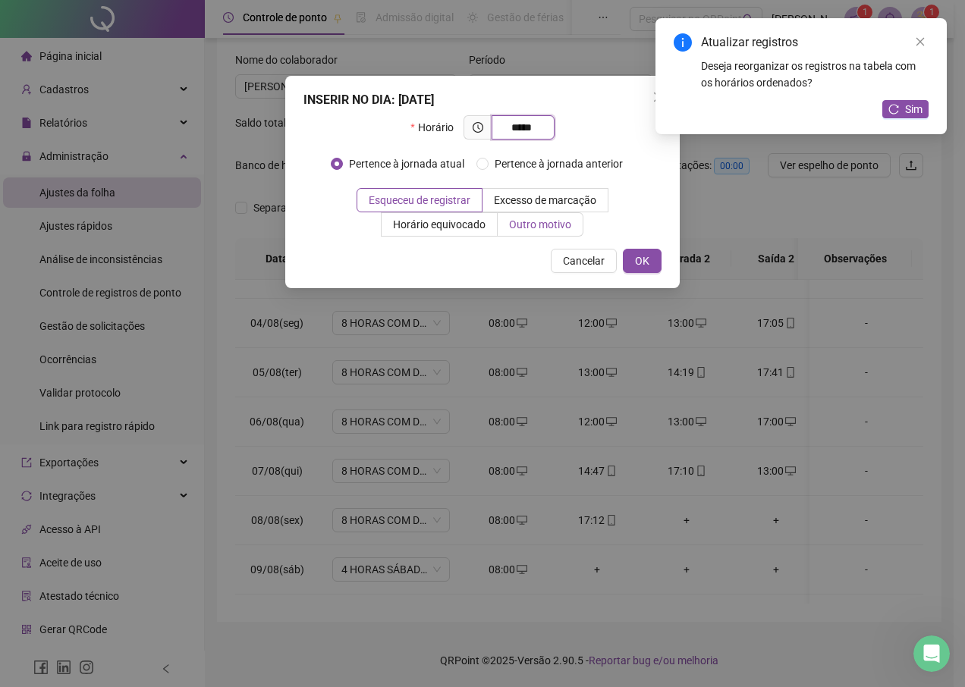
type input "*****"
click at [529, 212] on label "Outro motivo" at bounding box center [541, 224] width 86 height 24
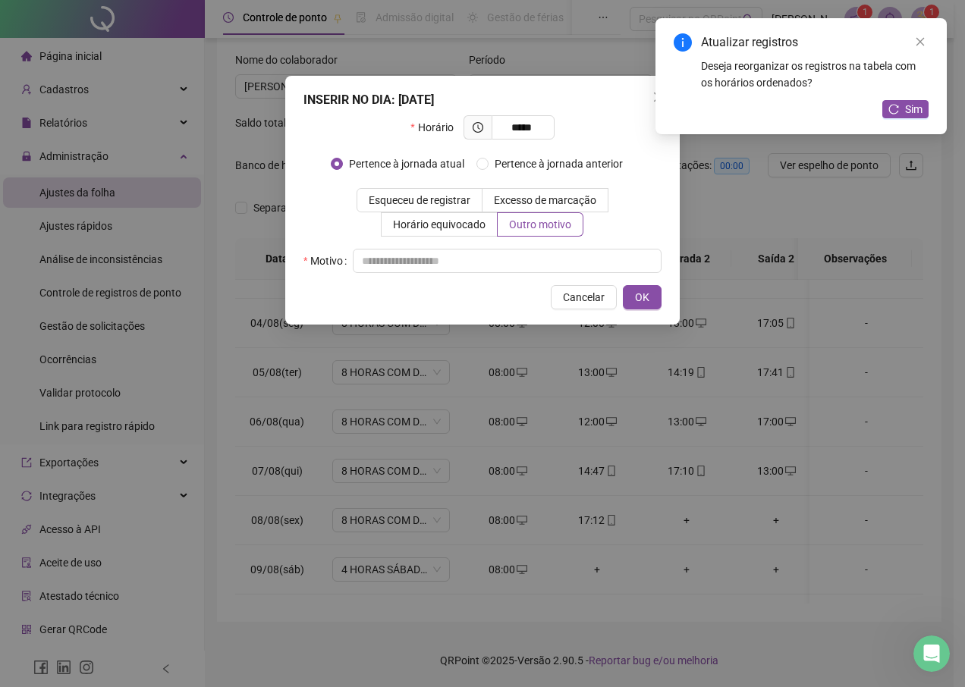
click at [530, 248] on div "Horário ***** Pertence à jornada atual [GEOGRAPHIC_DATA] à jornada anterior Esq…" at bounding box center [482, 194] width 358 height 158
click at [526, 257] on input "text" at bounding box center [507, 261] width 309 height 24
type input "*"
click at [643, 302] on span "OK" at bounding box center [642, 297] width 14 height 17
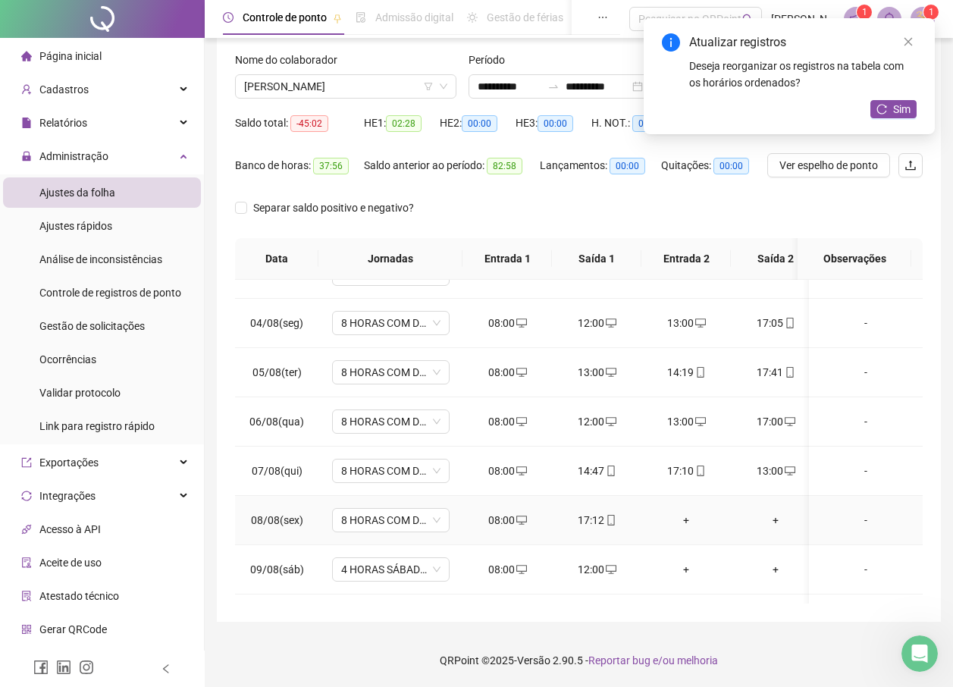
click at [681, 516] on div "+" at bounding box center [686, 520] width 65 height 17
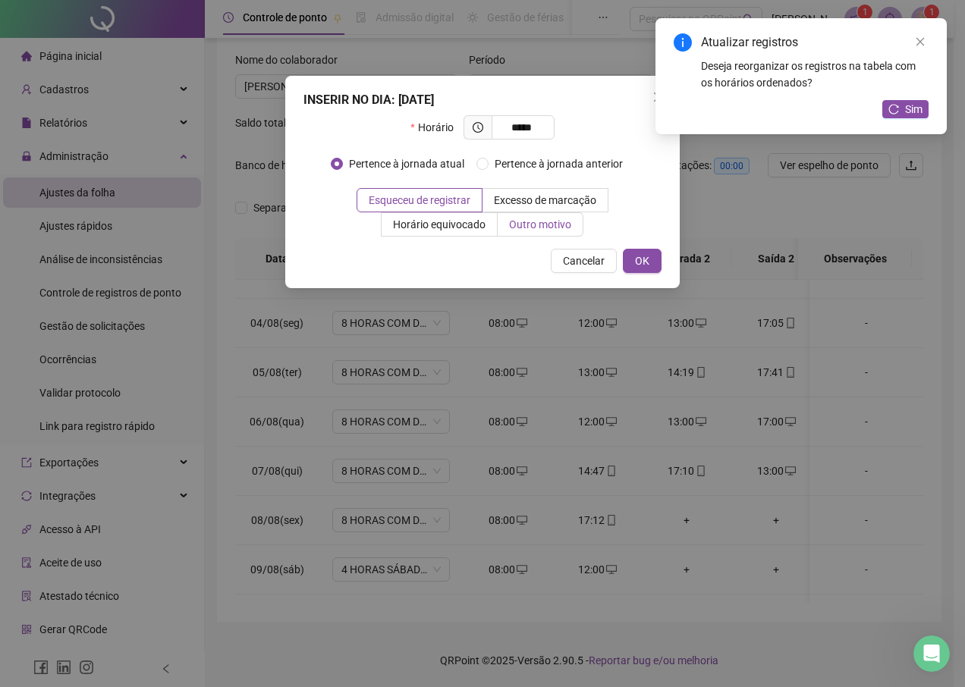
type input "*****"
click at [533, 228] on span "Outro motivo" at bounding box center [540, 224] width 62 height 12
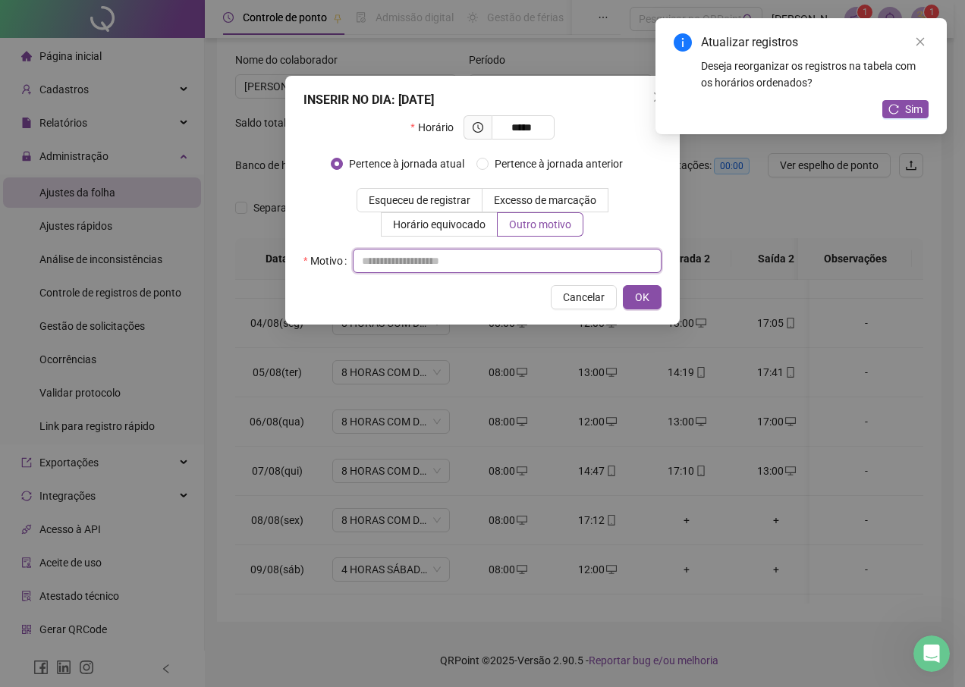
click at [485, 268] on input "text" at bounding box center [507, 261] width 309 height 24
type input "*"
click at [655, 295] on button "OK" at bounding box center [642, 297] width 39 height 24
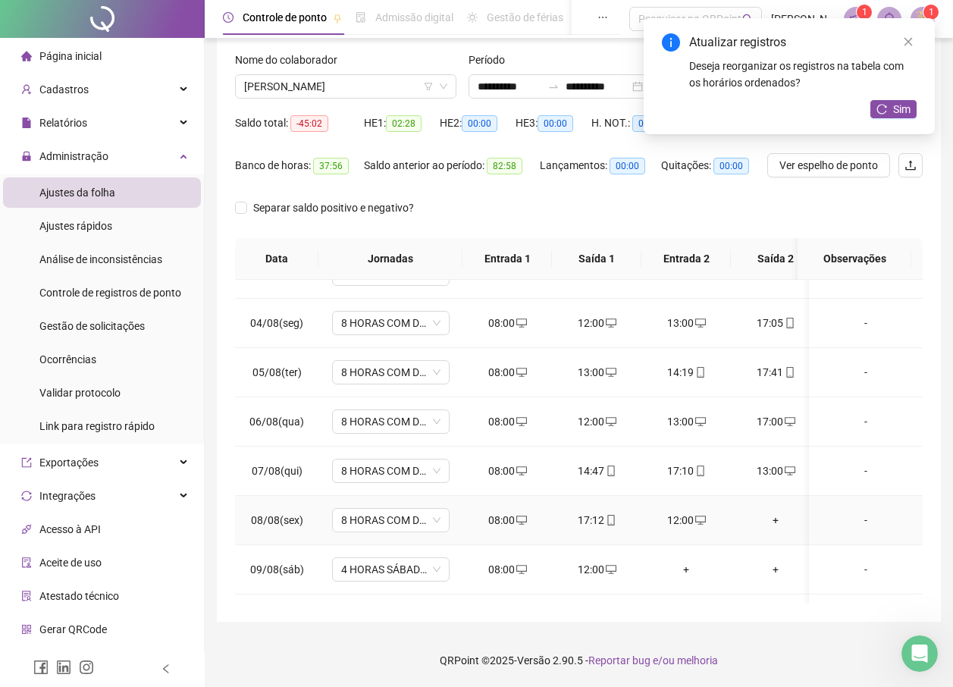
click at [780, 515] on div "+" at bounding box center [775, 520] width 65 height 17
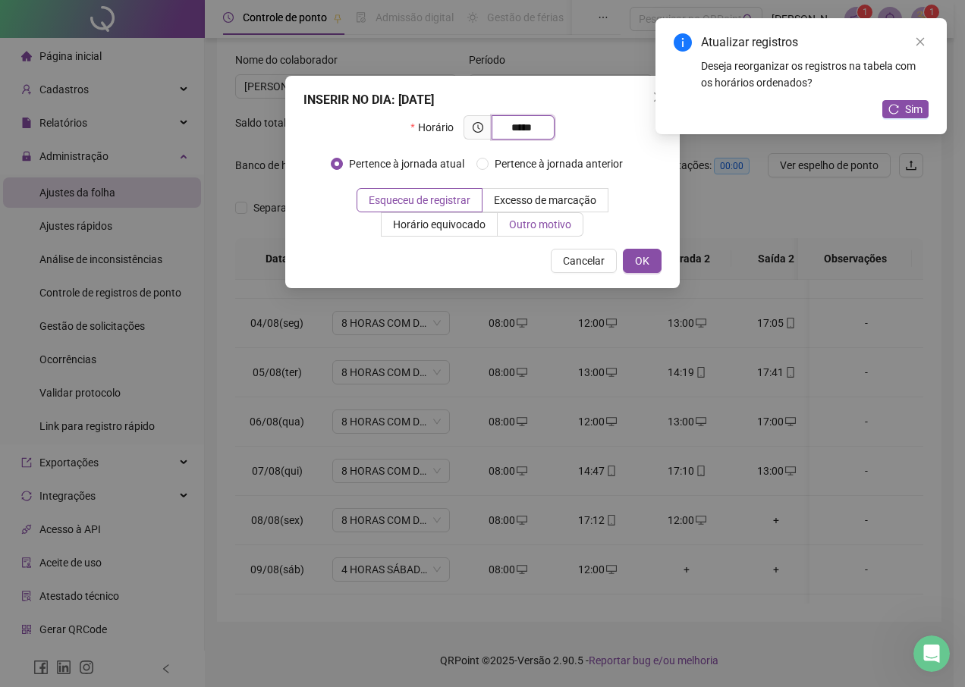
type input "*****"
click at [539, 220] on span "Outro motivo" at bounding box center [540, 224] width 62 height 12
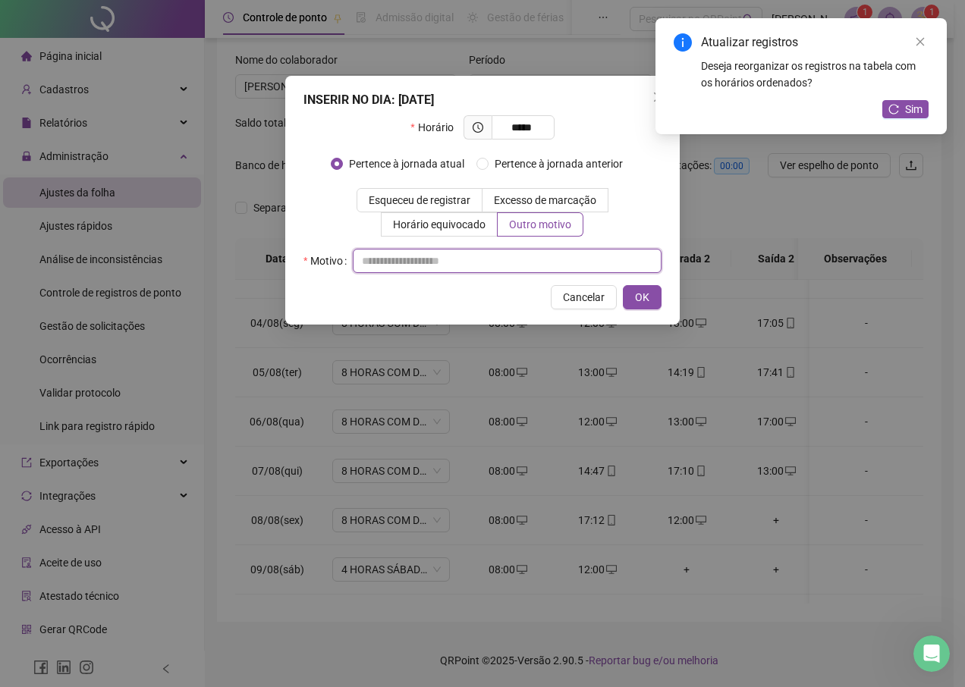
click at [497, 264] on input "text" at bounding box center [507, 261] width 309 height 24
type input "*"
click at [642, 299] on span "OK" at bounding box center [642, 297] width 14 height 17
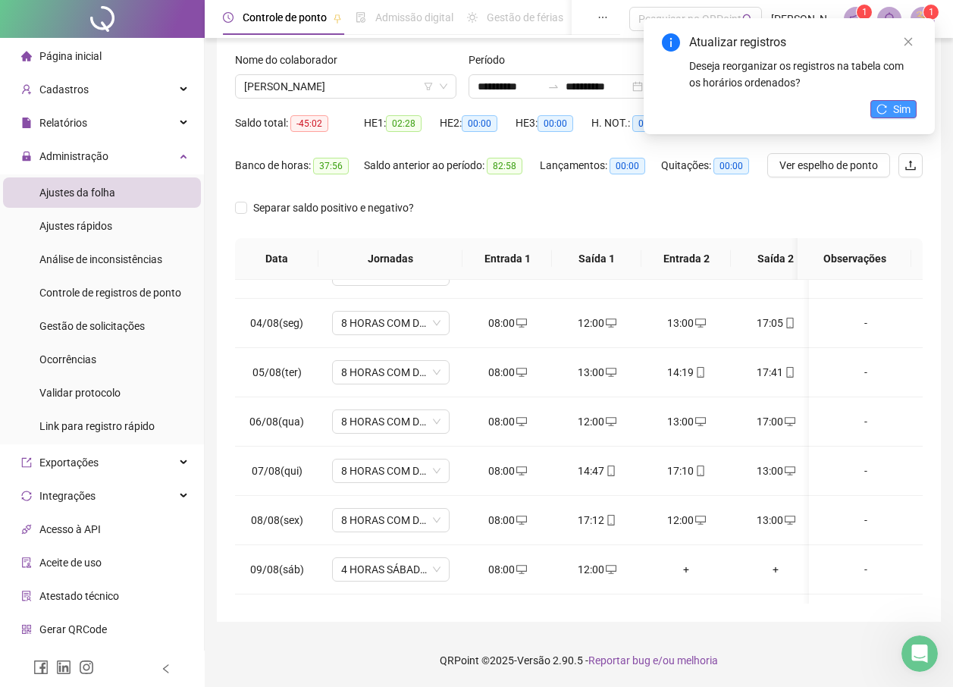
click at [907, 115] on span "Sim" at bounding box center [901, 109] width 17 height 17
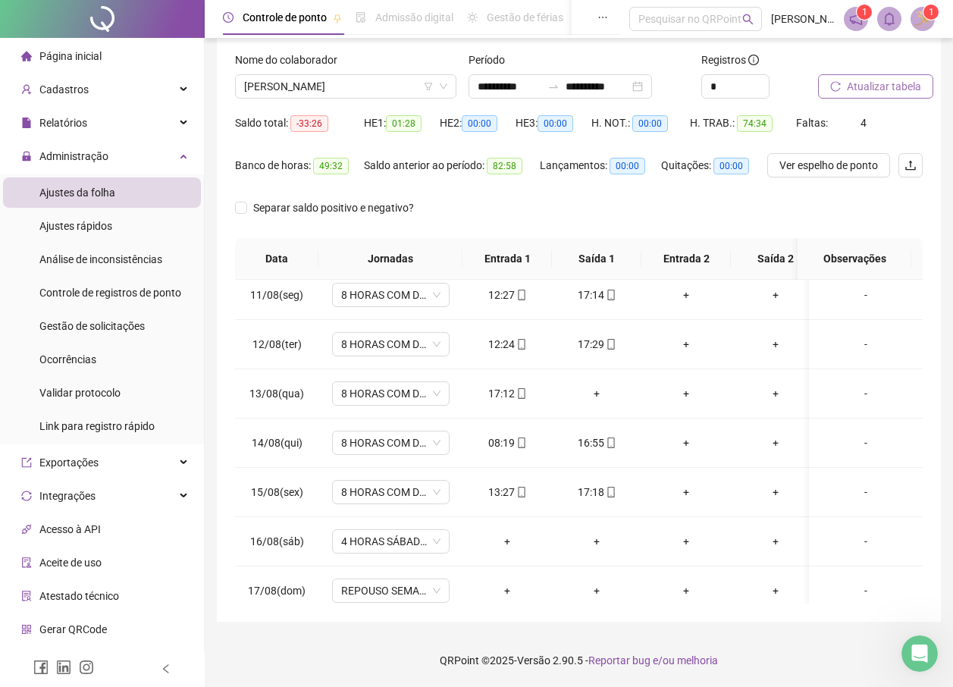
scroll to position [472, 0]
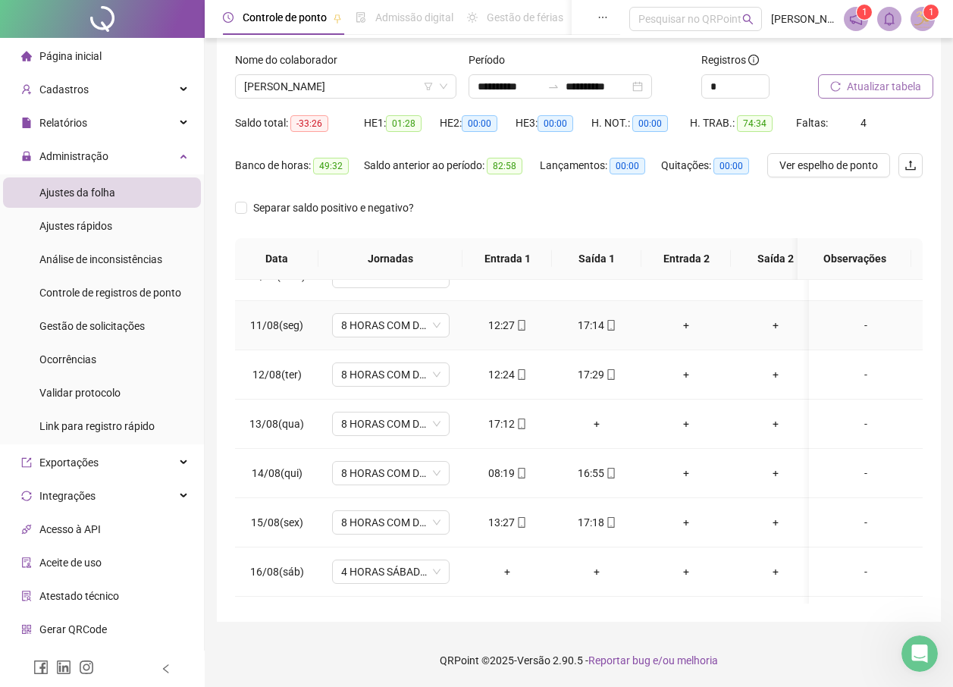
click at [686, 322] on div "+" at bounding box center [686, 325] width 65 height 17
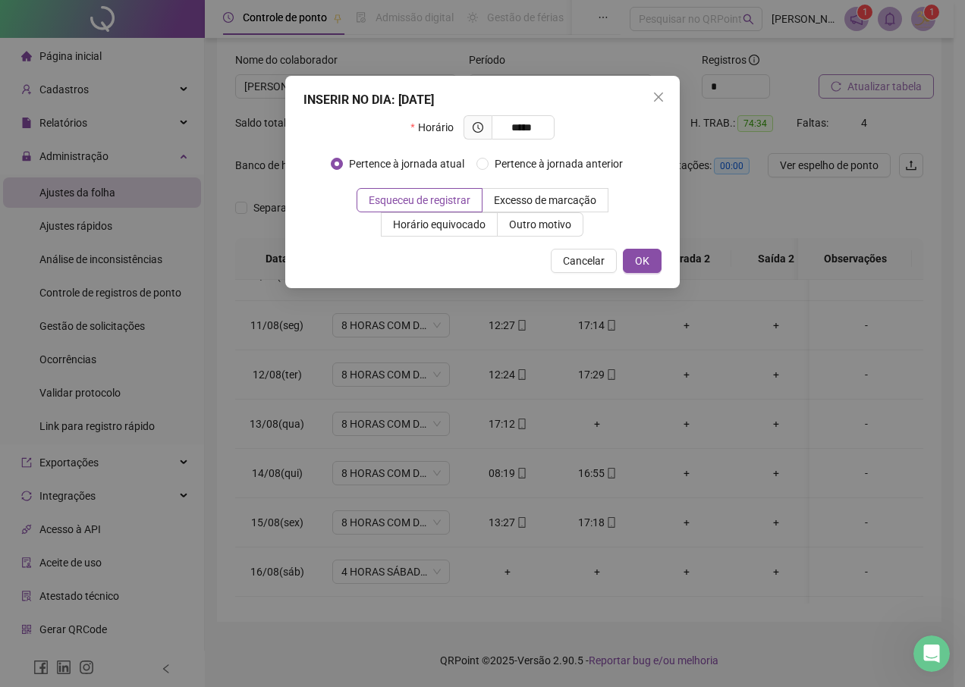
type input "*****"
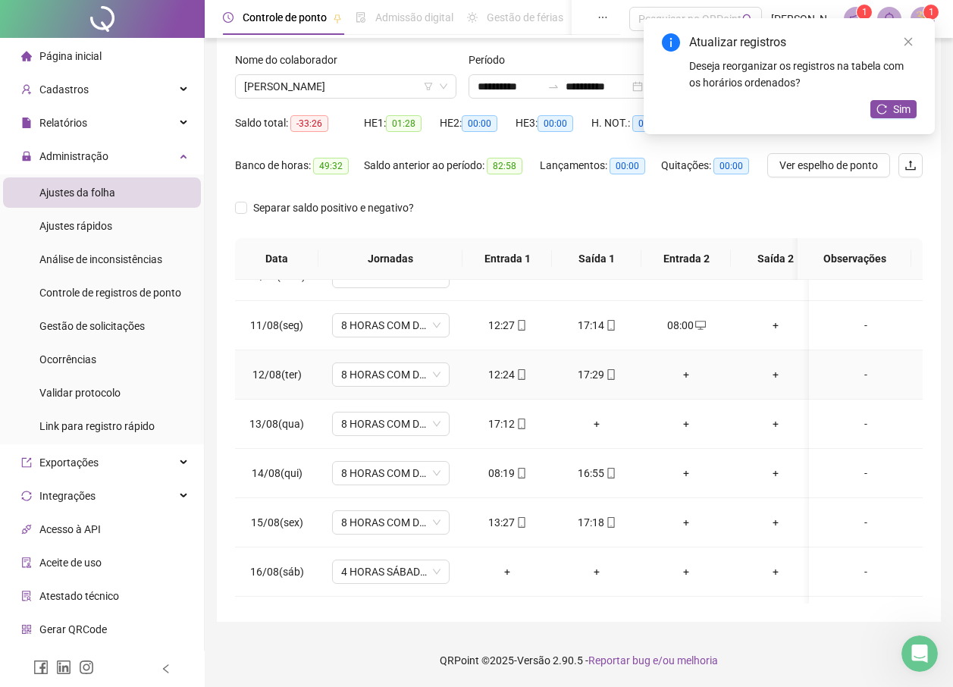
click at [685, 372] on div "+" at bounding box center [686, 374] width 65 height 17
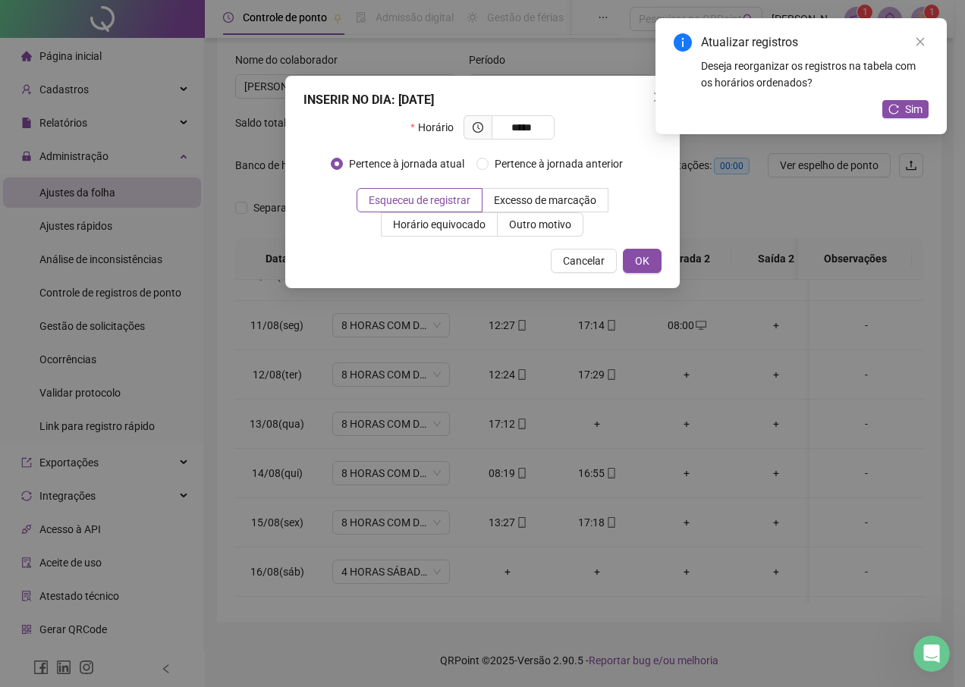
type input "*****"
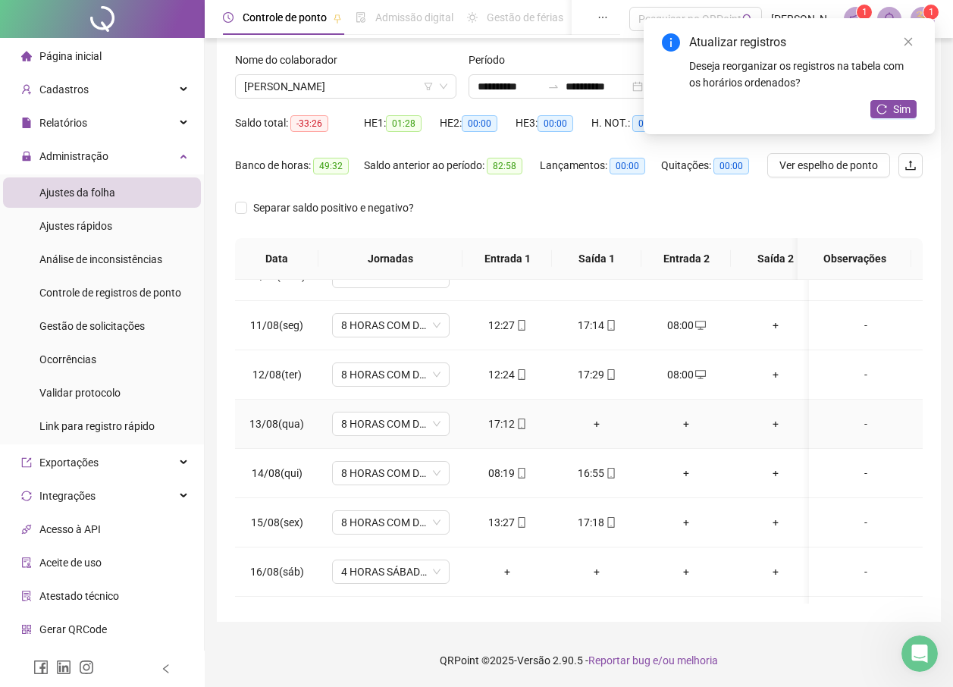
click at [685, 423] on div "+" at bounding box center [686, 424] width 65 height 17
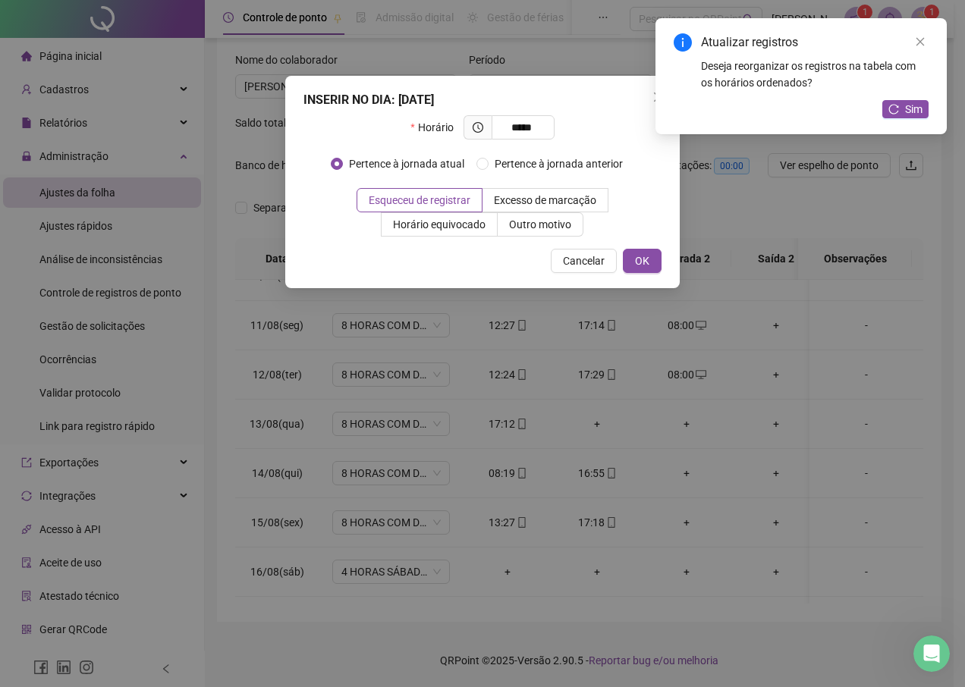
type input "*****"
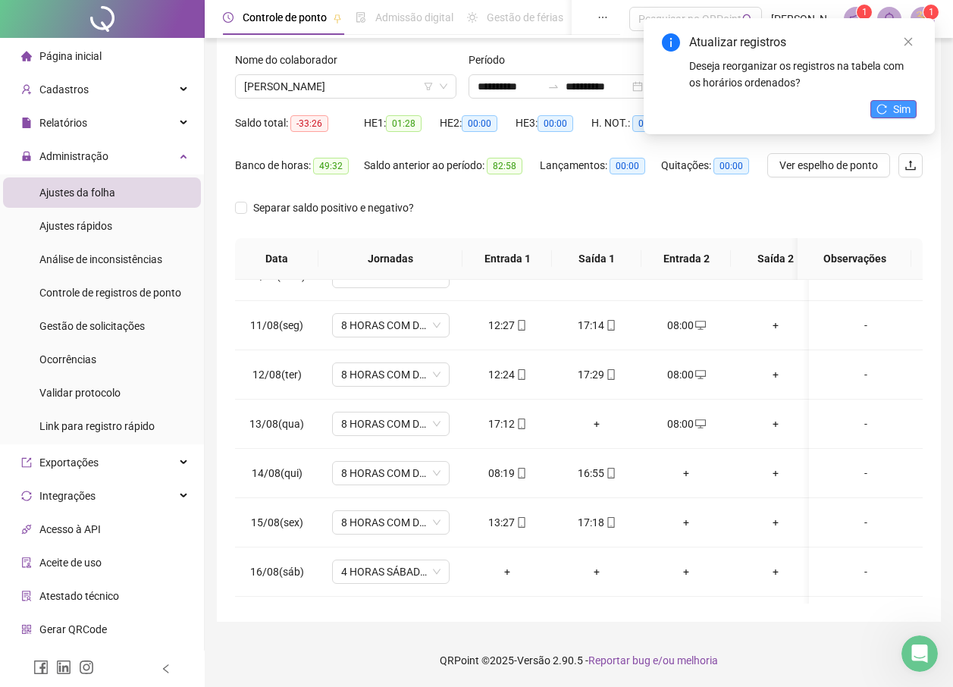
click at [890, 111] on button "Sim" at bounding box center [894, 109] width 46 height 18
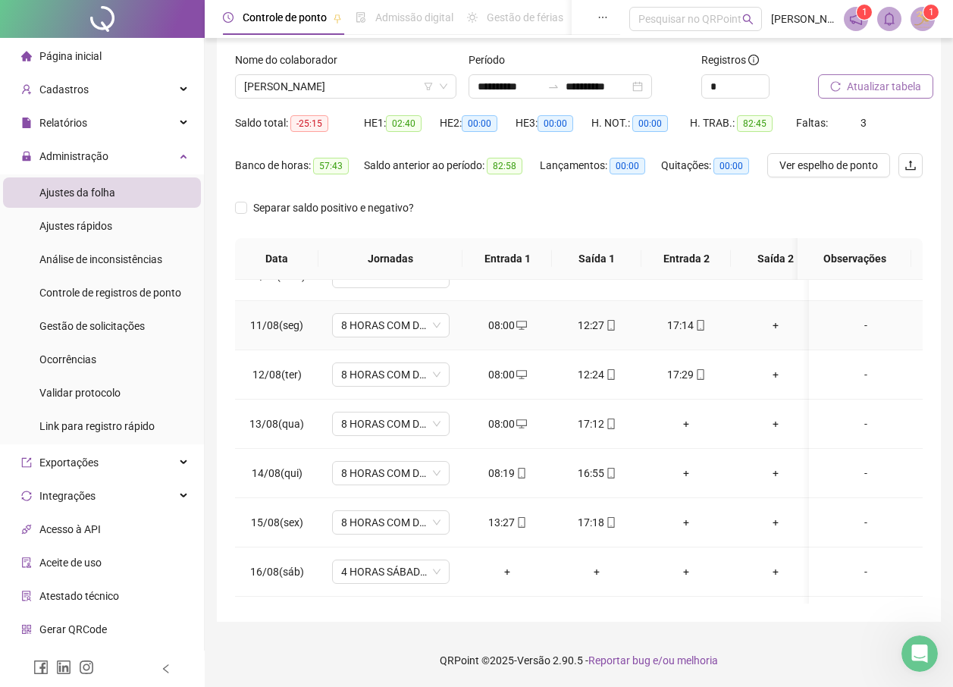
click at [778, 325] on div "+" at bounding box center [775, 325] width 65 height 17
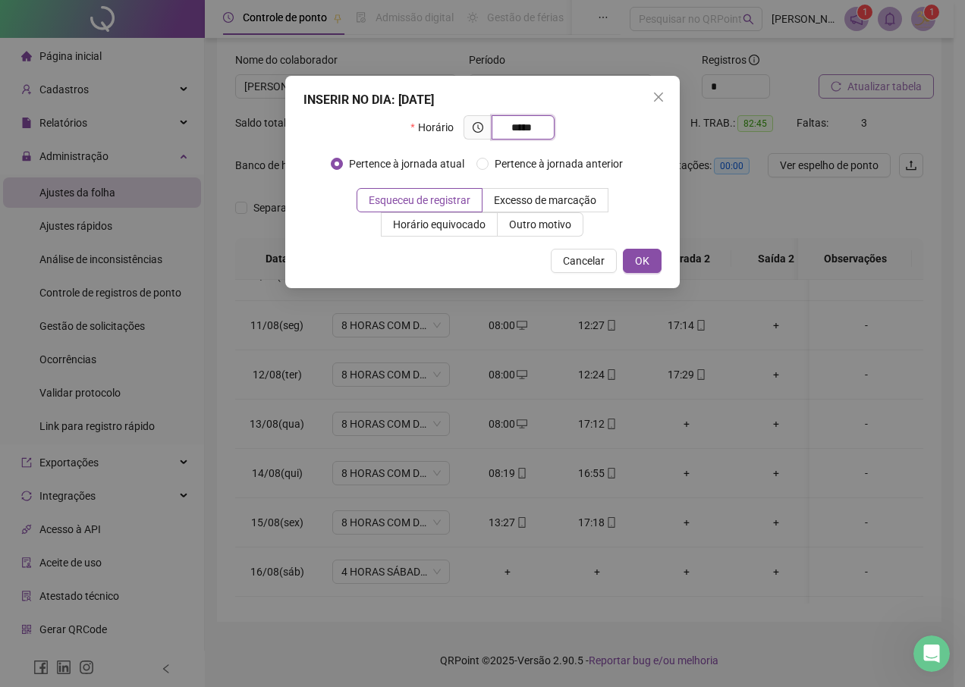
type input "*****"
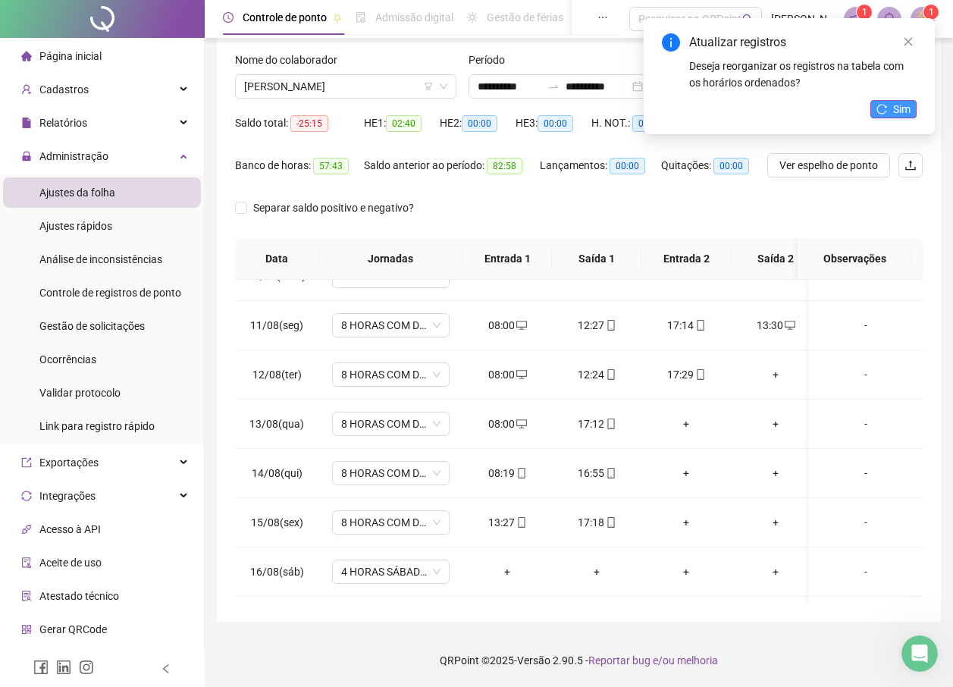
click at [883, 108] on icon "reload" at bounding box center [882, 109] width 11 height 11
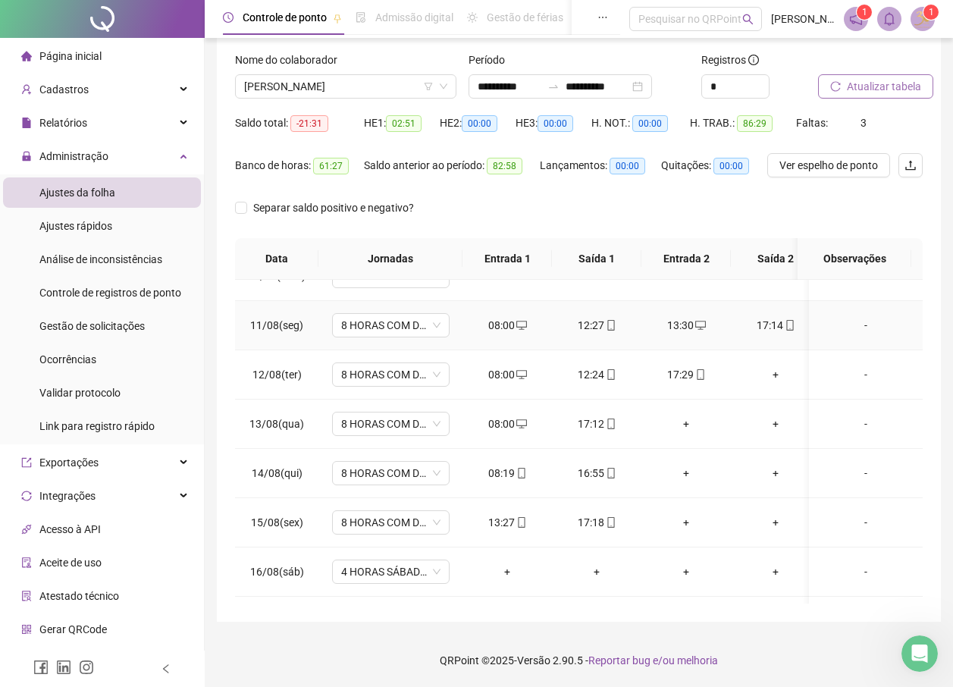
click at [674, 323] on div "13:30" at bounding box center [686, 325] width 65 height 17
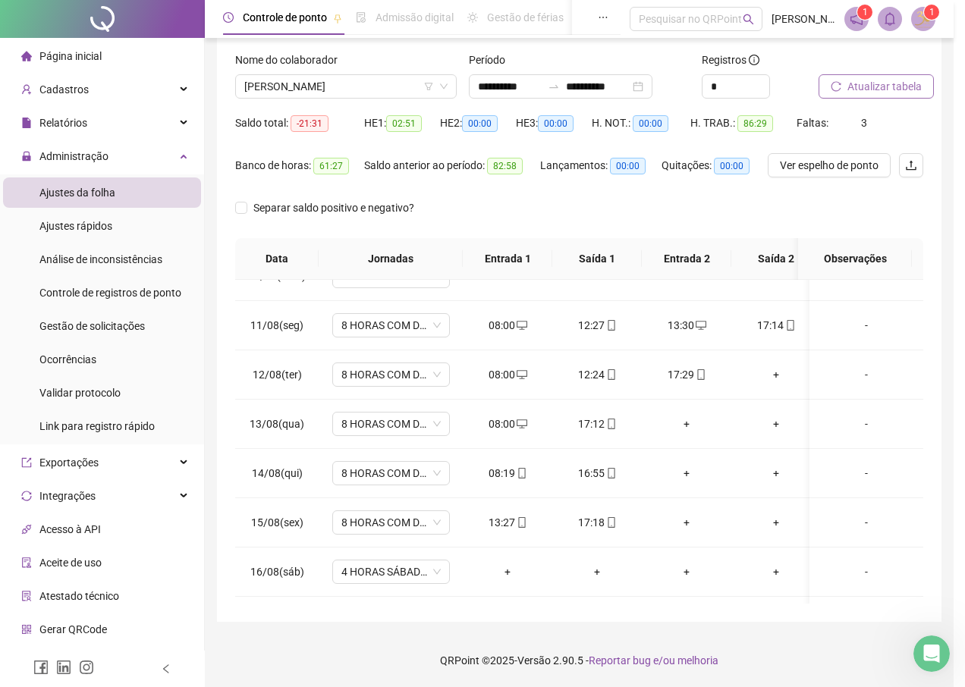
type input "**********"
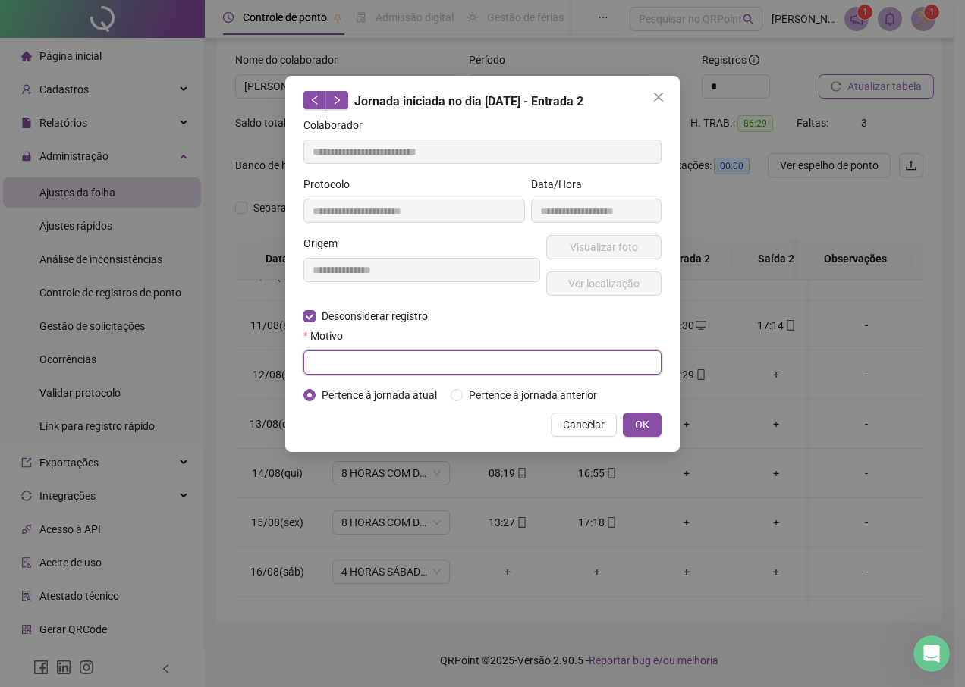
click at [328, 354] on input "text" at bounding box center [482, 362] width 358 height 24
type input "*"
click at [643, 416] on span "OK" at bounding box center [642, 424] width 14 height 17
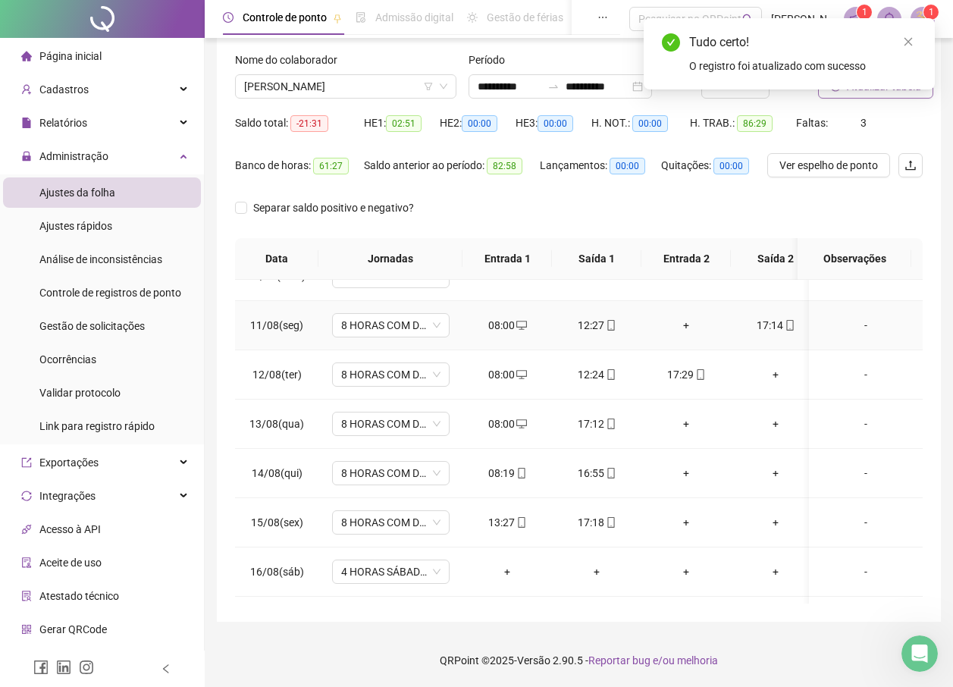
click at [688, 325] on div "+" at bounding box center [686, 325] width 65 height 17
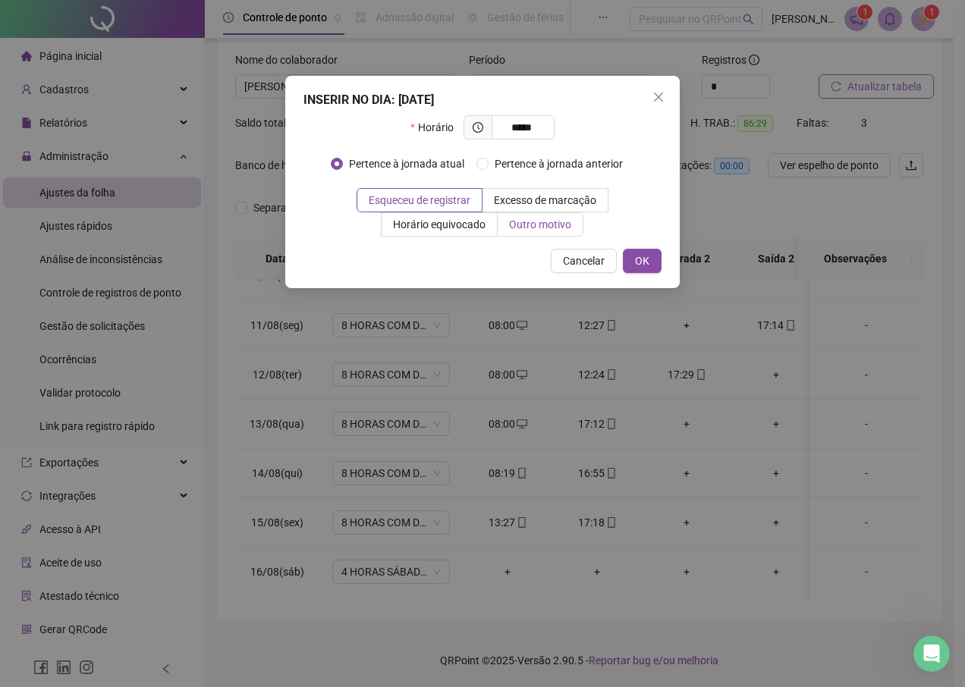
type input "*****"
click at [528, 218] on span "Outro motivo" at bounding box center [540, 224] width 62 height 12
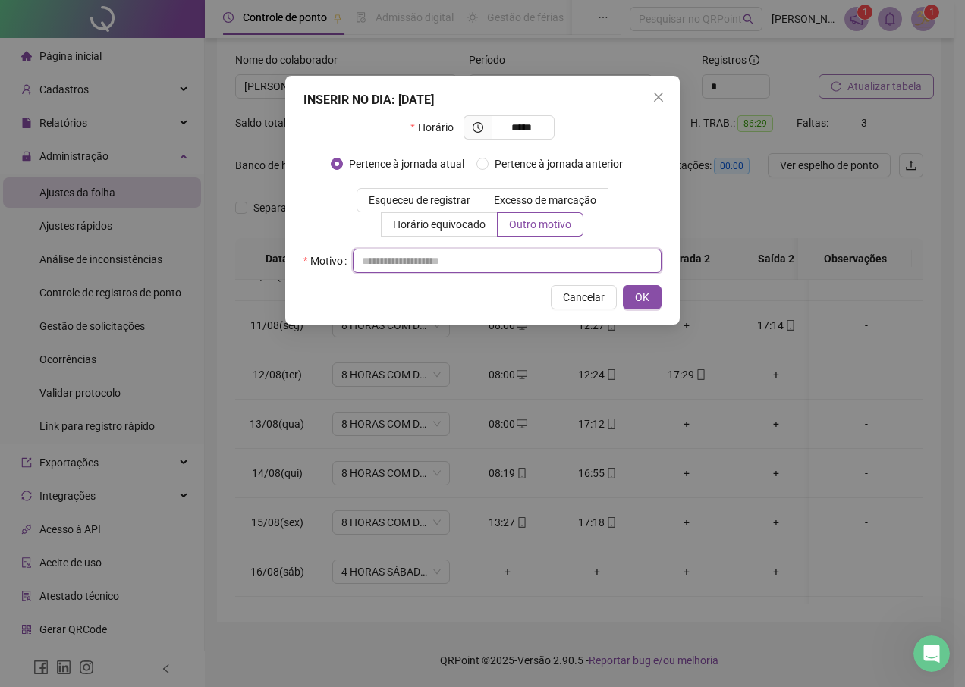
click at [504, 261] on input "text" at bounding box center [507, 261] width 309 height 24
type input "*"
click at [660, 297] on button "OK" at bounding box center [642, 297] width 39 height 24
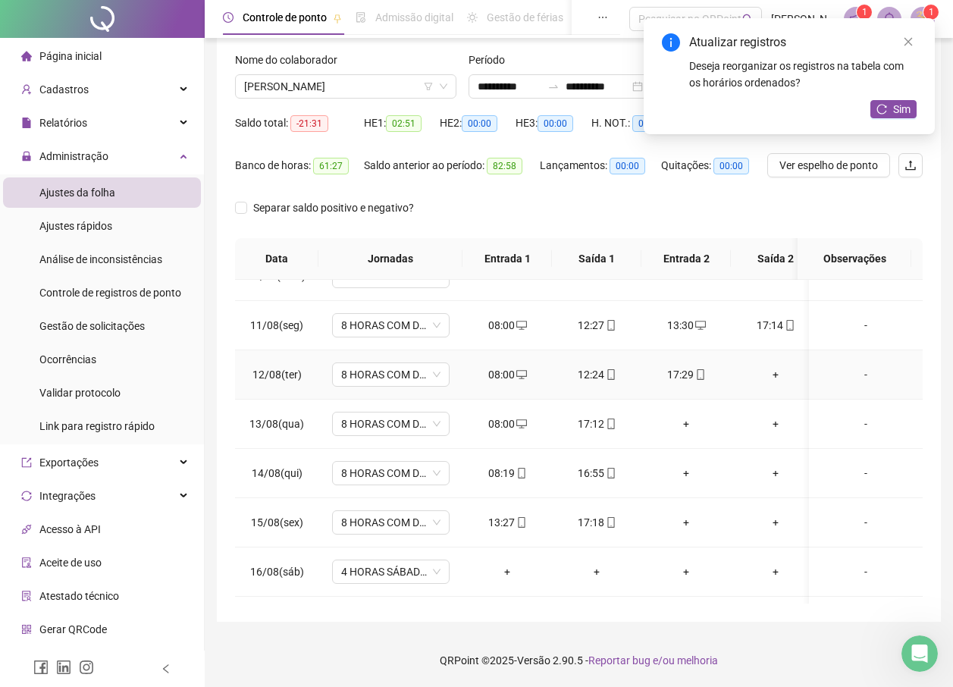
click at [782, 378] on div "+" at bounding box center [775, 374] width 65 height 17
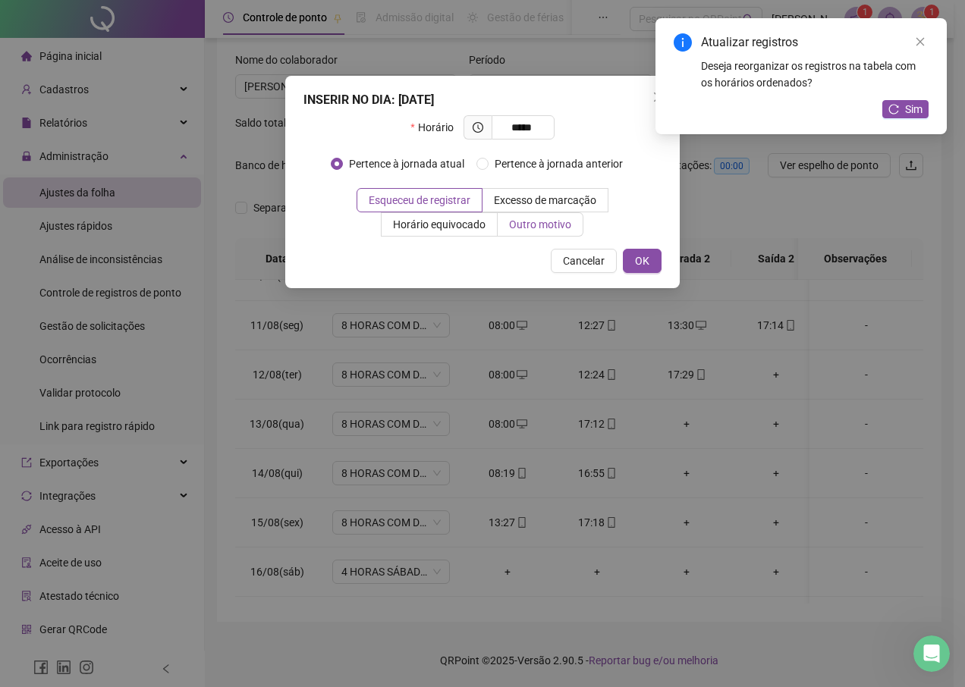
type input "*****"
click at [555, 227] on span "Outro motivo" at bounding box center [540, 224] width 62 height 12
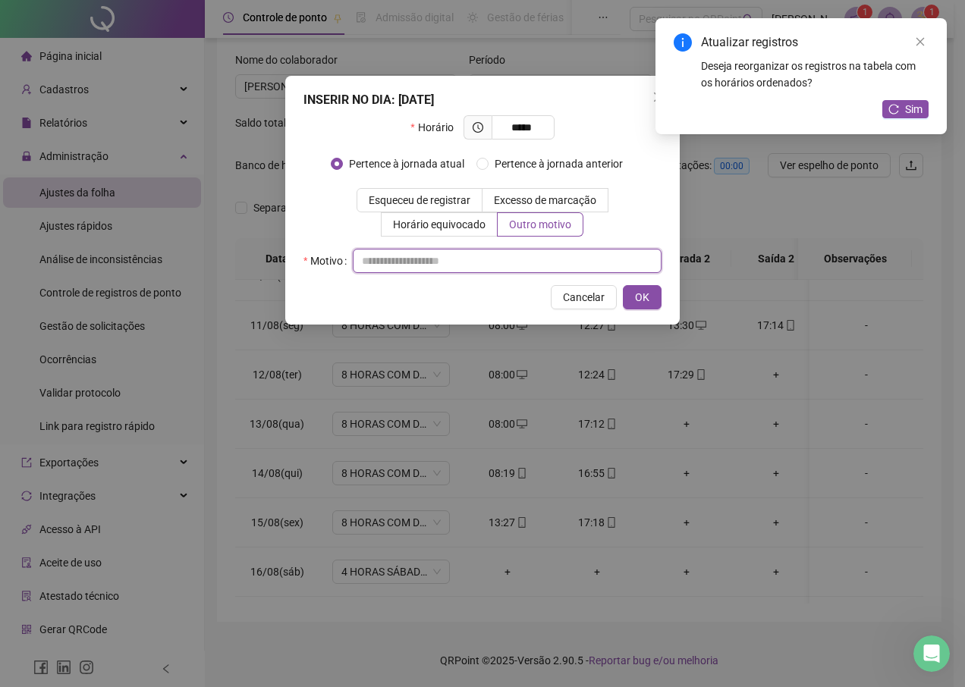
click at [530, 253] on input "text" at bounding box center [507, 261] width 309 height 24
type input "*"
click at [655, 306] on button "OK" at bounding box center [642, 297] width 39 height 24
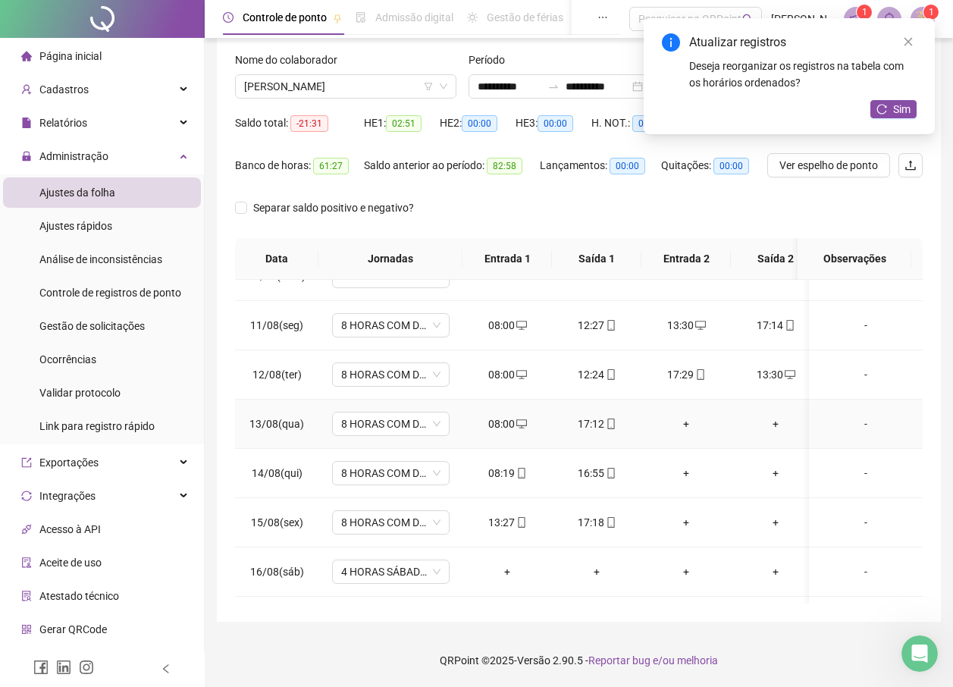
click at [680, 424] on div "+" at bounding box center [686, 424] width 65 height 17
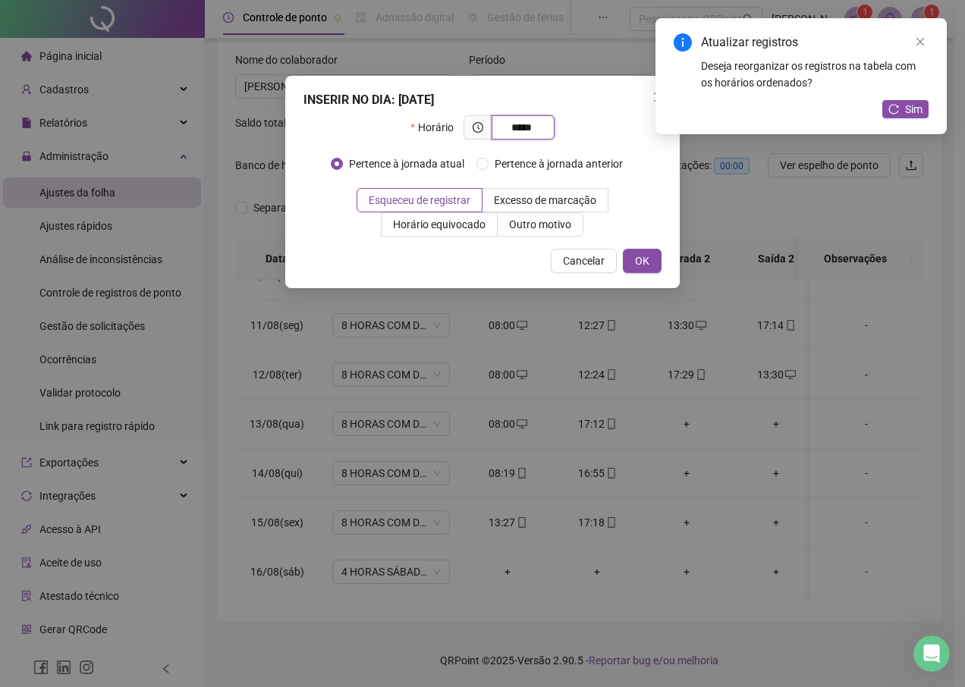
type input "*****"
click at [523, 238] on div "INSERIR NO DIA : [DATE] Horário ***** Pertence à jornada atual Pertence à jorna…" at bounding box center [482, 182] width 394 height 212
click at [523, 237] on div "INSERIR NO DIA : [DATE] Horário ***** Pertence à jornada atual Pertence à jorna…" at bounding box center [482, 182] width 394 height 212
drag, startPoint x: 523, startPoint y: 237, endPoint x: 523, endPoint y: 228, distance: 9.1
click at [523, 228] on span "Outro motivo" at bounding box center [540, 224] width 62 height 12
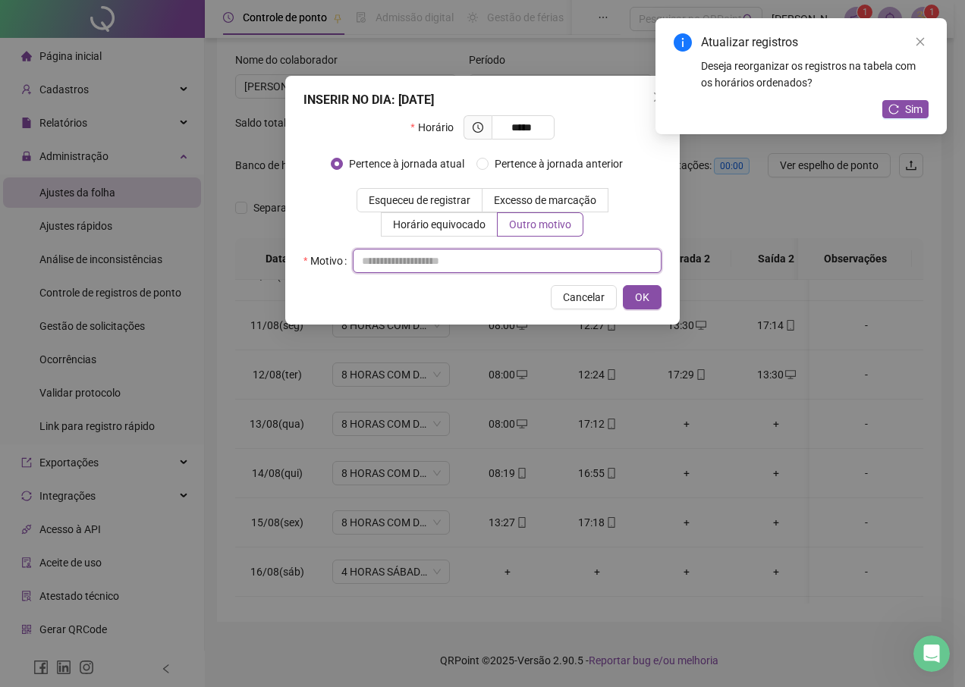
click at [500, 265] on input "text" at bounding box center [507, 261] width 309 height 24
type input "*"
click at [642, 300] on span "OK" at bounding box center [642, 297] width 14 height 17
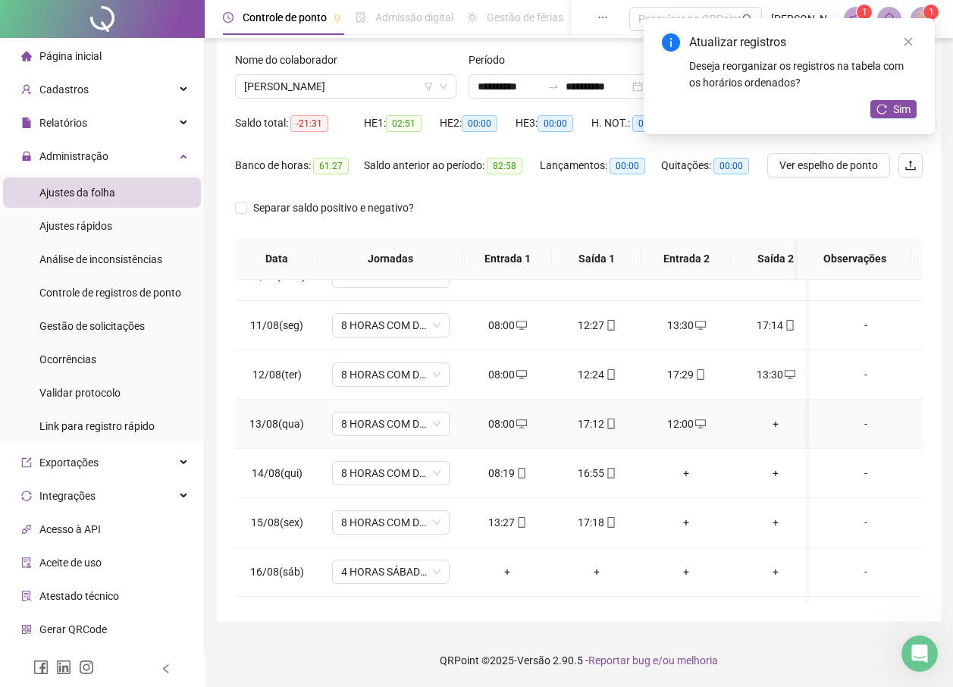
click at [776, 428] on div "+" at bounding box center [775, 424] width 65 height 17
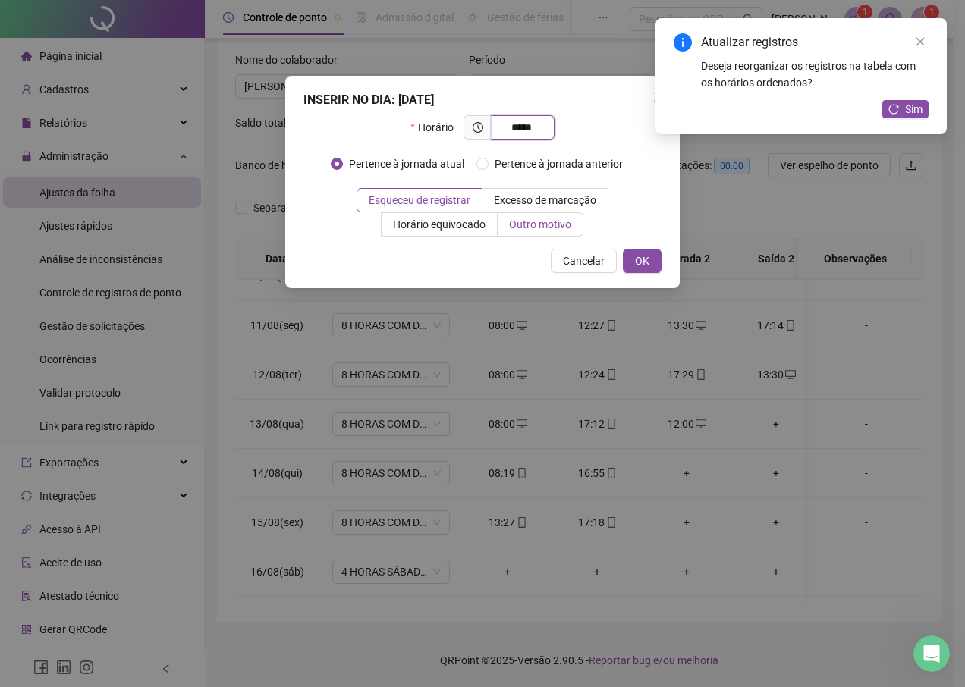
type input "*****"
click at [517, 231] on label "Outro motivo" at bounding box center [541, 224] width 86 height 24
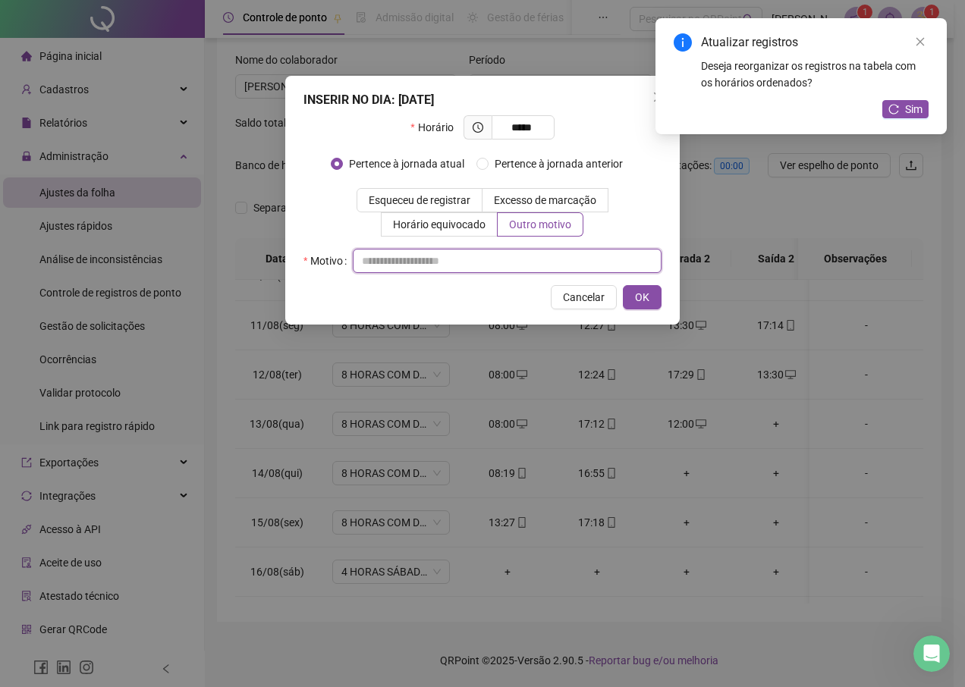
click at [479, 266] on input "text" at bounding box center [507, 261] width 309 height 24
type input "*"
click at [648, 309] on button "OK" at bounding box center [642, 297] width 39 height 24
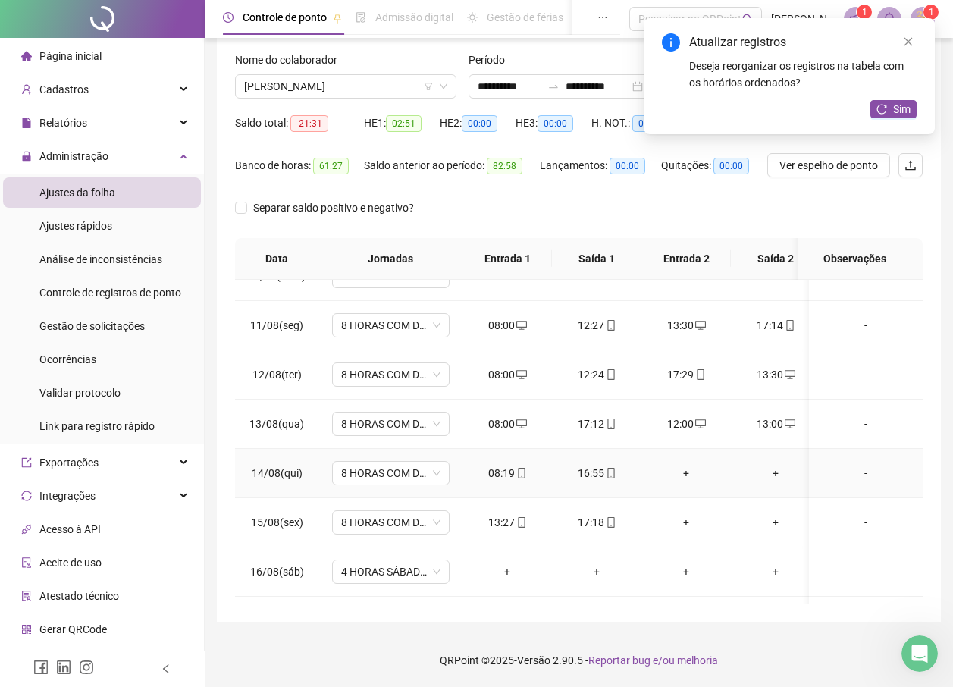
click at [685, 476] on div "+" at bounding box center [686, 473] width 65 height 17
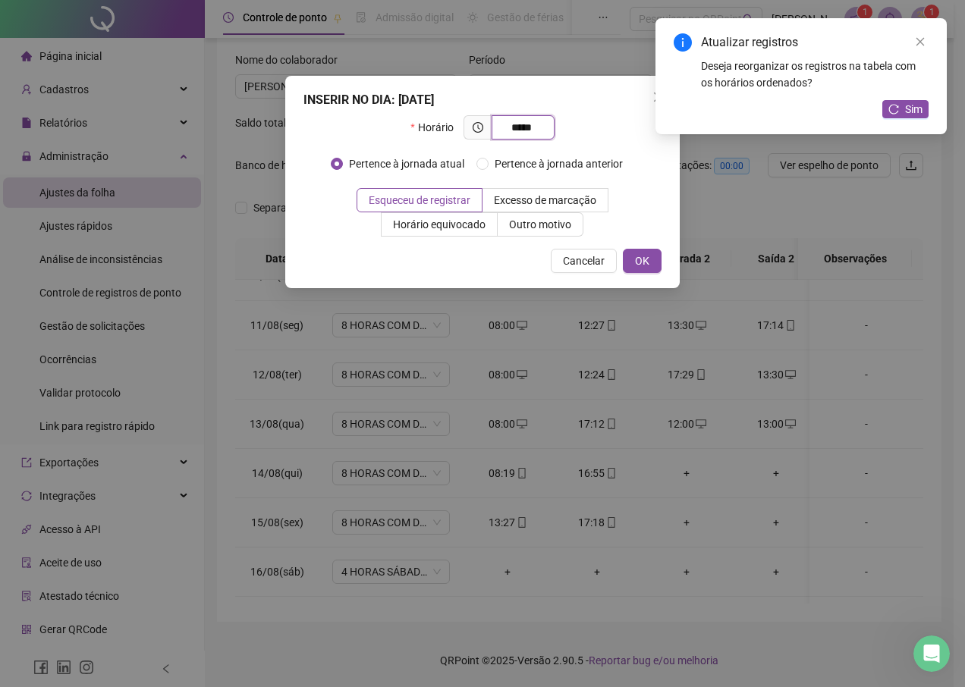
type input "*****"
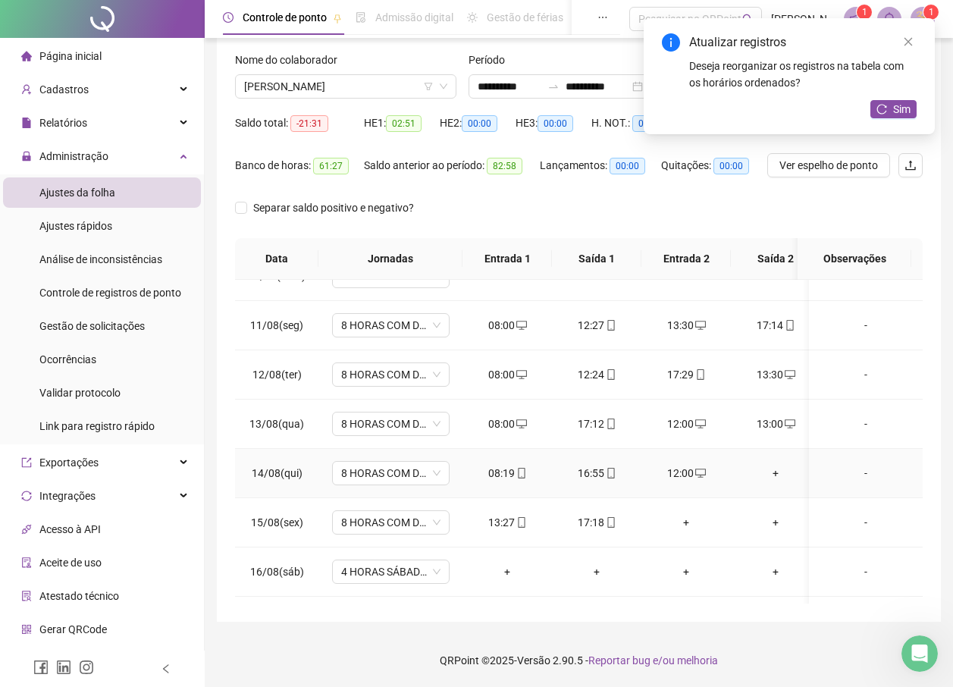
click at [778, 472] on div "+" at bounding box center [775, 473] width 65 height 17
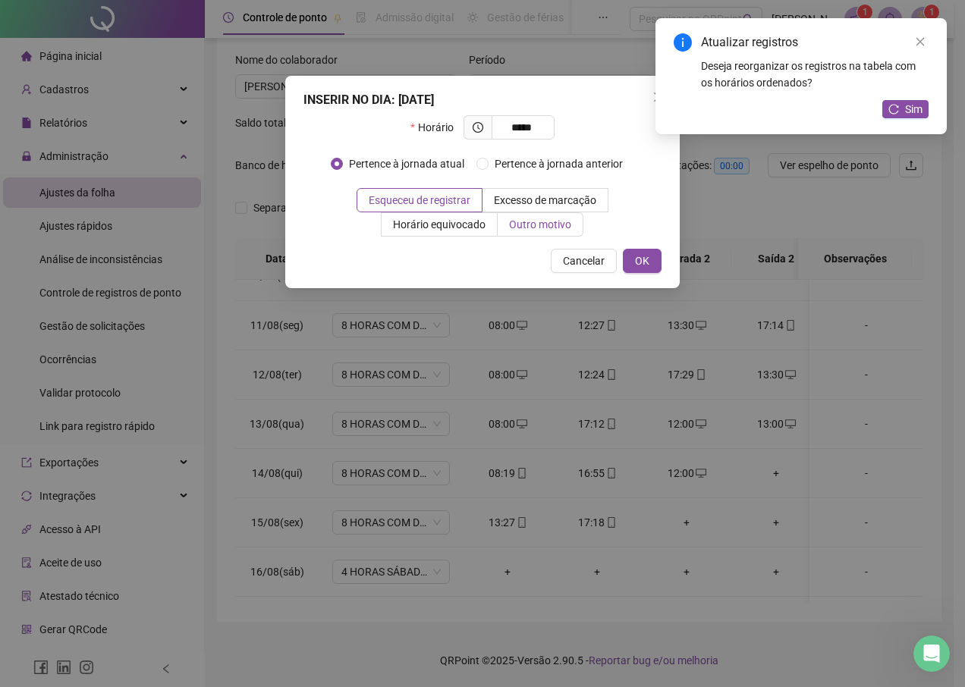
type input "*****"
click at [534, 235] on label "Outro motivo" at bounding box center [541, 224] width 86 height 24
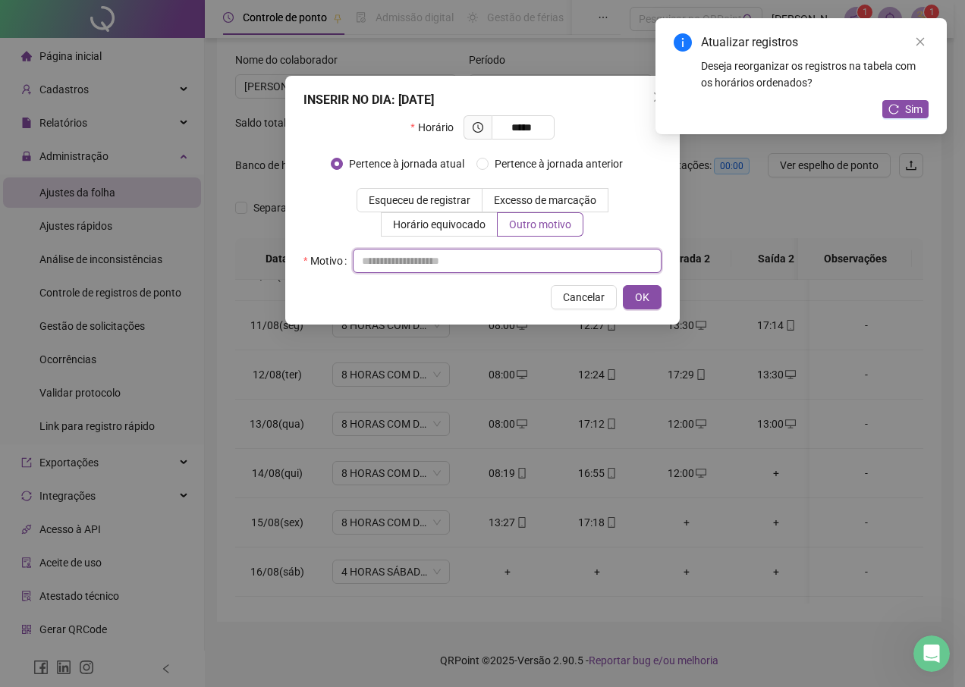
click at [496, 269] on input "text" at bounding box center [507, 261] width 309 height 24
type input "*"
click at [652, 297] on button "OK" at bounding box center [642, 297] width 39 height 24
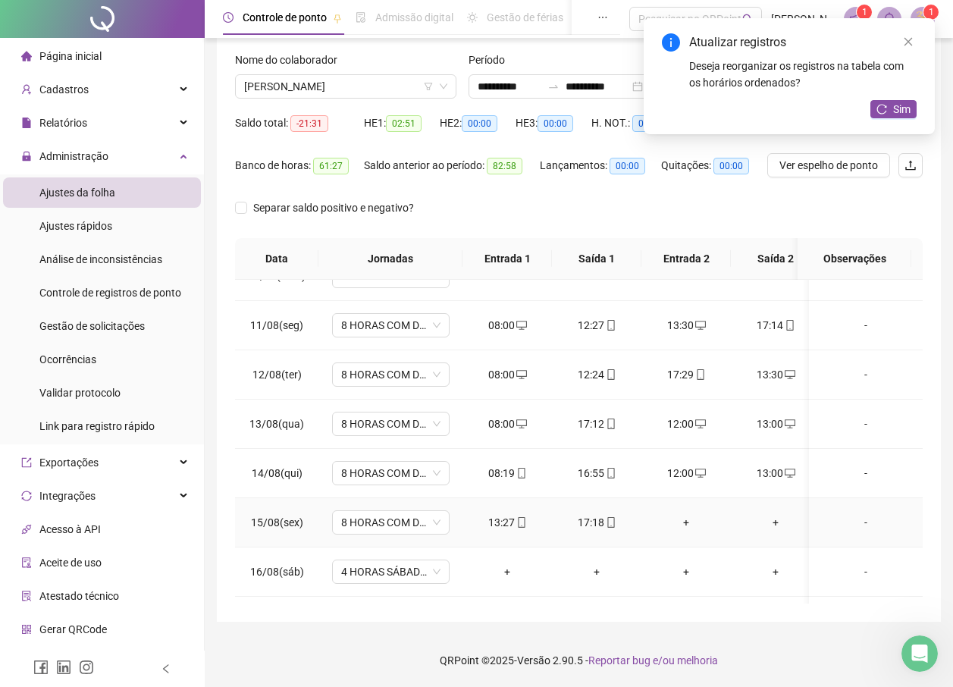
click at [686, 520] on div "+" at bounding box center [686, 522] width 65 height 17
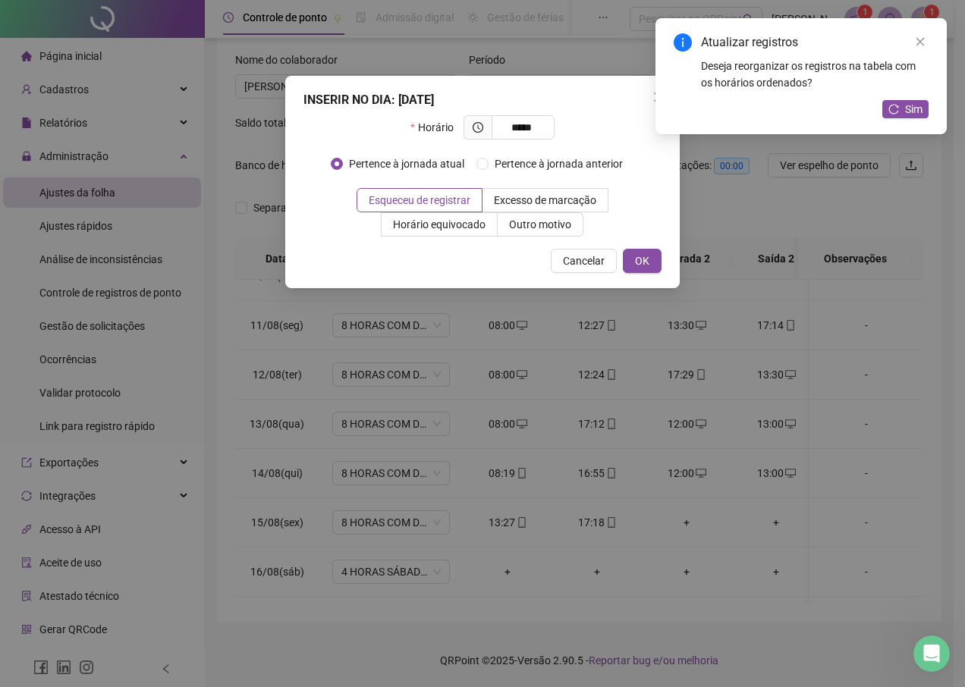
type input "*****"
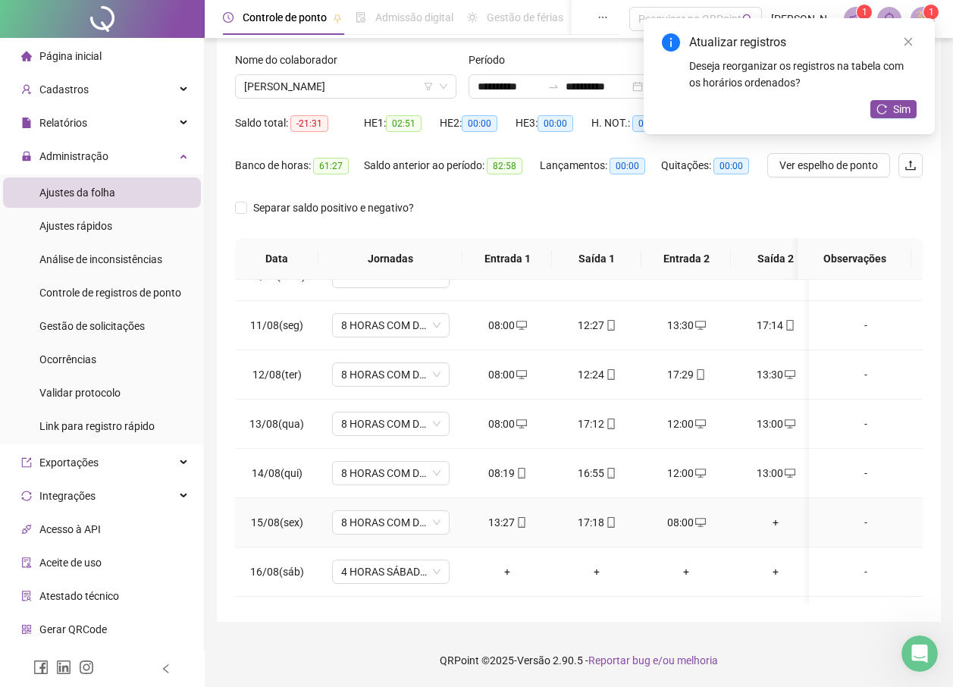
click at [773, 523] on div "+" at bounding box center [775, 522] width 65 height 17
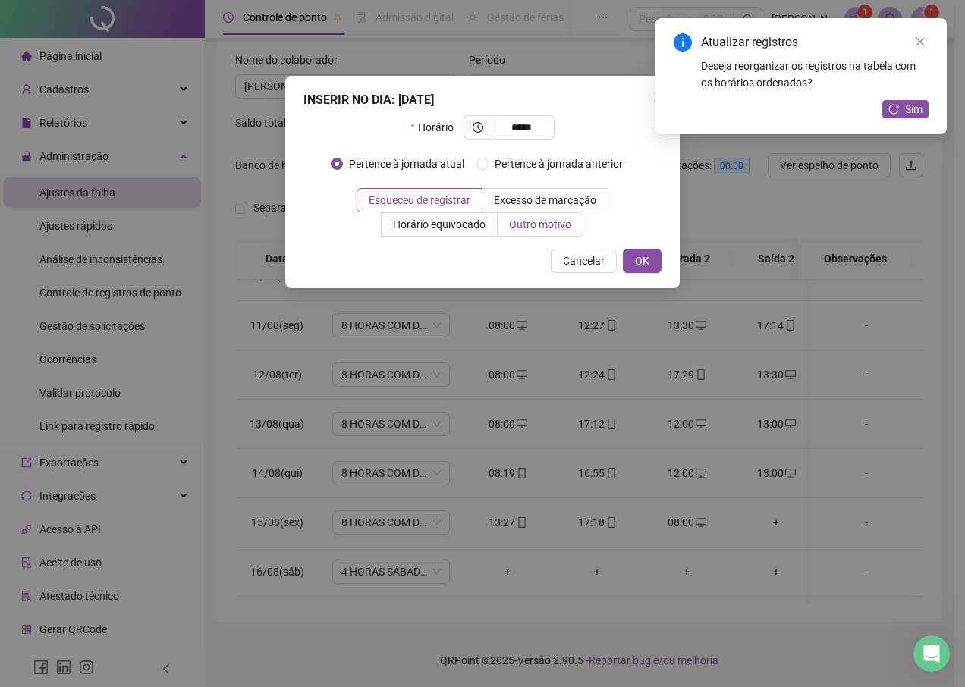
type input "*****"
click at [515, 230] on span "Outro motivo" at bounding box center [540, 224] width 62 height 12
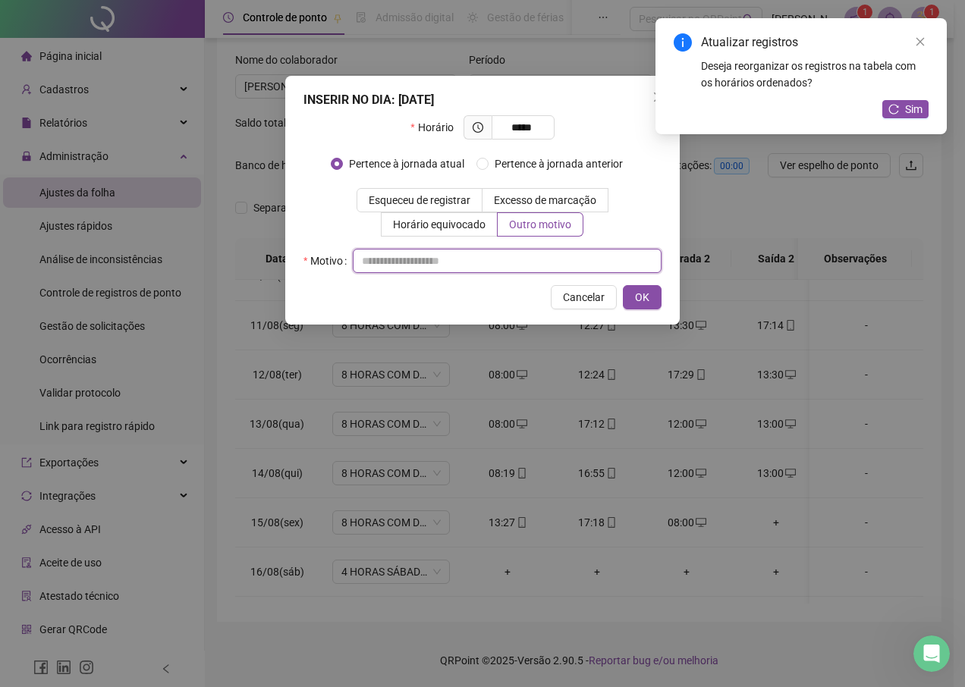
click at [552, 266] on input "text" at bounding box center [507, 261] width 309 height 24
type input "*"
click at [636, 298] on span "OK" at bounding box center [642, 297] width 14 height 17
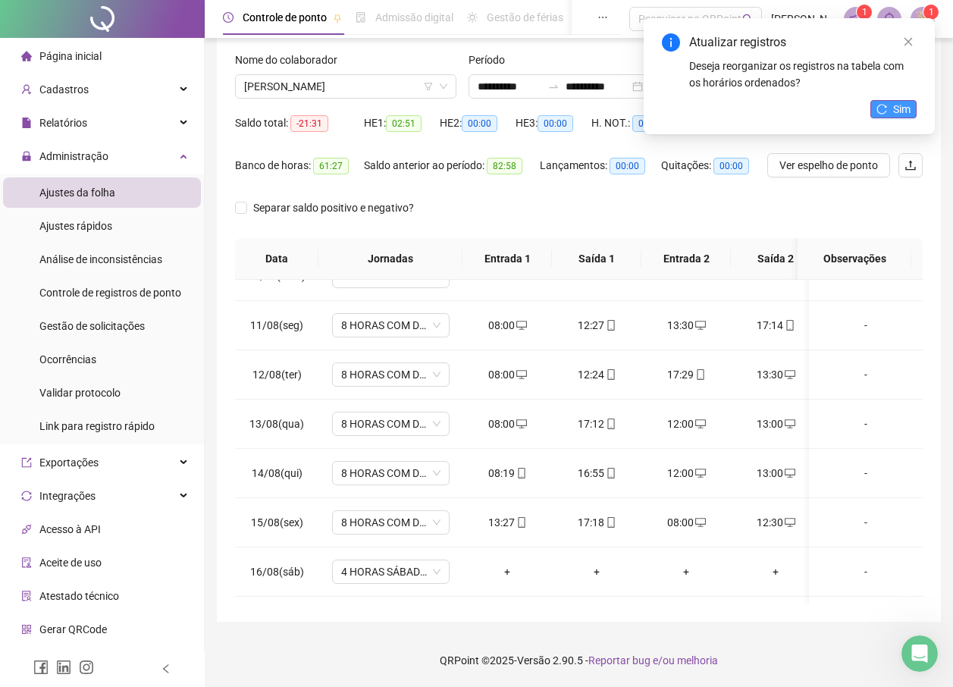
click at [892, 103] on button "Sim" at bounding box center [894, 109] width 46 height 18
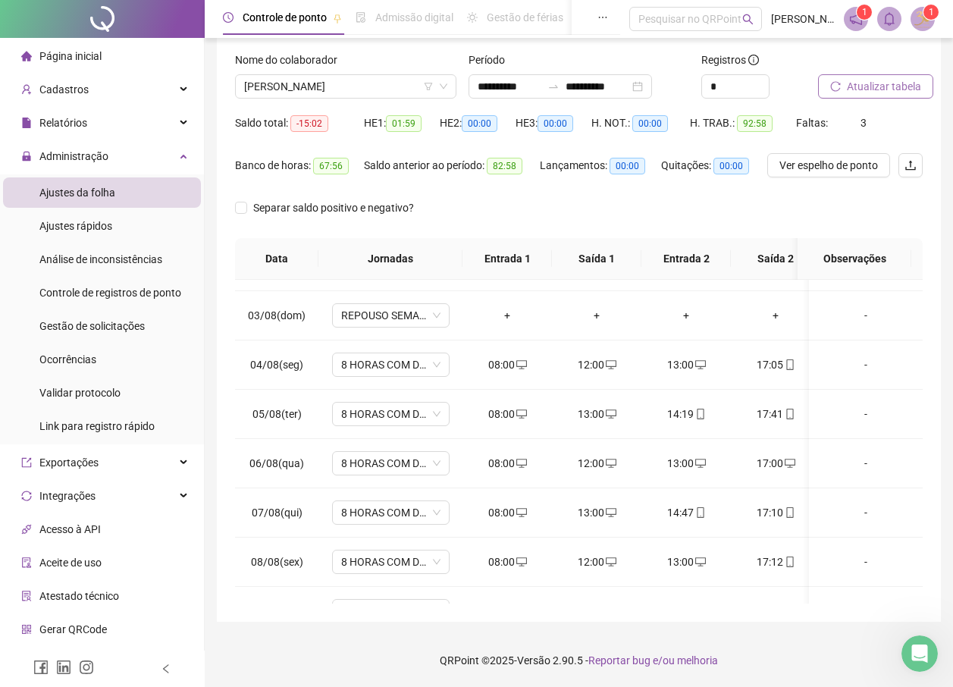
scroll to position [0, 0]
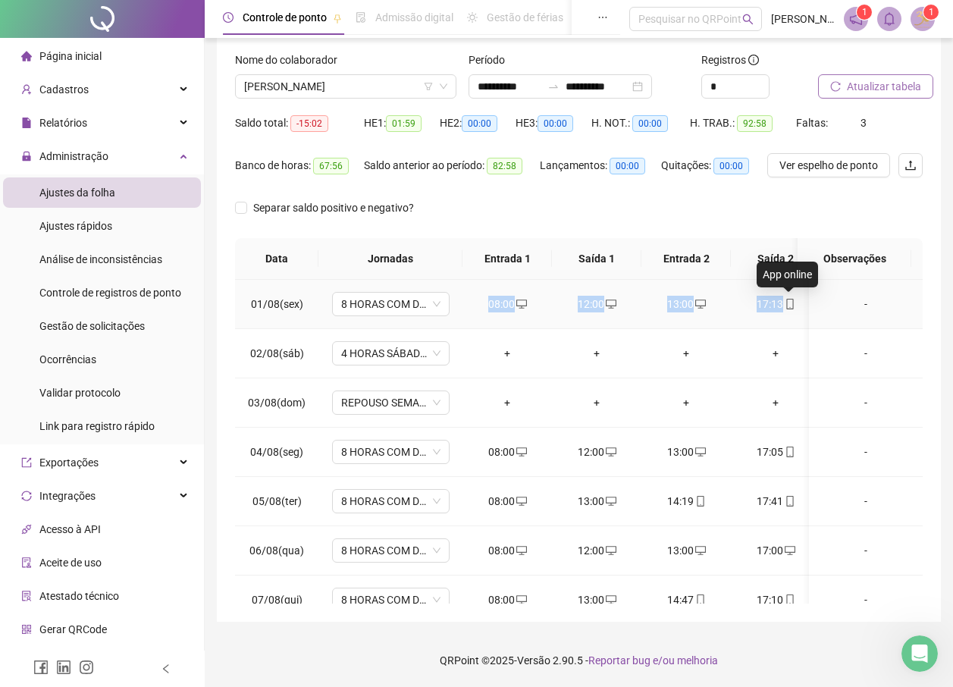
drag, startPoint x: 484, startPoint y: 304, endPoint x: 788, endPoint y: 300, distance: 304.2
click at [788, 300] on tr "01/08(sex) 8 HORAS COM DUAS HORAS DE INTERVALO 08:00 12:00 13:00 17:13 -" at bounding box center [584, 304] width 699 height 49
copy tr "08:00 12:00 13:00 17:13"
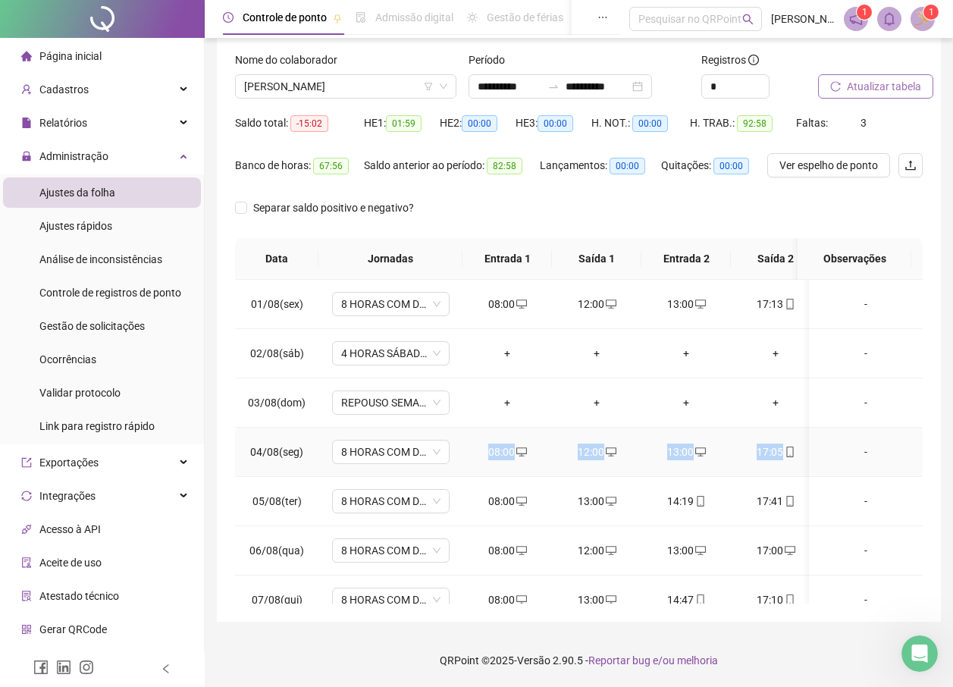
drag, startPoint x: 491, startPoint y: 451, endPoint x: 791, endPoint y: 441, distance: 300.5
click at [791, 441] on tr "04/08(seg) 8 HORAS COM DUAS HORAS DE INTERVALO 08:00 12:00 13:00 17:05 -" at bounding box center [584, 452] width 699 height 49
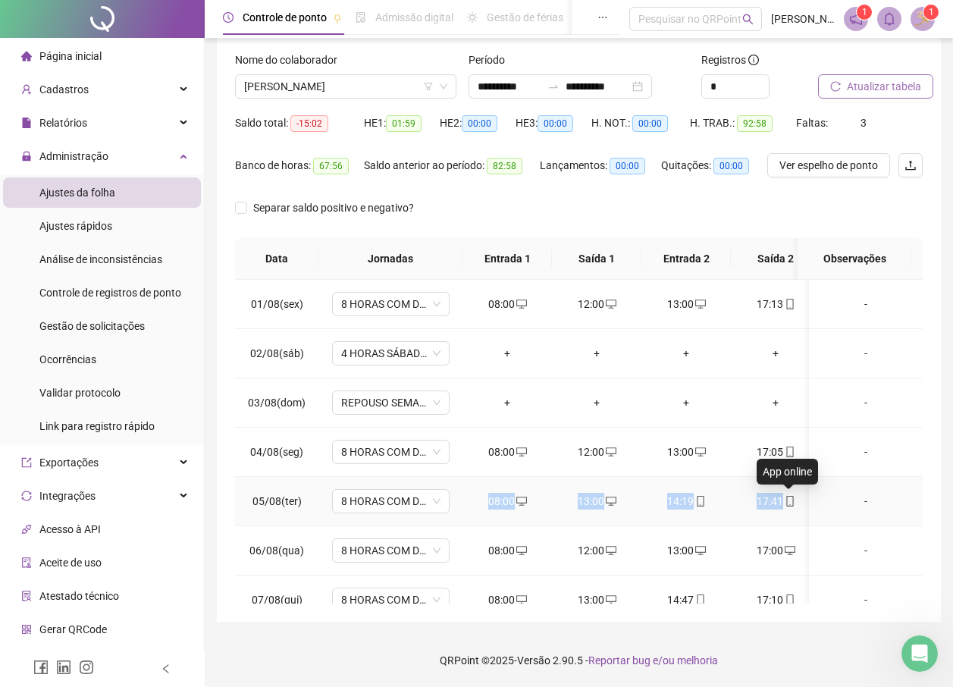
drag, startPoint x: 482, startPoint y: 500, endPoint x: 783, endPoint y: 500, distance: 301.1
click at [783, 500] on tr "05/08(ter) 8 HORAS COM DUAS HORAS DE INTERVALO 08:00 13:00 14:19 17:41 -" at bounding box center [584, 501] width 699 height 49
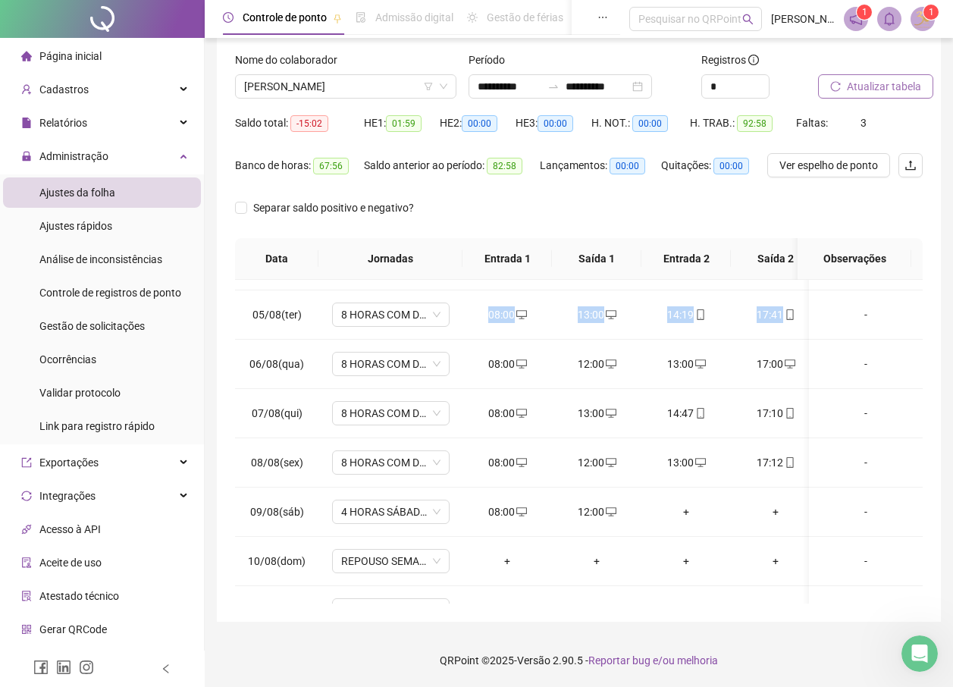
scroll to position [131, 0]
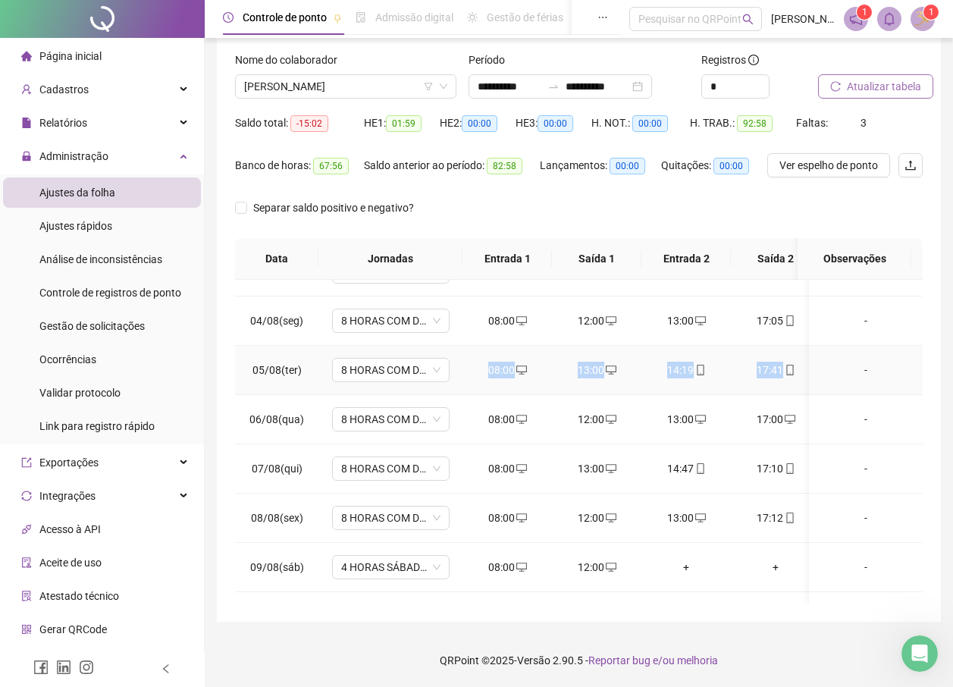
click at [610, 394] on td "13:00" at bounding box center [596, 370] width 89 height 49
drag, startPoint x: 490, startPoint y: 421, endPoint x: 795, endPoint y: 424, distance: 304.9
click at [795, 424] on tr "06/08(qua) 8 HORAS COM DUAS HORAS DE INTERVALO 08:00 12:00 13:00 17:00 -" at bounding box center [584, 419] width 699 height 49
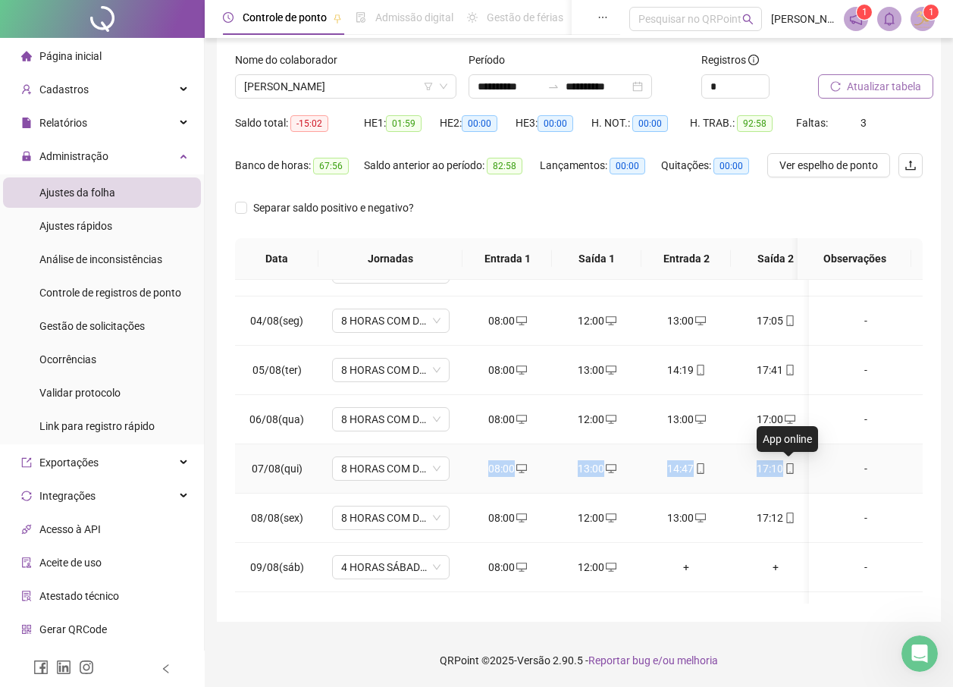
drag, startPoint x: 483, startPoint y: 469, endPoint x: 794, endPoint y: 470, distance: 311.0
click at [794, 470] on tr "07/08(qui) 8 HORAS COM DUAS HORAS DE INTERVALO 08:00 13:00 14:47 17:10 -" at bounding box center [584, 468] width 699 height 49
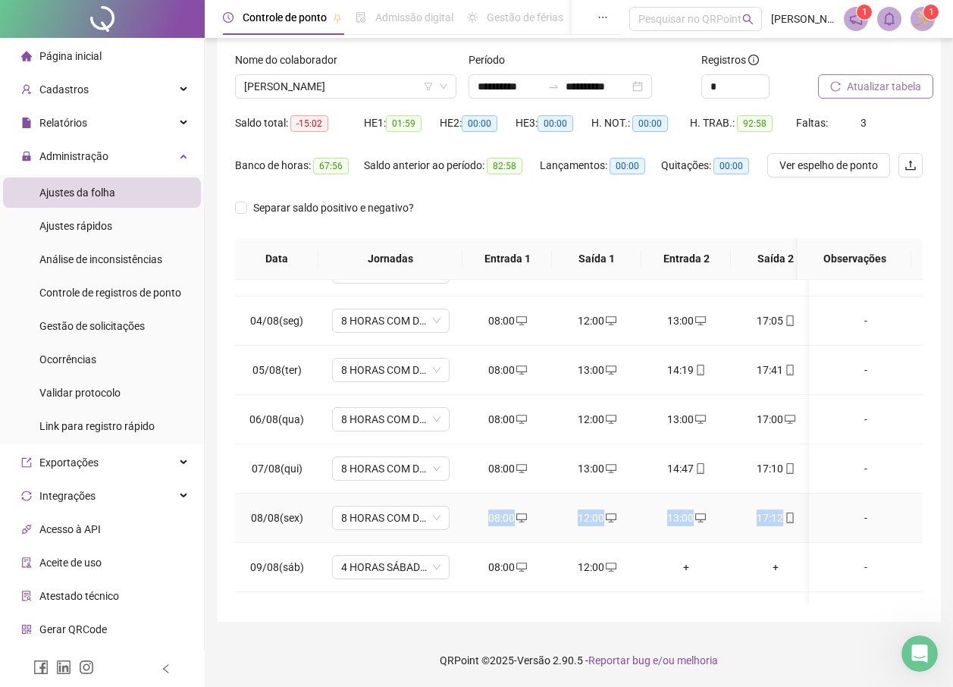
drag, startPoint x: 489, startPoint y: 518, endPoint x: 793, endPoint y: 525, distance: 304.2
click at [793, 525] on tr "08/08(sex) 8 HORAS COM DUAS HORAS DE INTERVALO 08:00 12:00 13:00 17:12 -" at bounding box center [584, 518] width 699 height 49
drag, startPoint x: 487, startPoint y: 566, endPoint x: 610, endPoint y: 571, distance: 123.0
click at [610, 571] on tr "09/08(sáb) 4 HORAS SÁBADO 1.1 08:00 12:00 + + -" at bounding box center [584, 567] width 699 height 49
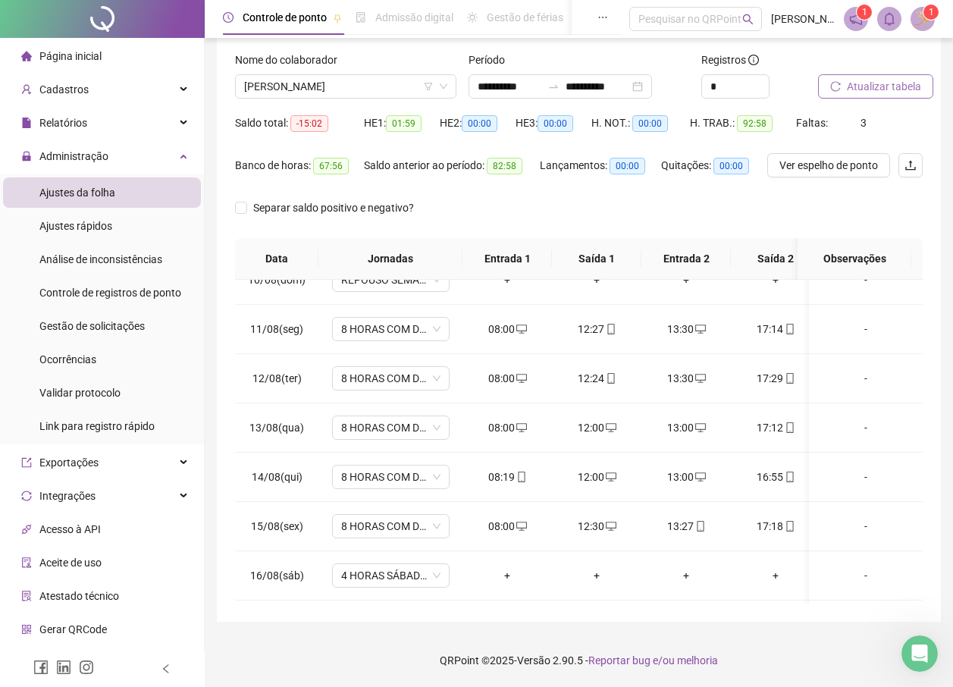
scroll to position [473, 0]
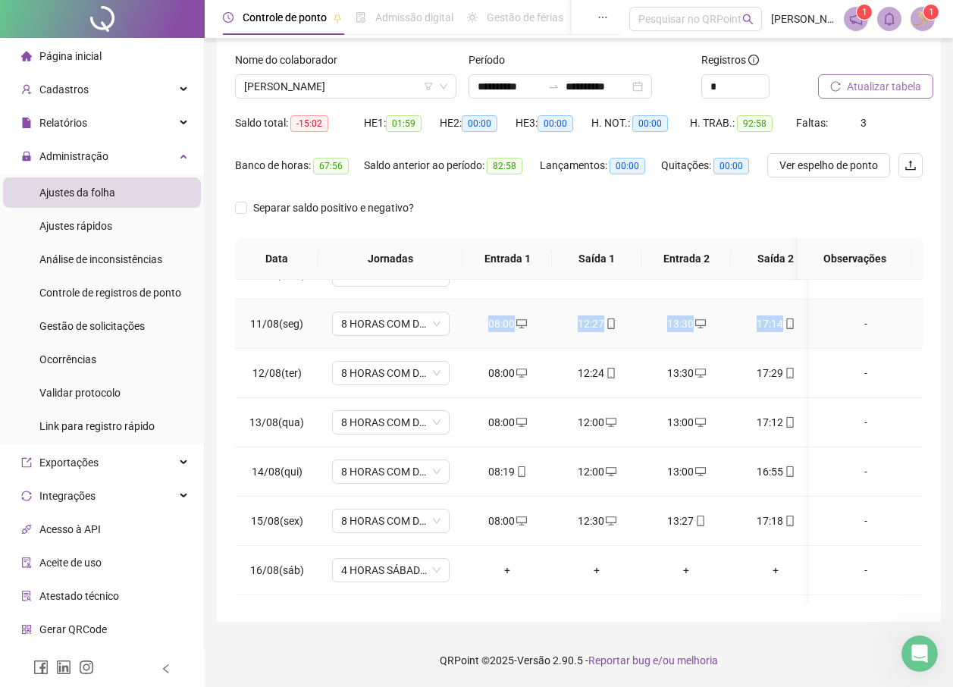
drag, startPoint x: 488, startPoint y: 325, endPoint x: 805, endPoint y: 334, distance: 317.2
click at [805, 334] on tr "11/08(seg) 8 HORAS COM DUAS HORAS DE INTERVALO 08:00 12:27 13:30 17:14 -" at bounding box center [584, 324] width 699 height 49
click at [480, 331] on div "08:00" at bounding box center [507, 324] width 65 height 17
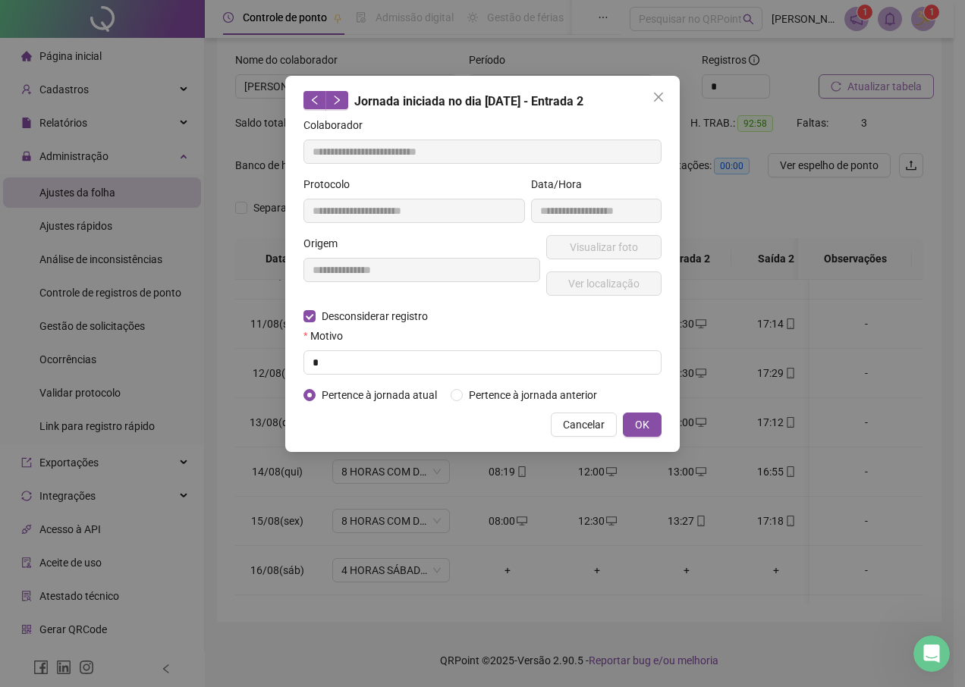
type input "**********"
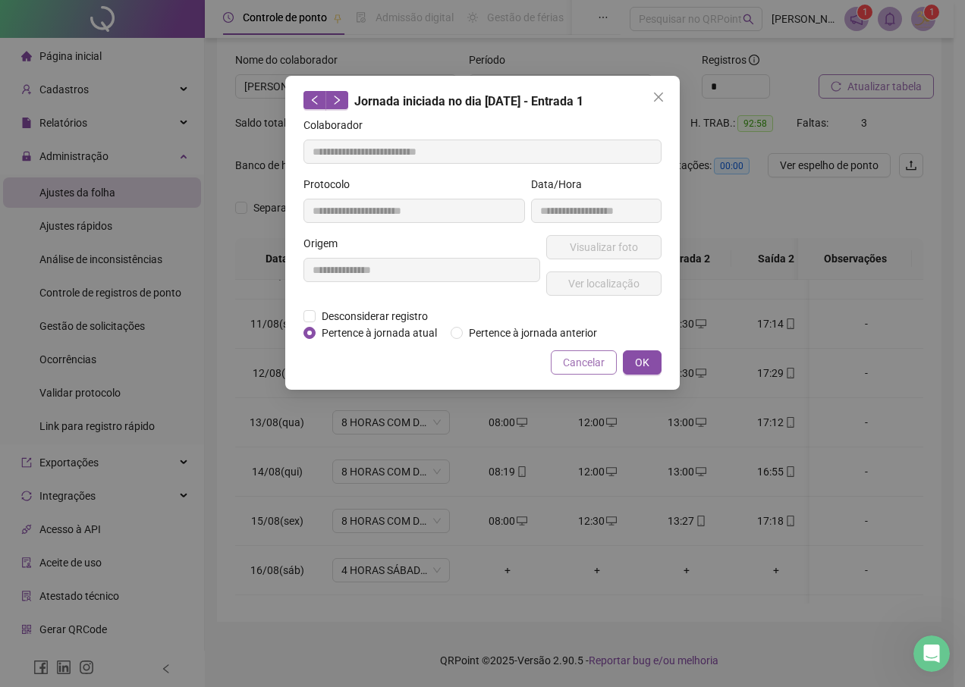
click at [560, 355] on button "Cancelar" at bounding box center [584, 362] width 66 height 24
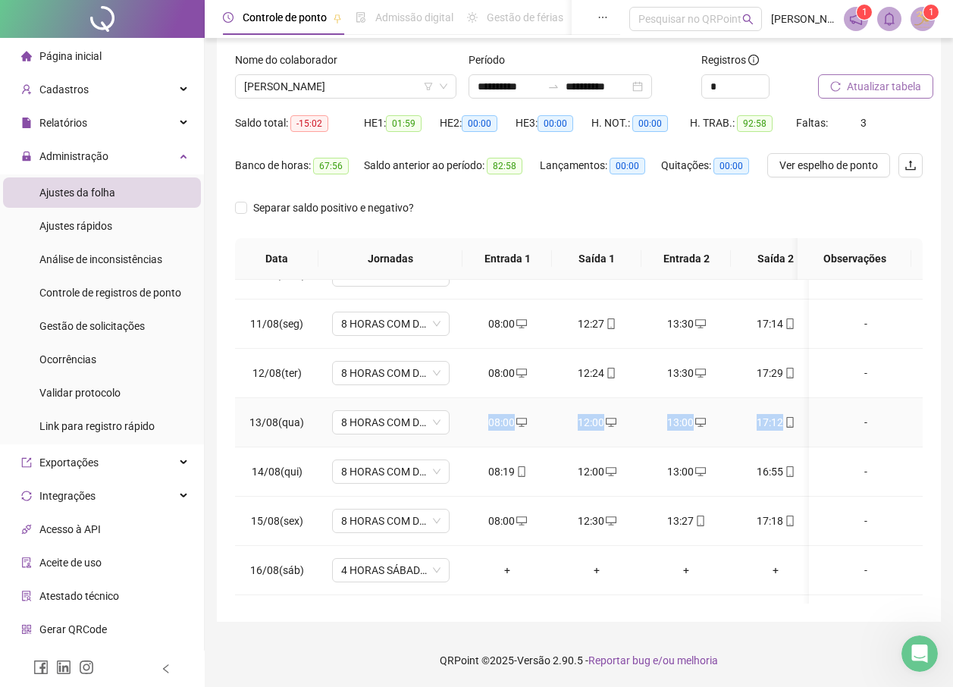
drag, startPoint x: 488, startPoint y: 419, endPoint x: 782, endPoint y: 429, distance: 293.7
click at [782, 429] on tr "13/08(qua) 8 HORAS COM DUAS HORAS DE INTERVALO 08:00 12:00 13:00 17:12 -" at bounding box center [584, 422] width 699 height 49
drag, startPoint x: 491, startPoint y: 325, endPoint x: 781, endPoint y: 326, distance: 289.7
click at [781, 326] on tr "11/08(seg) 8 HORAS COM DUAS HORAS DE INTERVALO 08:00 12:27 13:30 17:14 -" at bounding box center [584, 324] width 699 height 49
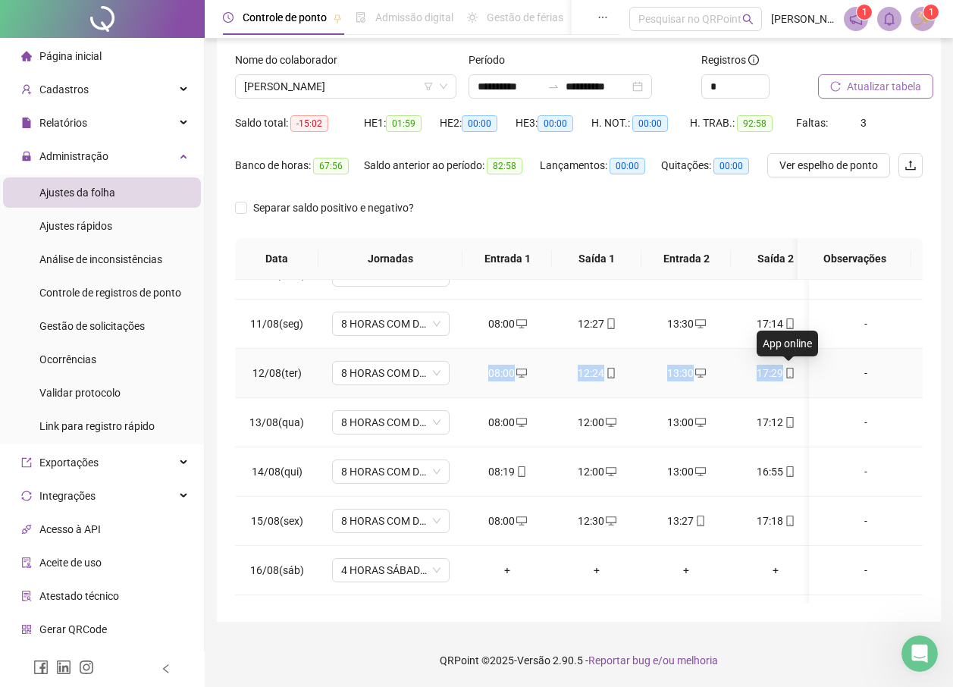
drag, startPoint x: 482, startPoint y: 372, endPoint x: 793, endPoint y: 379, distance: 311.8
click at [793, 379] on tr "12/08(ter) 8 HORAS COM DUAS HORAS DE INTERVALO 08:00 12:24 13:30 17:29 -" at bounding box center [584, 373] width 699 height 49
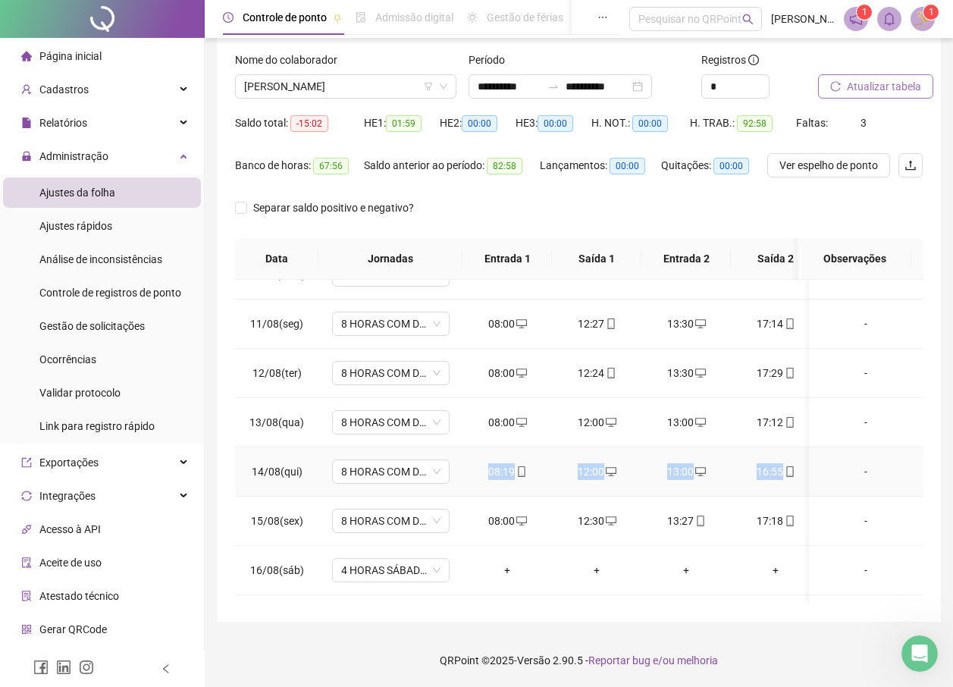
drag, startPoint x: 482, startPoint y: 474, endPoint x: 794, endPoint y: 488, distance: 312.1
click at [794, 488] on tr "14/08(qui) 8 HORAS COM DUAS HORAS DE INTERVALO 08:19 12:00 13:00 16:55 -" at bounding box center [584, 471] width 699 height 49
drag, startPoint x: 486, startPoint y: 524, endPoint x: 783, endPoint y: 535, distance: 296.8
click at [783, 535] on tr "15/08(sex) 8 HORAS COM DUAS HORAS DE INTERVALO 08:00 12:30 13:27 17:18 -" at bounding box center [584, 521] width 699 height 49
